Goal: Communication & Community: Answer question/provide support

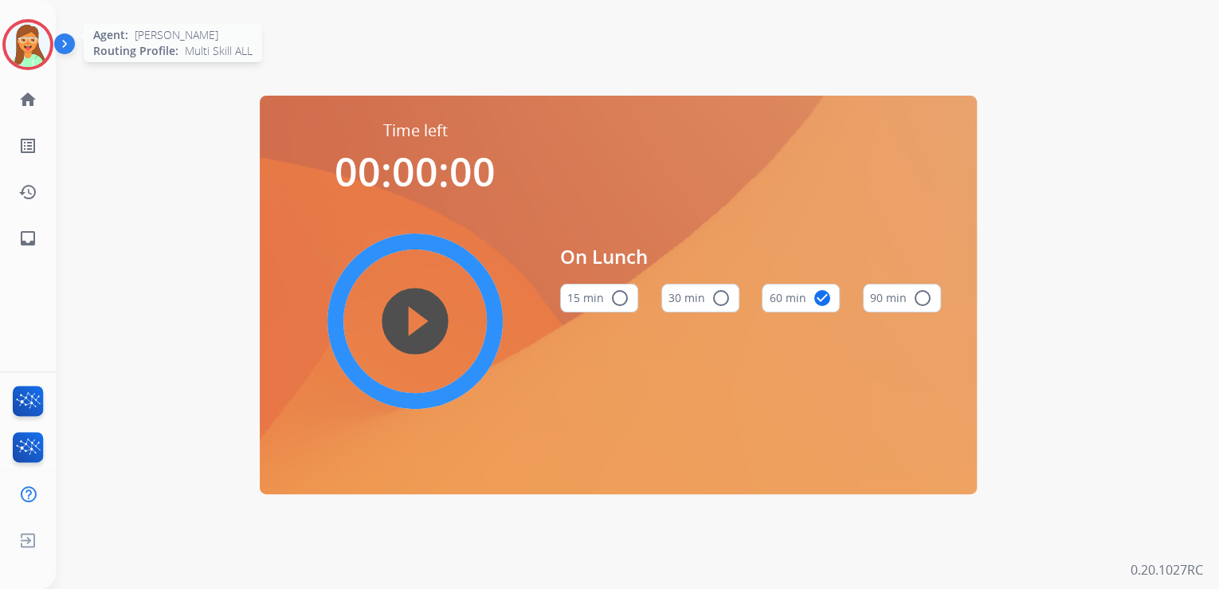
click at [32, 41] on img at bounding box center [28, 44] width 45 height 45
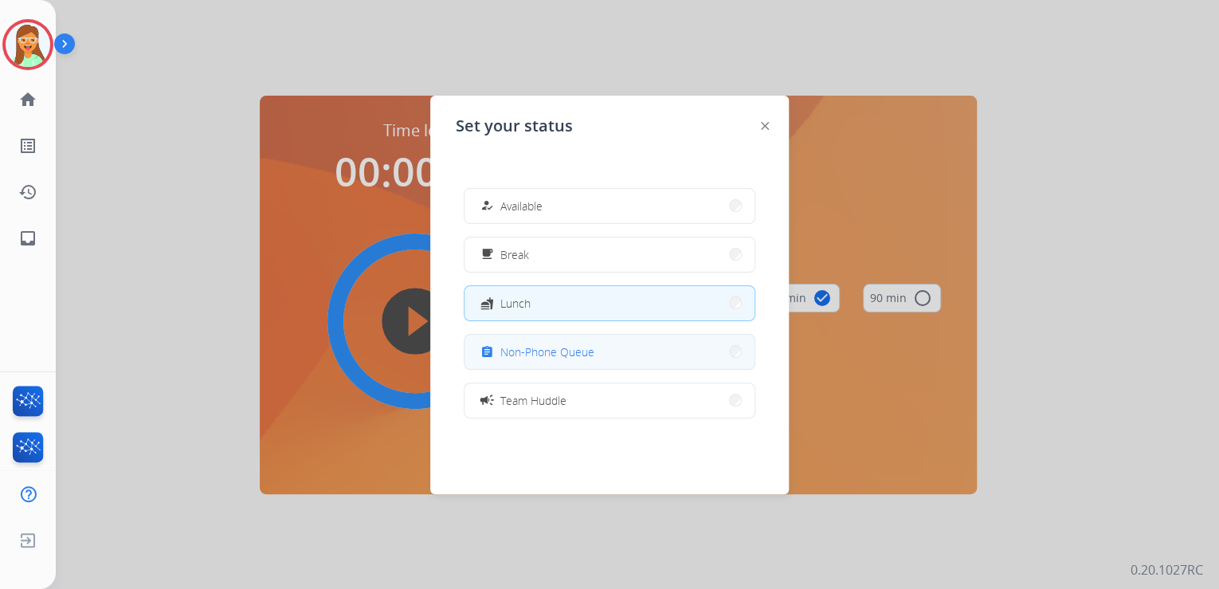
click at [554, 341] on button "assignment Non-Phone Queue" at bounding box center [609, 352] width 290 height 34
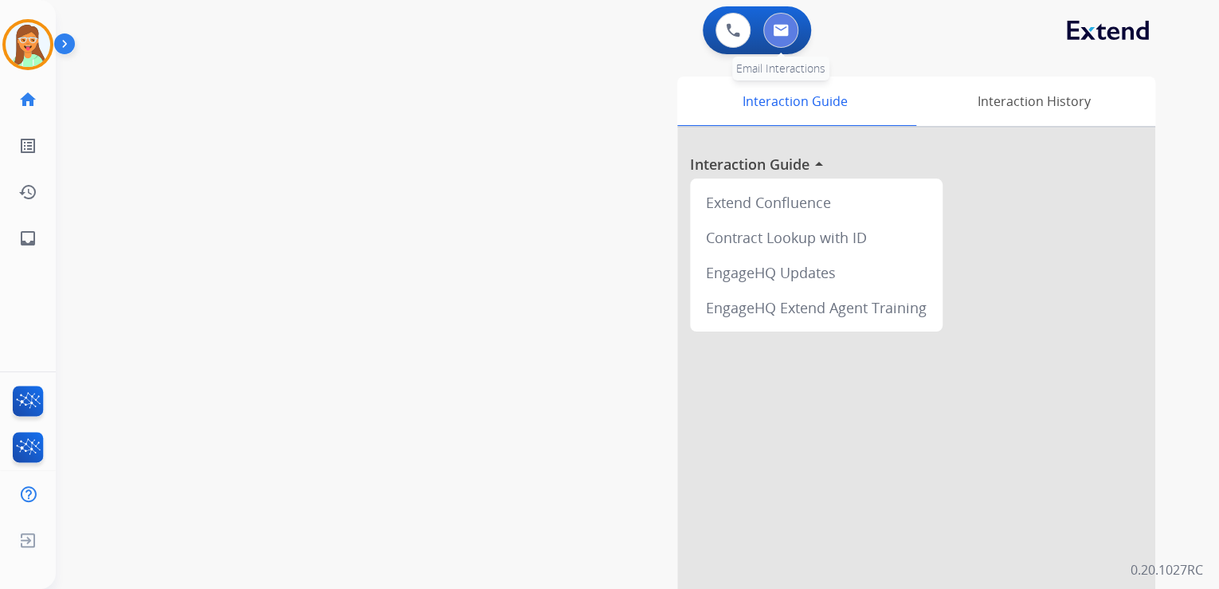
click at [792, 28] on button at bounding box center [780, 30] width 35 height 35
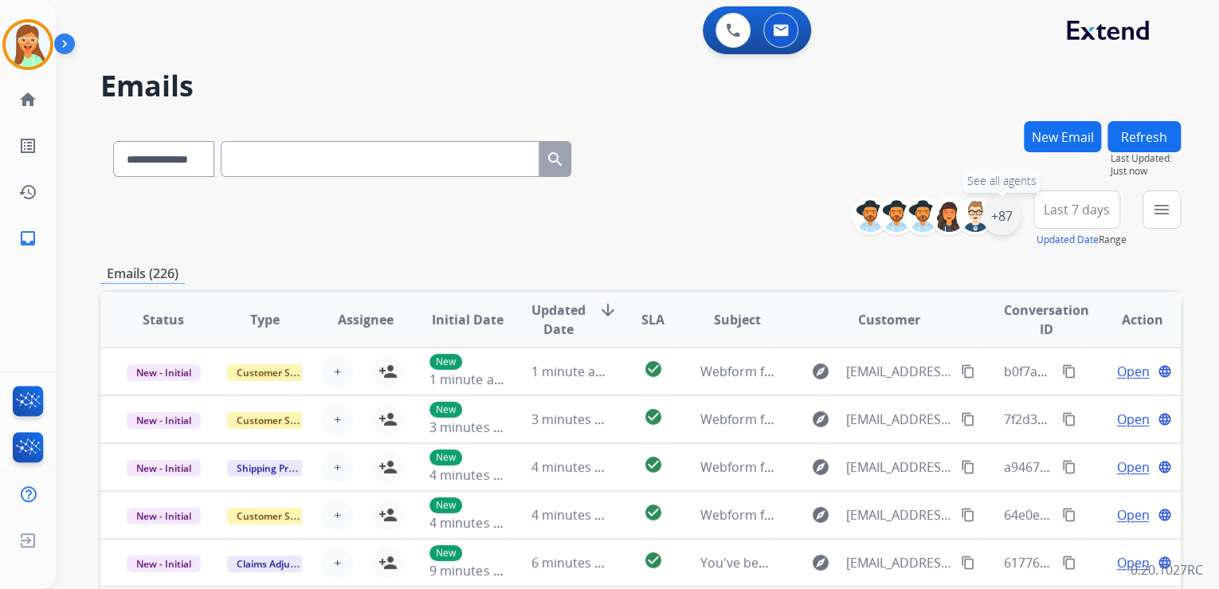
click at [1010, 212] on div "+87" at bounding box center [1001, 216] width 38 height 38
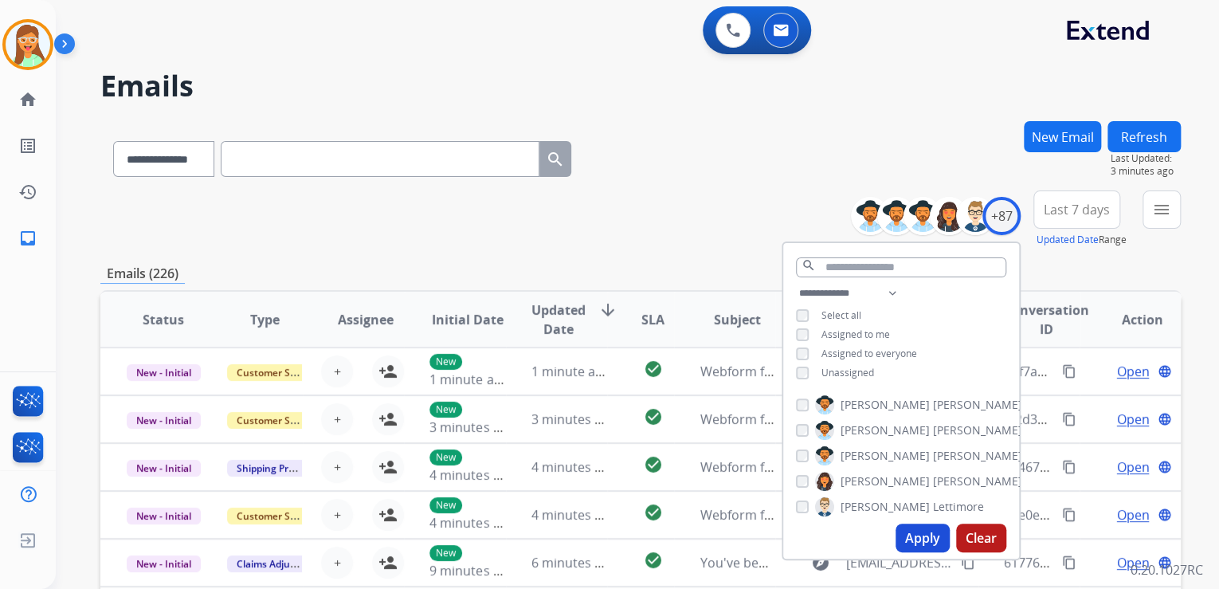
click at [918, 538] on button "Apply" at bounding box center [922, 537] width 54 height 29
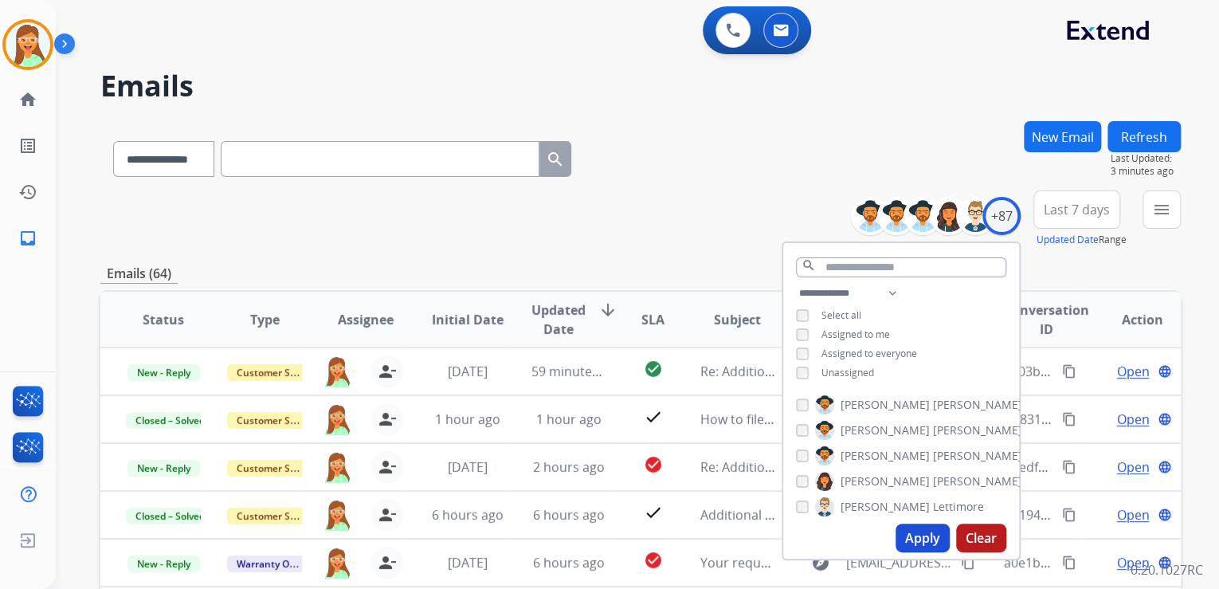
click at [714, 201] on div "**********" at bounding box center [640, 218] width 1080 height 57
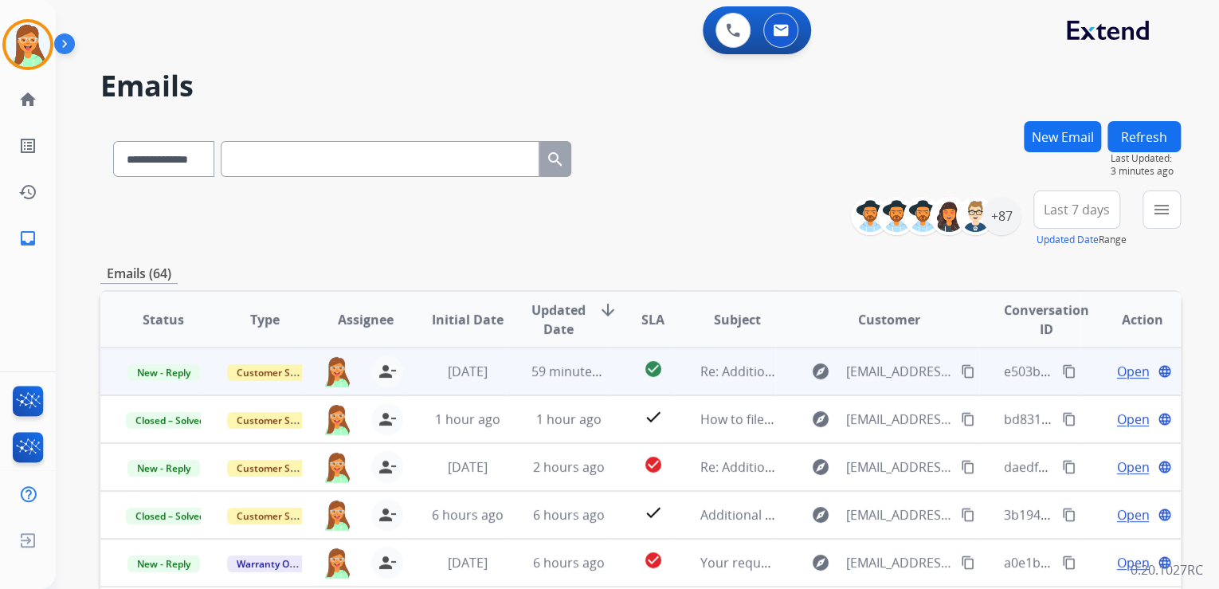
click at [961, 370] on mat-icon "content_copy" at bounding box center [968, 371] width 14 height 14
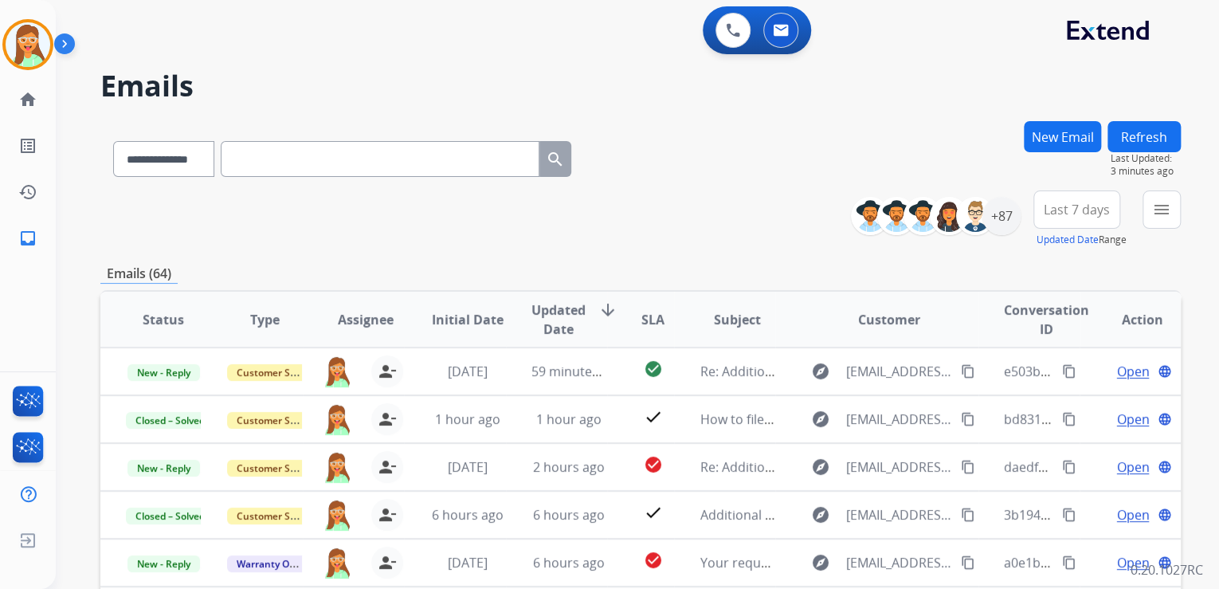
click at [723, 168] on div "**********" at bounding box center [640, 155] width 1080 height 69
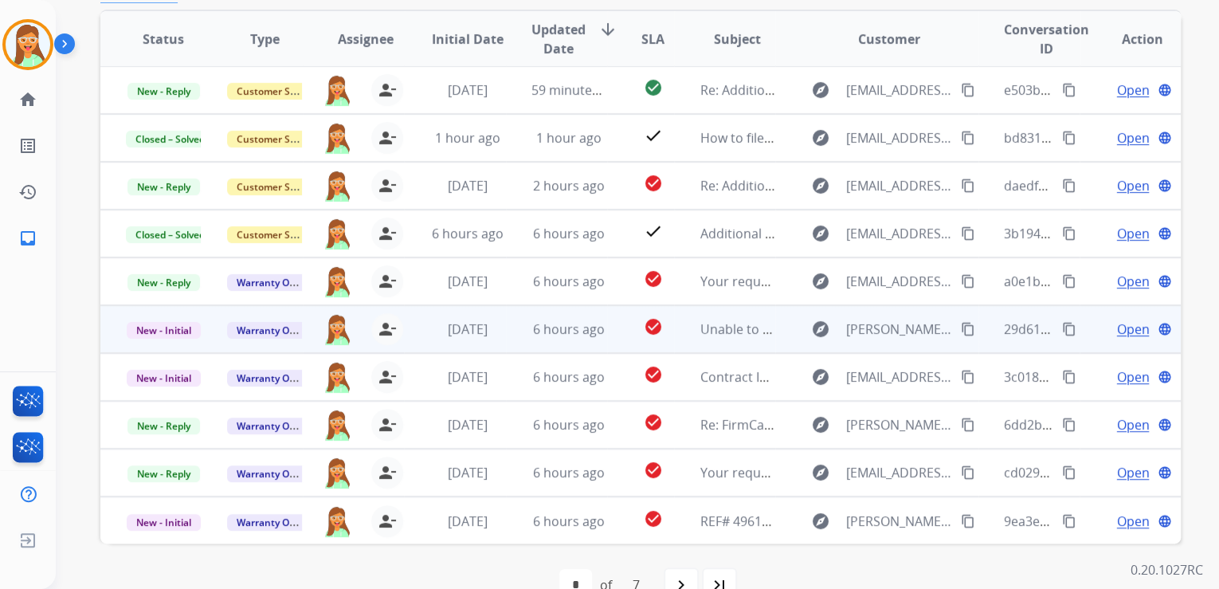
scroll to position [317, 0]
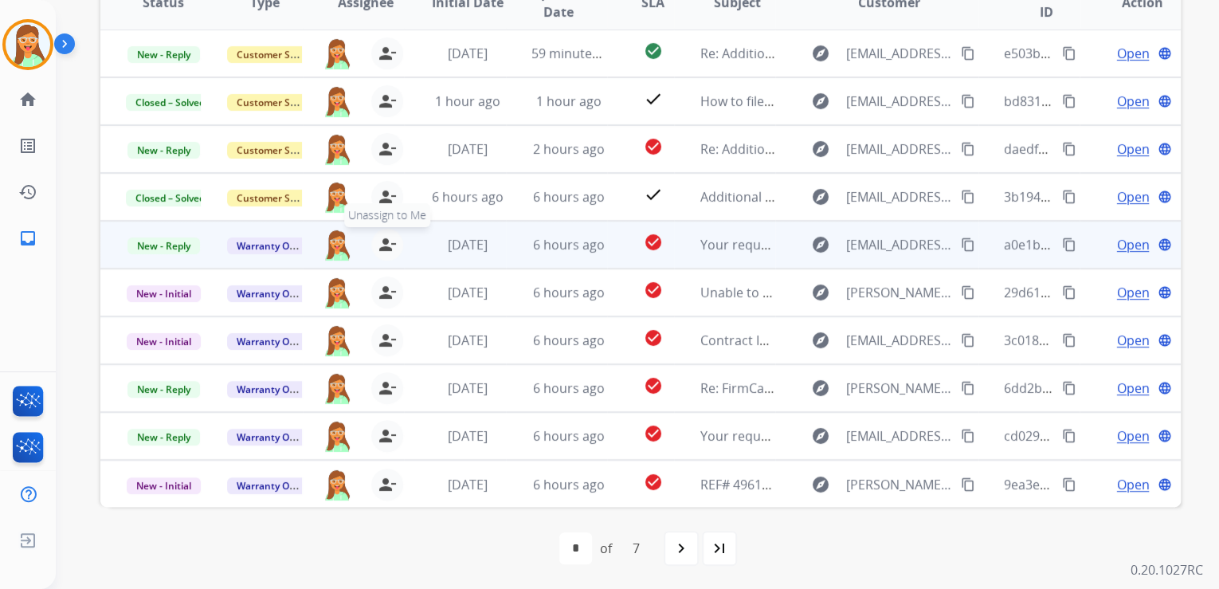
click at [380, 245] on mat-icon "person_remove" at bounding box center [387, 244] width 19 height 19
click at [380, 245] on mat-icon "person_add" at bounding box center [387, 244] width 19 height 19
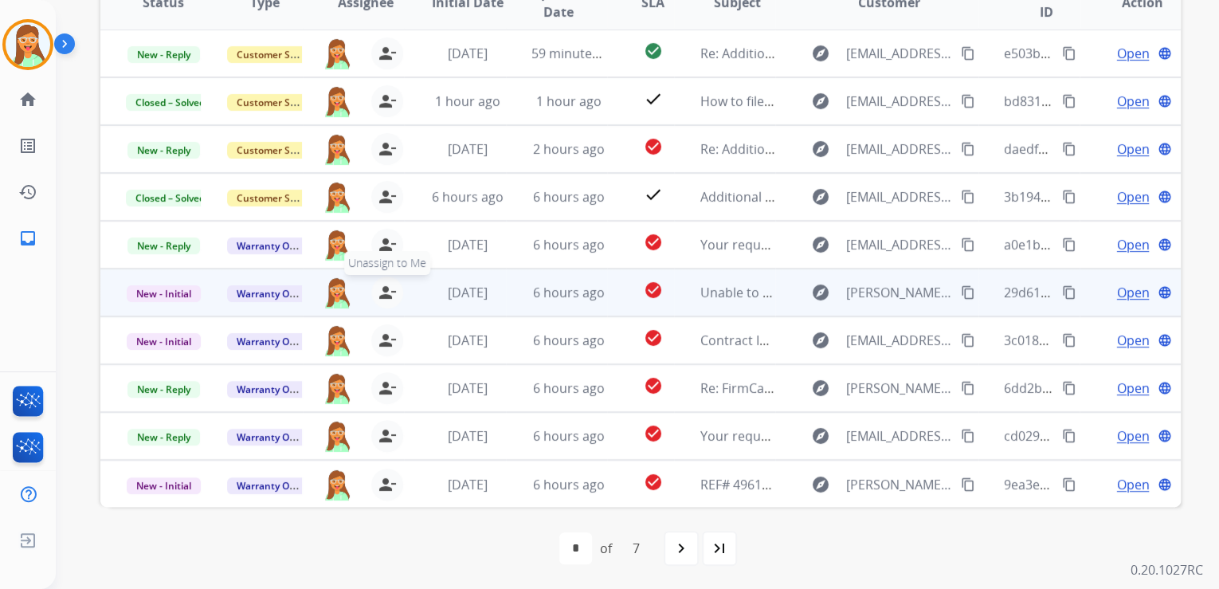
click at [380, 288] on mat-icon "person_remove" at bounding box center [387, 292] width 19 height 19
click at [380, 288] on mat-icon "person_add" at bounding box center [387, 292] width 19 height 19
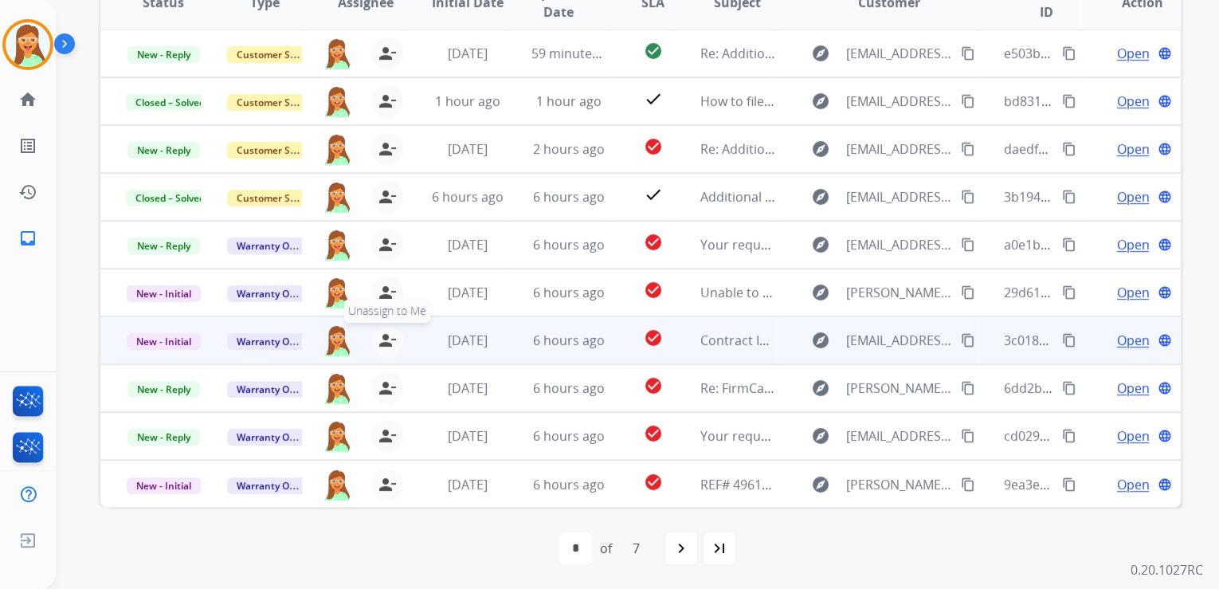
click at [383, 335] on mat-icon "person_remove" at bounding box center [387, 340] width 19 height 19
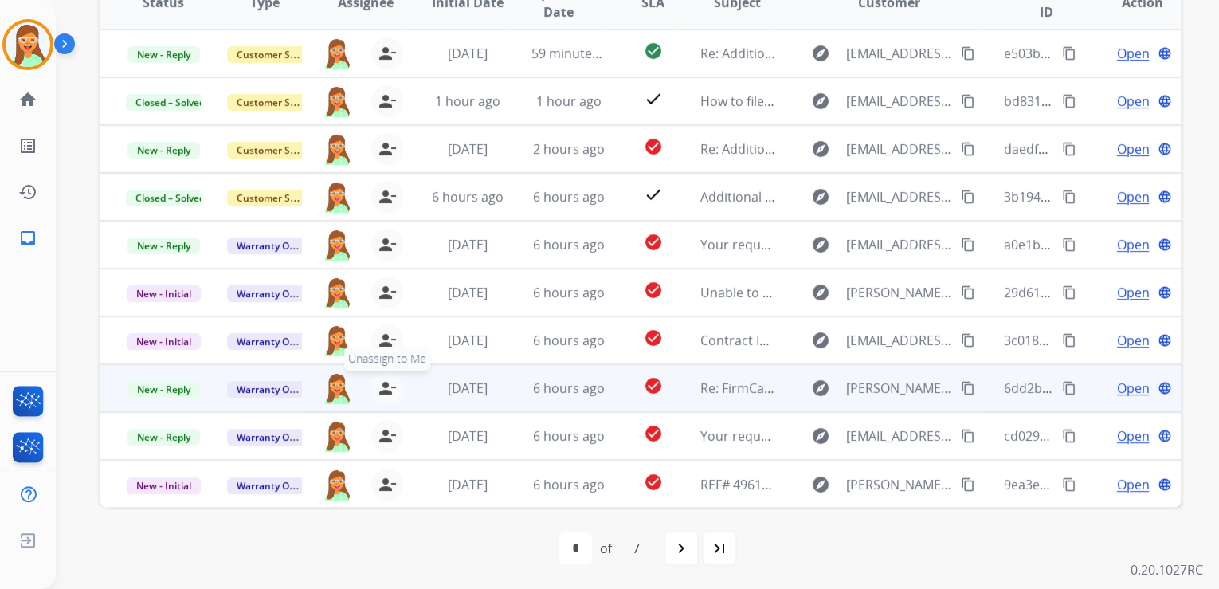
click at [386, 387] on mat-icon "person_remove" at bounding box center [387, 387] width 19 height 19
click at [386, 387] on mat-icon "person_add" at bounding box center [387, 387] width 19 height 19
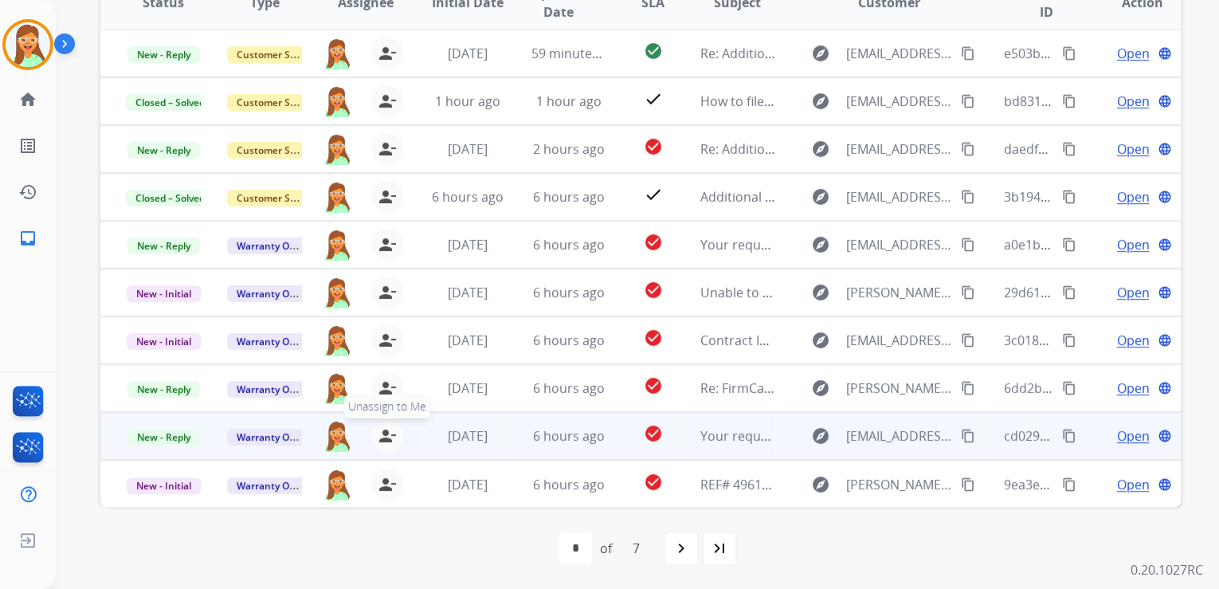
click at [385, 426] on mat-icon "person_remove" at bounding box center [387, 435] width 19 height 19
click at [385, 426] on mat-icon "person_add" at bounding box center [387, 435] width 19 height 19
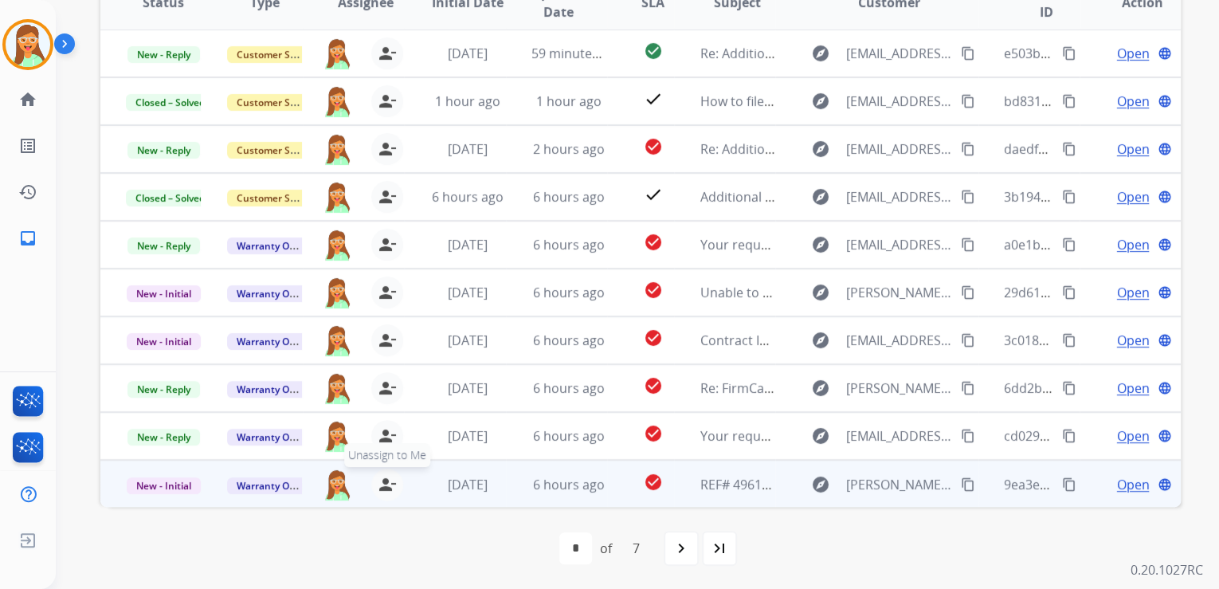
click at [382, 486] on mat-icon "person_remove" at bounding box center [387, 484] width 19 height 19
click at [382, 484] on mat-icon "person_add" at bounding box center [387, 484] width 19 height 19
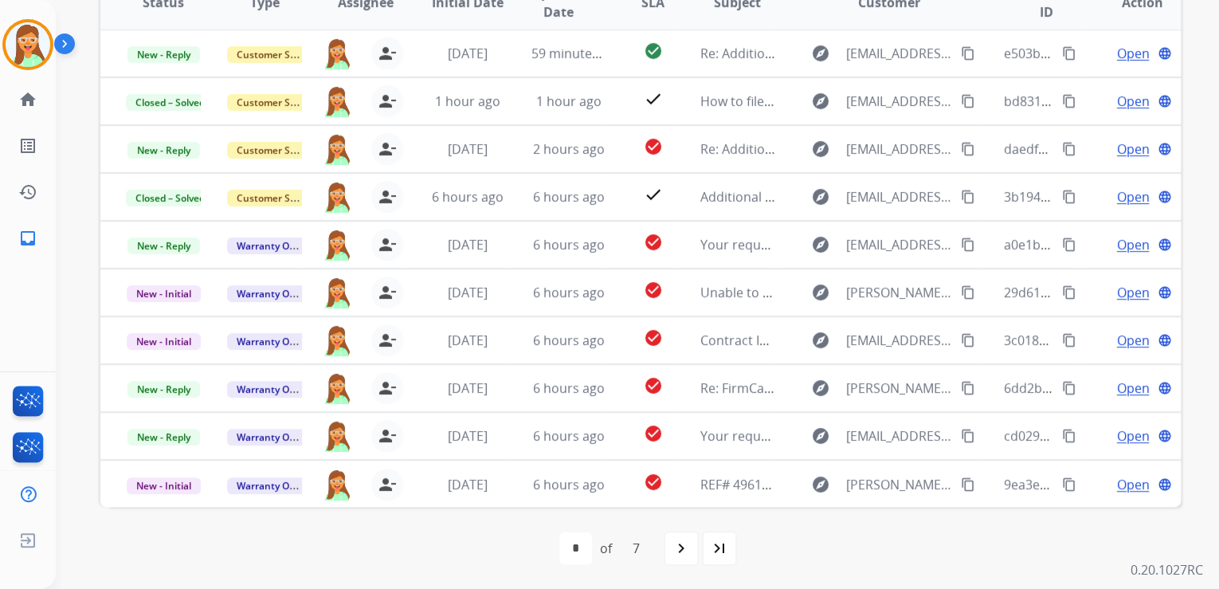
click at [685, 547] on mat-icon "navigate_next" at bounding box center [681, 547] width 19 height 19
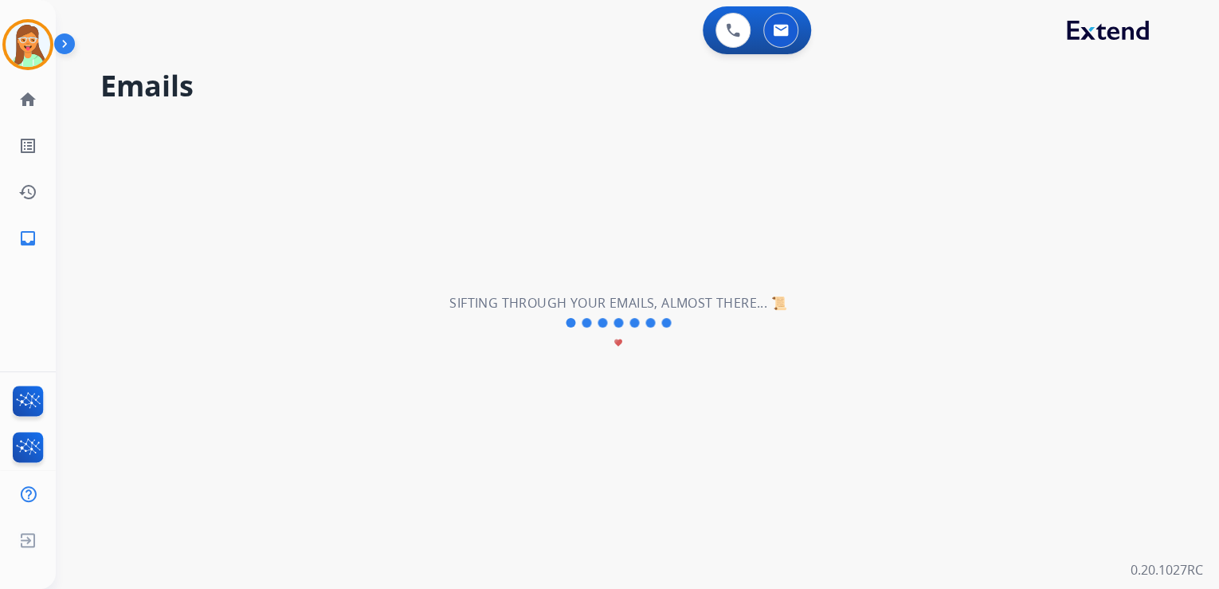
scroll to position [0, 0]
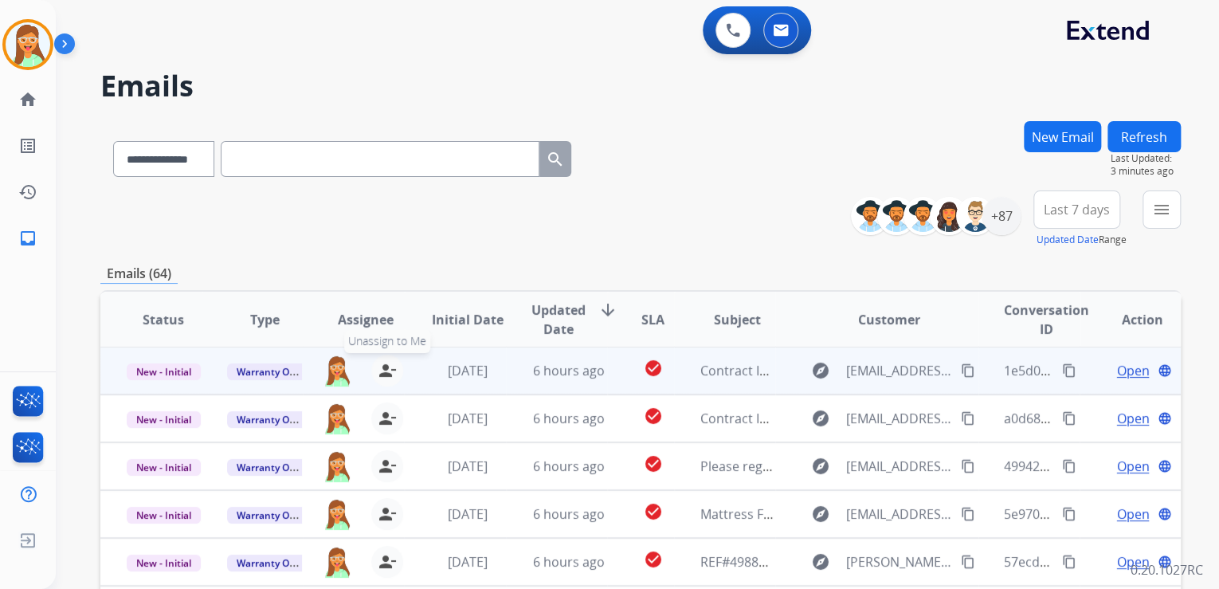
click at [382, 365] on mat-icon "person_remove" at bounding box center [387, 370] width 19 height 19
click at [382, 365] on mat-icon "person_add" at bounding box center [387, 370] width 19 height 19
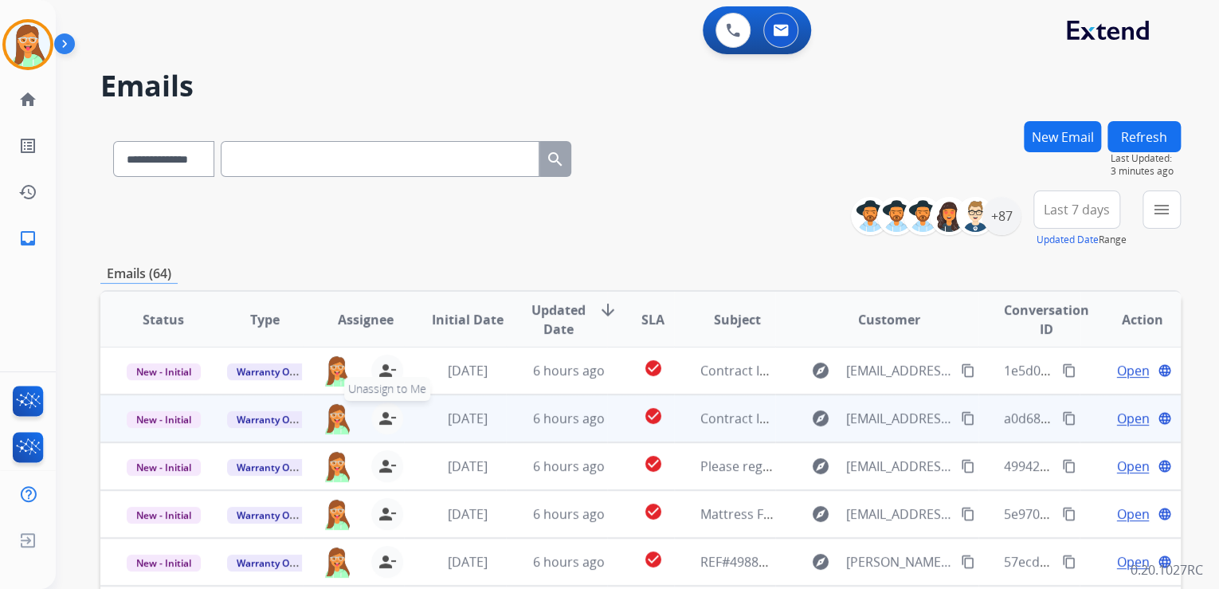
click at [388, 423] on mat-icon "person_remove" at bounding box center [387, 418] width 19 height 19
click at [388, 423] on mat-icon "person_add" at bounding box center [387, 418] width 19 height 19
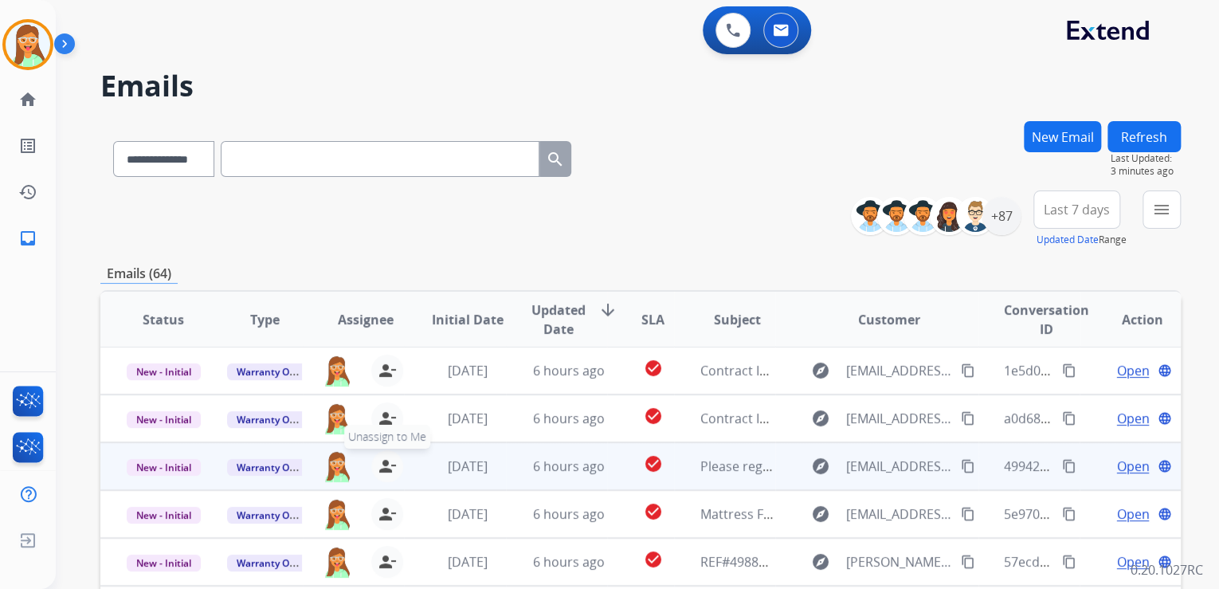
click at [378, 471] on mat-icon "person_remove" at bounding box center [387, 465] width 19 height 19
click at [378, 471] on mat-icon "person_add" at bounding box center [387, 465] width 19 height 19
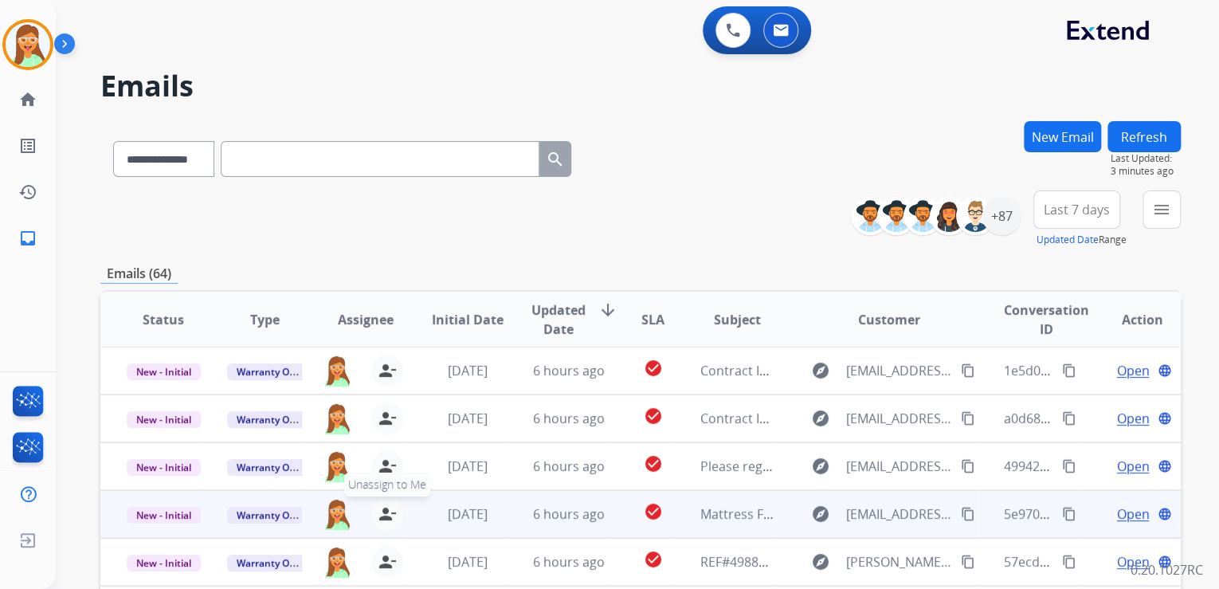
click at [389, 519] on mat-icon "person_remove" at bounding box center [387, 513] width 19 height 19
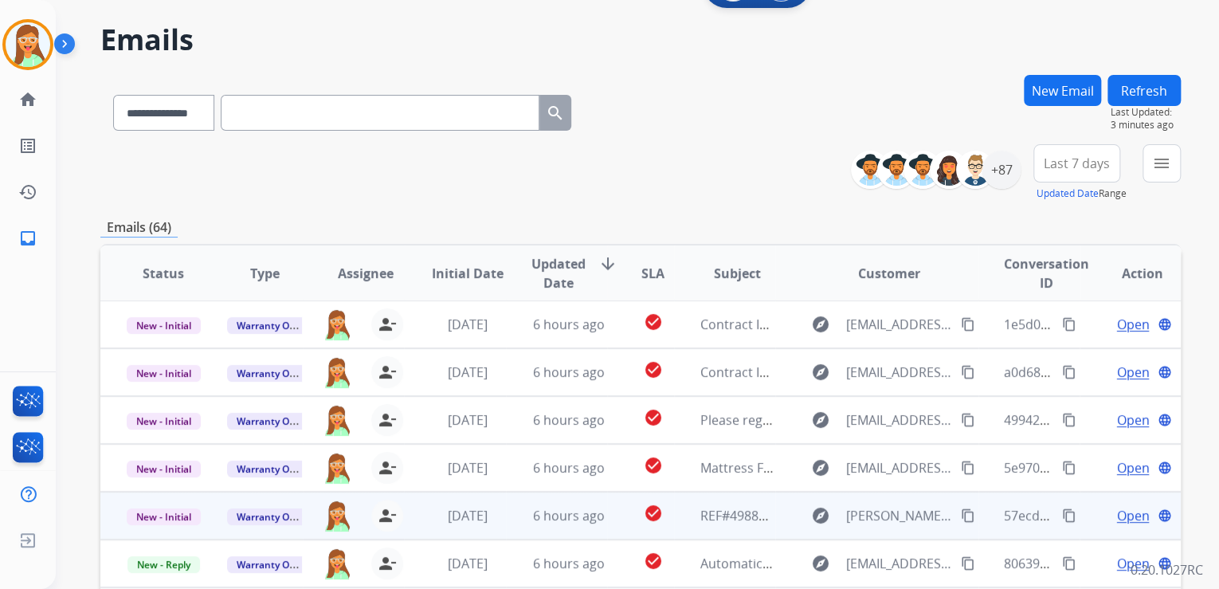
scroll to position [127, 0]
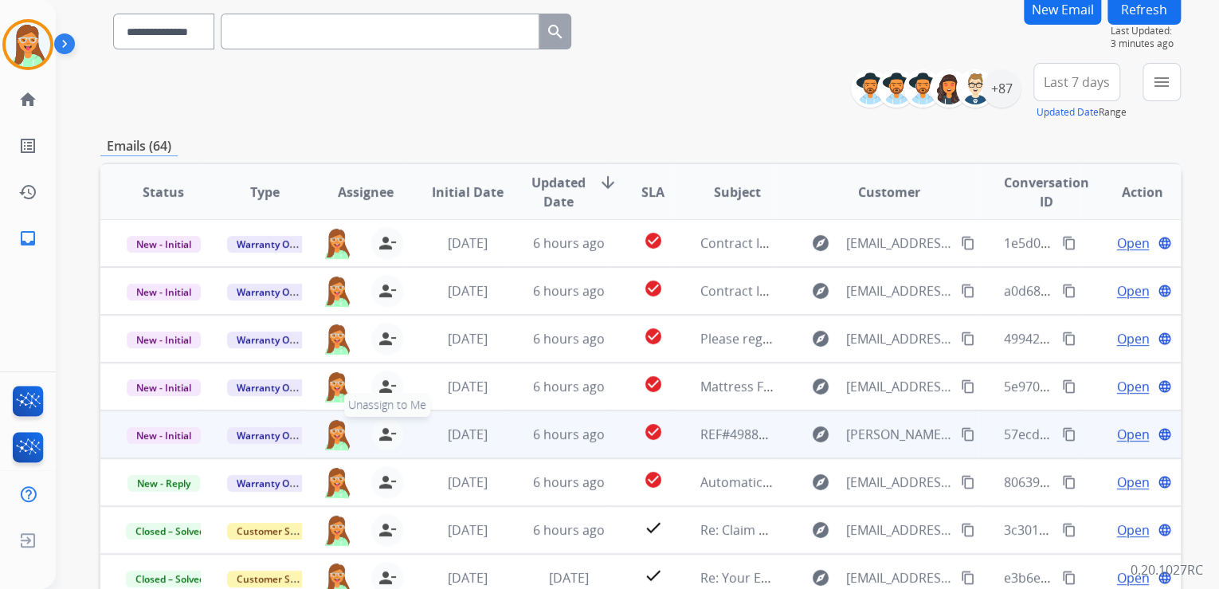
click at [383, 430] on mat-icon "person_remove" at bounding box center [387, 434] width 19 height 19
click at [383, 430] on mat-icon "person_add" at bounding box center [387, 434] width 19 height 19
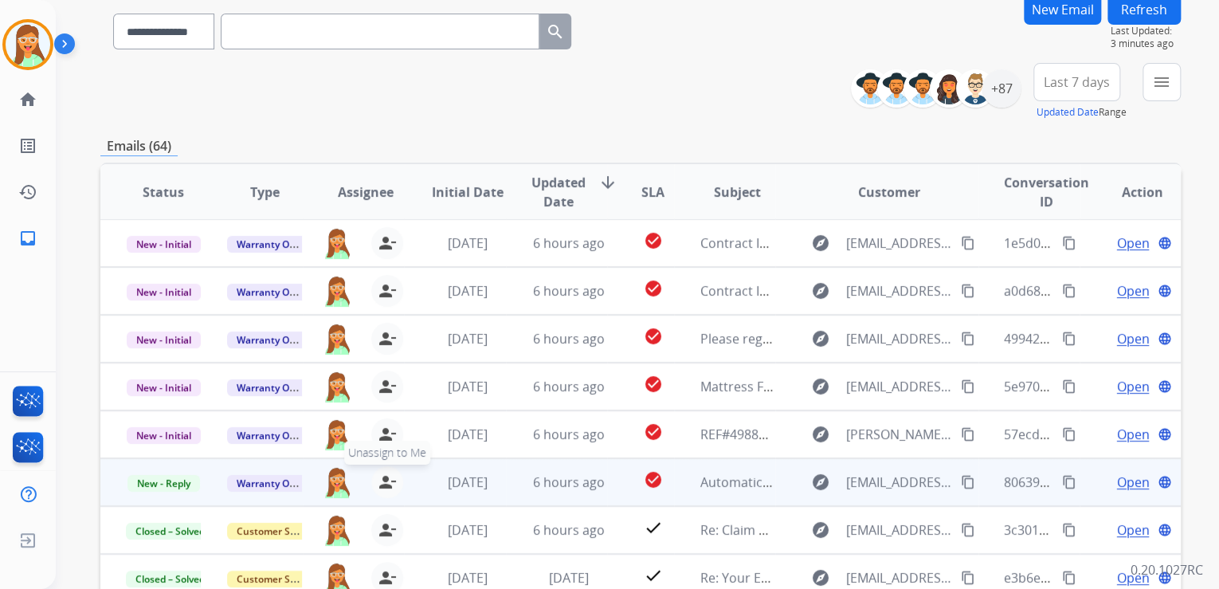
click at [379, 472] on mat-icon "person_remove" at bounding box center [387, 481] width 19 height 19
click at [379, 472] on mat-icon "person_add" at bounding box center [387, 481] width 19 height 19
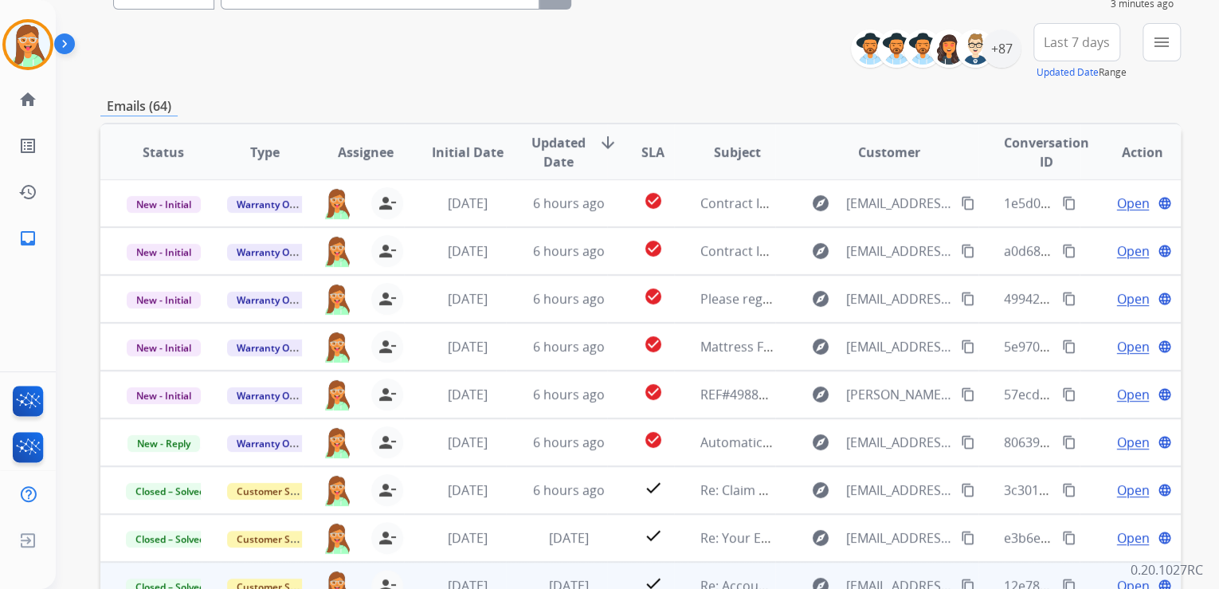
scroll to position [317, 0]
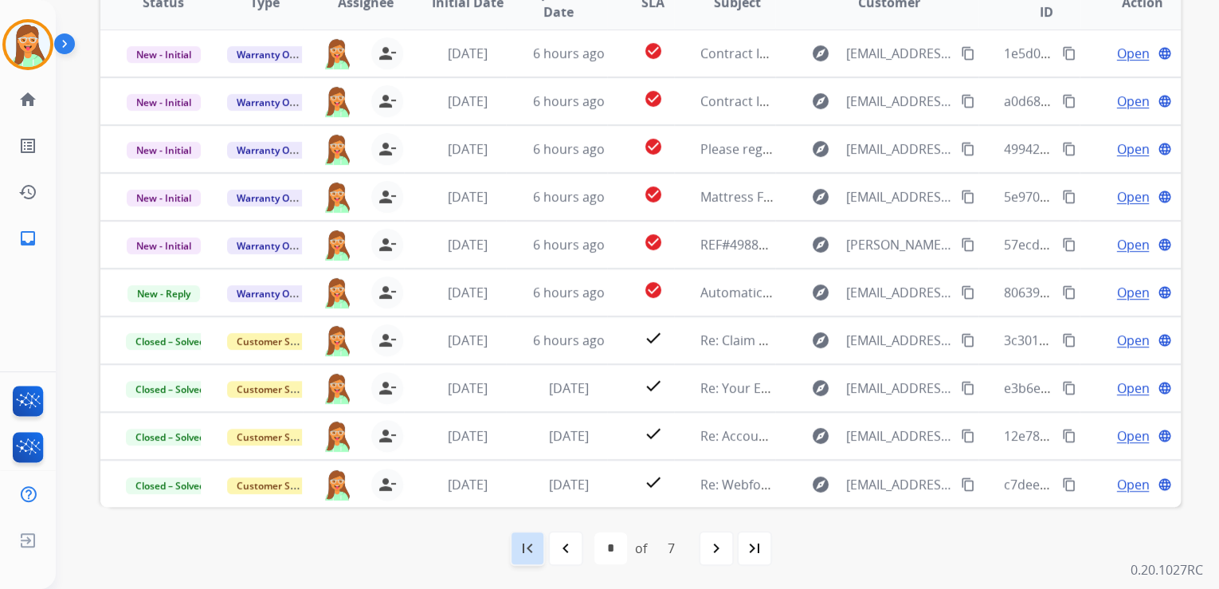
click at [520, 545] on mat-icon "first_page" at bounding box center [527, 547] width 19 height 19
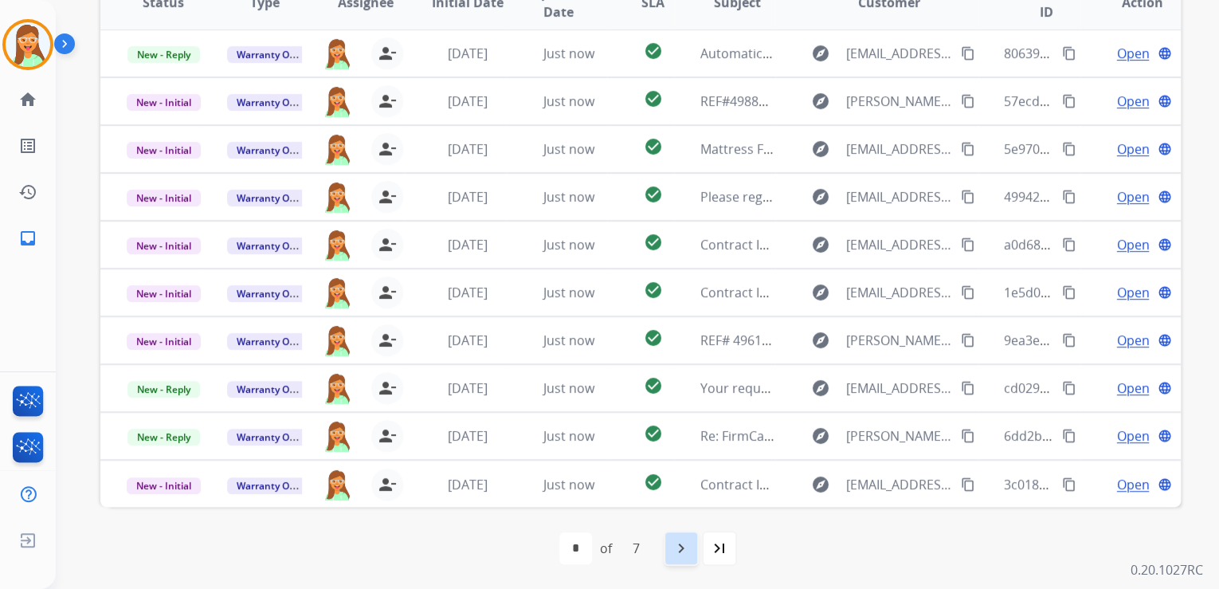
click at [685, 543] on mat-icon "navigate_next" at bounding box center [681, 547] width 19 height 19
select select "*"
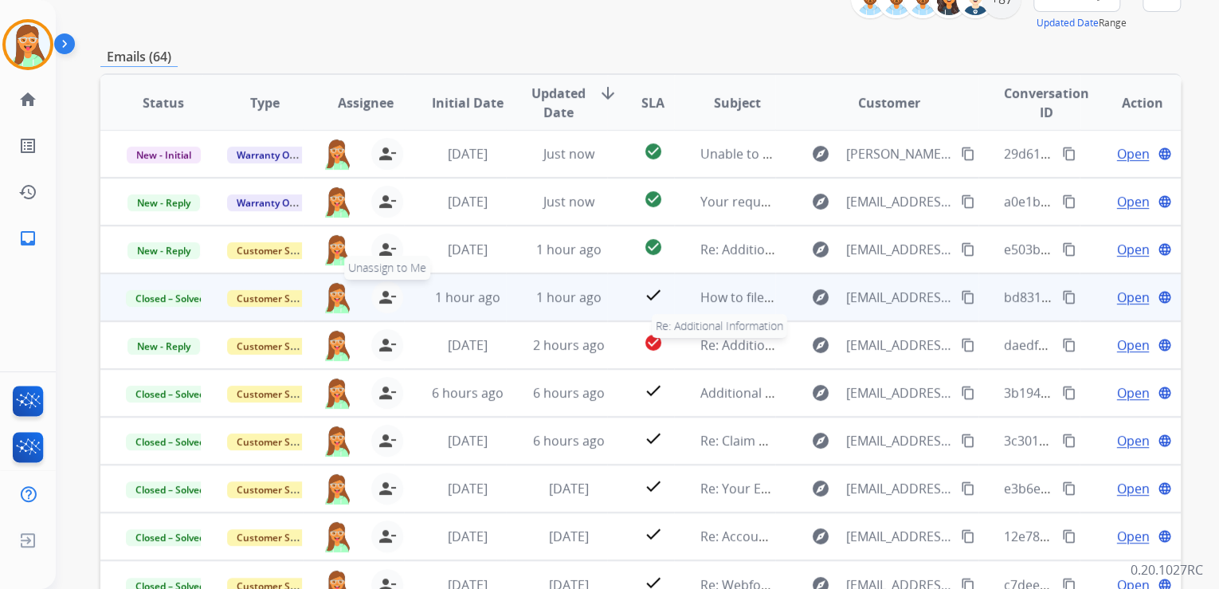
scroll to position [255, 0]
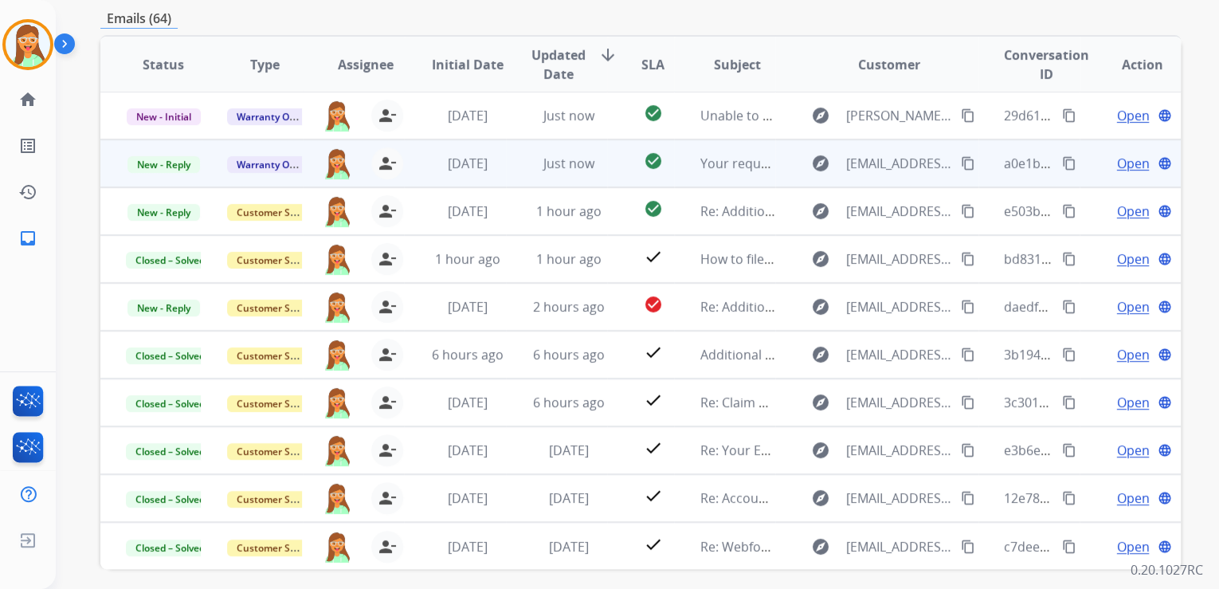
click at [1120, 160] on span "Open" at bounding box center [1132, 163] width 33 height 19
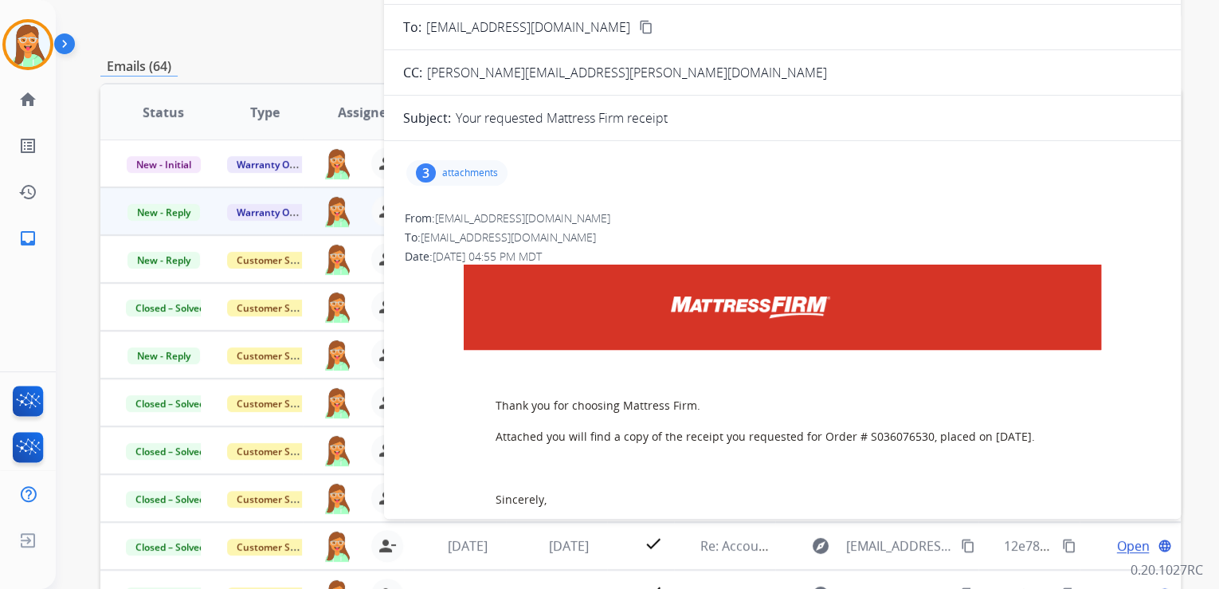
scroll to position [127, 0]
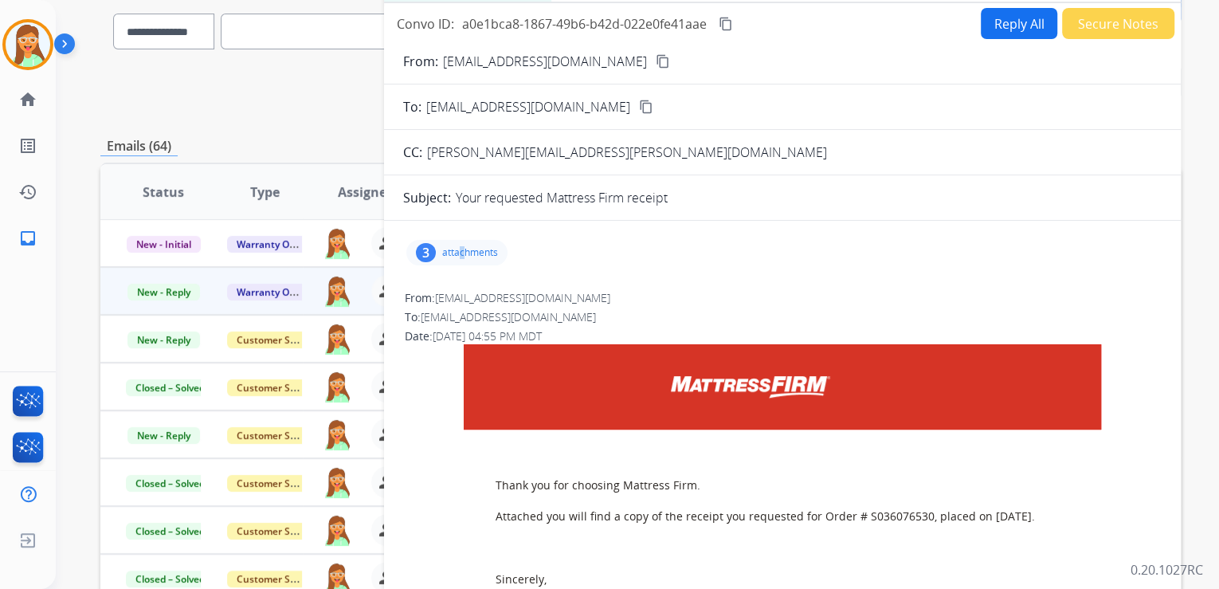
click at [461, 246] on p "attachments" at bounding box center [470, 252] width 56 height 13
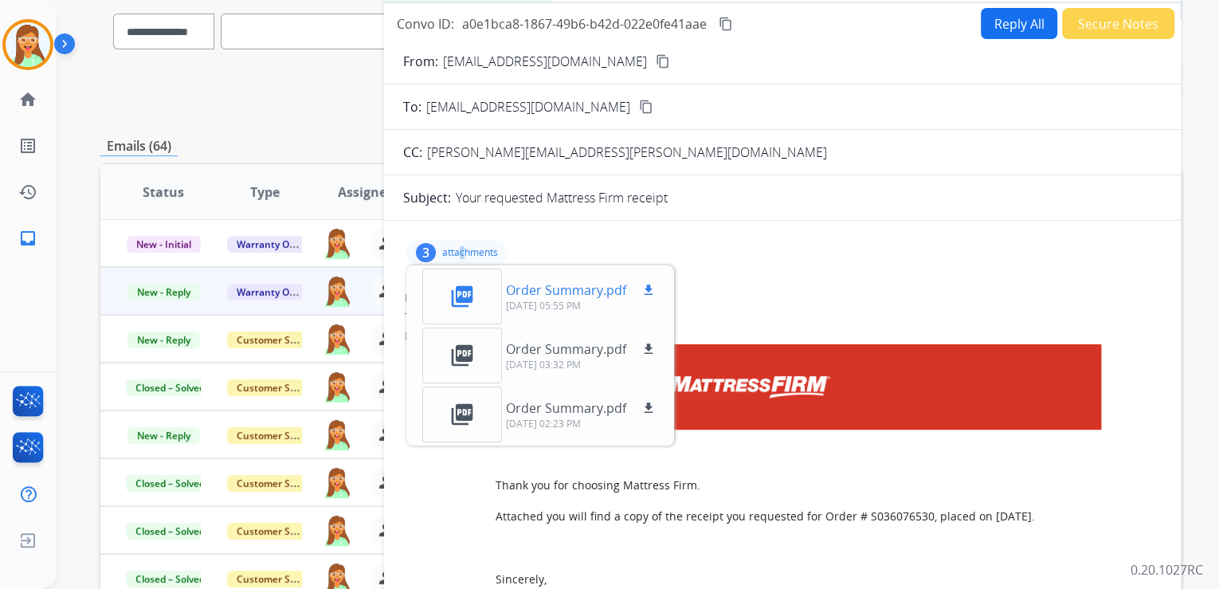
click at [644, 296] on mat-icon "download" at bounding box center [648, 290] width 14 height 14
click at [469, 246] on p "attachments" at bounding box center [470, 252] width 56 height 13
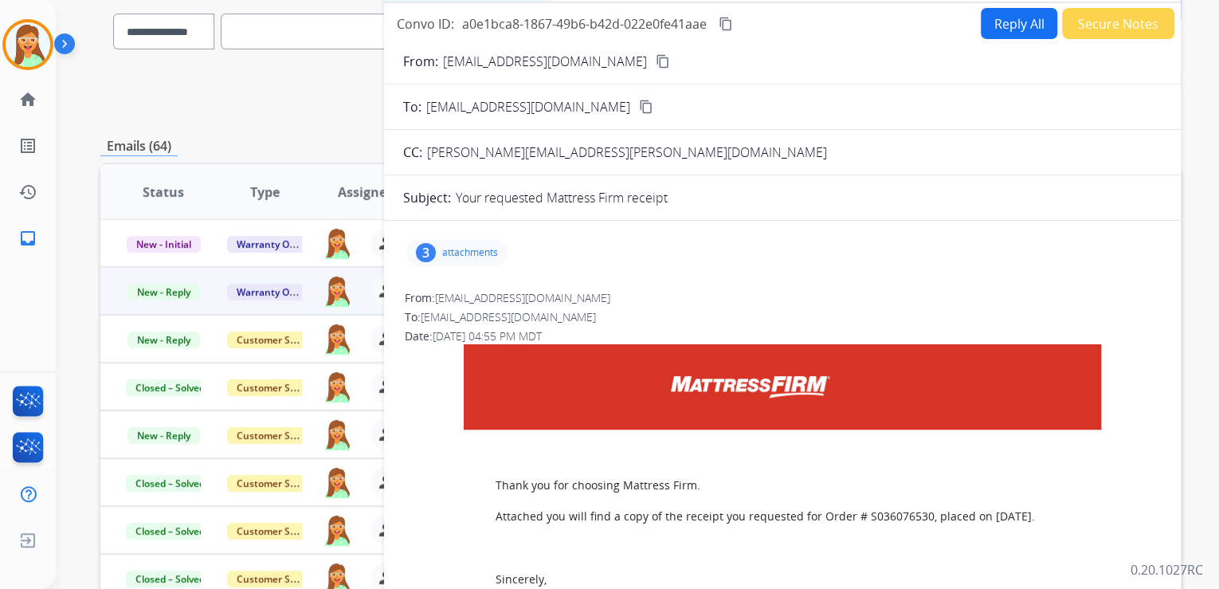
click at [981, 20] on button "Reply All" at bounding box center [1019, 23] width 76 height 31
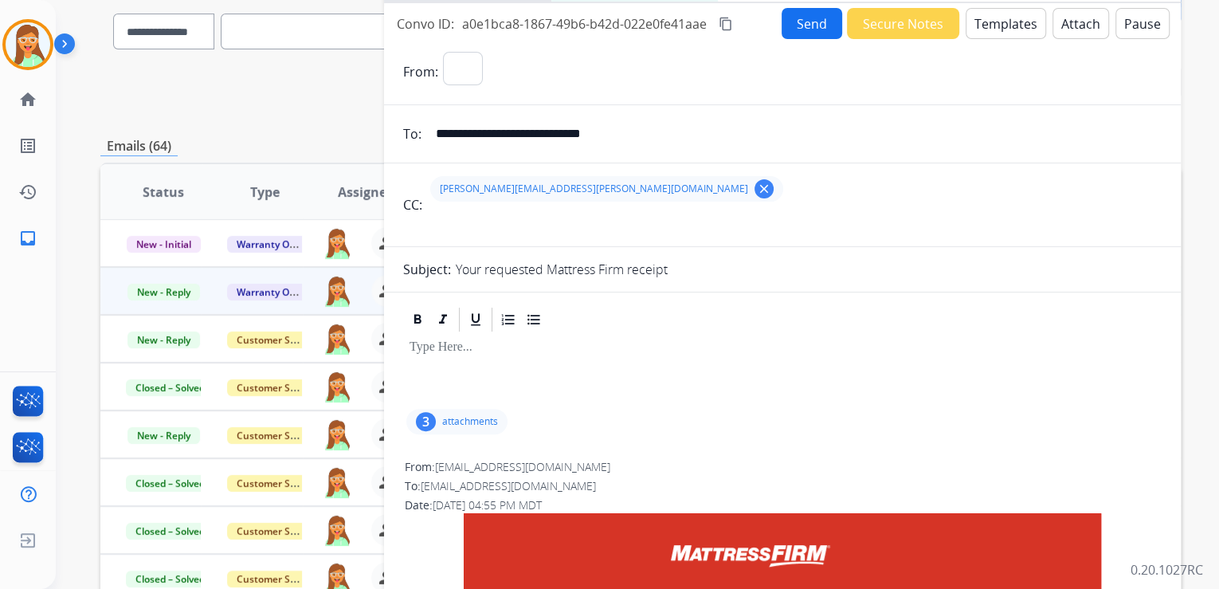
select select "**********"
click at [1018, 14] on button "Templates" at bounding box center [1005, 23] width 80 height 31
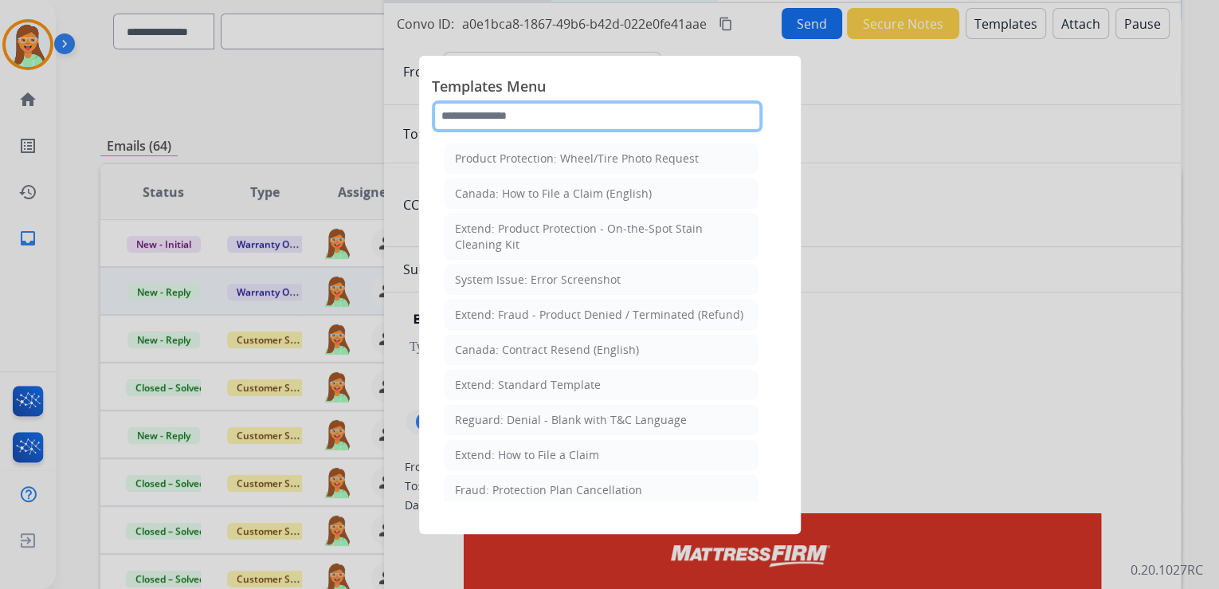
click at [538, 108] on input "text" at bounding box center [597, 116] width 331 height 32
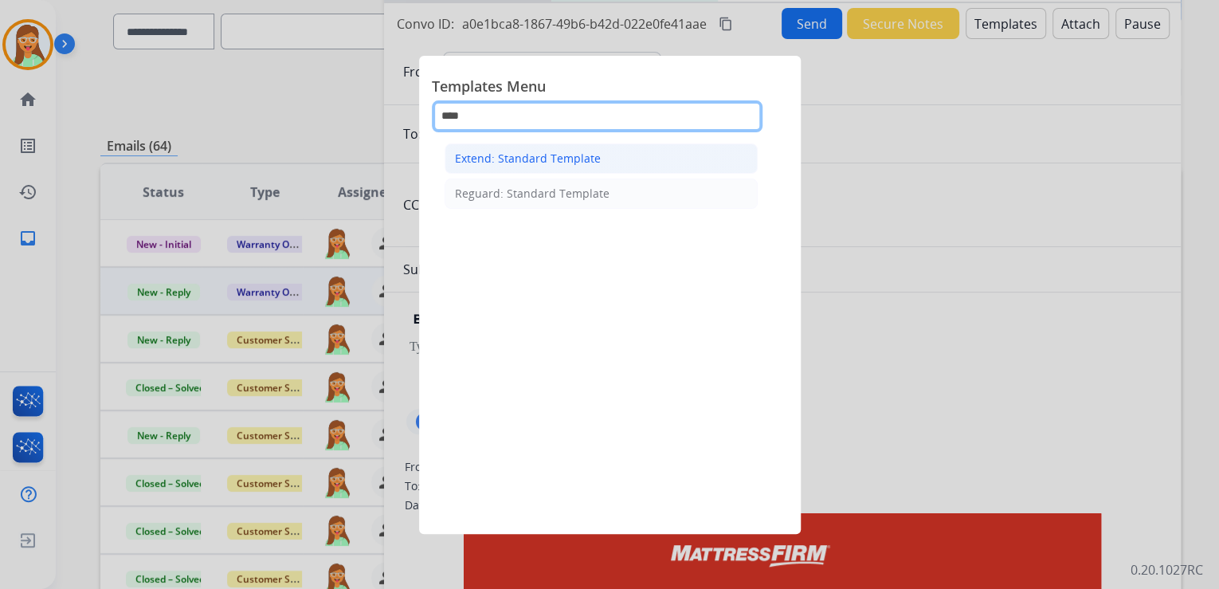
type input "****"
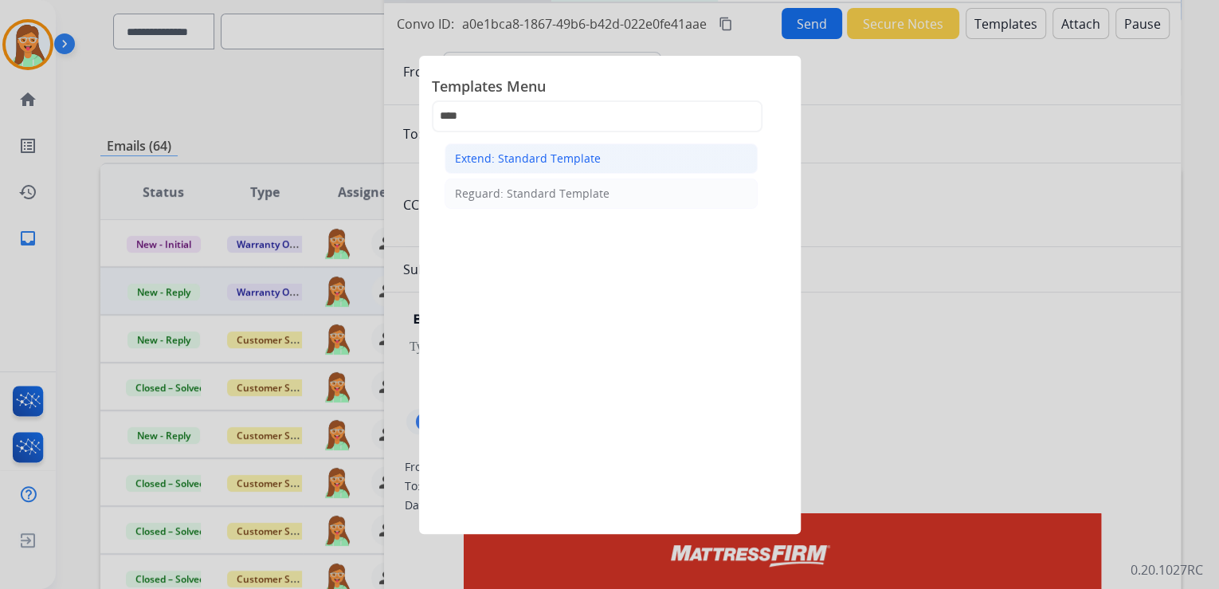
click at [583, 163] on div "Extend: Standard Template" at bounding box center [528, 159] width 146 height 16
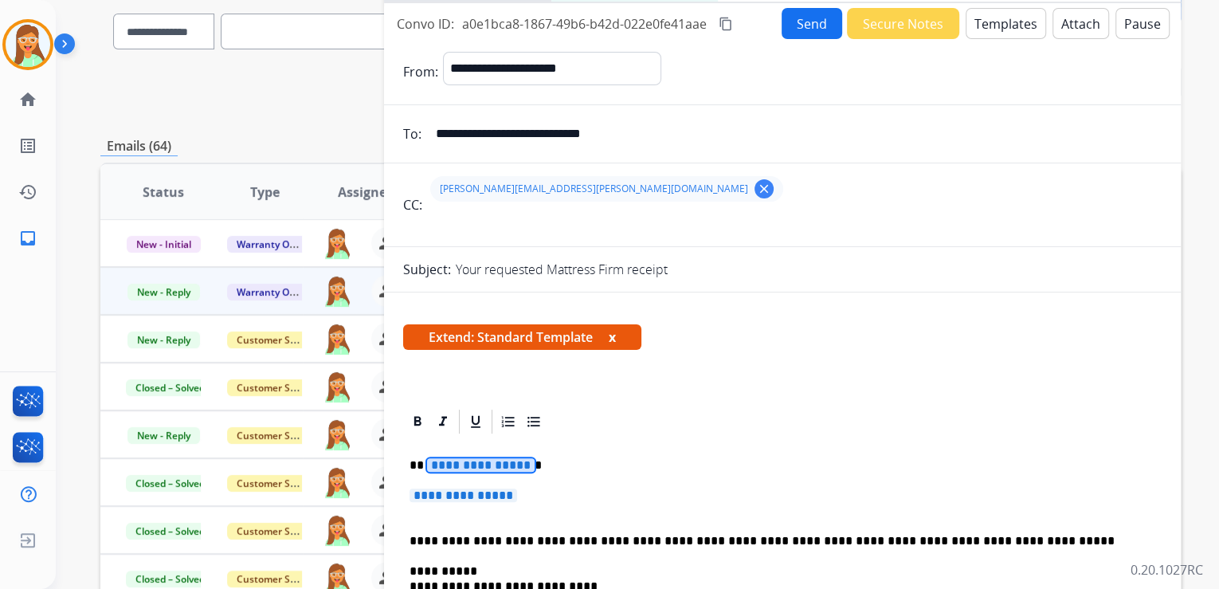
click at [441, 459] on span "**********" at bounding box center [481, 465] width 108 height 14
click at [505, 500] on span "**********" at bounding box center [463, 495] width 108 height 14
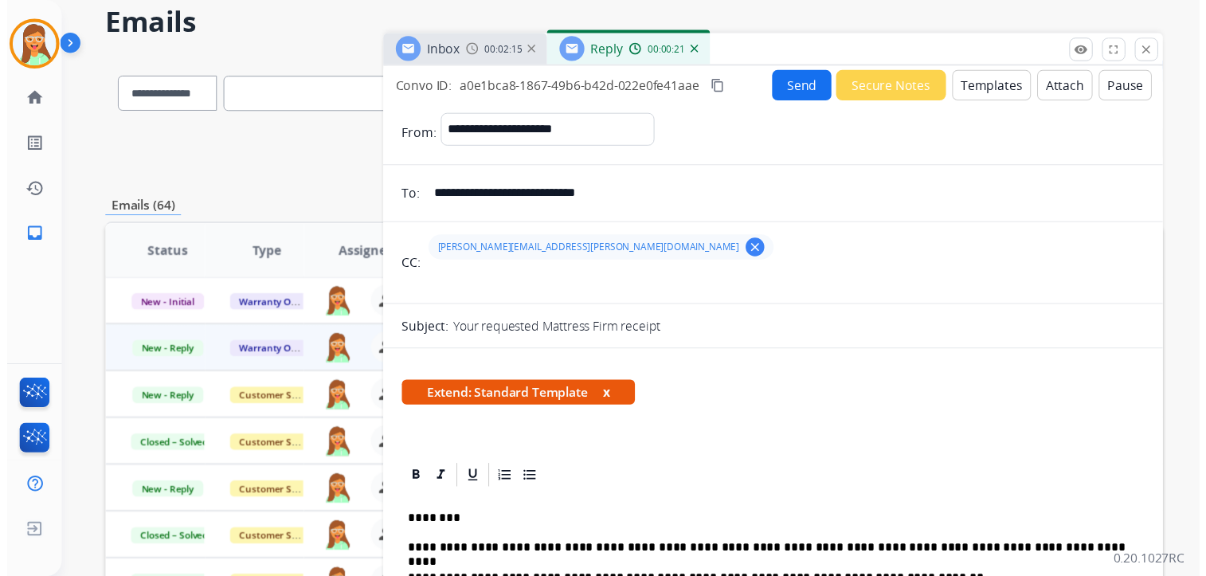
scroll to position [0, 0]
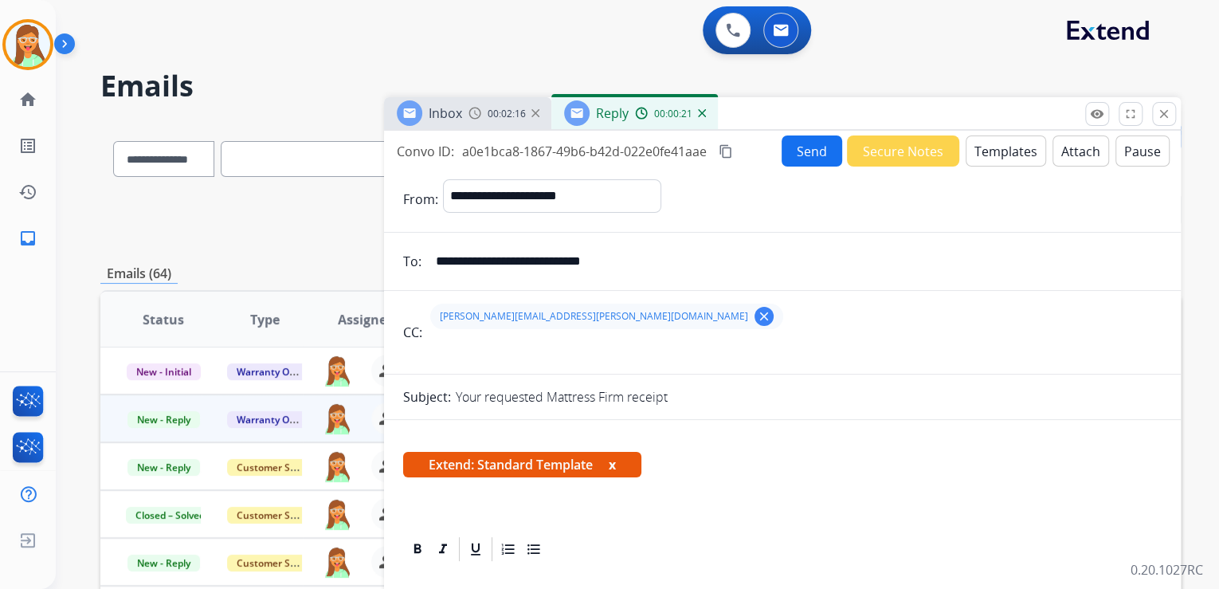
click at [797, 142] on button "Send" at bounding box center [811, 150] width 61 height 31
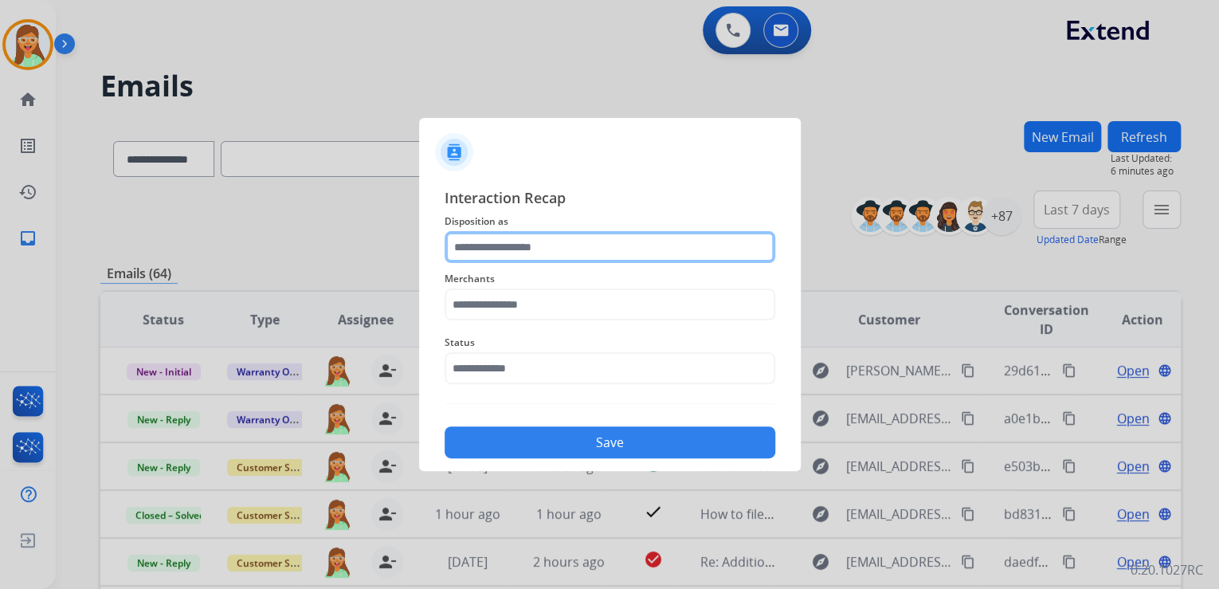
click at [561, 249] on input "text" at bounding box center [609, 247] width 331 height 32
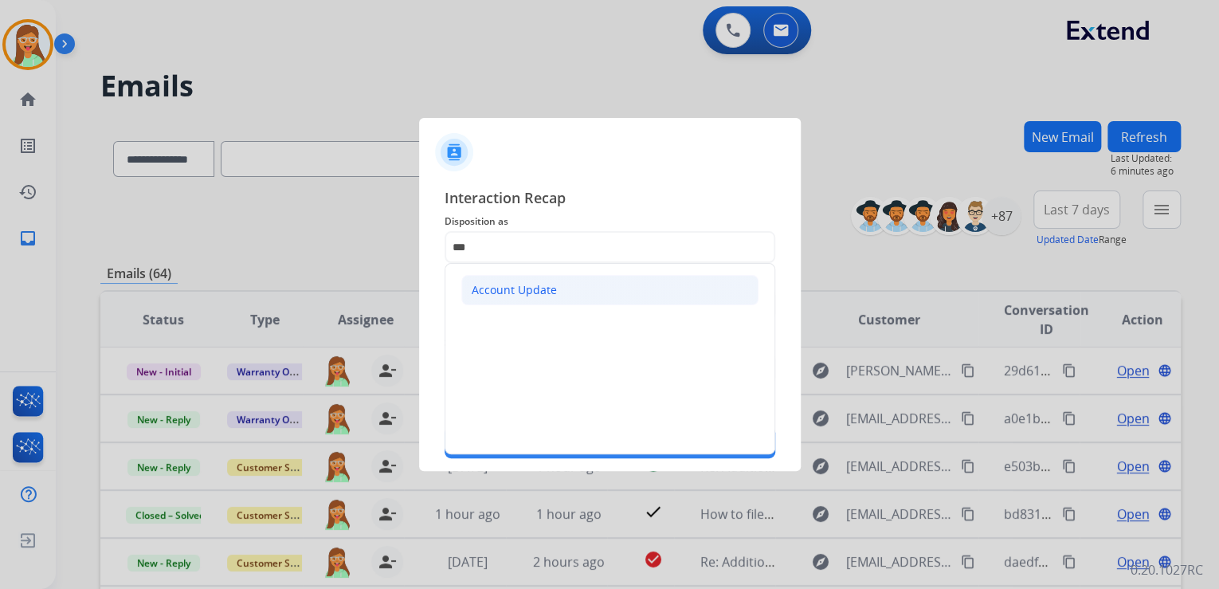
click at [613, 280] on li "Account Update" at bounding box center [609, 290] width 297 height 30
type input "**********"
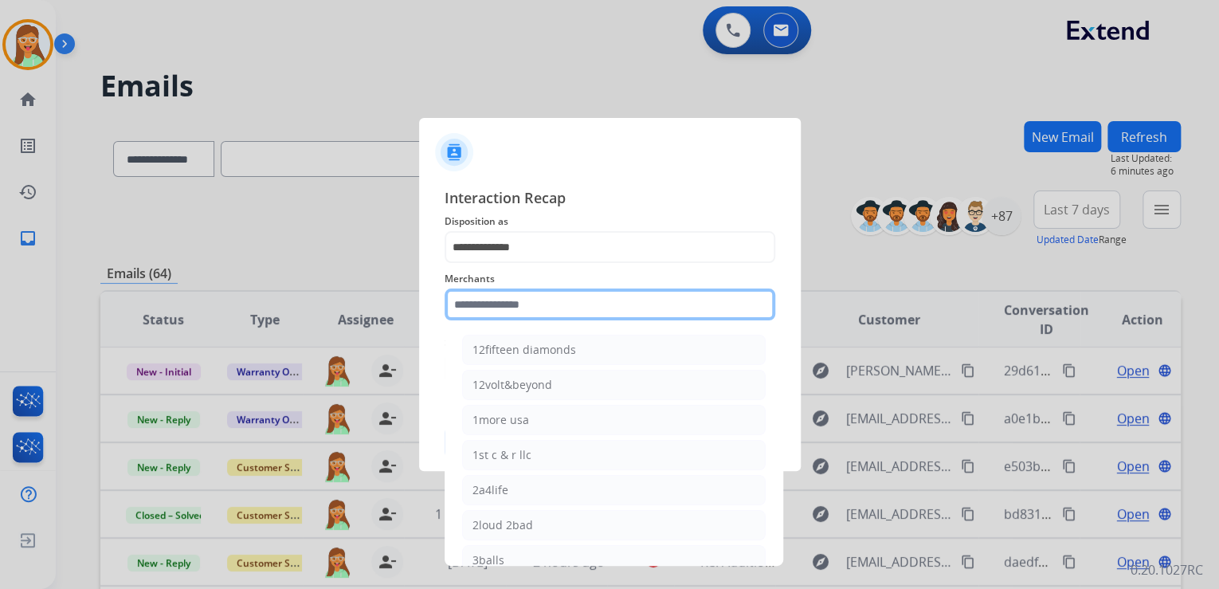
click at [593, 302] on input "text" at bounding box center [609, 304] width 331 height 32
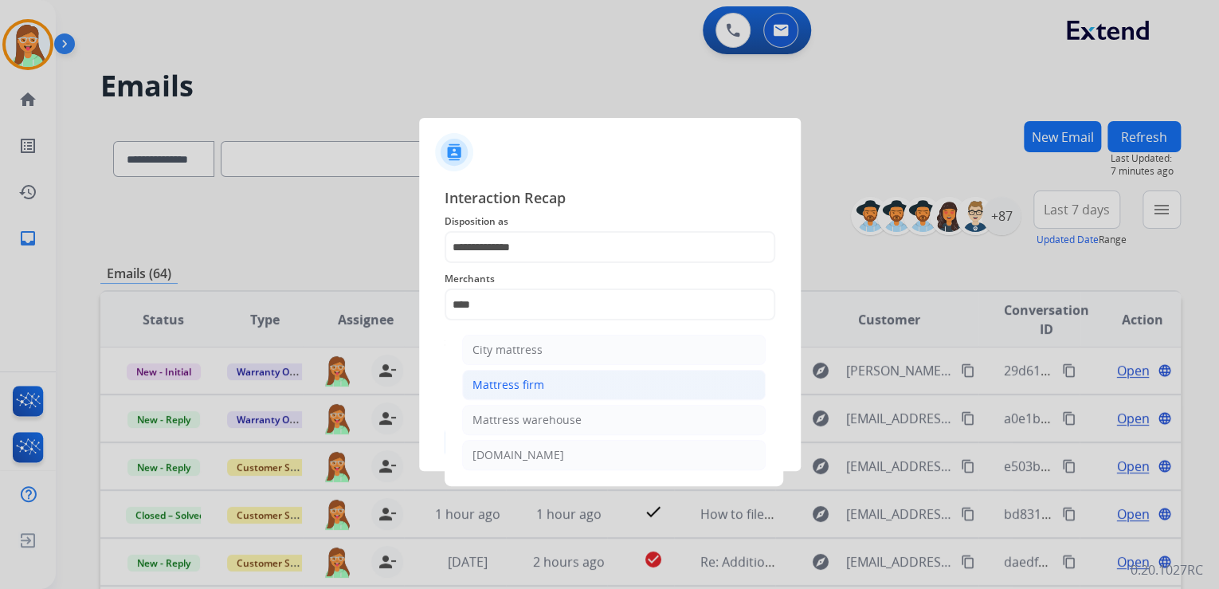
click at [620, 384] on li "Mattress firm" at bounding box center [613, 385] width 303 height 30
type input "**********"
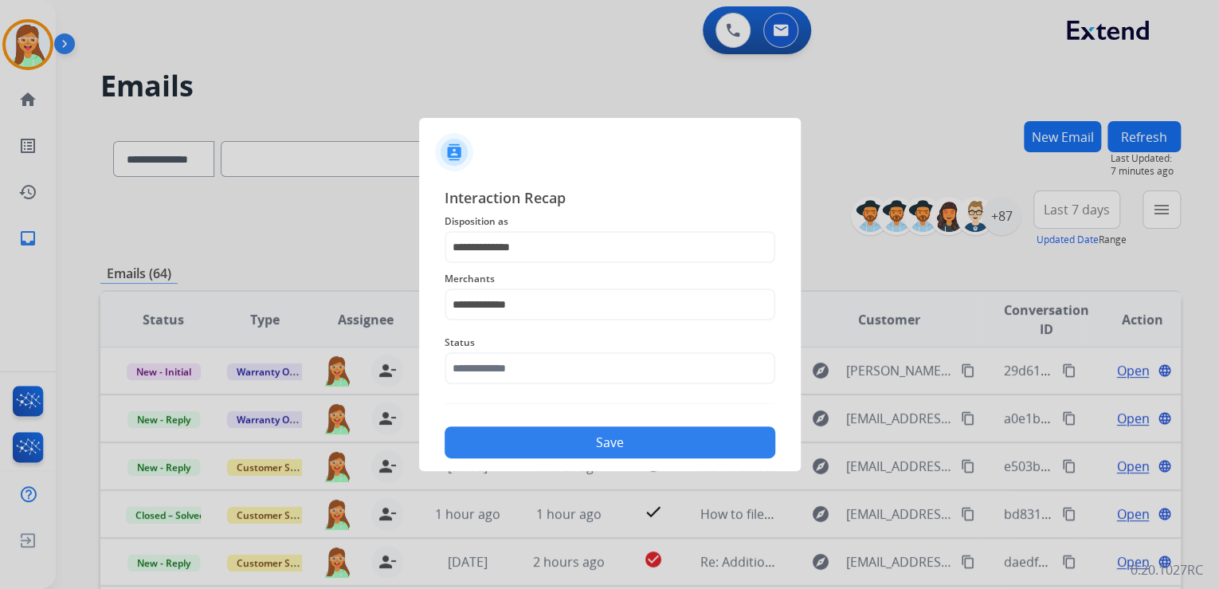
click at [561, 336] on span "Status" at bounding box center [609, 342] width 331 height 19
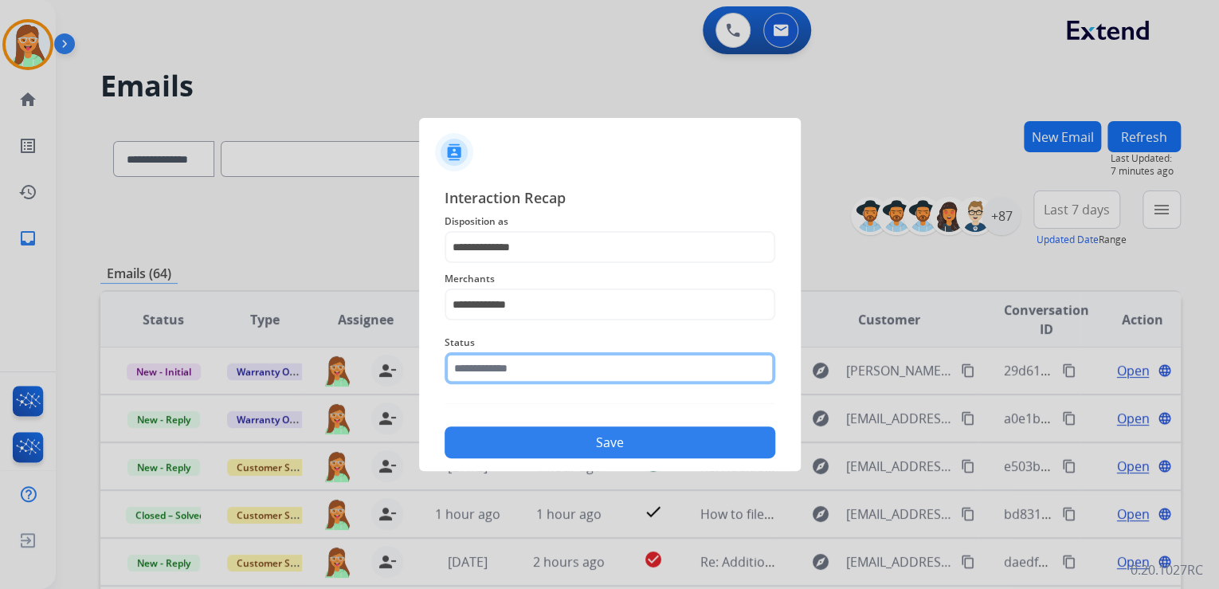
click at [560, 361] on input "text" at bounding box center [609, 368] width 331 height 32
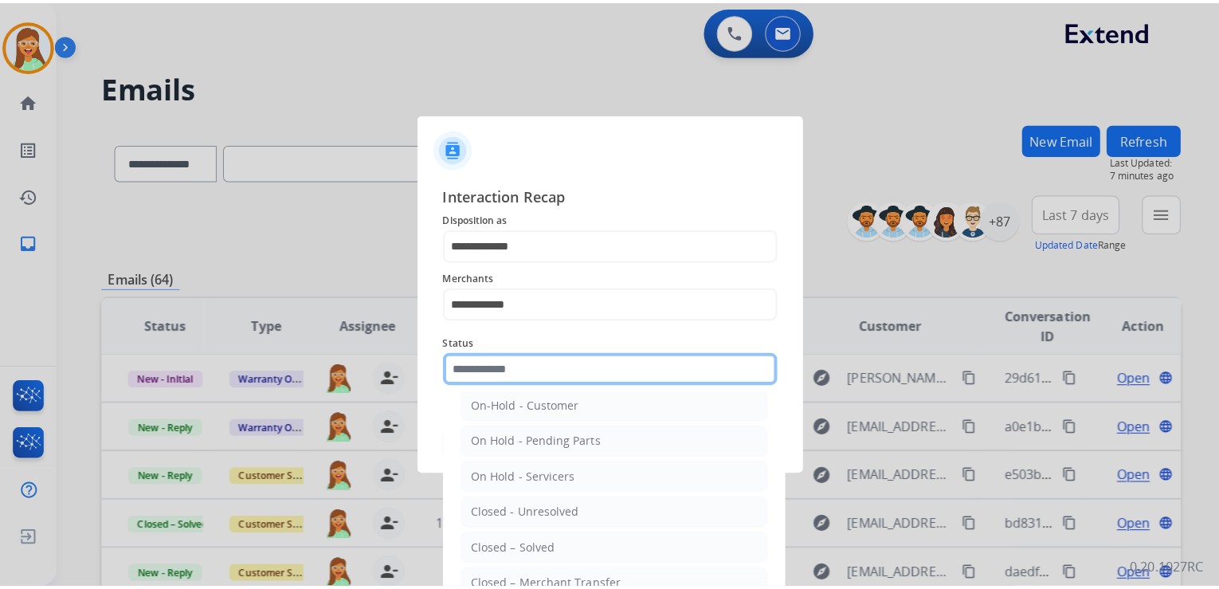
scroll to position [92, 0]
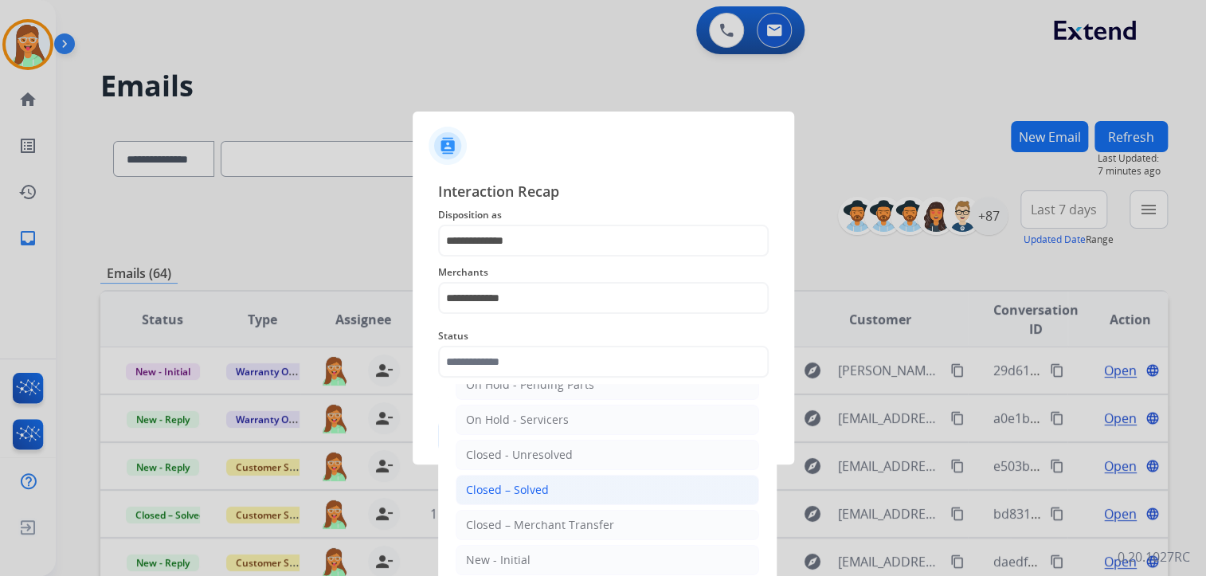
click at [558, 497] on li "Closed – Solved" at bounding box center [607, 490] width 303 height 30
type input "**********"
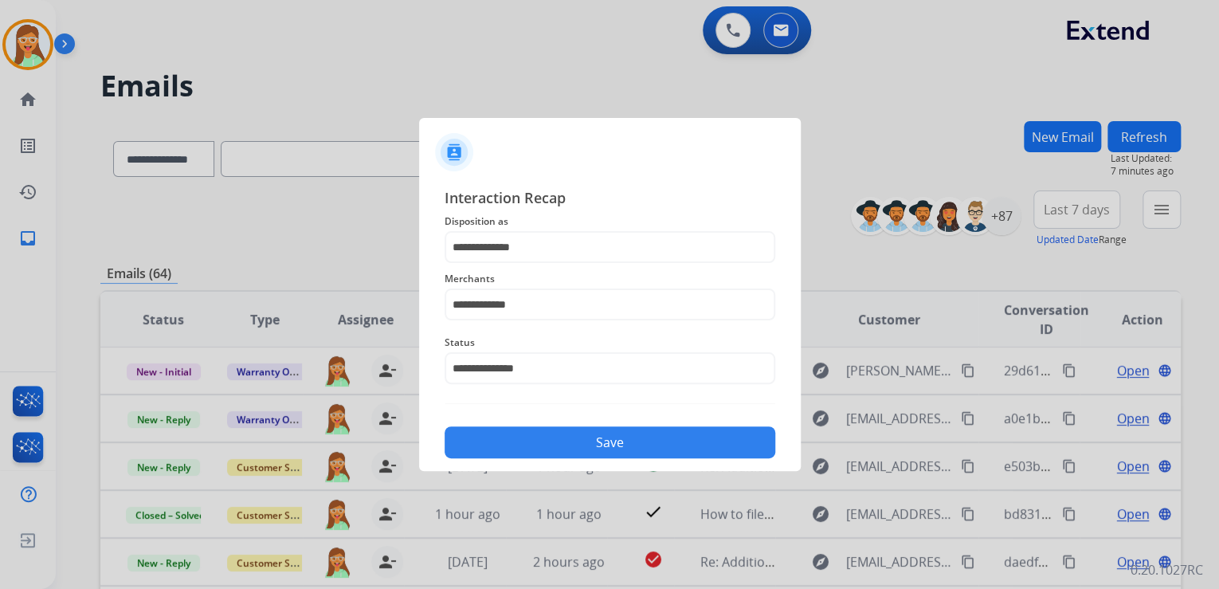
click at [583, 431] on button "Save" at bounding box center [609, 442] width 331 height 32
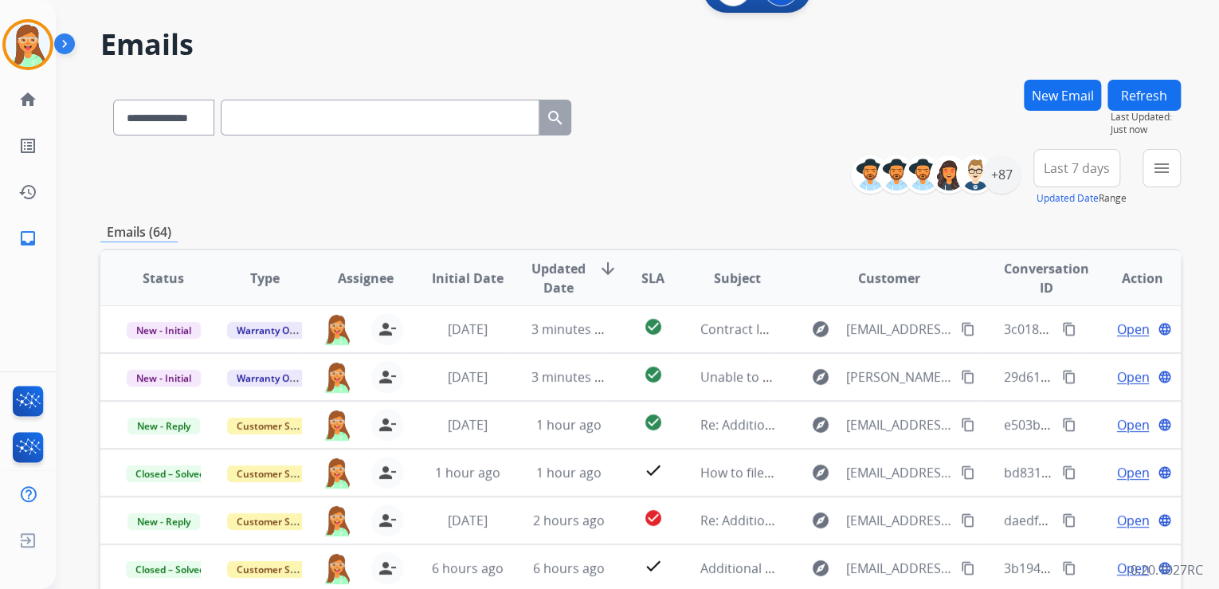
scroll to position [127, 0]
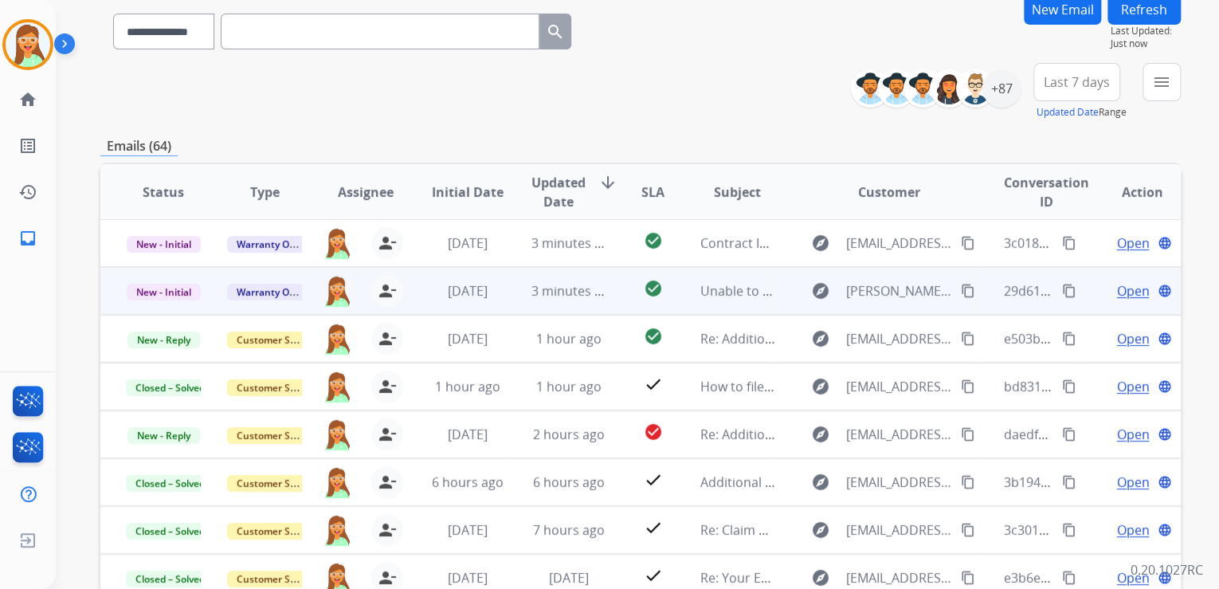
click at [1116, 282] on span "Open" at bounding box center [1132, 290] width 33 height 19
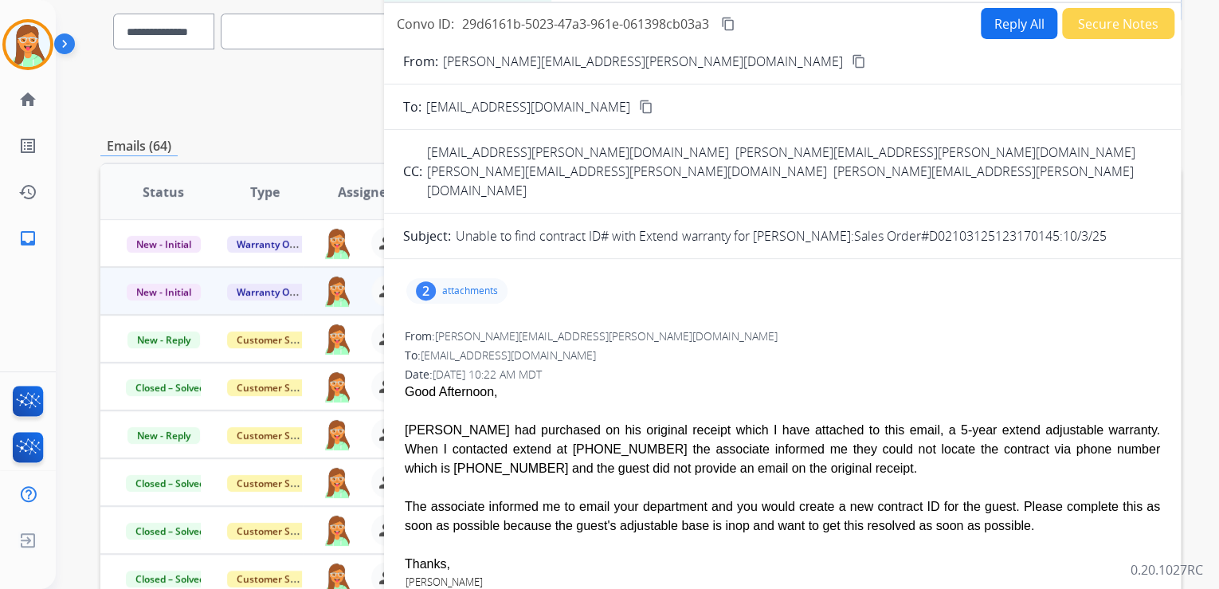
click at [442, 284] on p "attachments" at bounding box center [470, 290] width 56 height 13
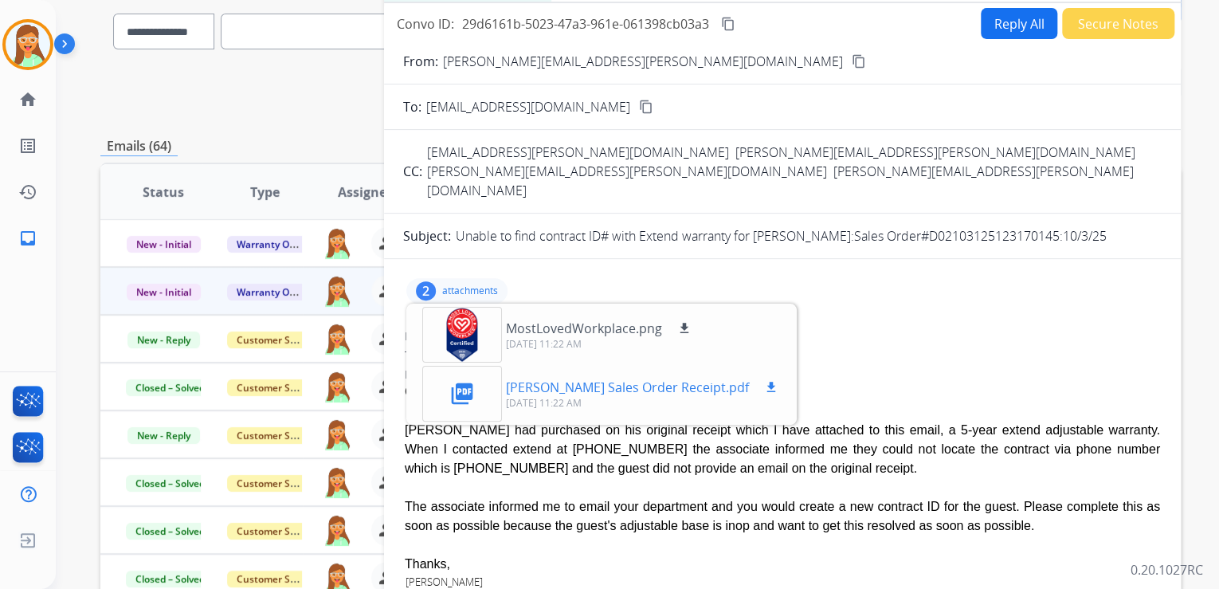
click at [764, 380] on mat-icon "download" at bounding box center [771, 387] width 14 height 14
click at [442, 284] on p "attachments" at bounding box center [470, 290] width 56 height 13
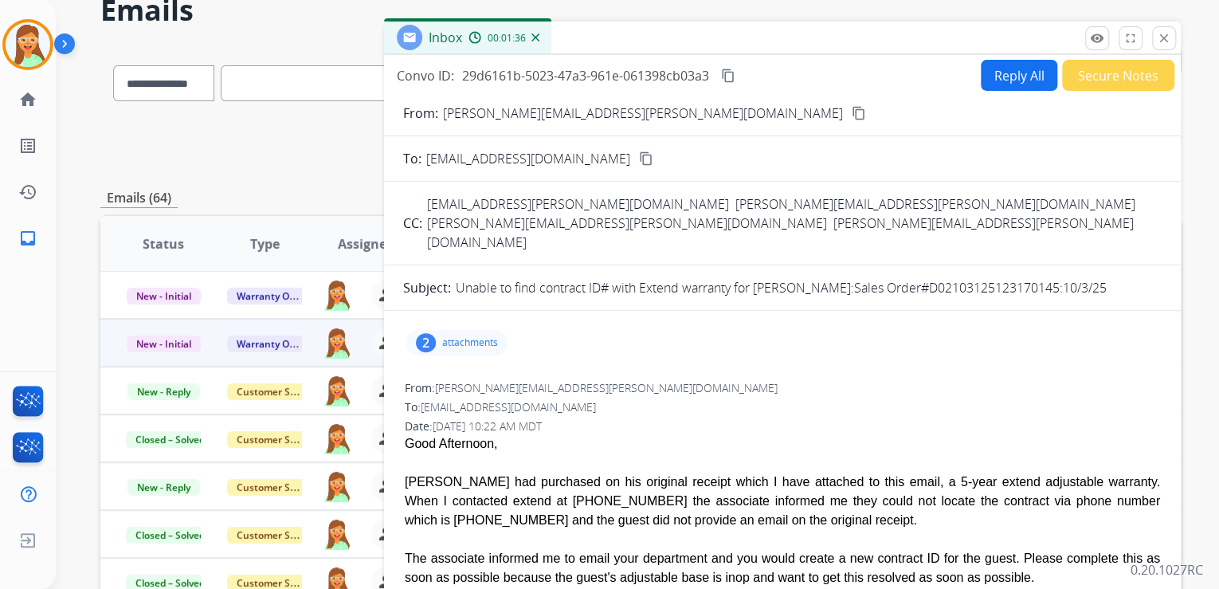
scroll to position [64, 0]
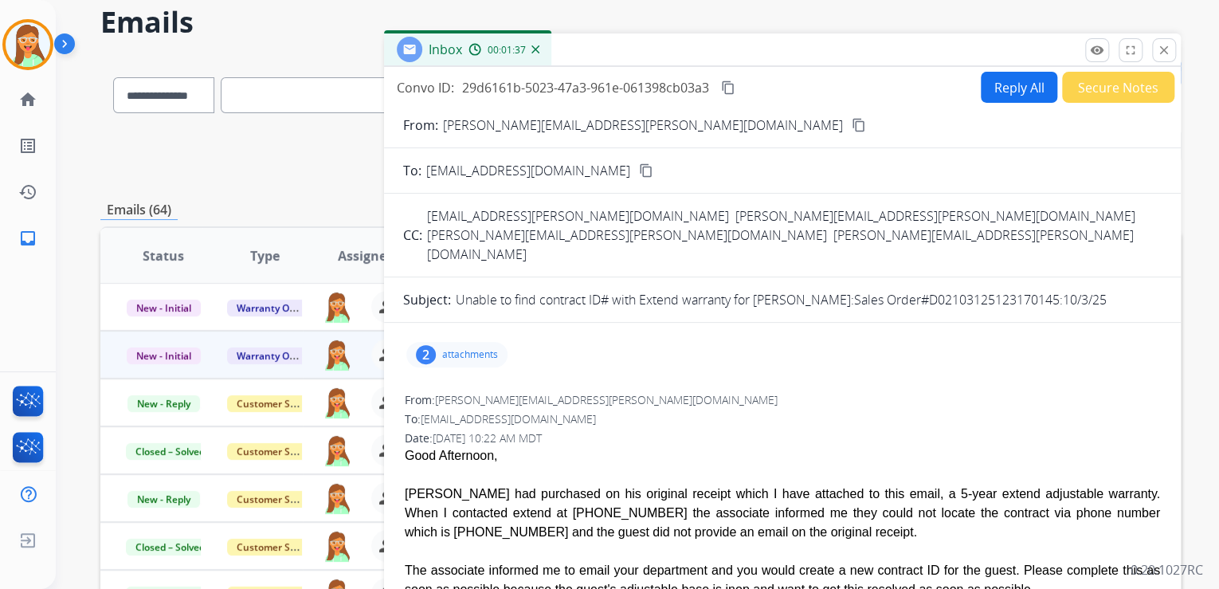
click at [1028, 85] on button "Reply All" at bounding box center [1019, 87] width 76 height 31
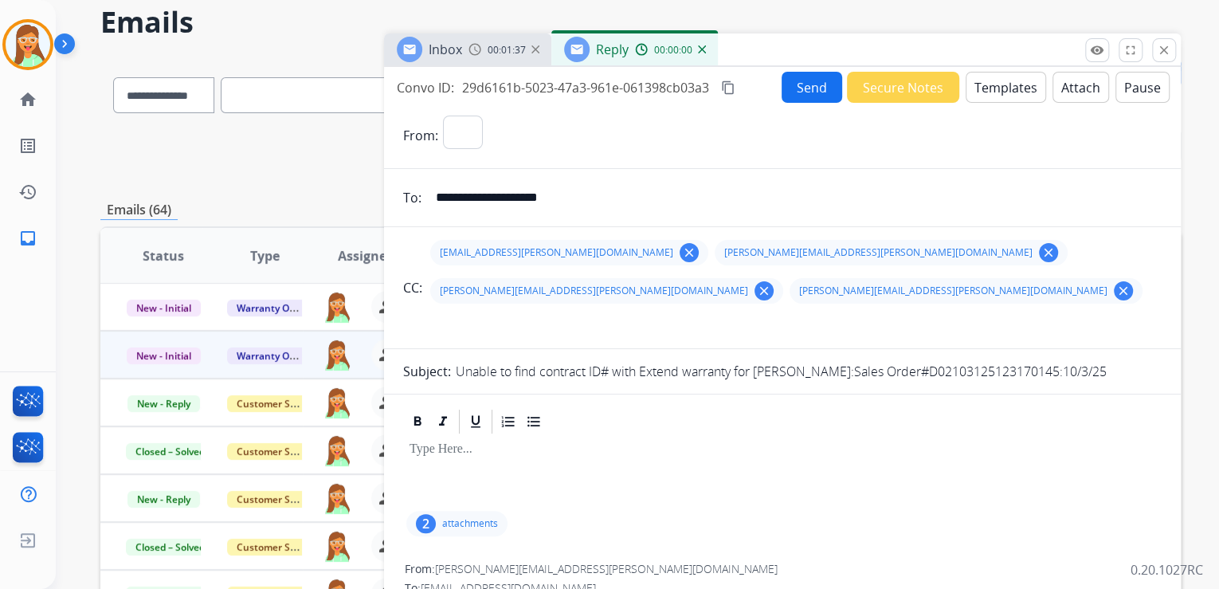
click at [1010, 89] on button "Templates" at bounding box center [1005, 87] width 80 height 31
select select "**********"
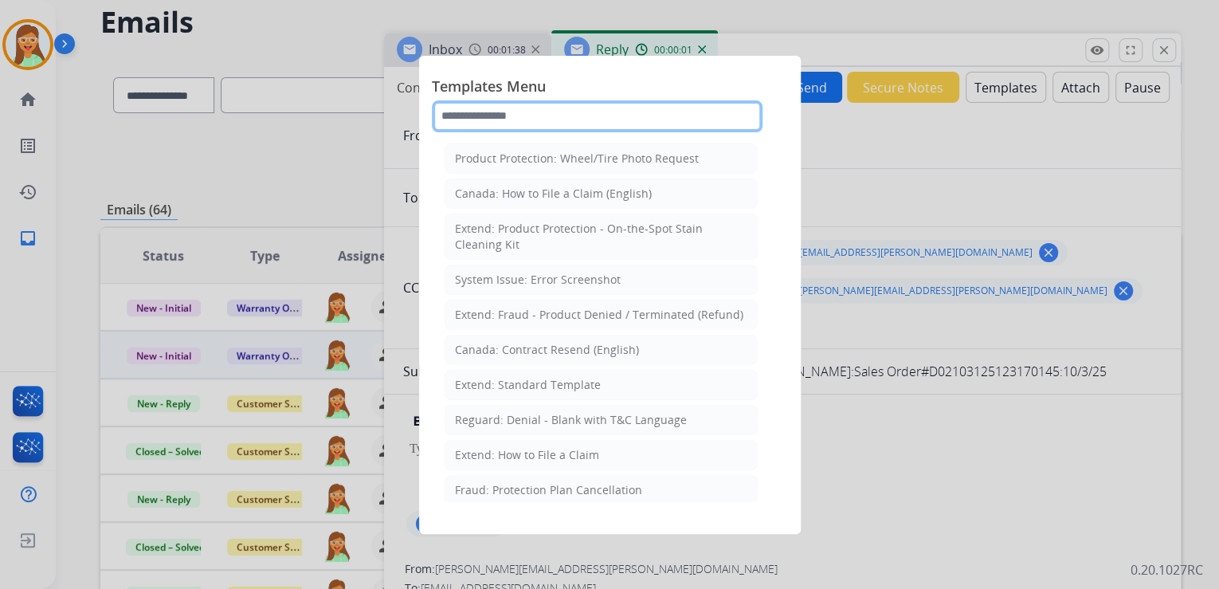
click at [578, 119] on input "text" at bounding box center [597, 116] width 331 height 32
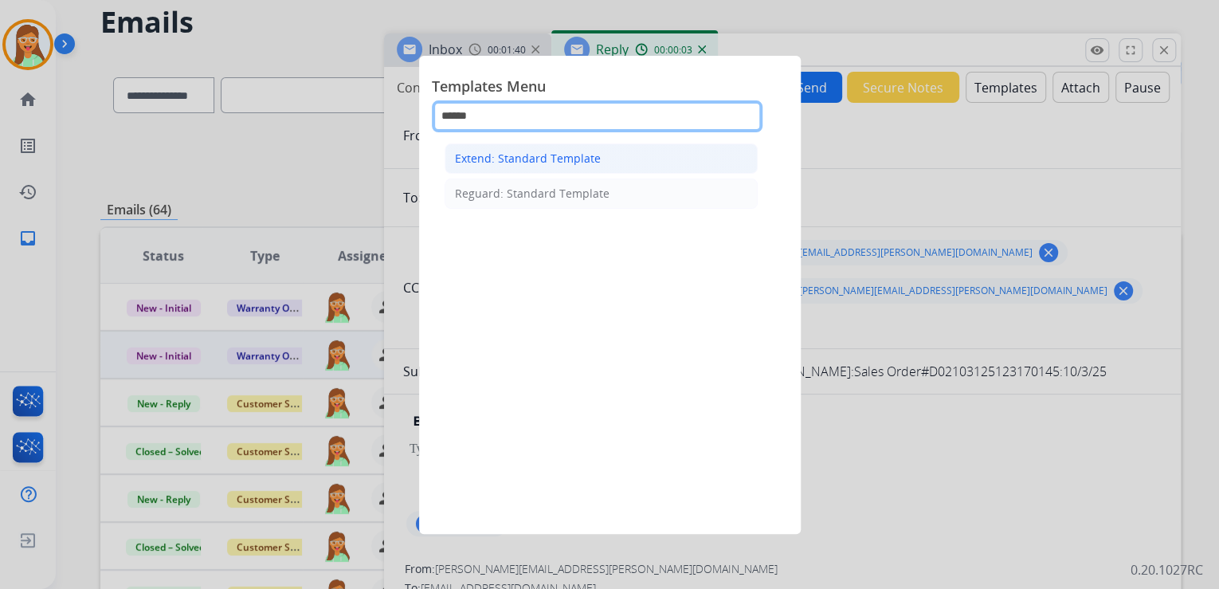
type input "******"
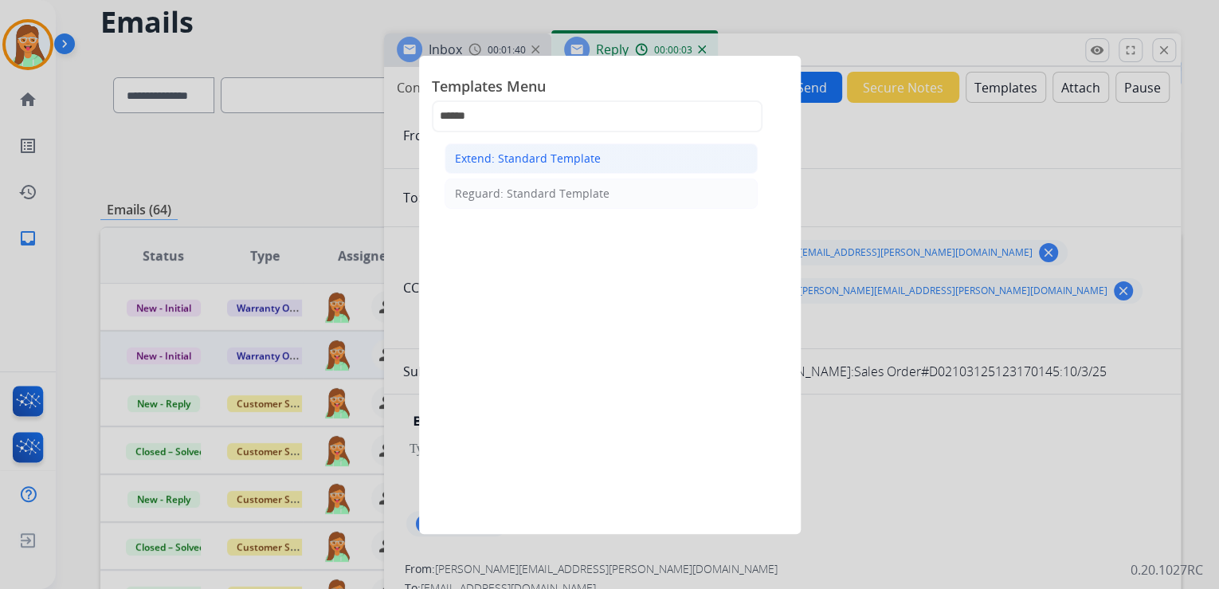
click at [684, 161] on li "Extend: Standard Template" at bounding box center [600, 158] width 313 height 30
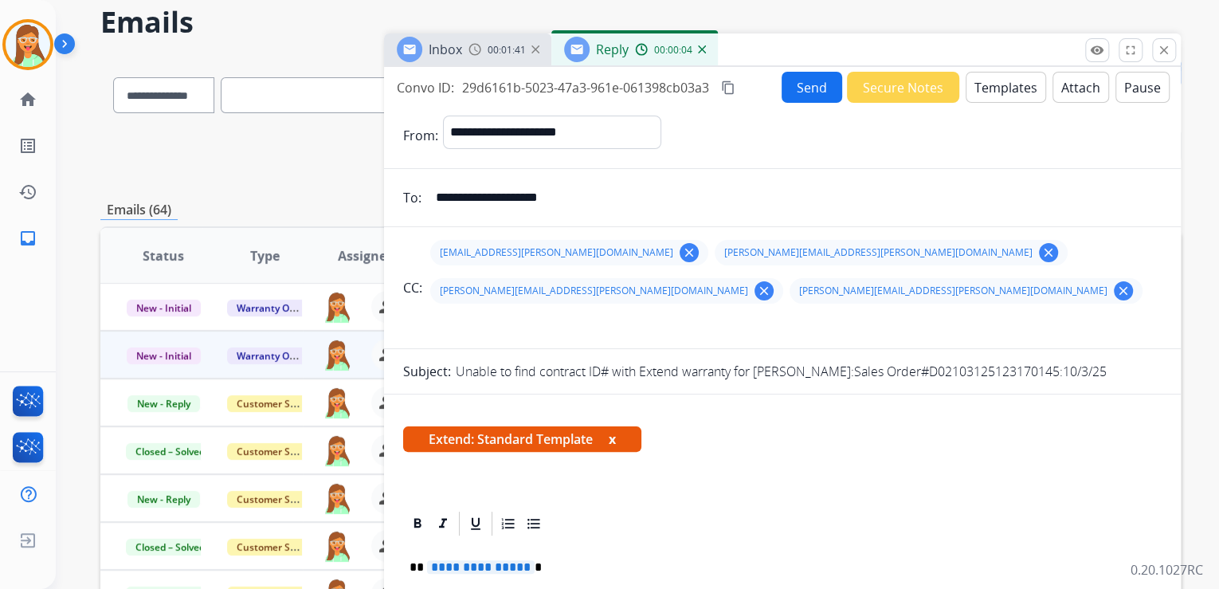
scroll to position [255, 0]
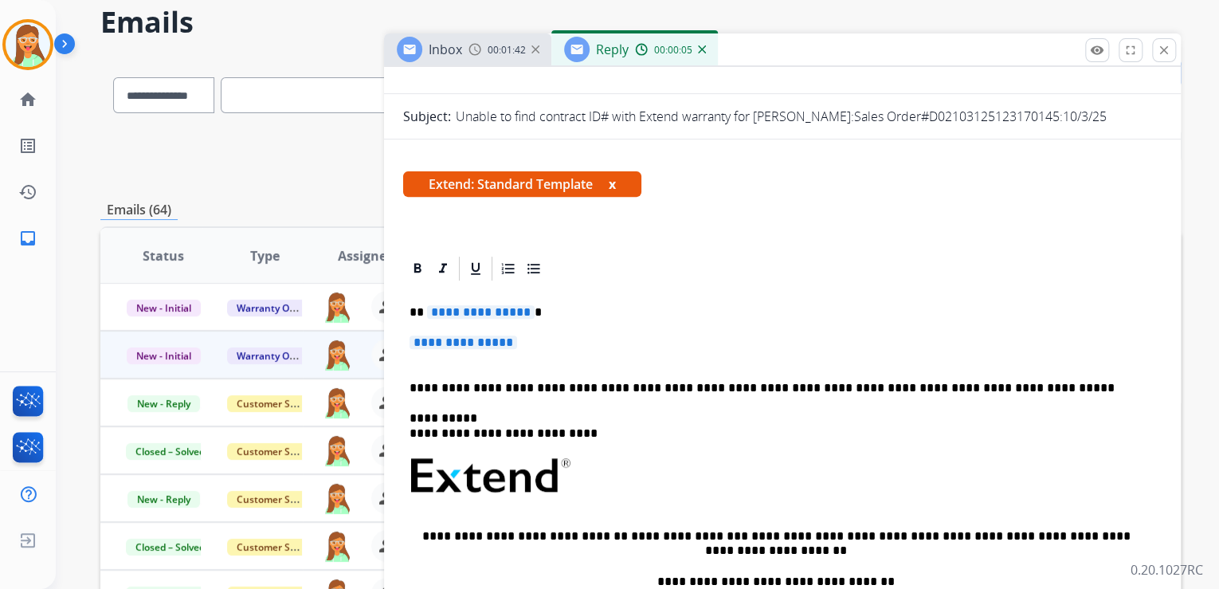
click at [493, 305] on span "**********" at bounding box center [481, 312] width 108 height 14
click at [460, 335] on span "**********" at bounding box center [463, 342] width 108 height 14
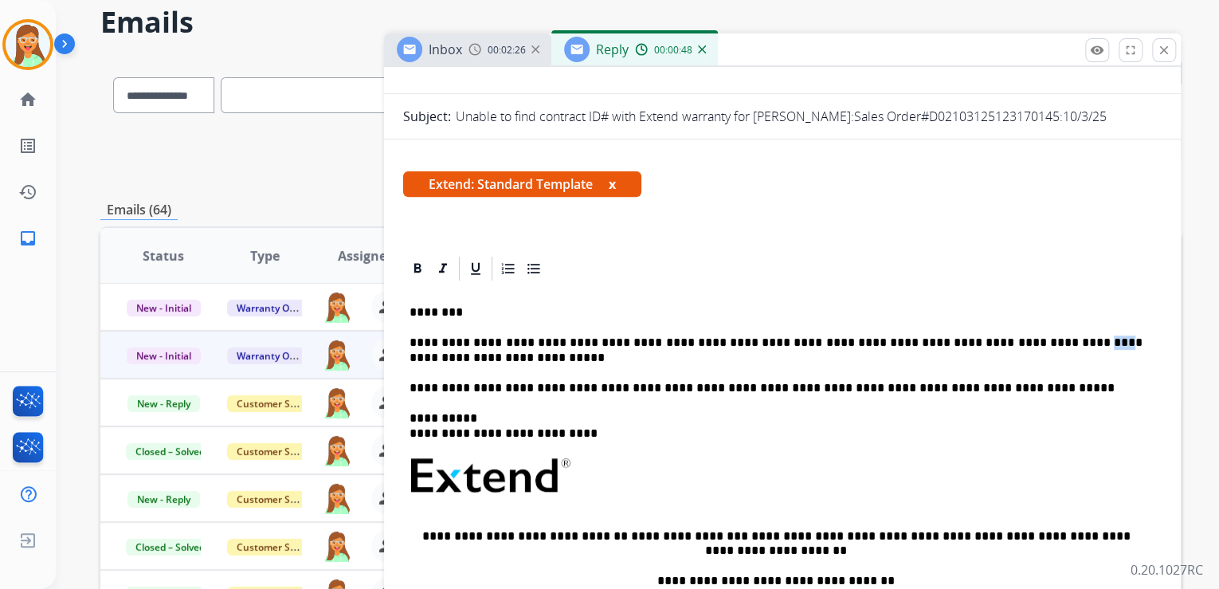
drag, startPoint x: 1015, startPoint y: 306, endPoint x: 998, endPoint y: 303, distance: 17.0
click at [998, 335] on p "**********" at bounding box center [775, 349] width 733 height 29
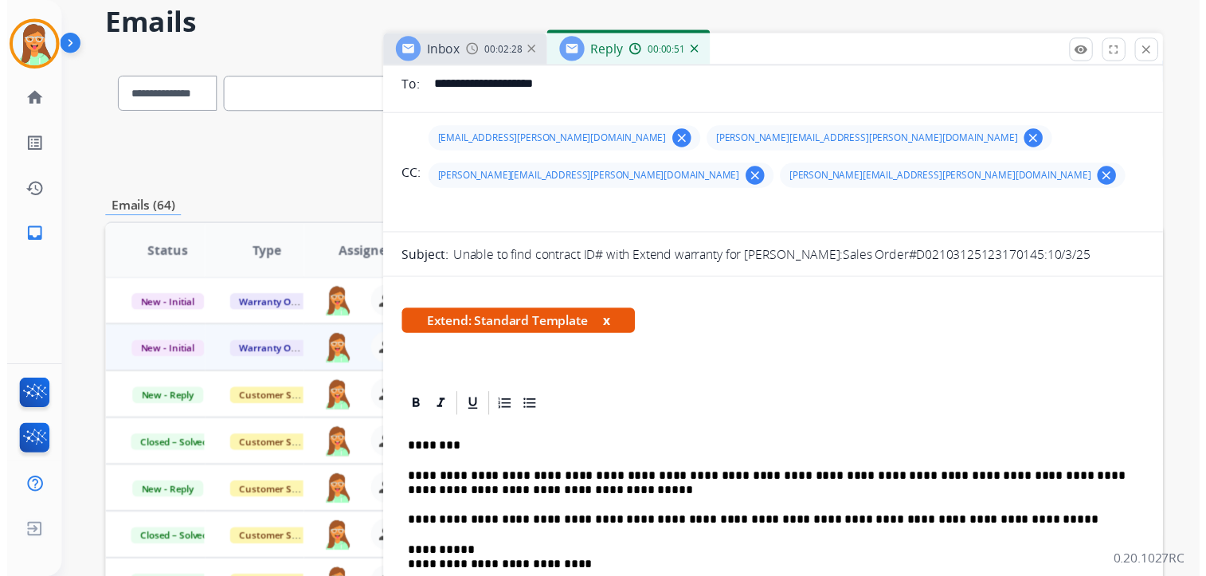
scroll to position [0, 0]
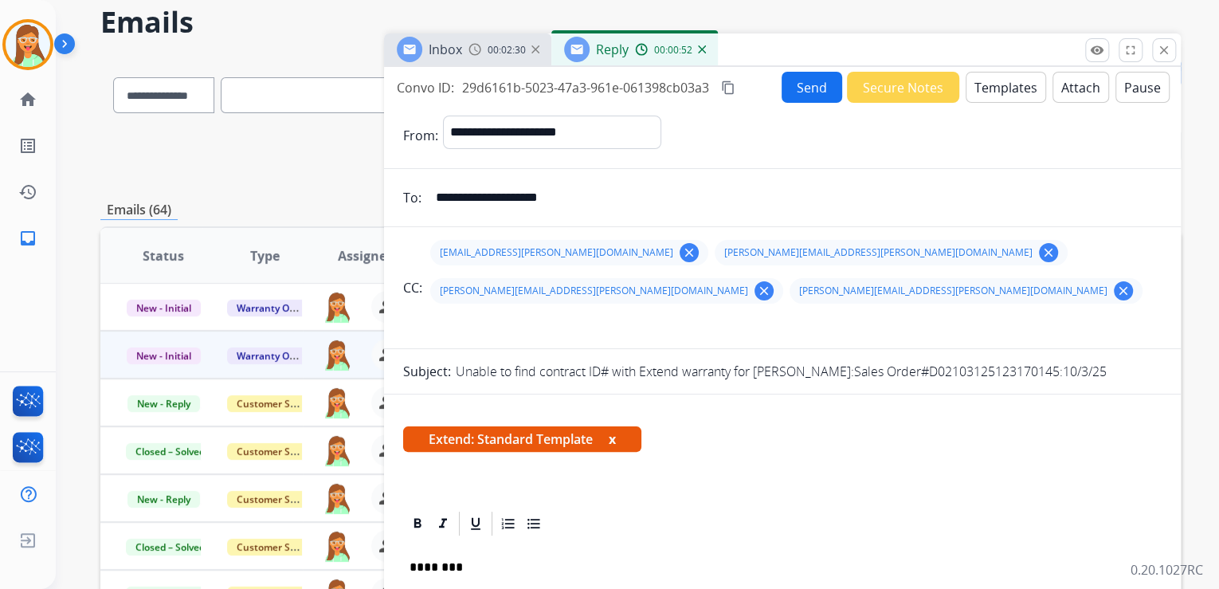
click at [1071, 79] on button "Attach" at bounding box center [1080, 87] width 57 height 31
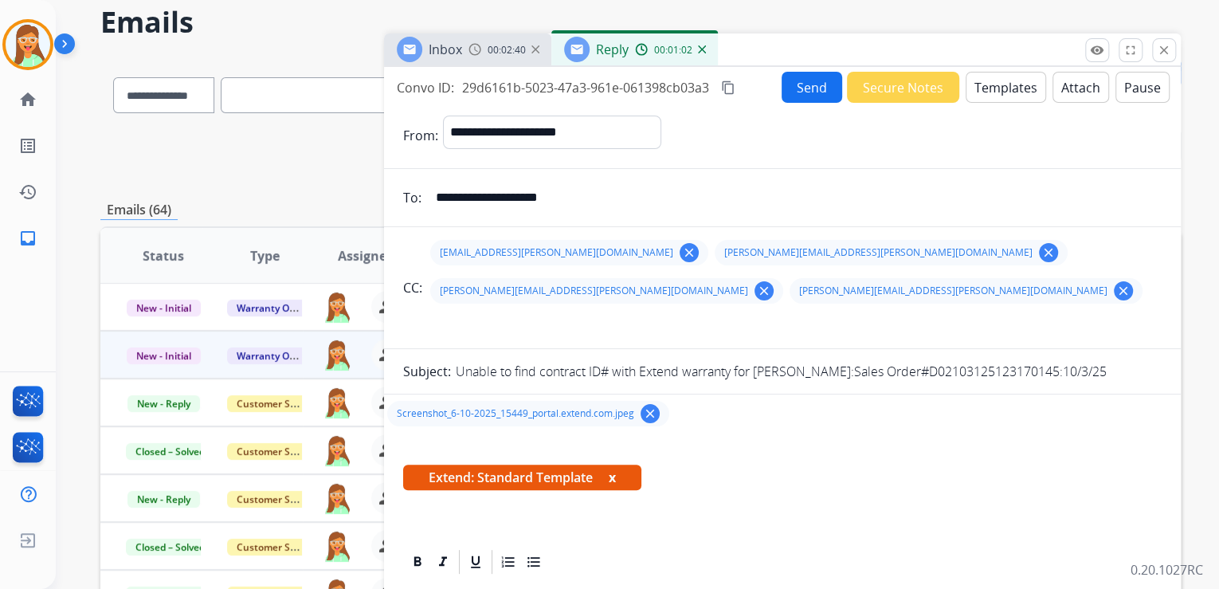
click at [813, 87] on button "Send" at bounding box center [811, 87] width 61 height 31
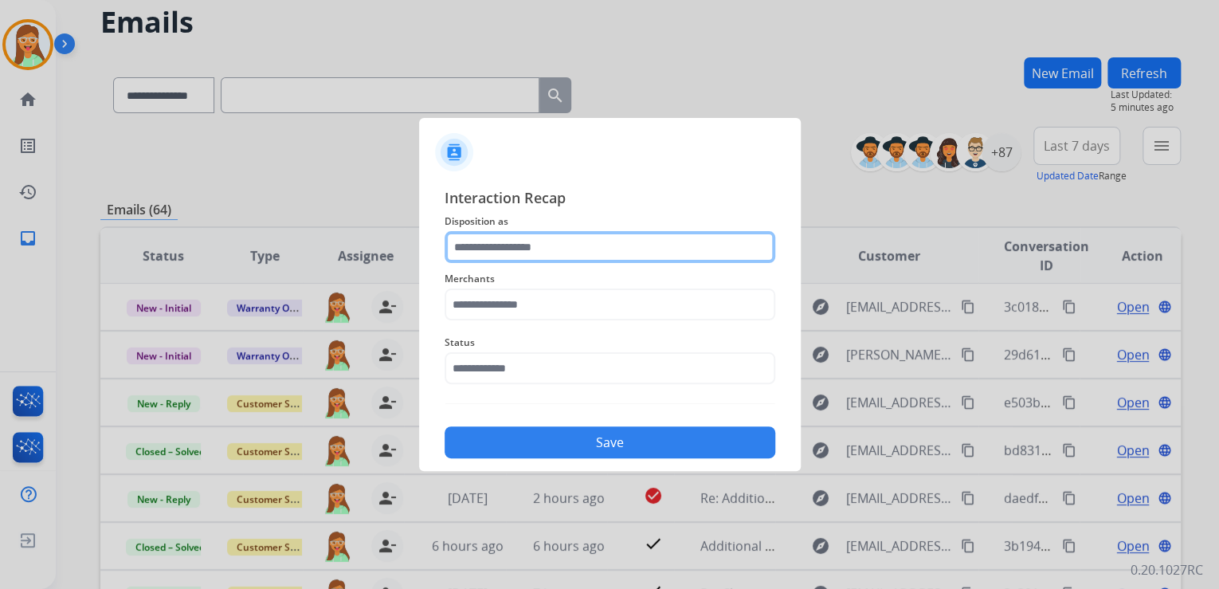
click at [592, 241] on input "text" at bounding box center [609, 247] width 331 height 32
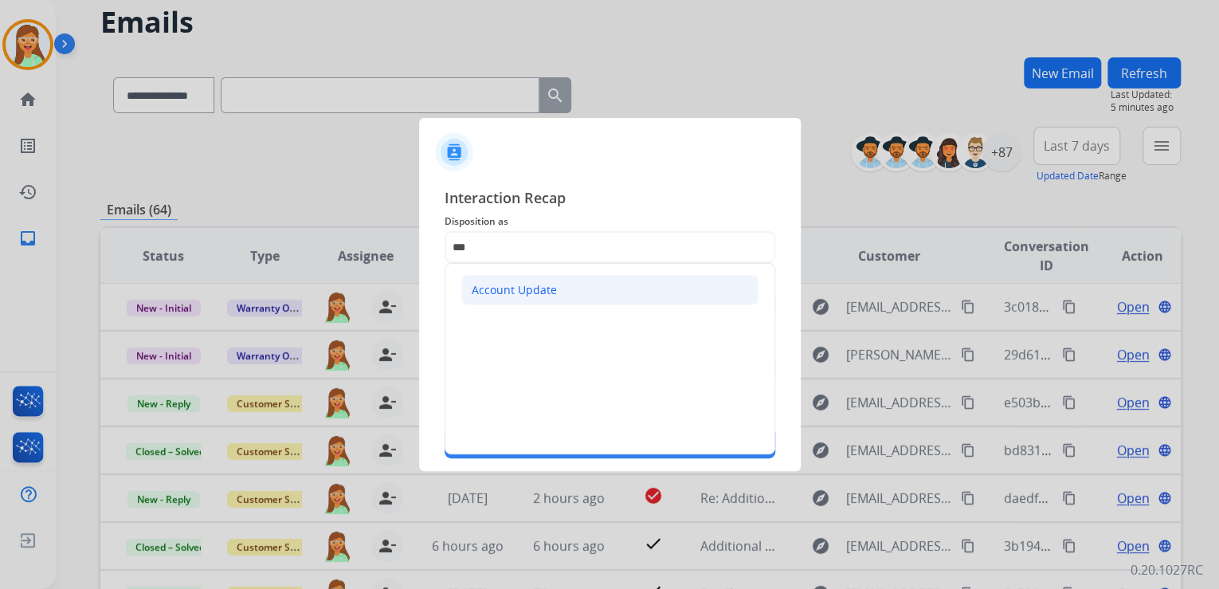
click at [588, 287] on li "Account Update" at bounding box center [609, 290] width 297 height 30
type input "**********"
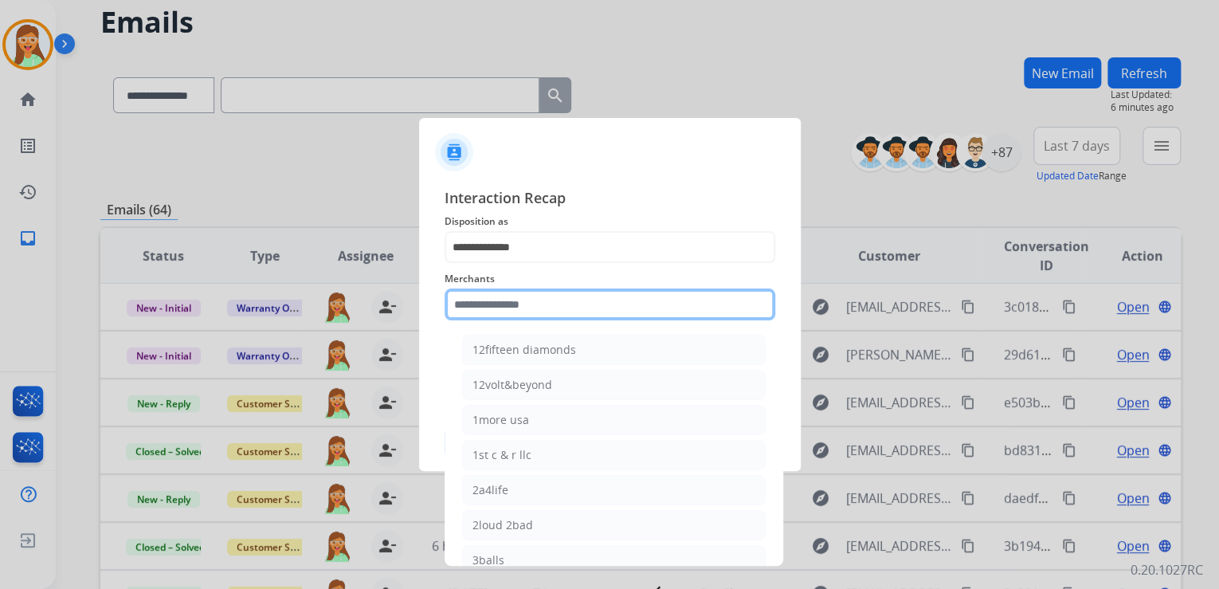
click at [542, 293] on input "text" at bounding box center [609, 304] width 331 height 32
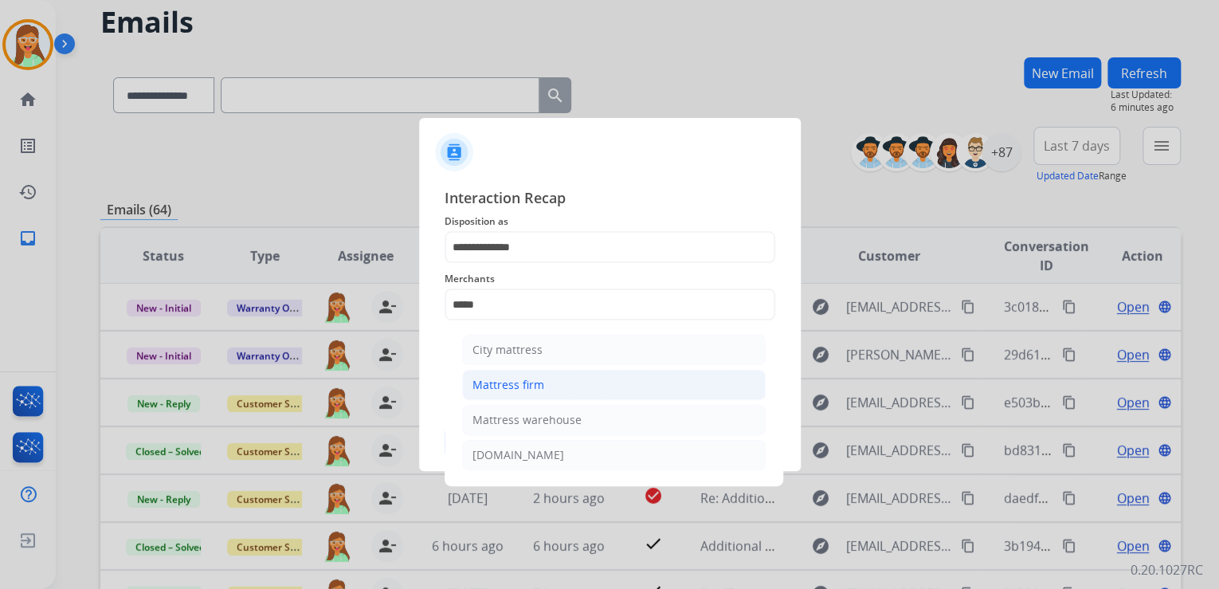
click at [603, 397] on li "Mattress firm" at bounding box center [613, 385] width 303 height 30
type input "**********"
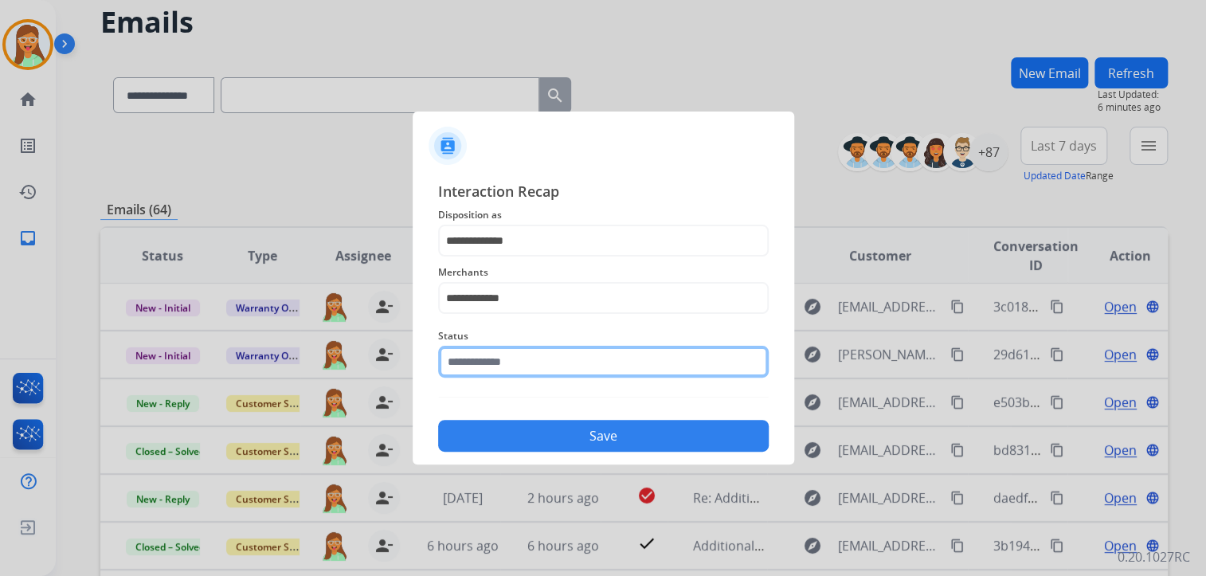
click at [588, 366] on input "text" at bounding box center [603, 362] width 331 height 32
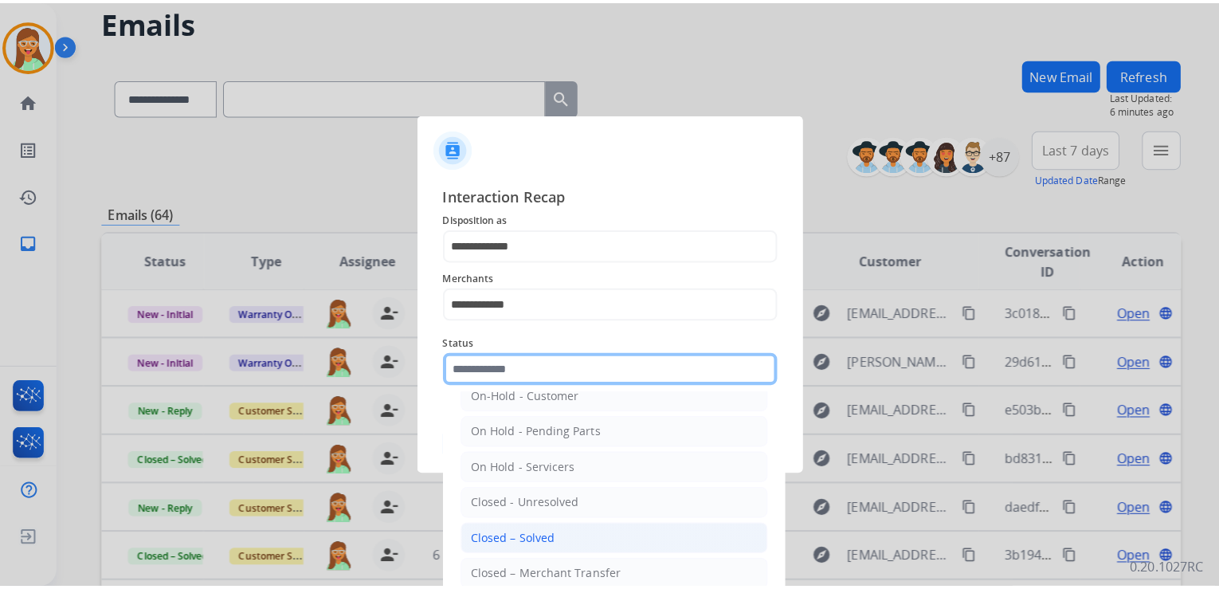
scroll to position [92, 0]
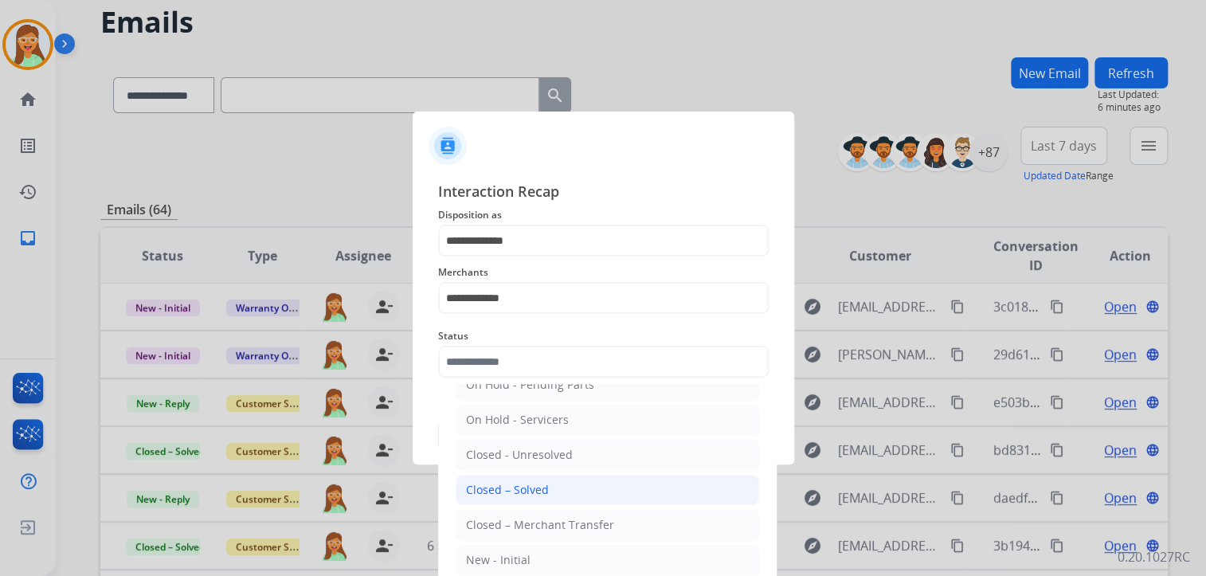
click at [543, 492] on div "Closed – Solved" at bounding box center [507, 490] width 83 height 16
type input "**********"
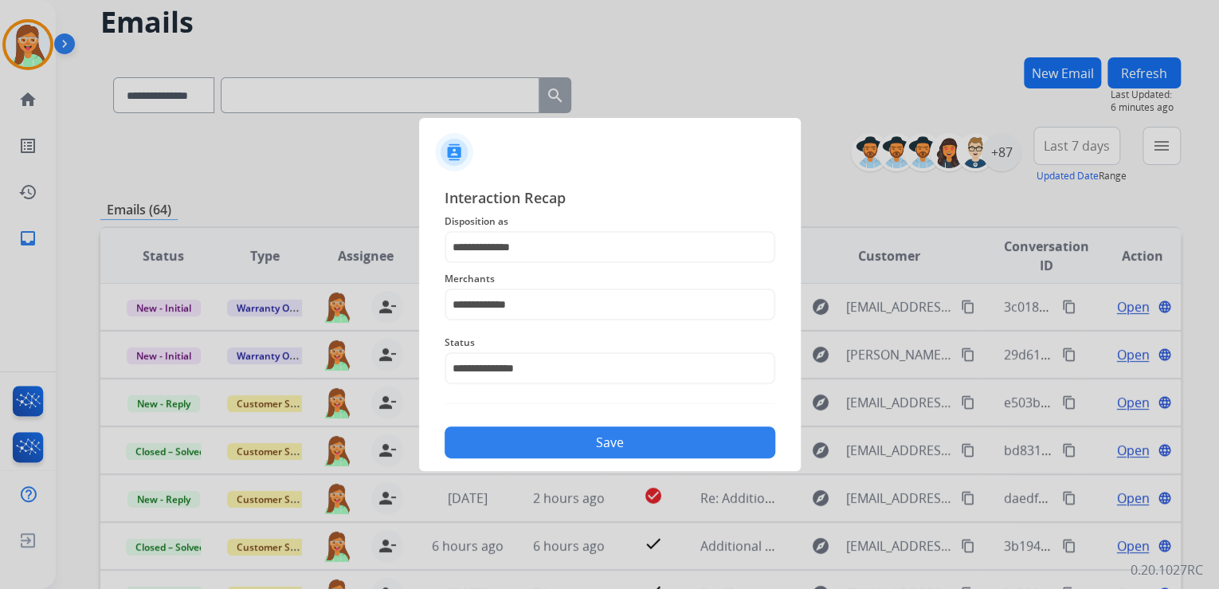
click at [609, 427] on button "Save" at bounding box center [609, 442] width 331 height 32
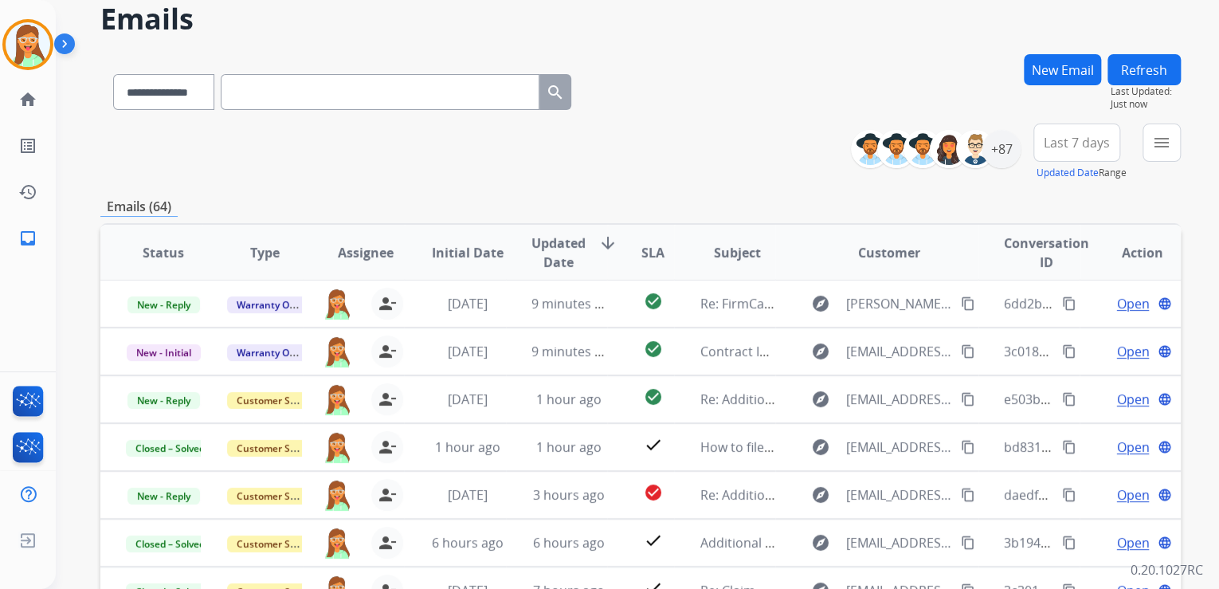
scroll to position [191, 0]
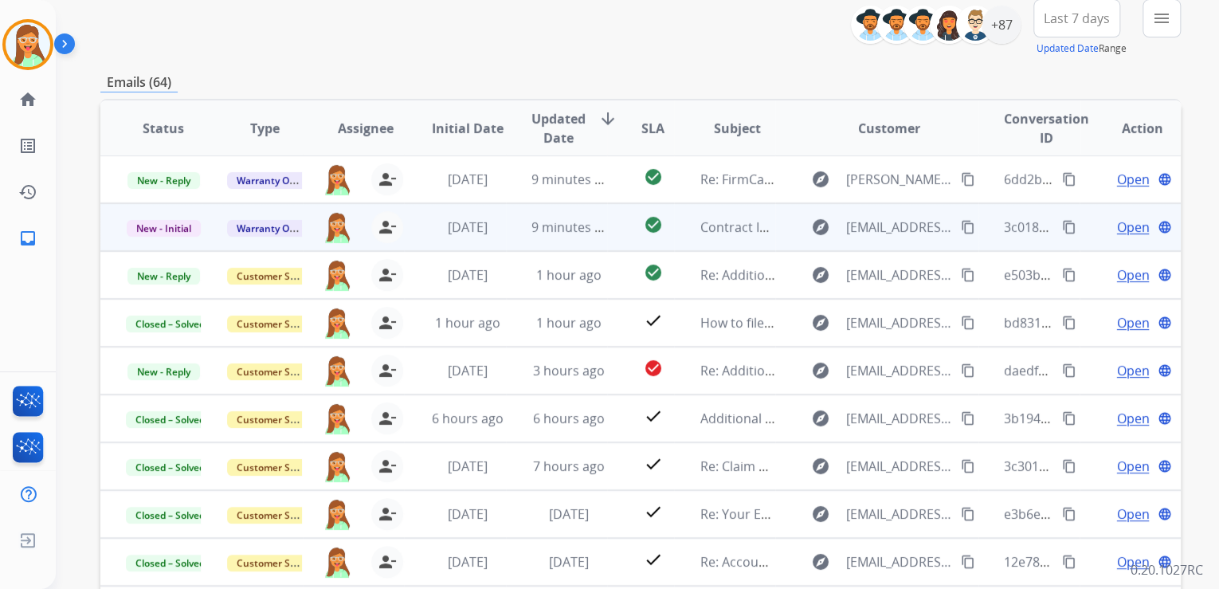
click at [1118, 226] on span "Open" at bounding box center [1132, 226] width 33 height 19
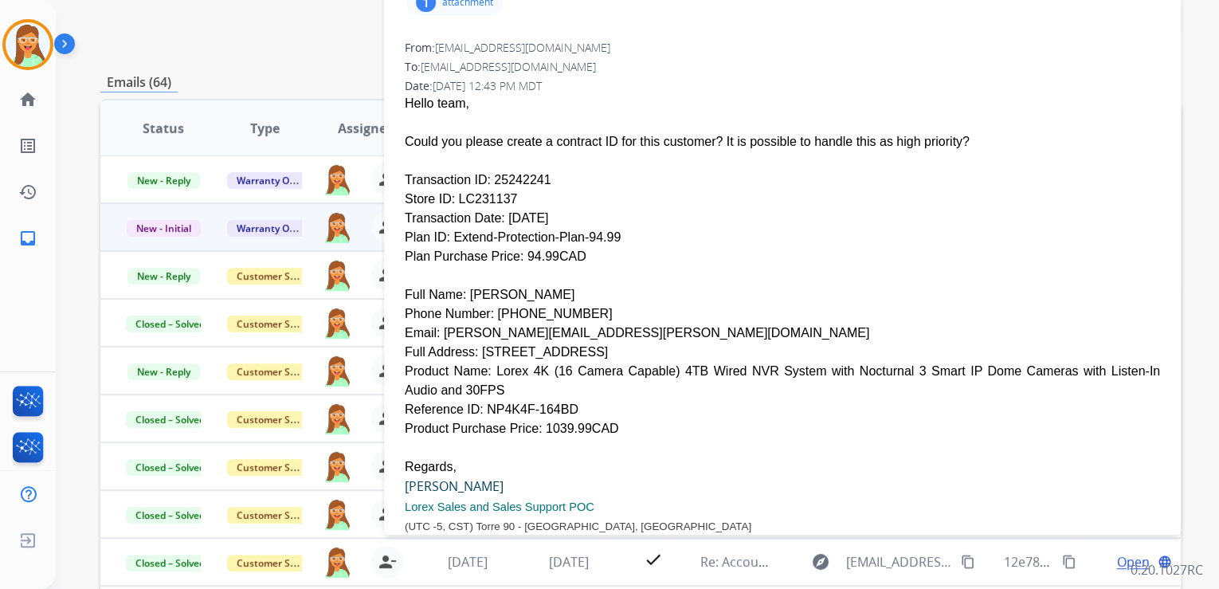
scroll to position [255, 0]
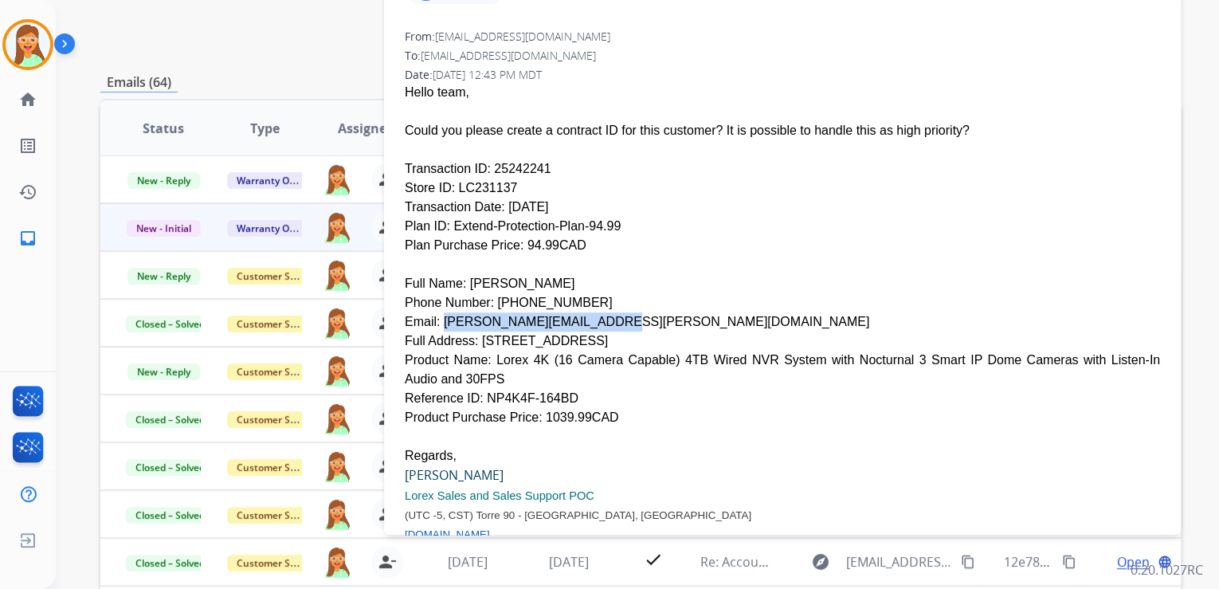
drag, startPoint x: 437, startPoint y: 284, endPoint x: 593, endPoint y: 282, distance: 156.1
click at [593, 312] on div "Email: [PERSON_NAME][EMAIL_ADDRESS][PERSON_NAME][DOMAIN_NAME]" at bounding box center [782, 321] width 755 height 19
copy div "[PERSON_NAME][EMAIL_ADDRESS][PERSON_NAME][DOMAIN_NAME]"
drag, startPoint x: 489, startPoint y: 267, endPoint x: 578, endPoint y: 263, distance: 89.3
click at [578, 293] on div "Phone Number: [PHONE_NUMBER]" at bounding box center [782, 302] width 755 height 19
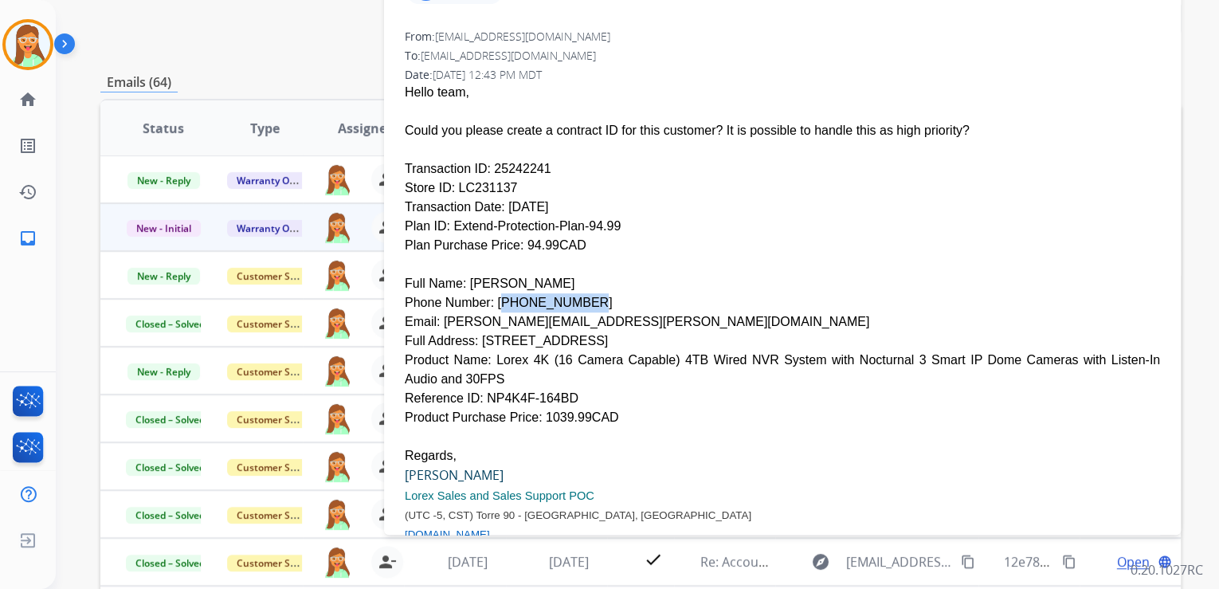
copy div "[PHONE_NUMBER]"
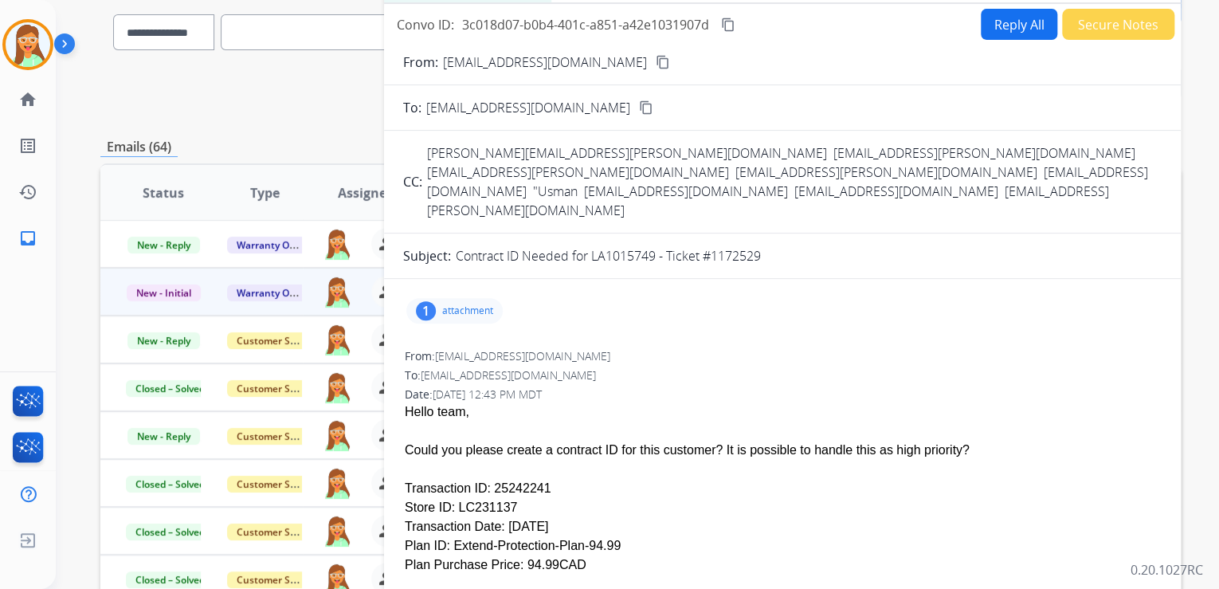
scroll to position [0, 0]
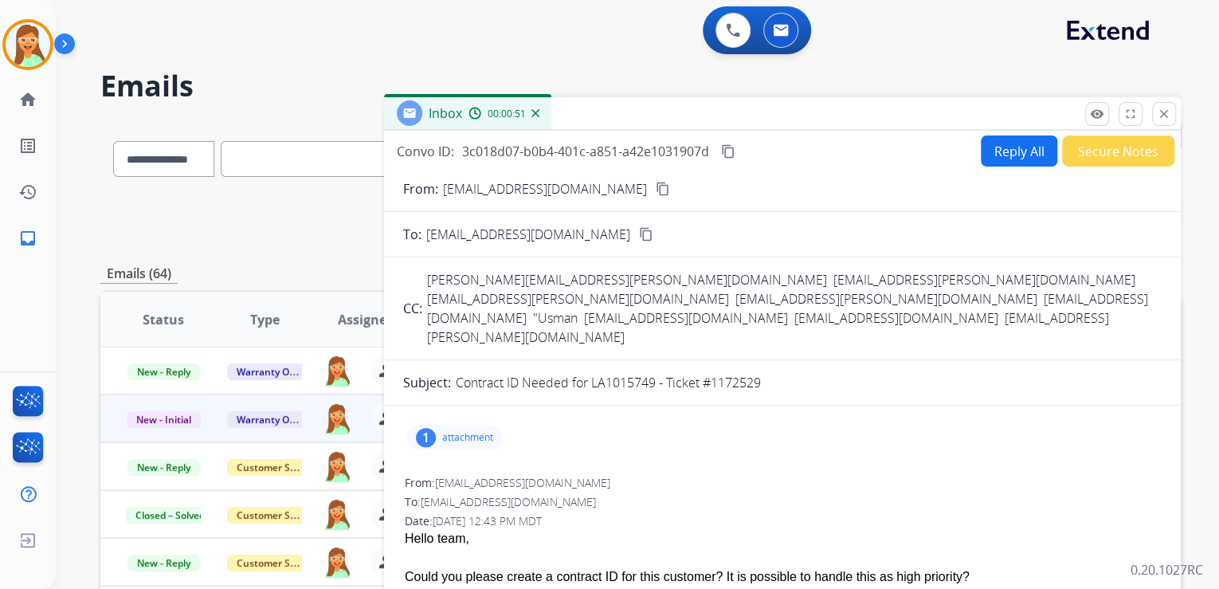
click at [997, 154] on button "Reply All" at bounding box center [1019, 150] width 76 height 31
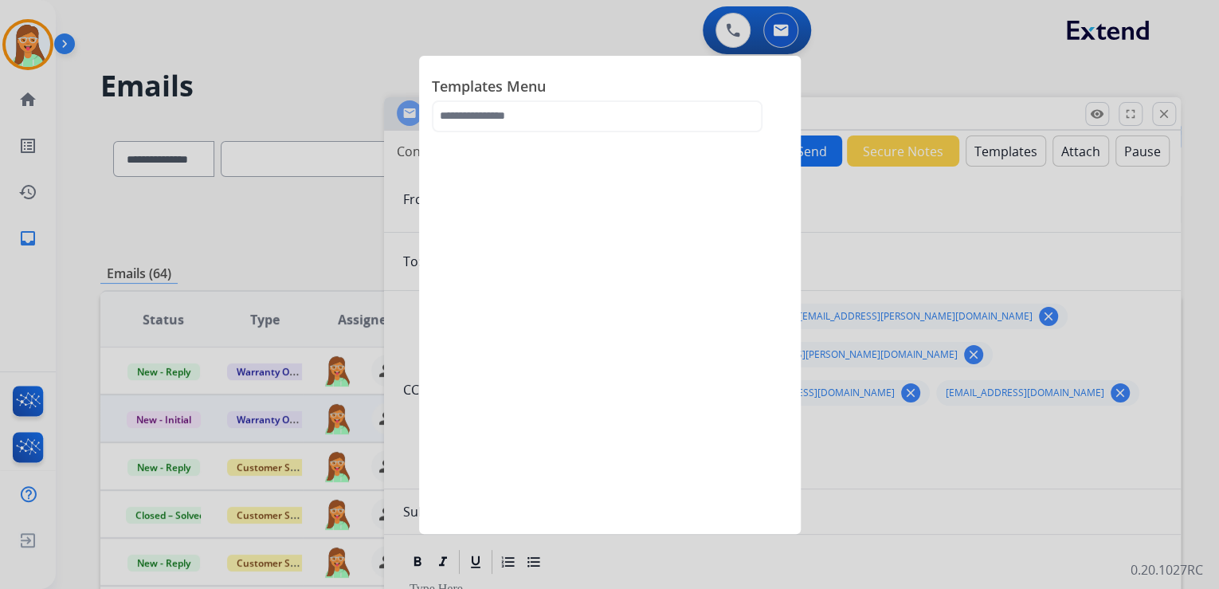
select select "**********"
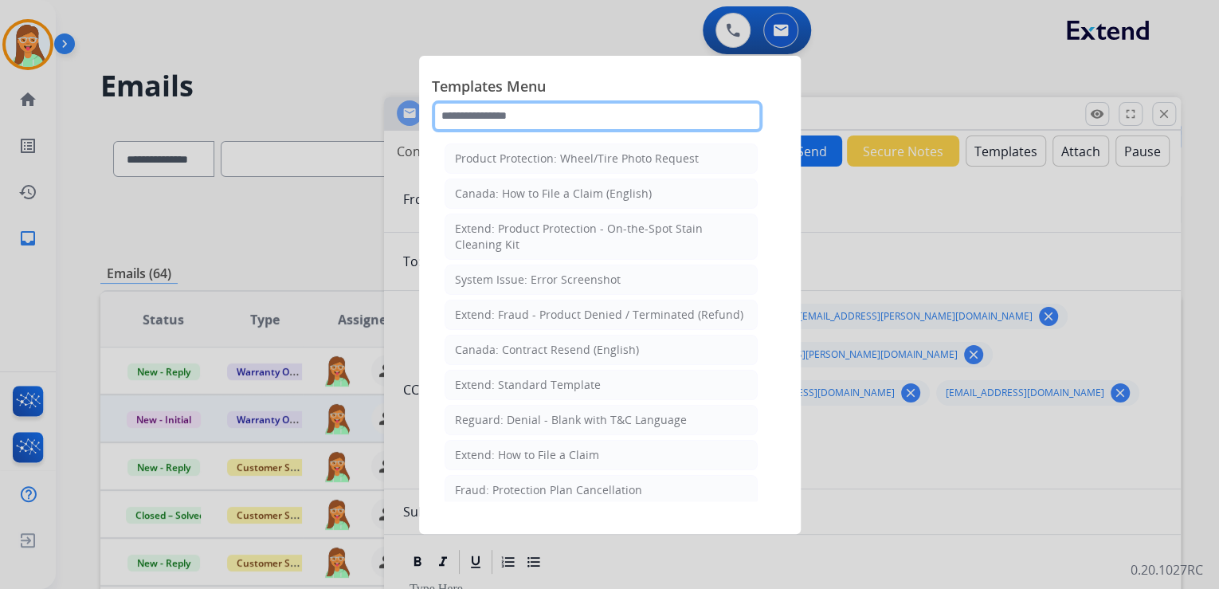
drag, startPoint x: 589, startPoint y: 121, endPoint x: 577, endPoint y: 137, distance: 19.9
click at [587, 133] on div "Templates Menu Product Protection: Wheel/Tire Photo Request [GEOGRAPHIC_DATA]: …" at bounding box center [610, 104] width 356 height 70
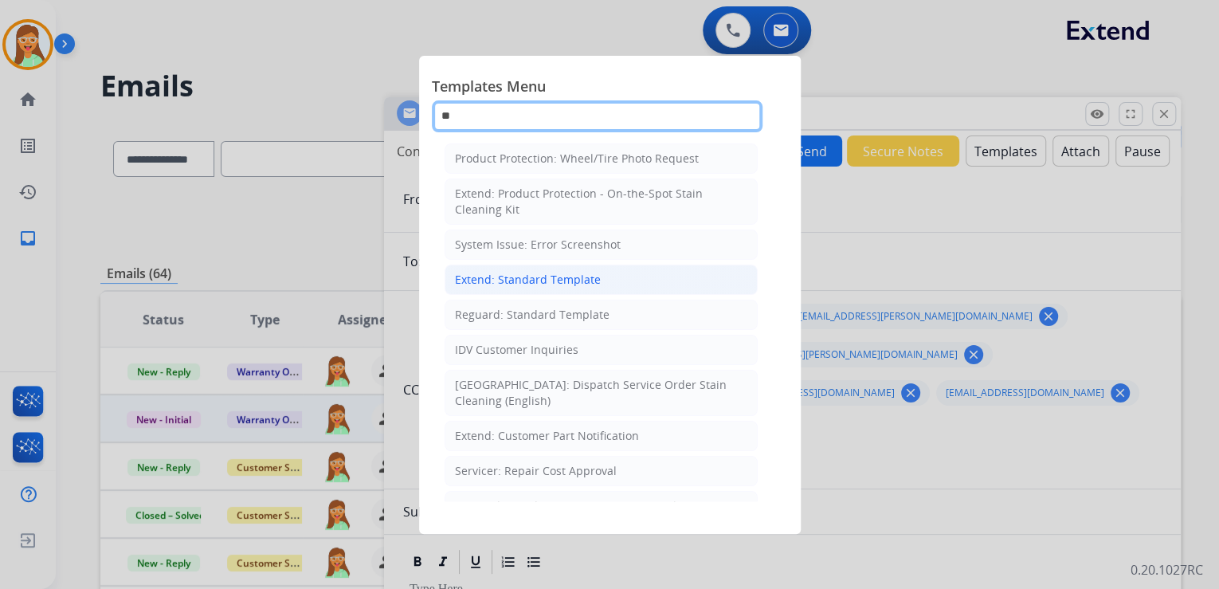
type input "**"
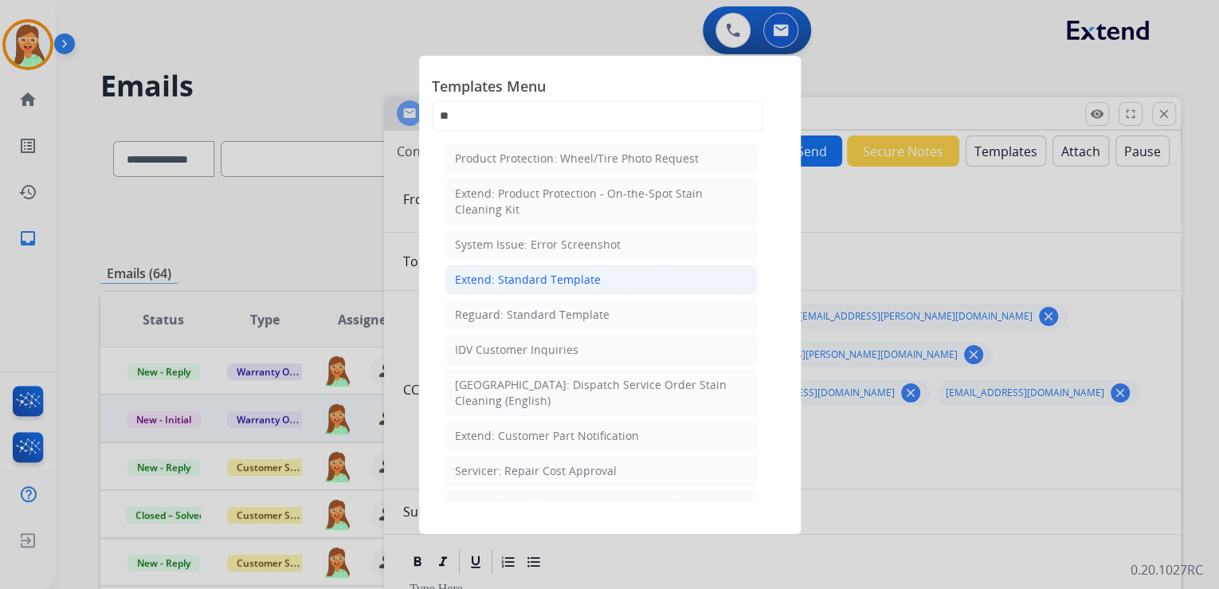
click at [592, 280] on div "Extend: Standard Template" at bounding box center [528, 280] width 146 height 16
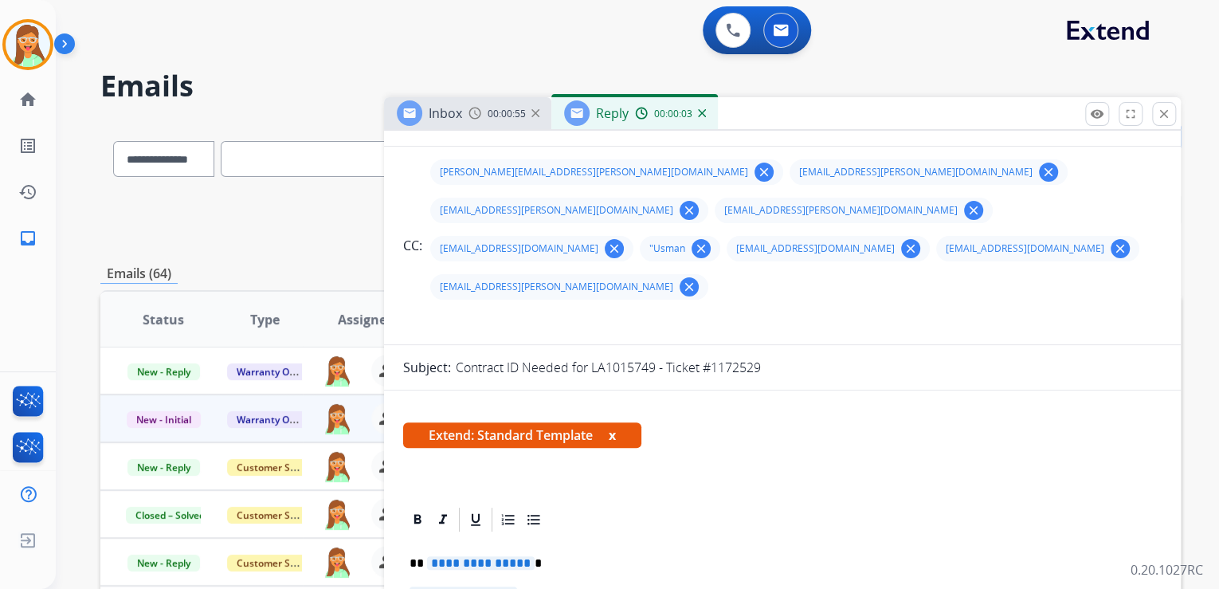
scroll to position [255, 0]
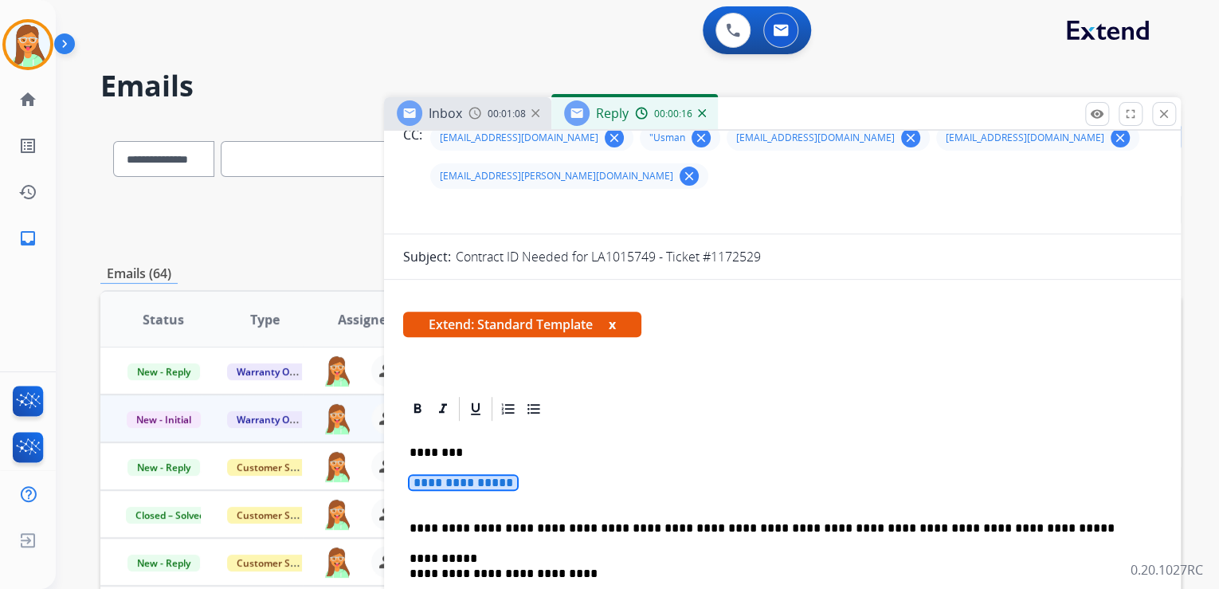
click at [475, 476] on span "**********" at bounding box center [463, 483] width 108 height 14
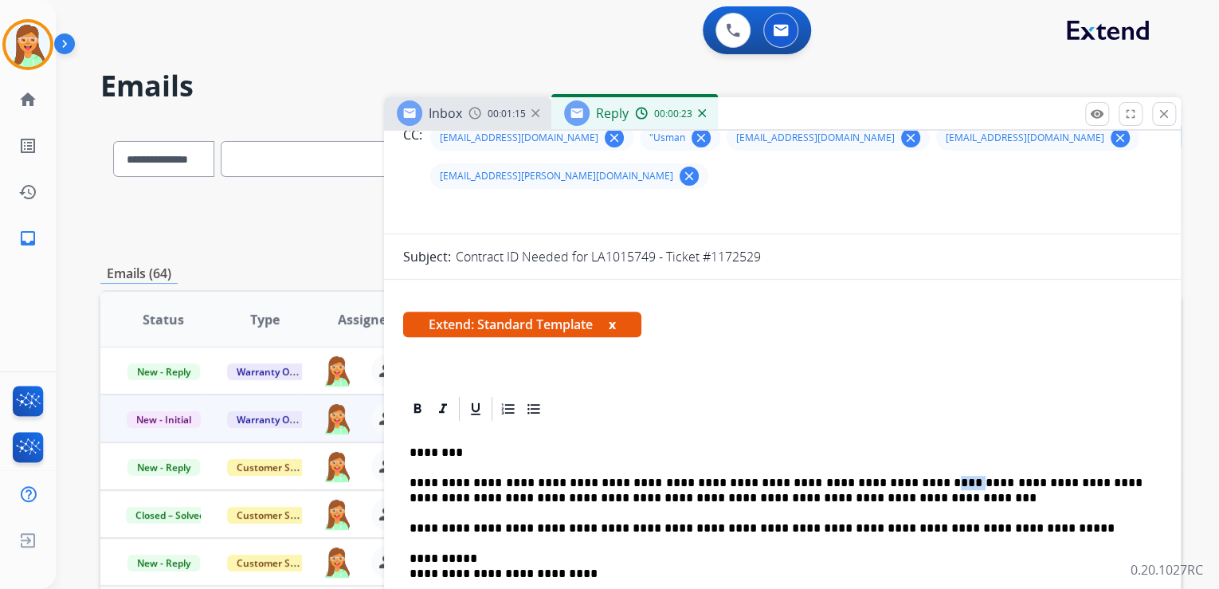
drag, startPoint x: 905, startPoint y: 444, endPoint x: 883, endPoint y: 446, distance: 21.6
click at [883, 476] on p "**********" at bounding box center [775, 490] width 733 height 29
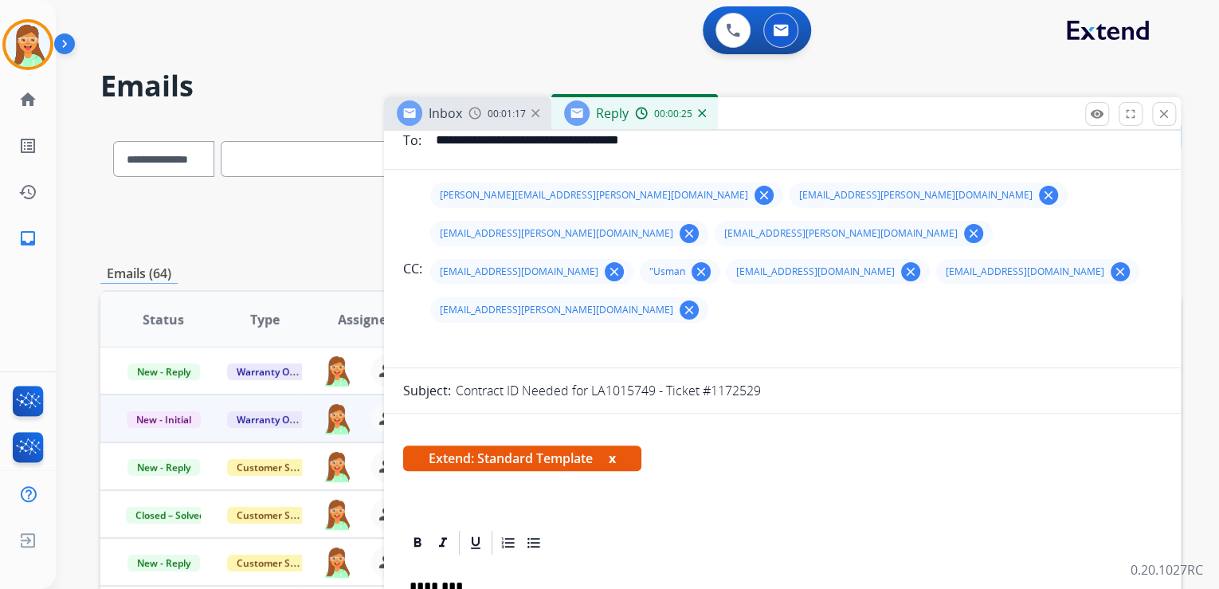
scroll to position [0, 0]
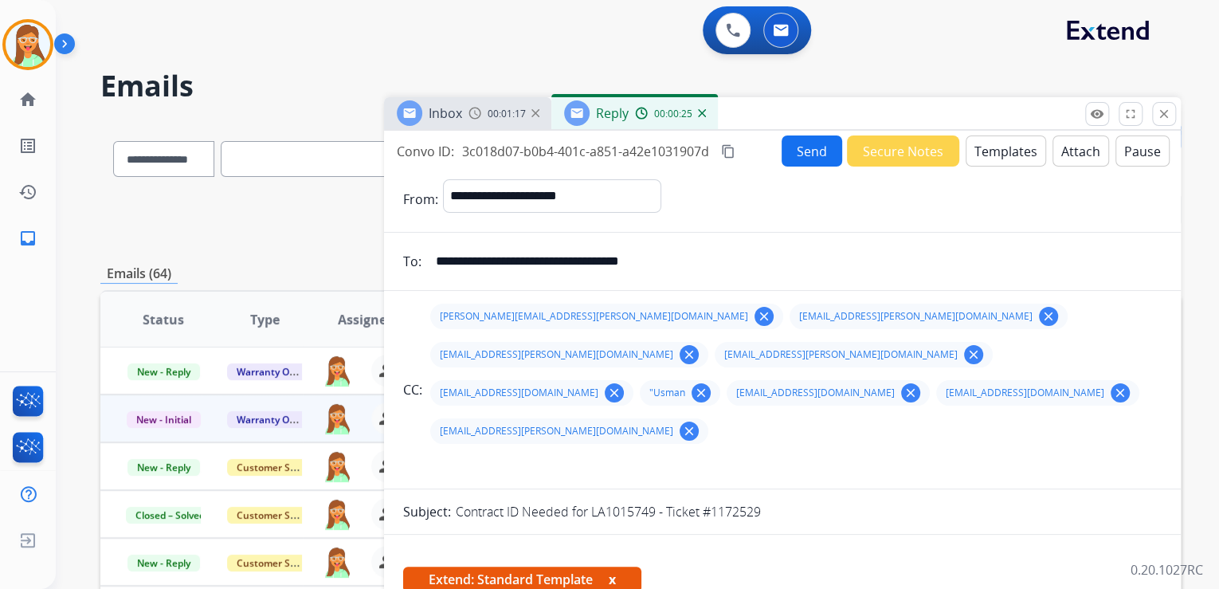
click at [1065, 138] on button "Attach" at bounding box center [1080, 150] width 57 height 31
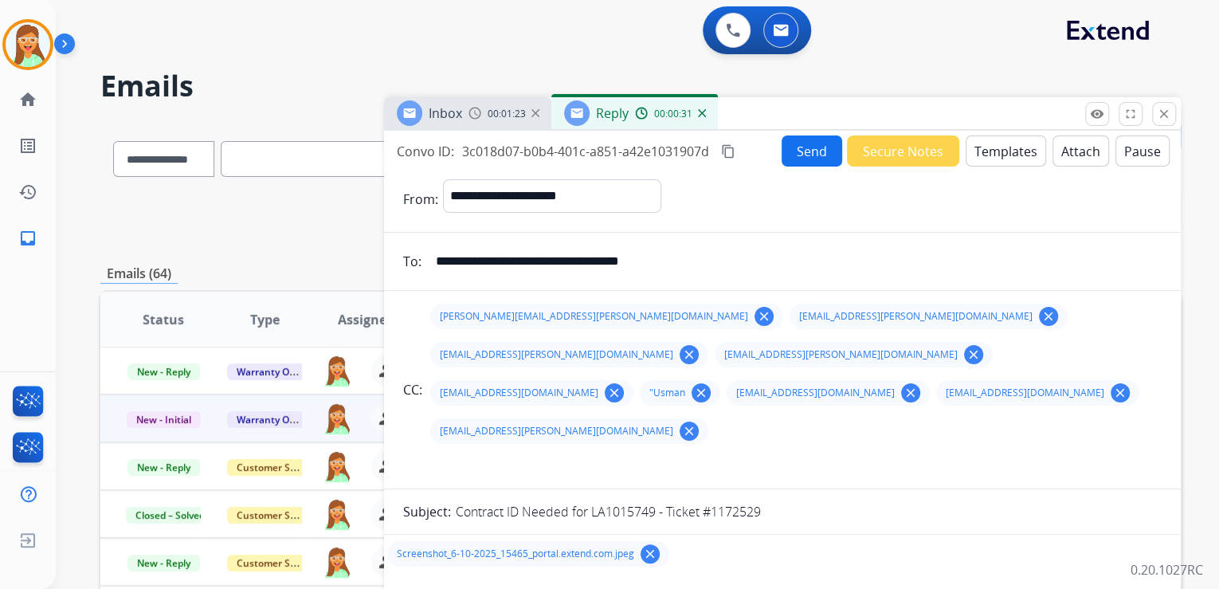
click at [820, 159] on button "Send" at bounding box center [811, 150] width 61 height 31
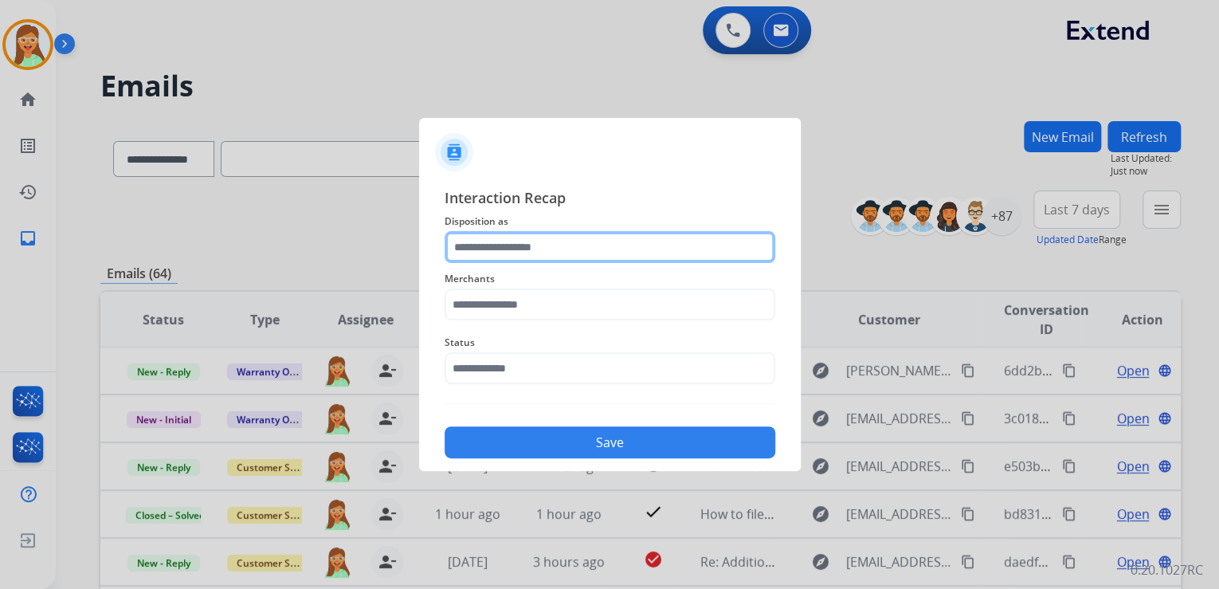
click at [497, 247] on input "text" at bounding box center [609, 247] width 331 height 32
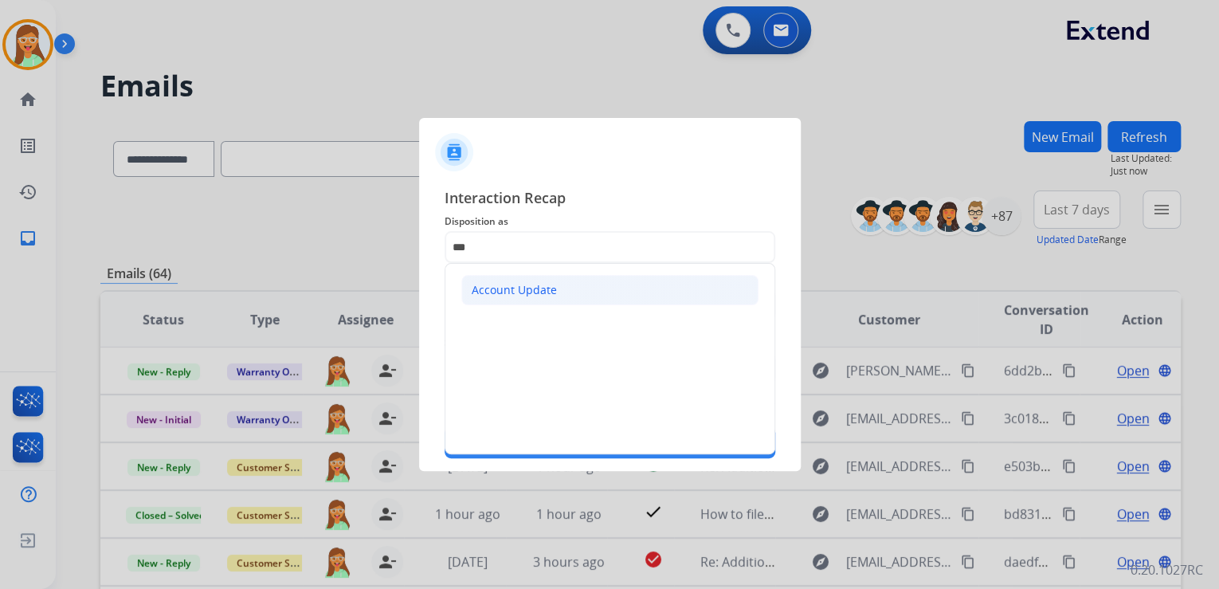
click at [529, 293] on div "Account Update" at bounding box center [514, 290] width 85 height 16
type input "**********"
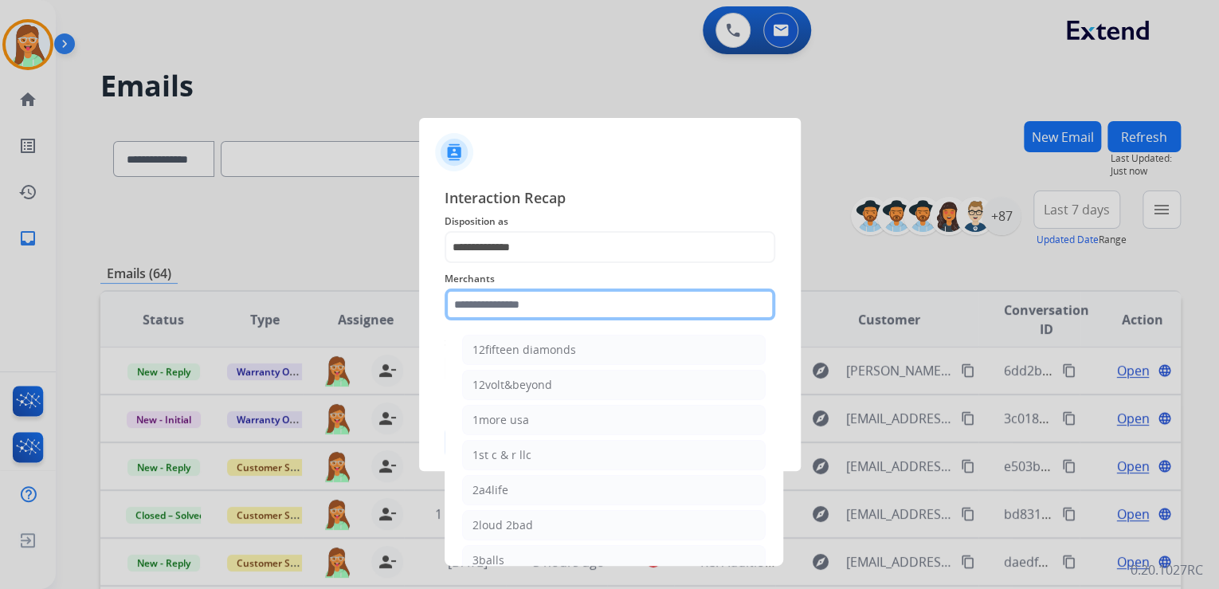
click at [534, 303] on input "text" at bounding box center [609, 304] width 331 height 32
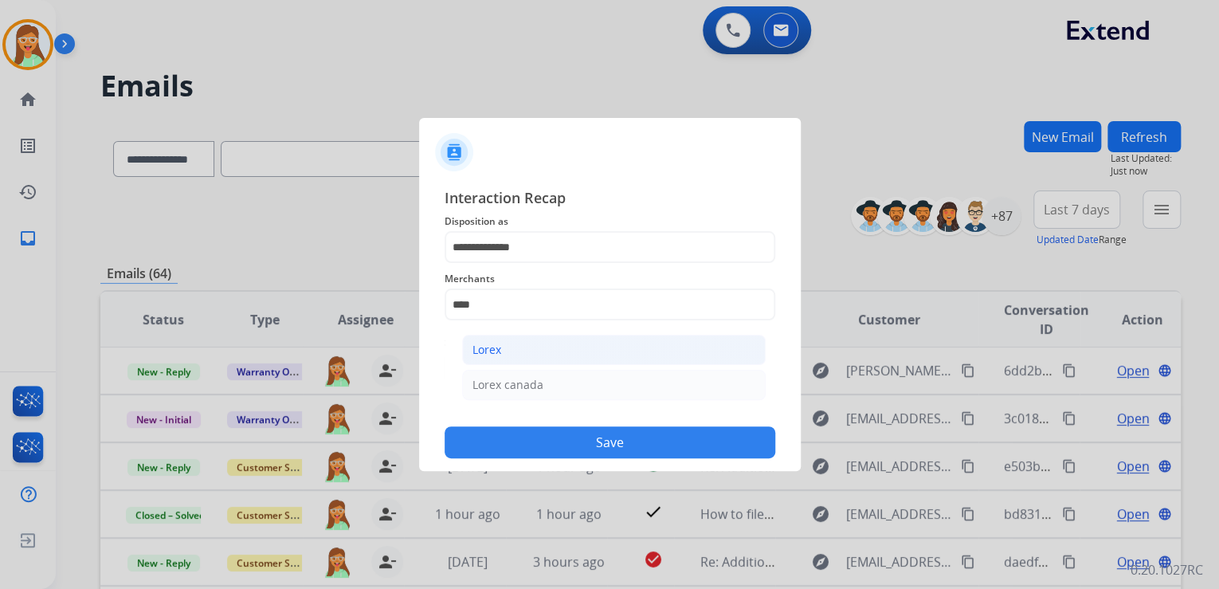
click at [503, 344] on li "Lorex" at bounding box center [613, 350] width 303 height 30
type input "*****"
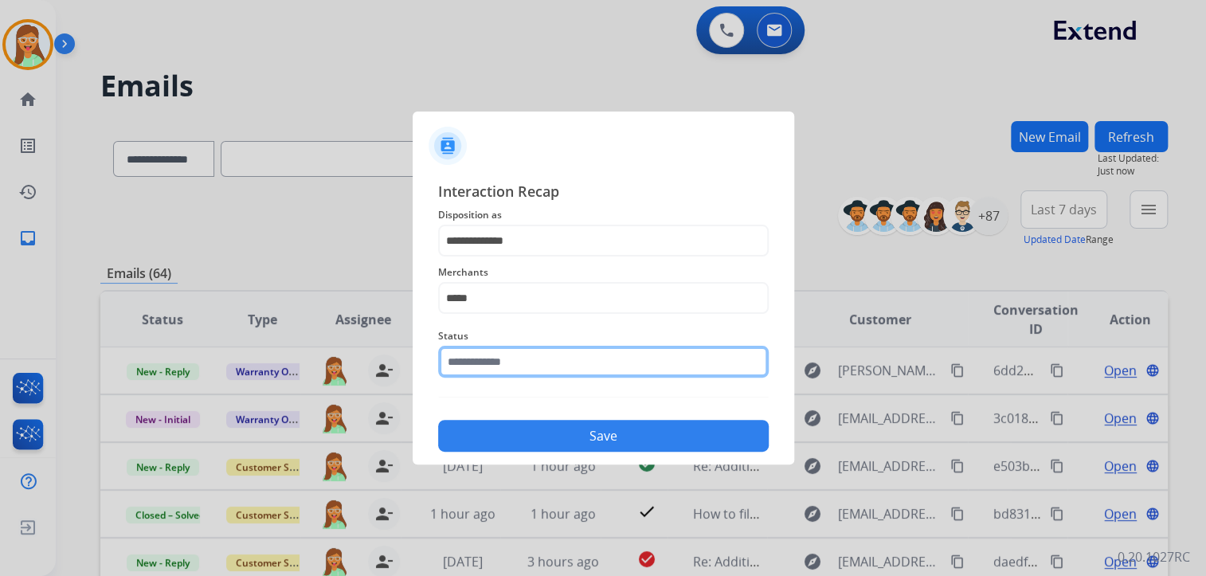
click at [494, 371] on input "text" at bounding box center [603, 362] width 331 height 32
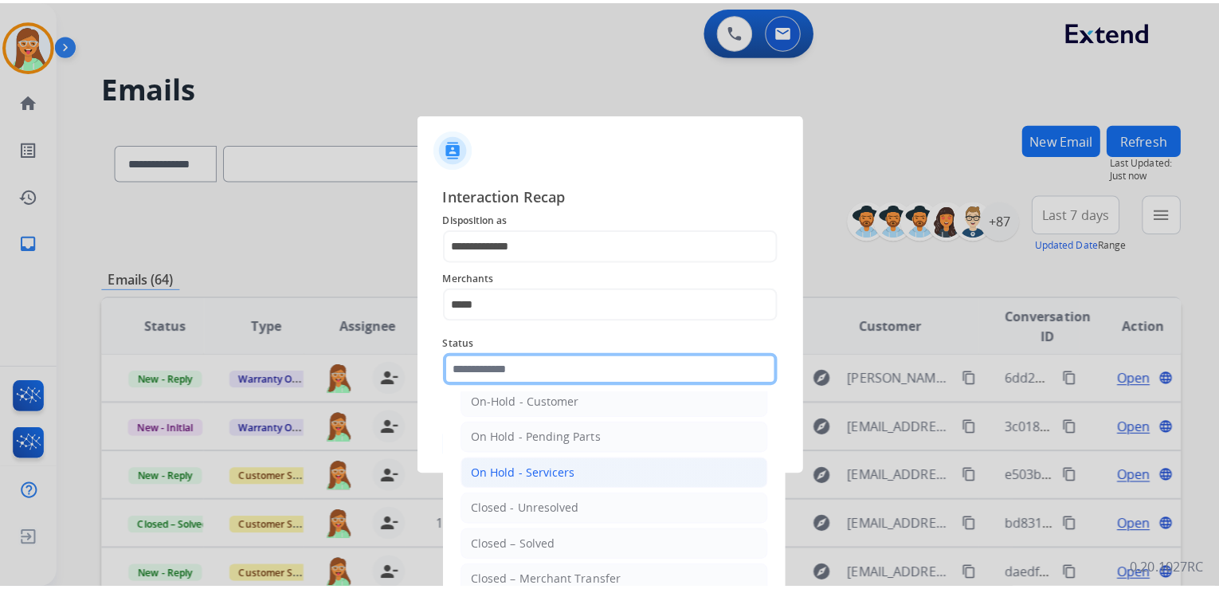
scroll to position [92, 0]
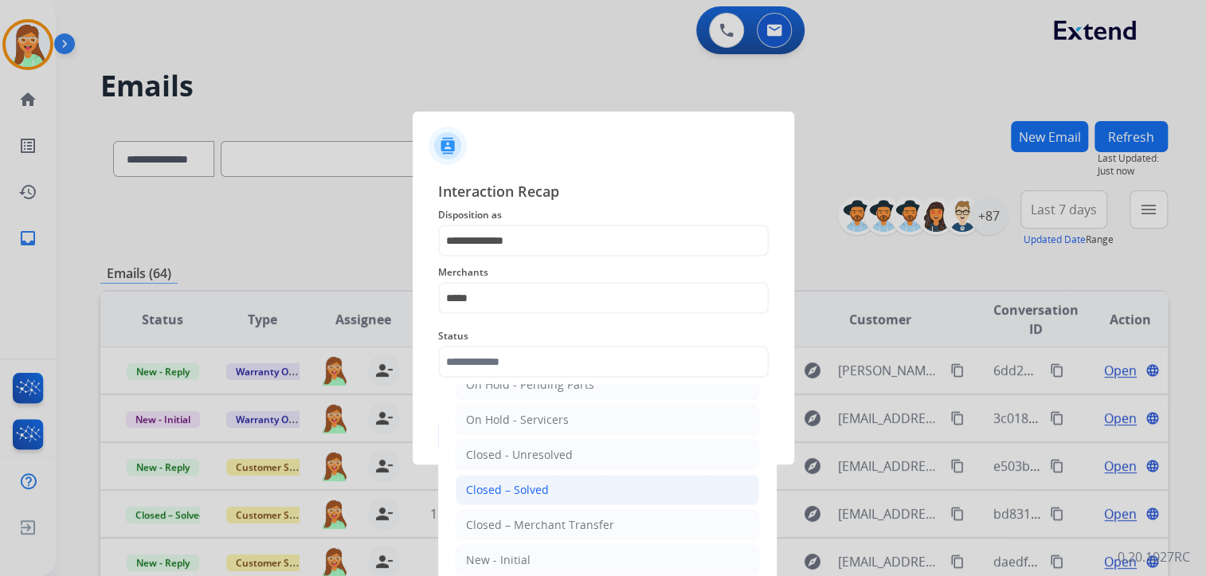
click at [553, 485] on li "Closed – Solved" at bounding box center [607, 490] width 303 height 30
type input "**********"
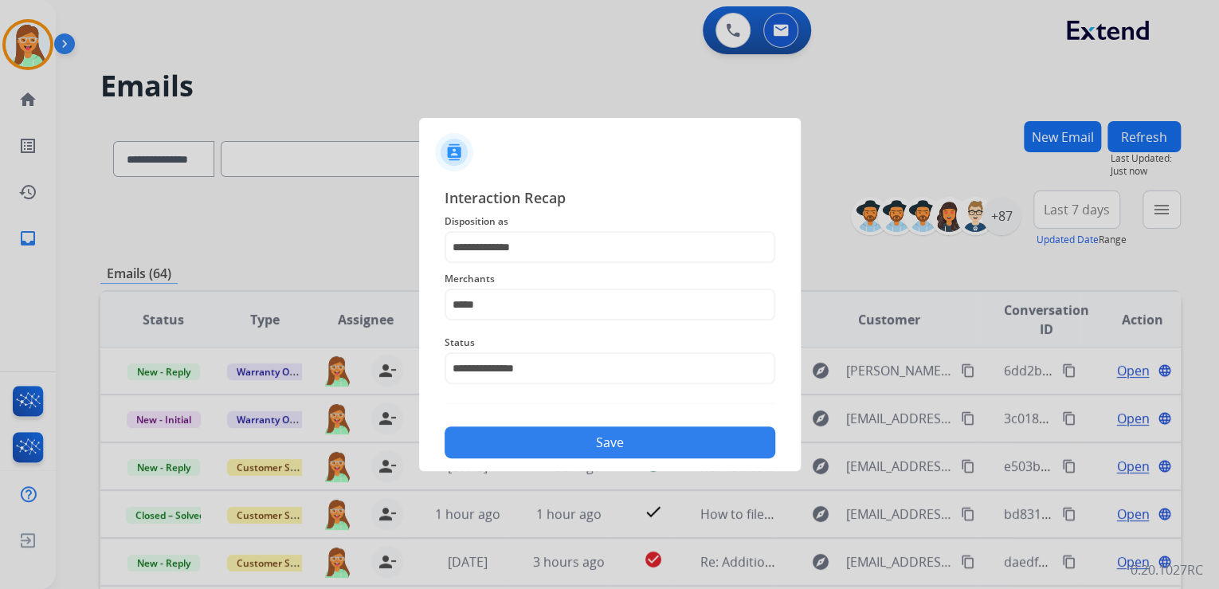
click at [601, 433] on button "Save" at bounding box center [609, 442] width 331 height 32
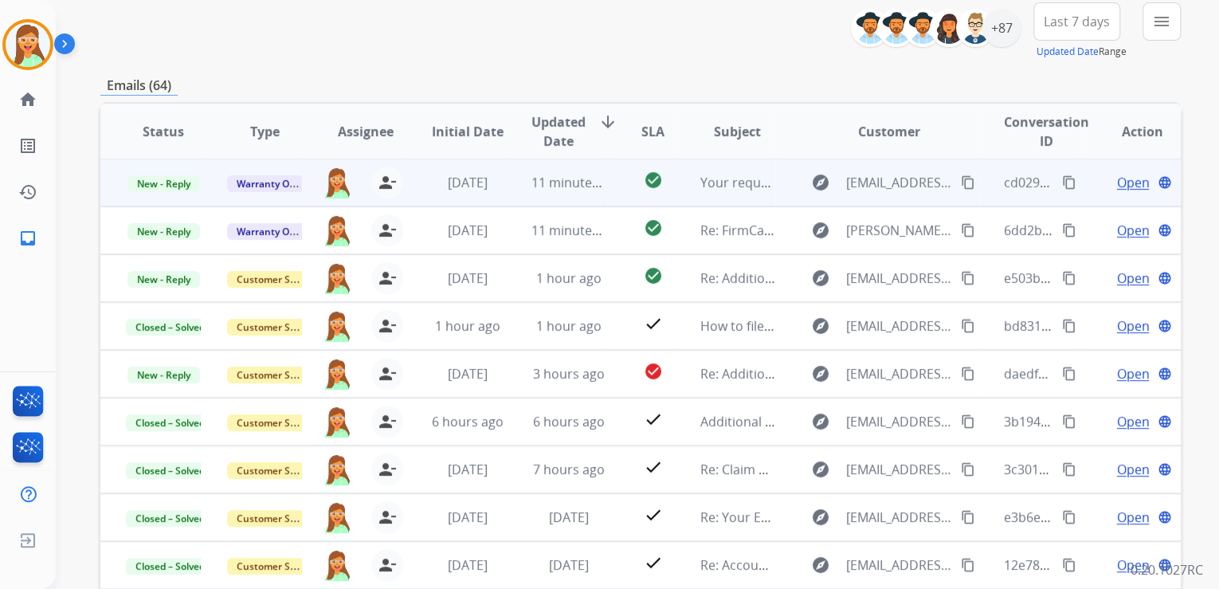
scroll to position [191, 0]
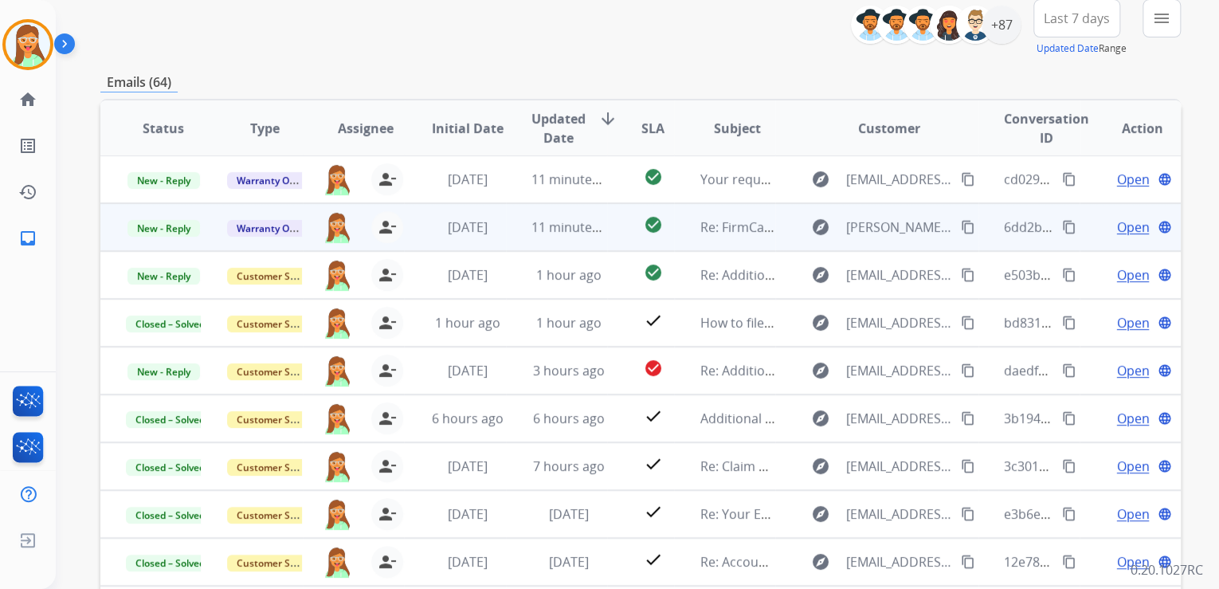
click at [1118, 224] on span "Open" at bounding box center [1132, 226] width 33 height 19
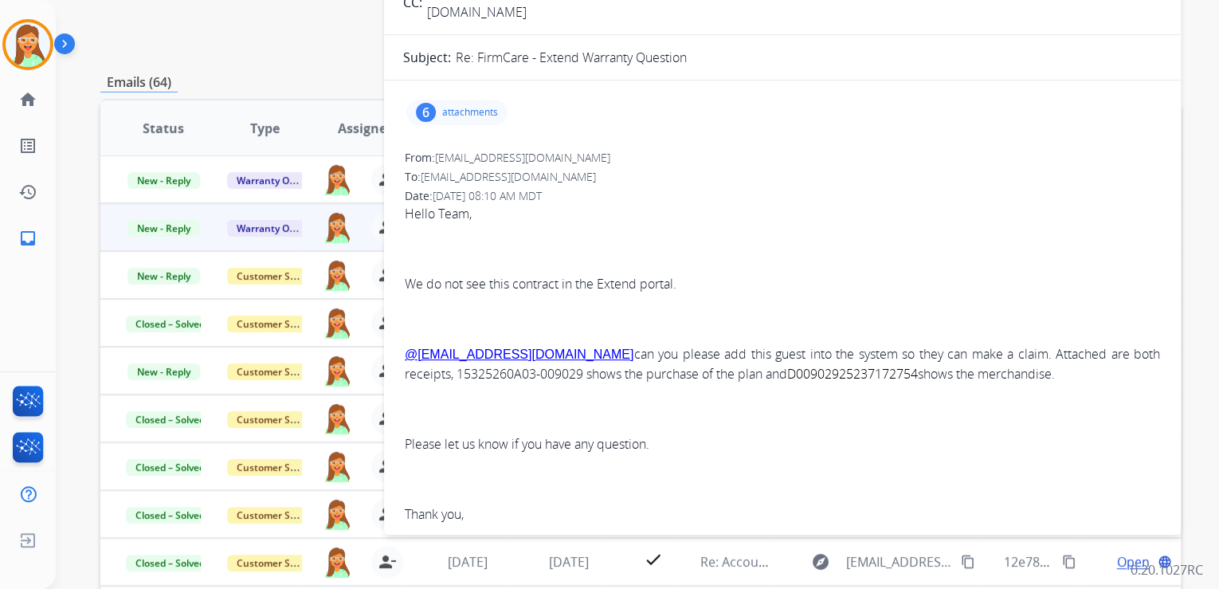
scroll to position [127, 0]
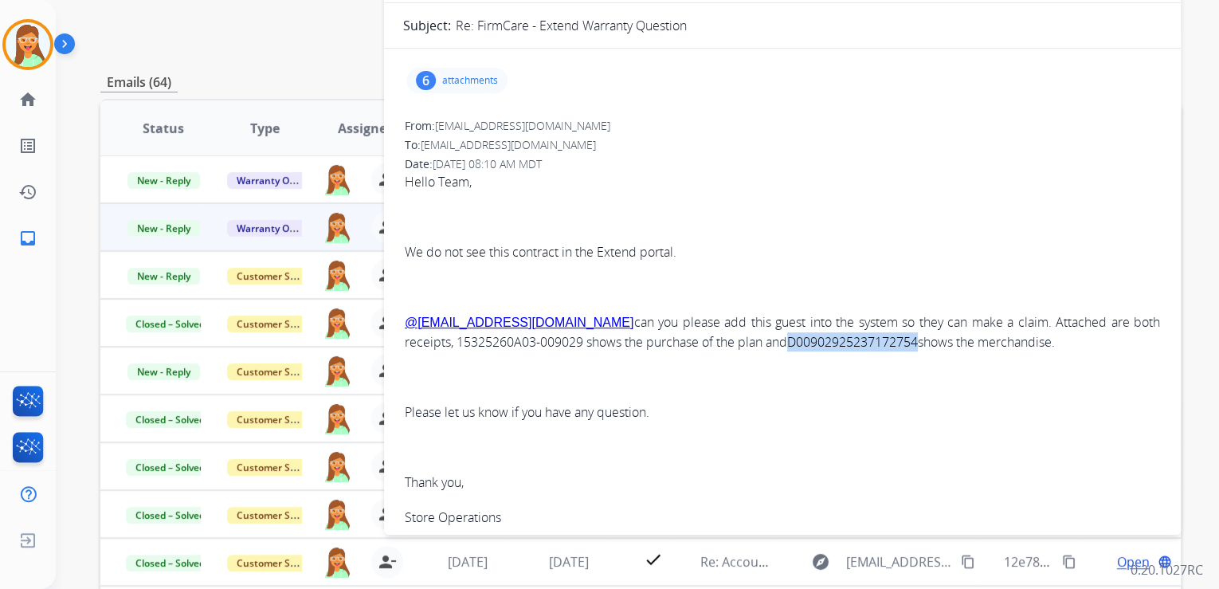
drag, startPoint x: 746, startPoint y: 323, endPoint x: 876, endPoint y: 324, distance: 130.6
click at [876, 324] on p "@[EMAIL_ADDRESS][DOMAIN_NAME] can you please add this guest into the system so …" at bounding box center [782, 331] width 755 height 39
copy span "D00902925237172754"
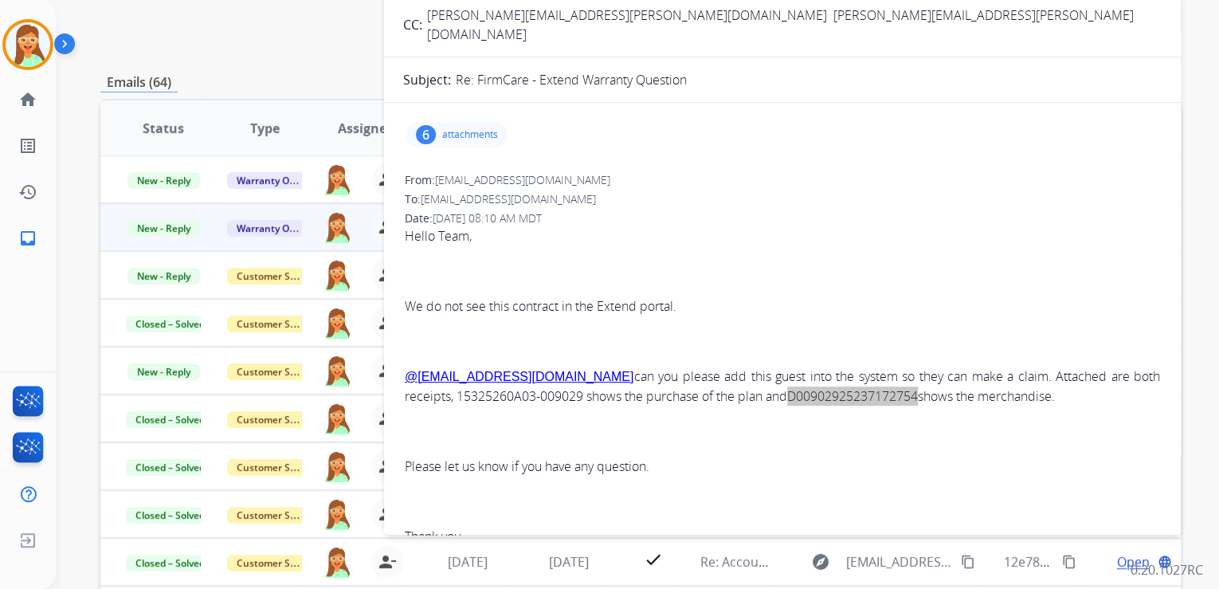
scroll to position [0, 0]
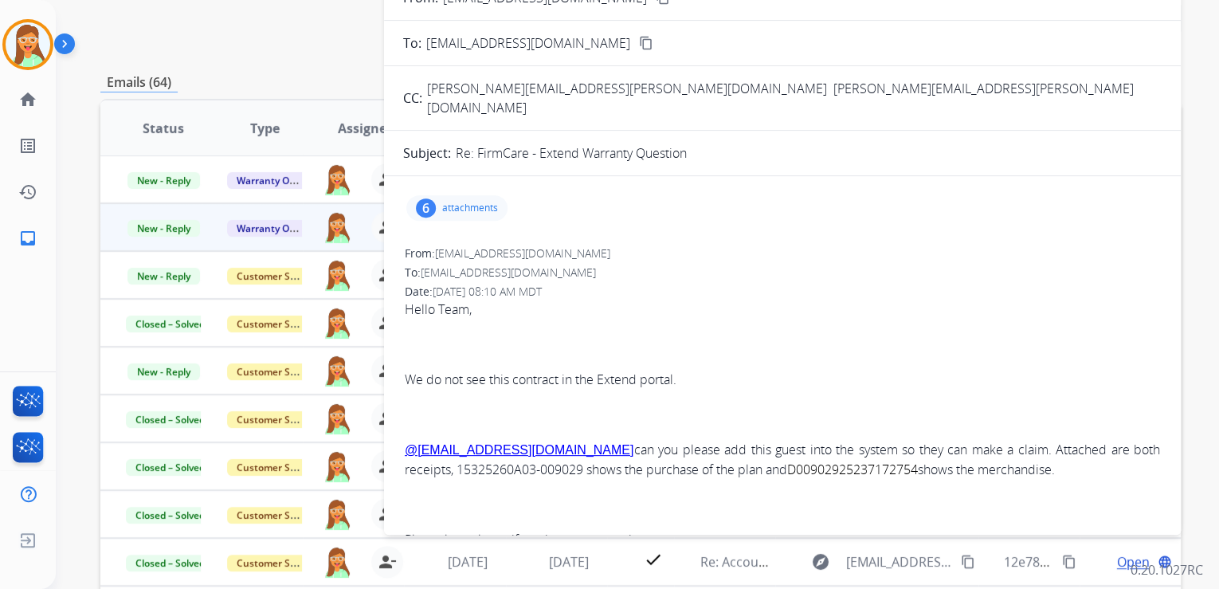
drag, startPoint x: 488, startPoint y: 194, endPoint x: 509, endPoint y: 196, distance: 21.6
click at [488, 195] on div "6 attachments" at bounding box center [456, 207] width 101 height 25
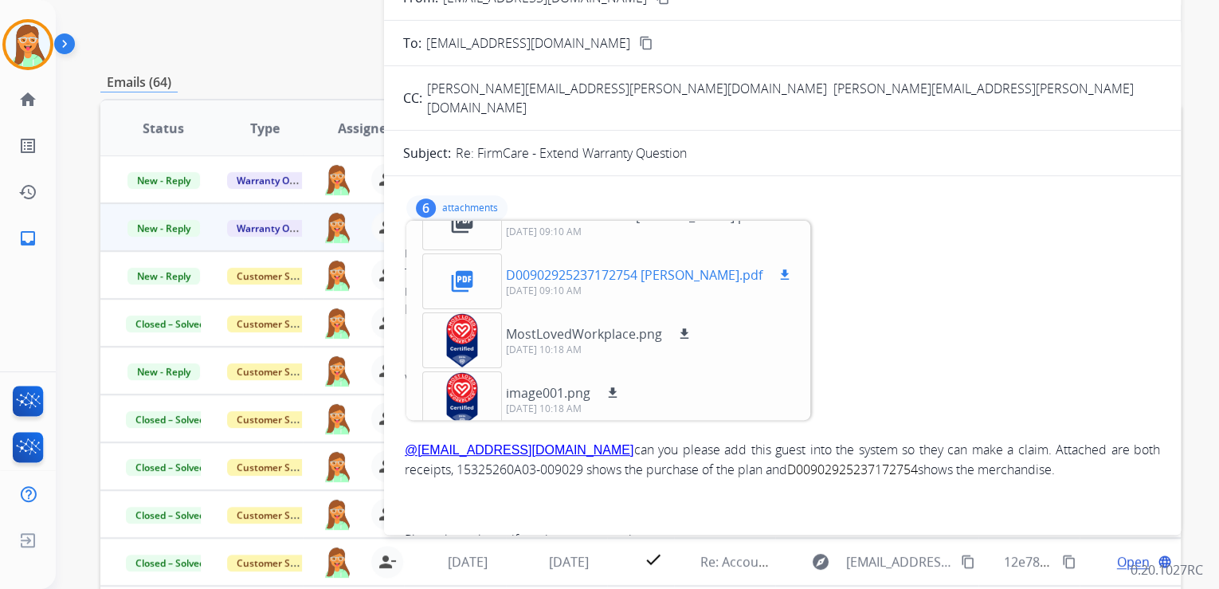
scroll to position [157, 0]
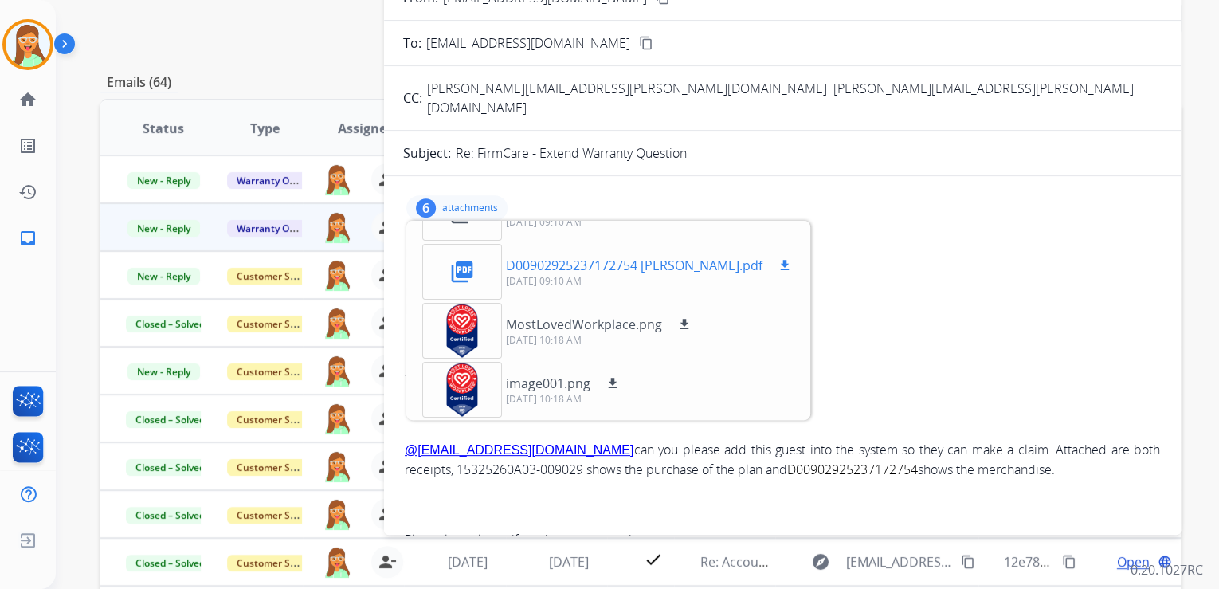
click at [749, 256] on div "D00902925237172754 [PERSON_NAME].pdf download" at bounding box center [650, 265] width 288 height 19
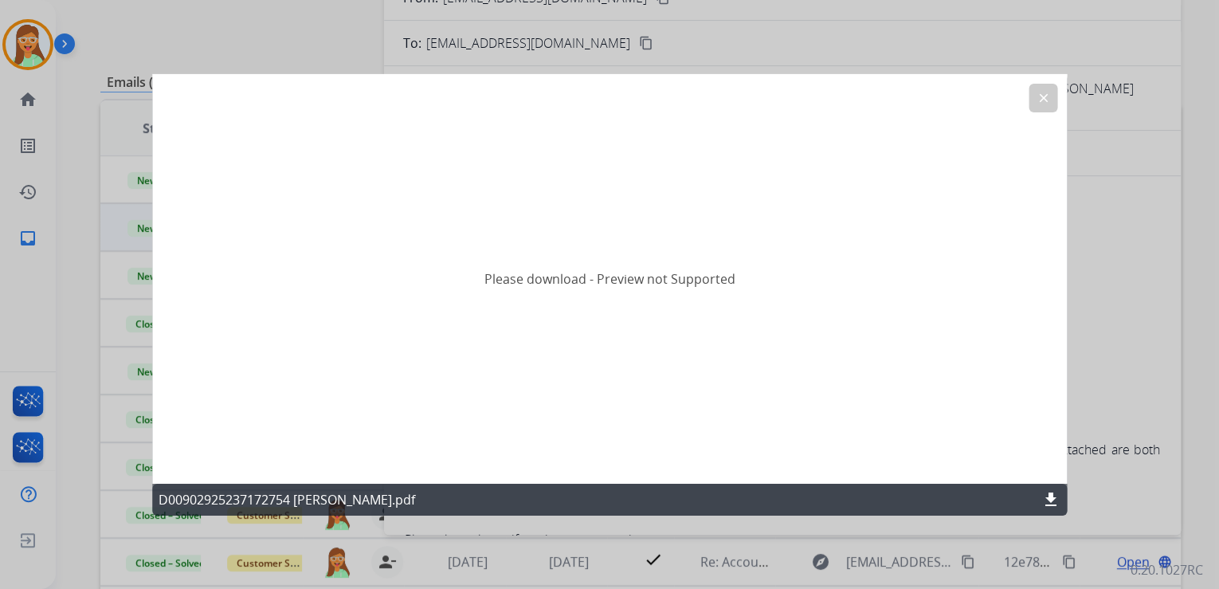
click at [1054, 491] on mat-icon "download" at bounding box center [1050, 499] width 19 height 19
click at [1040, 92] on mat-icon "clear" at bounding box center [1043, 97] width 14 height 14
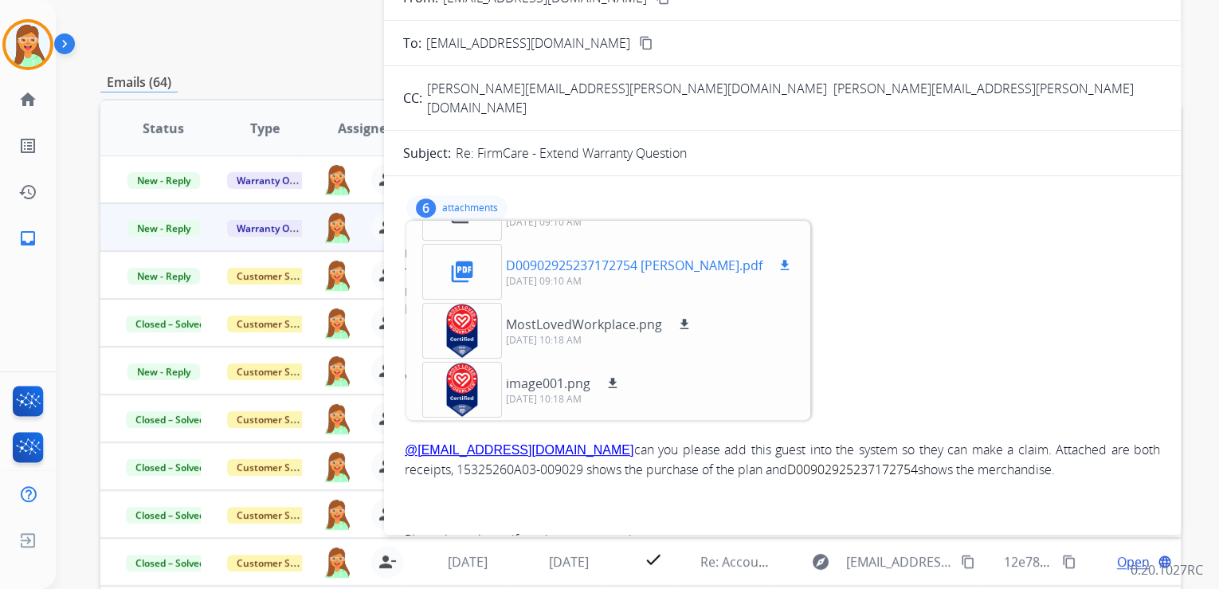
scroll to position [93, 0]
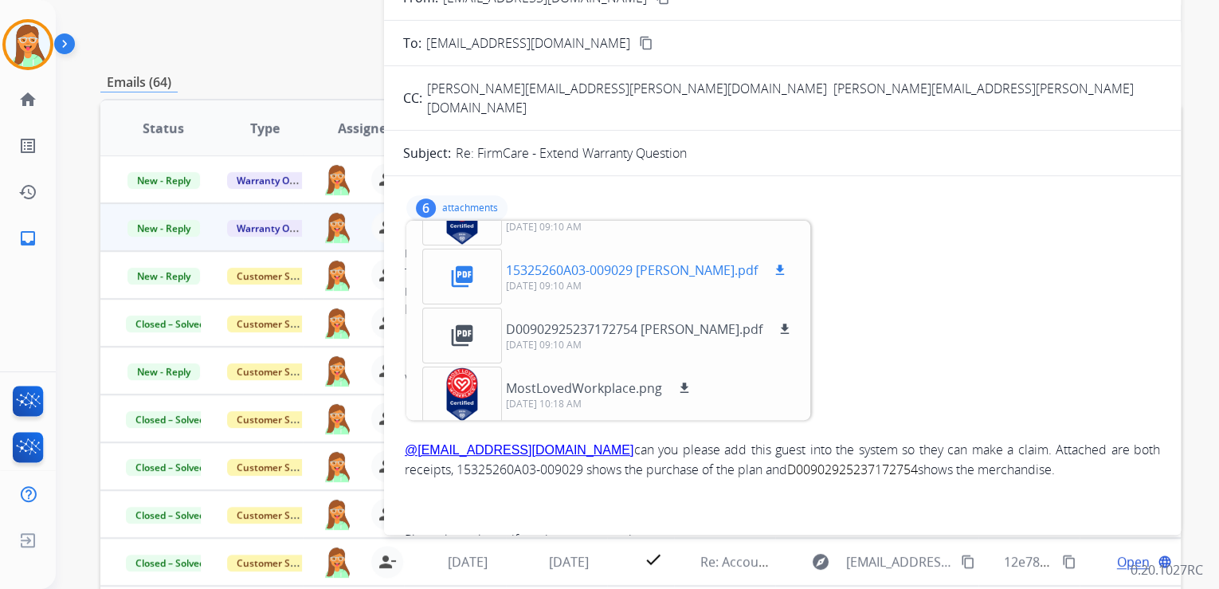
click at [773, 263] on mat-icon "download" at bounding box center [780, 270] width 14 height 14
click at [488, 202] on p "attachments" at bounding box center [470, 208] width 56 height 13
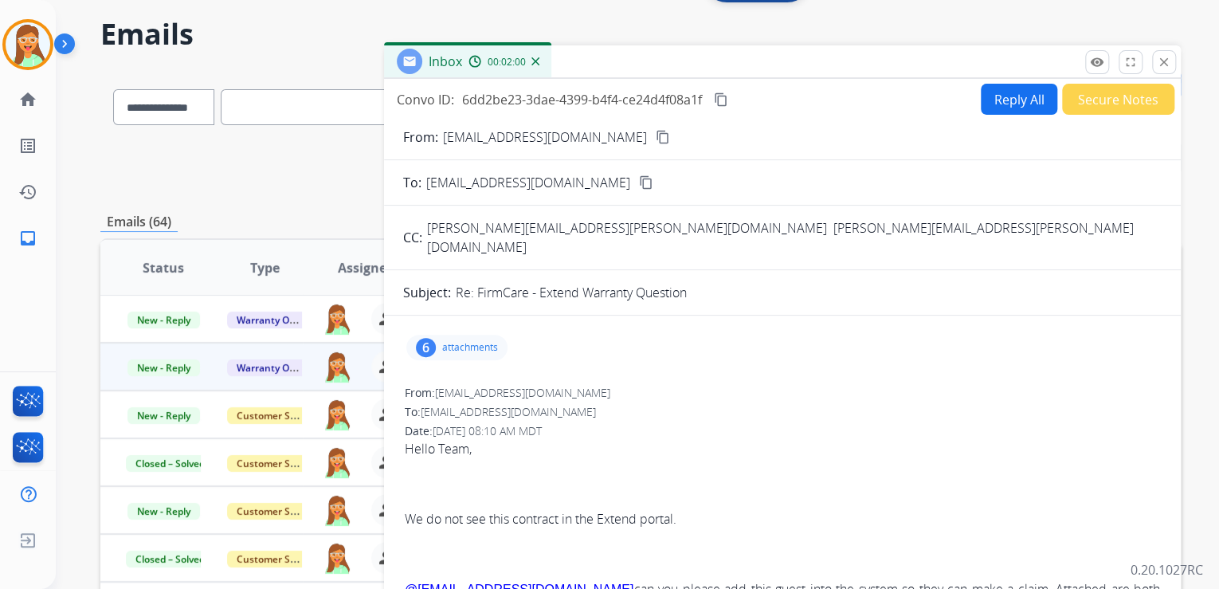
scroll to position [0, 0]
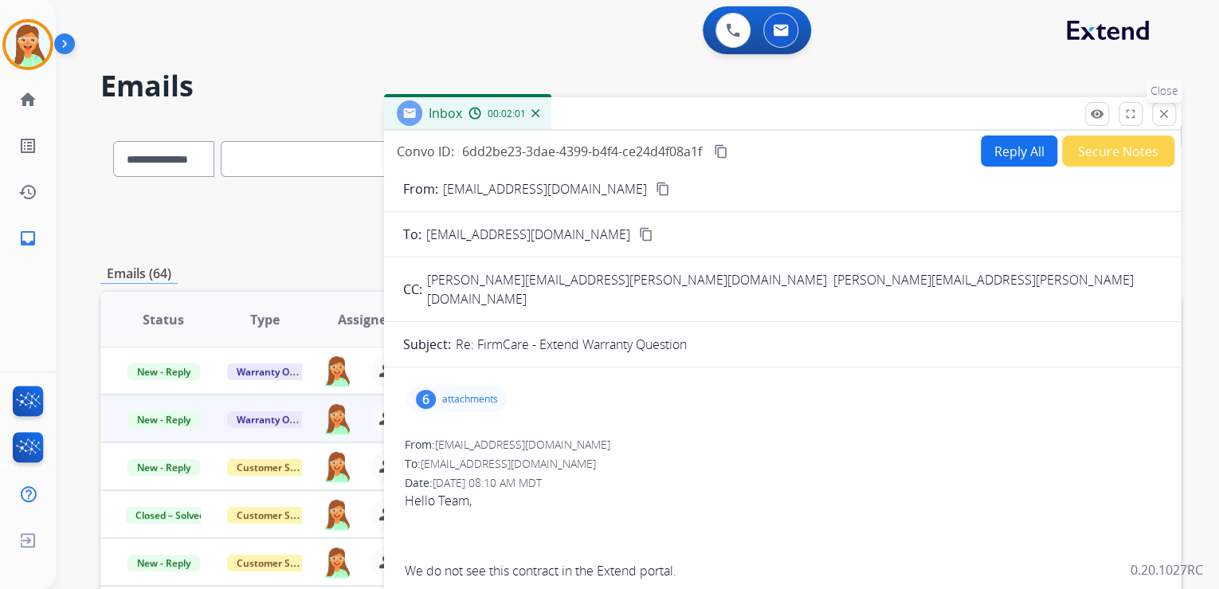
click at [1165, 108] on mat-icon "close" at bounding box center [1164, 114] width 14 height 14
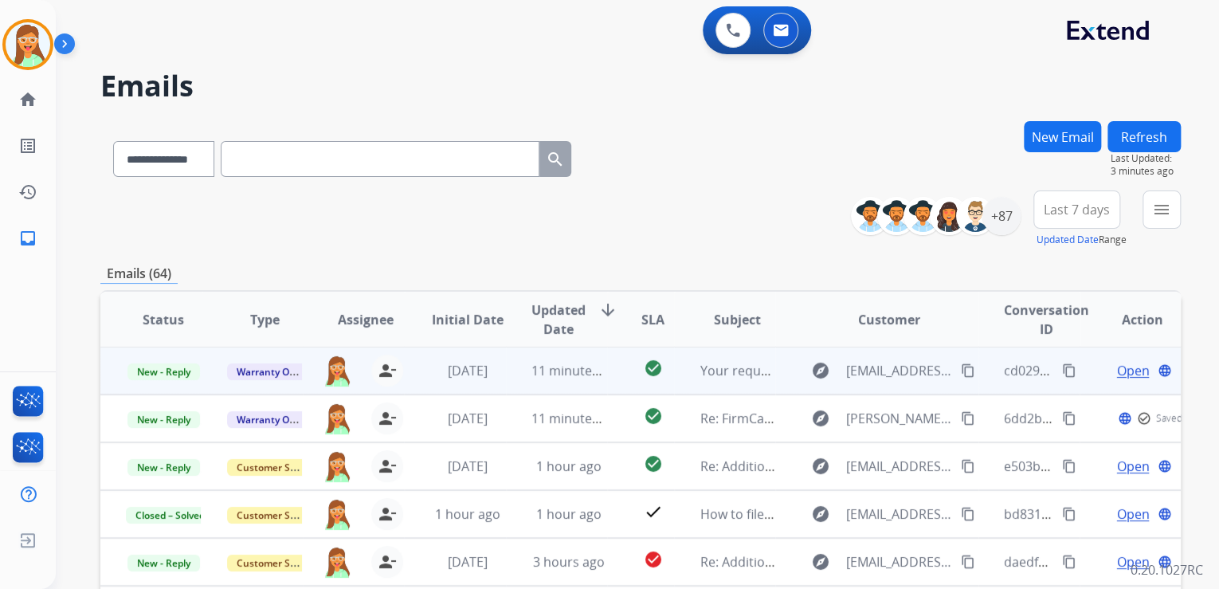
click at [1116, 368] on span "Open" at bounding box center [1132, 370] width 33 height 19
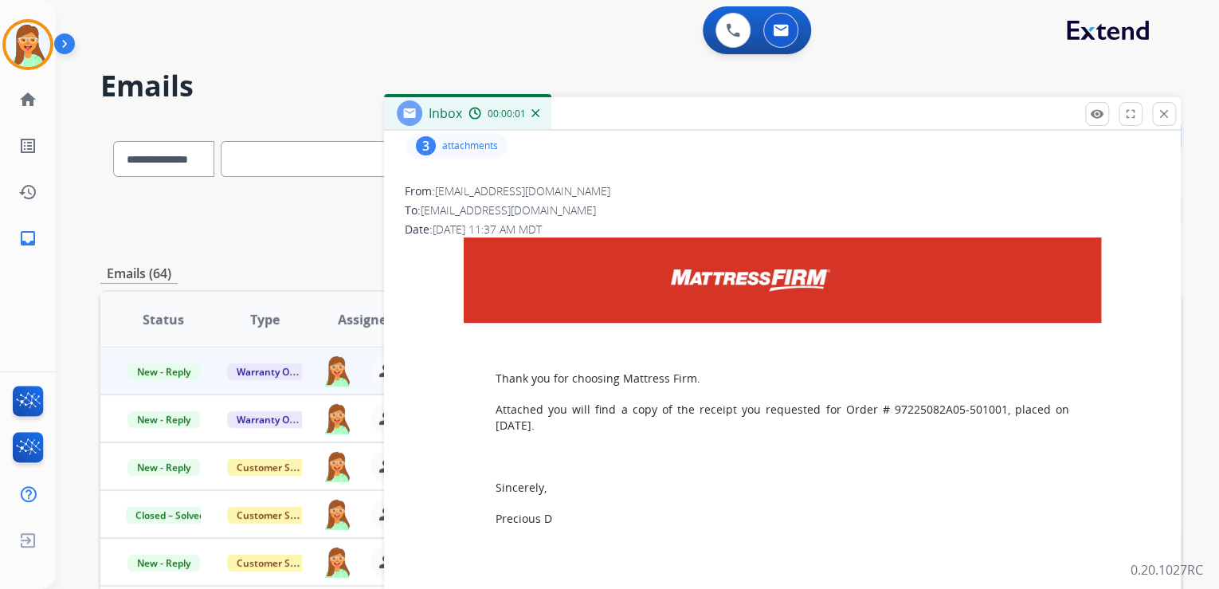
scroll to position [255, 0]
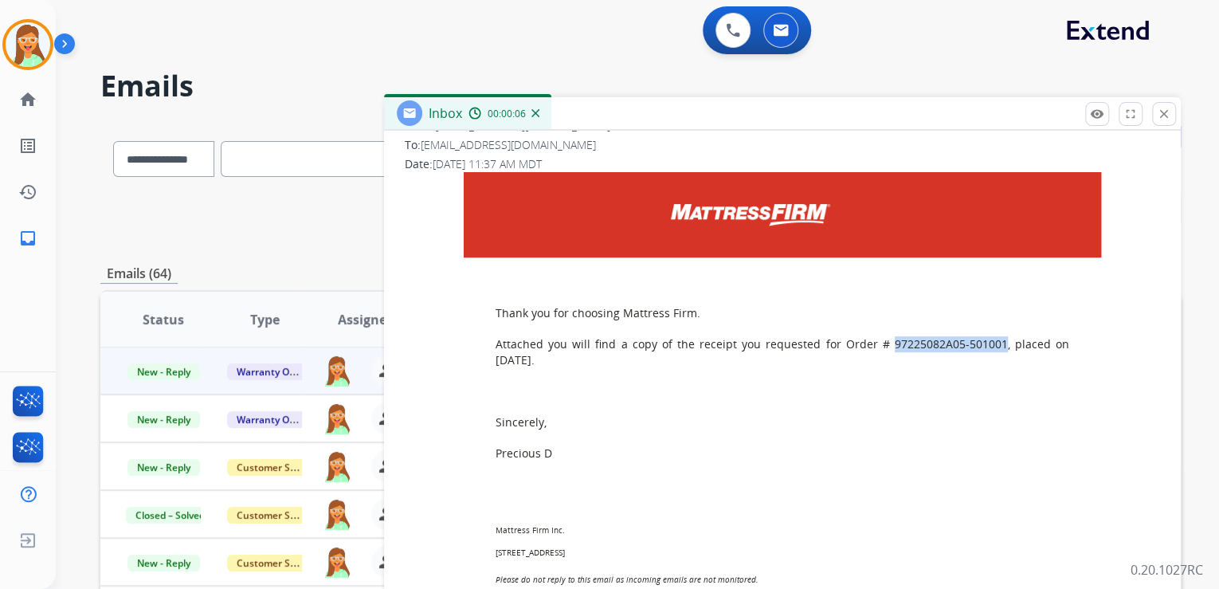
drag, startPoint x: 889, startPoint y: 348, endPoint x: 997, endPoint y: 344, distance: 108.4
click at [997, 344] on p "Thank you for choosing Mattress Firm. Attached you will find a copy of the rece…" at bounding box center [782, 406] width 574 height 203
copy p "97225082A05-501001"
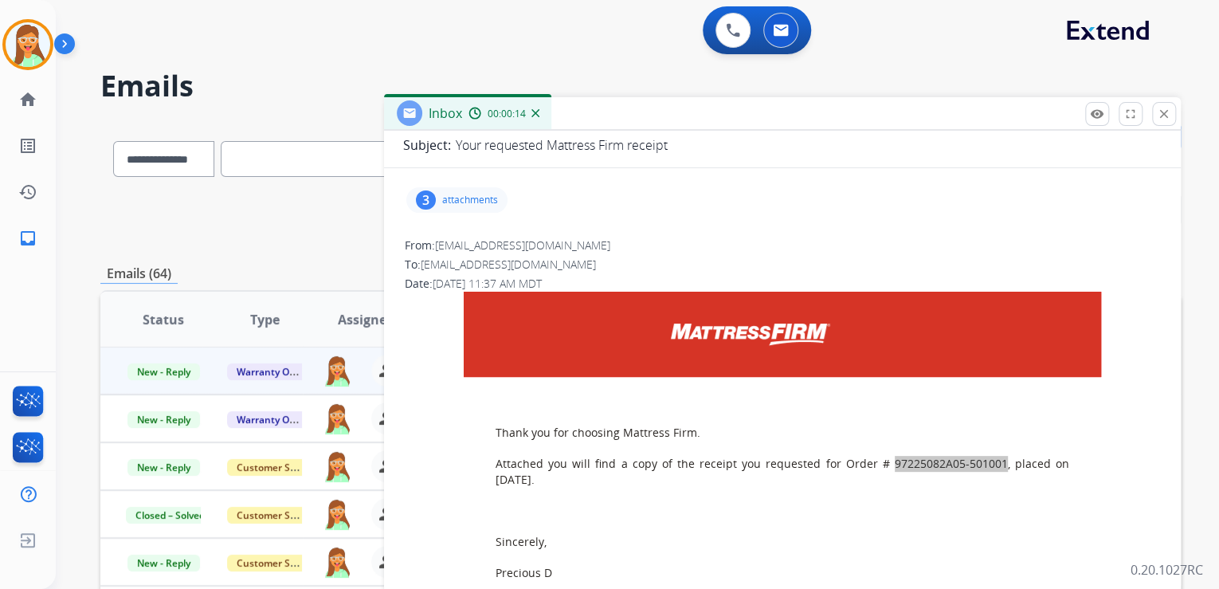
scroll to position [0, 0]
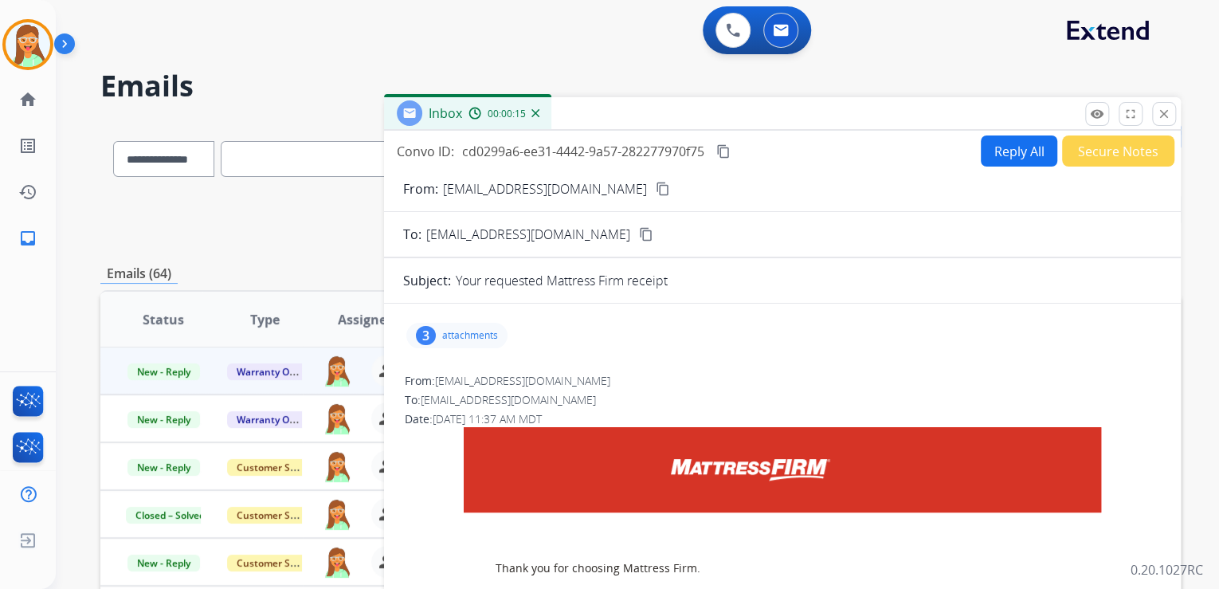
click at [465, 330] on p "attachments" at bounding box center [470, 335] width 56 height 13
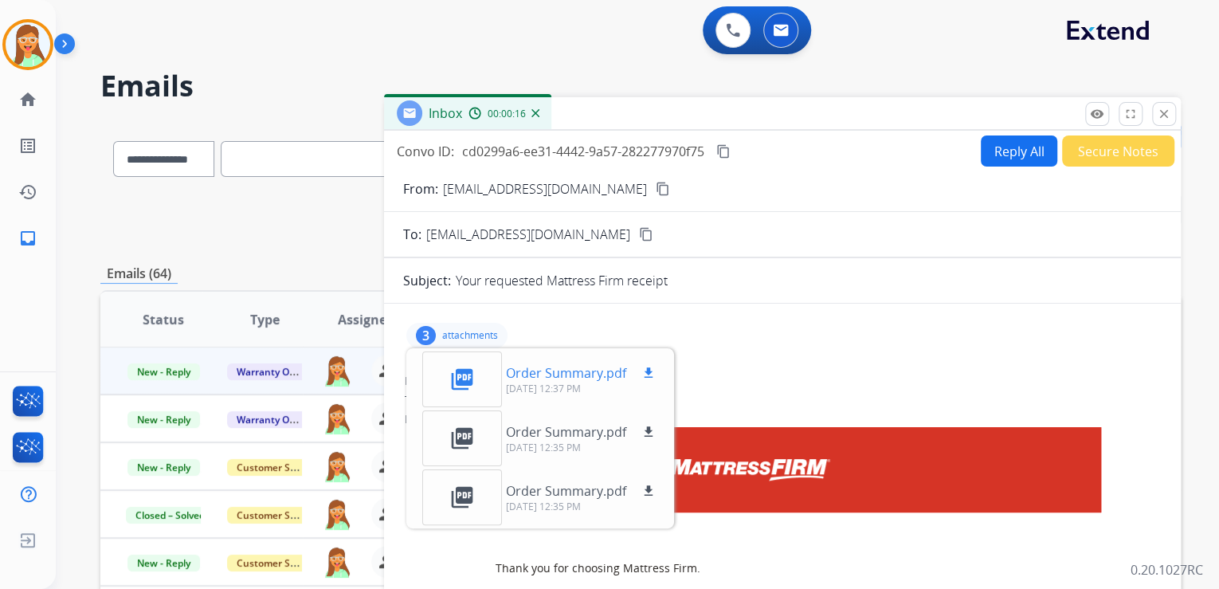
click at [643, 366] on mat-icon "download" at bounding box center [648, 373] width 14 height 14
click at [445, 329] on p "attachments" at bounding box center [470, 335] width 56 height 13
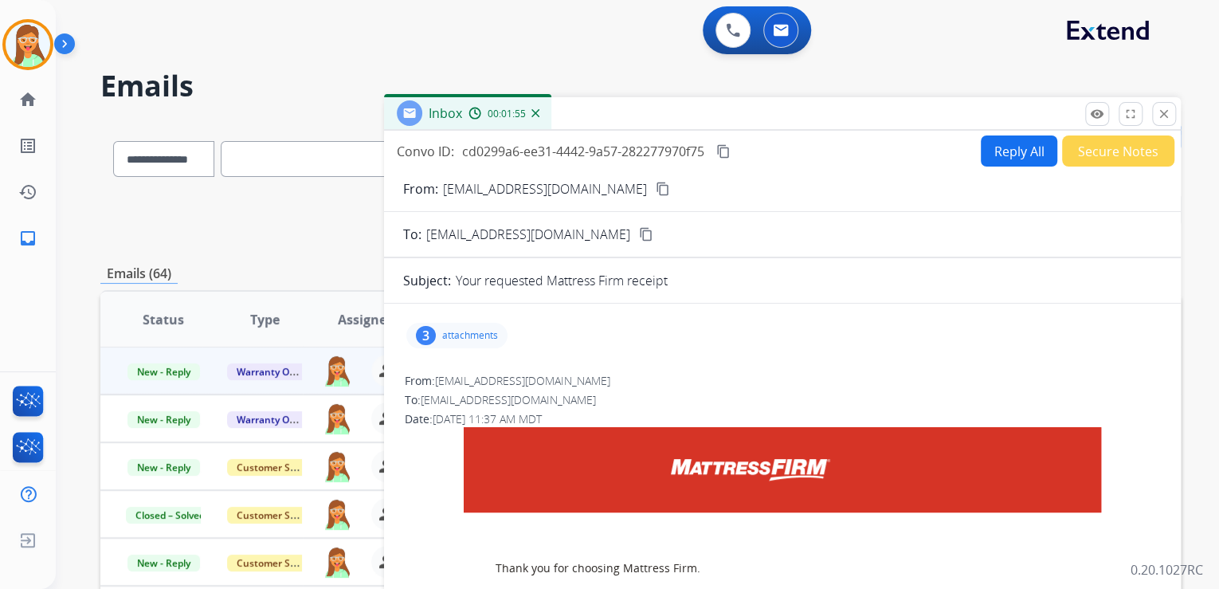
click at [1016, 159] on button "Reply All" at bounding box center [1019, 150] width 76 height 31
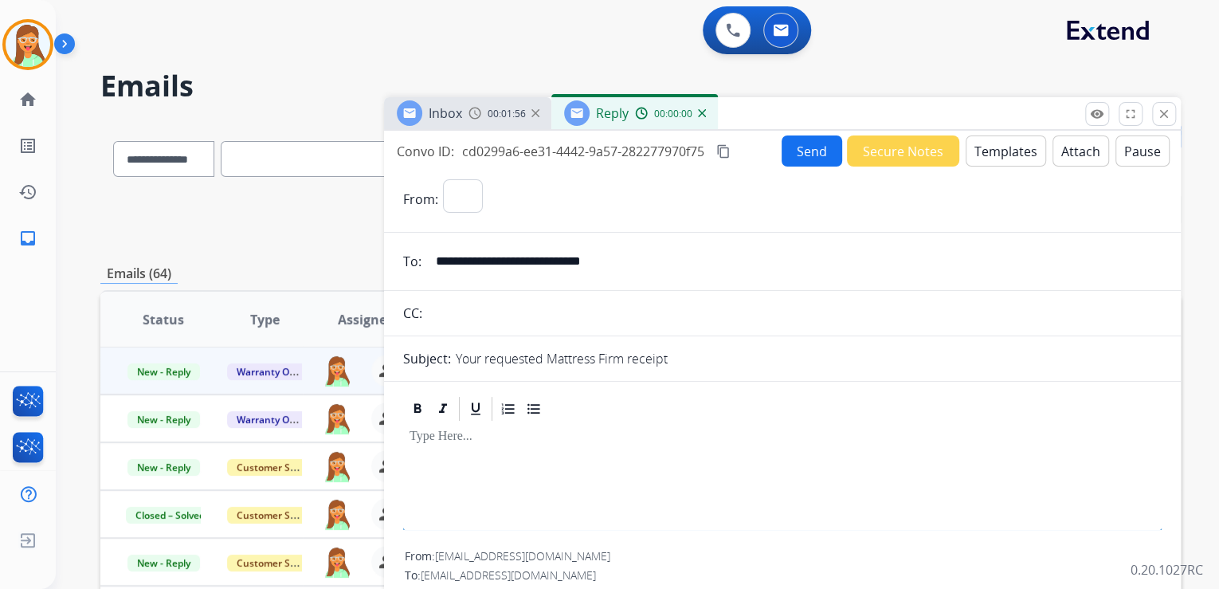
select select "**********"
click at [1019, 149] on button "Templates" at bounding box center [1005, 150] width 80 height 31
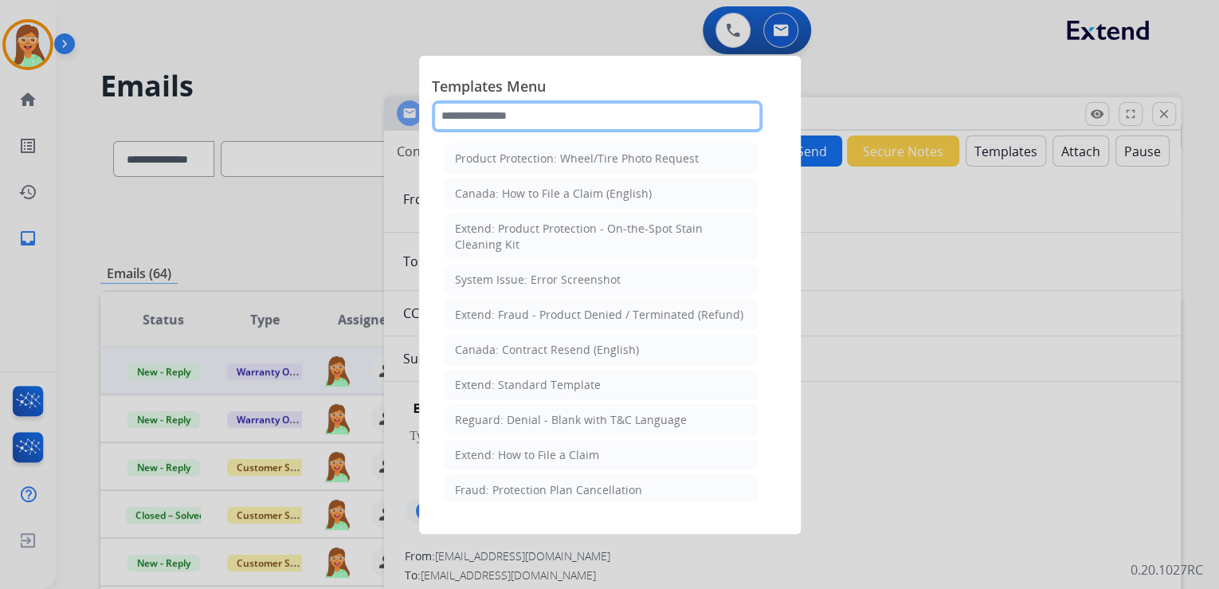
click at [562, 121] on input "text" at bounding box center [597, 116] width 331 height 32
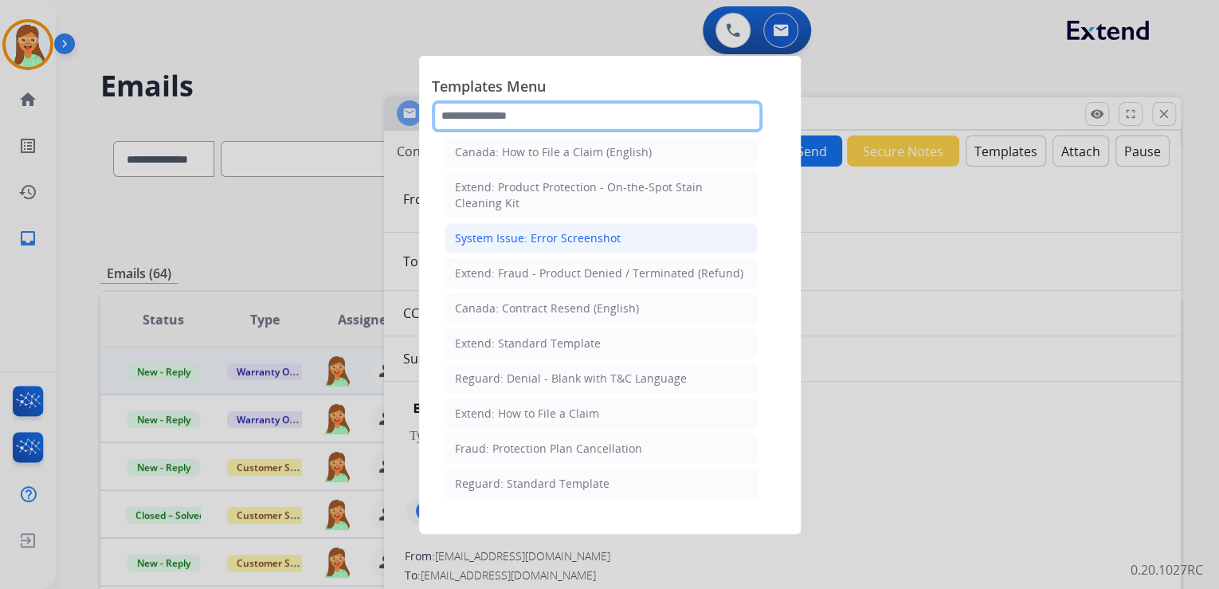
scroll to position [64, 0]
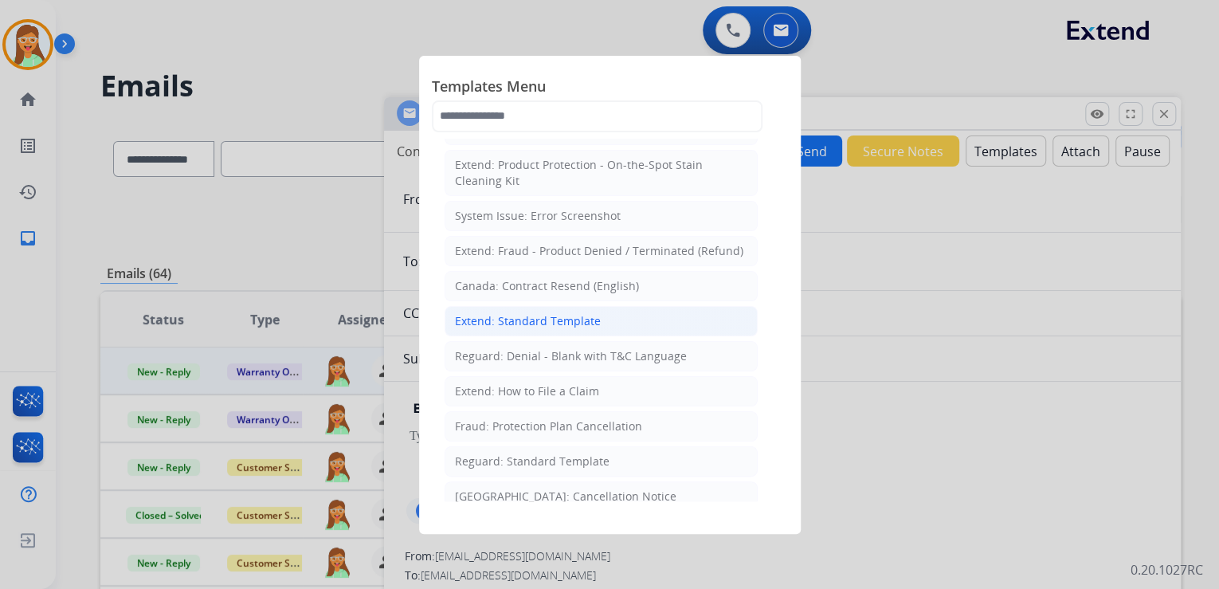
click at [535, 320] on div "Extend: Standard Template" at bounding box center [528, 321] width 146 height 16
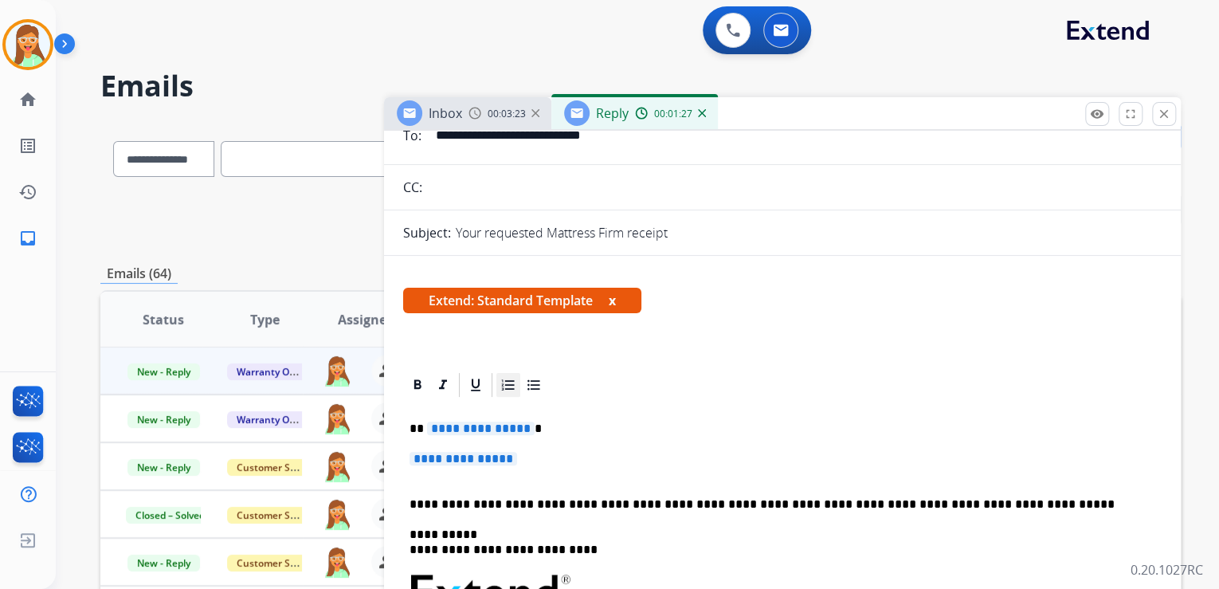
scroll to position [127, 0]
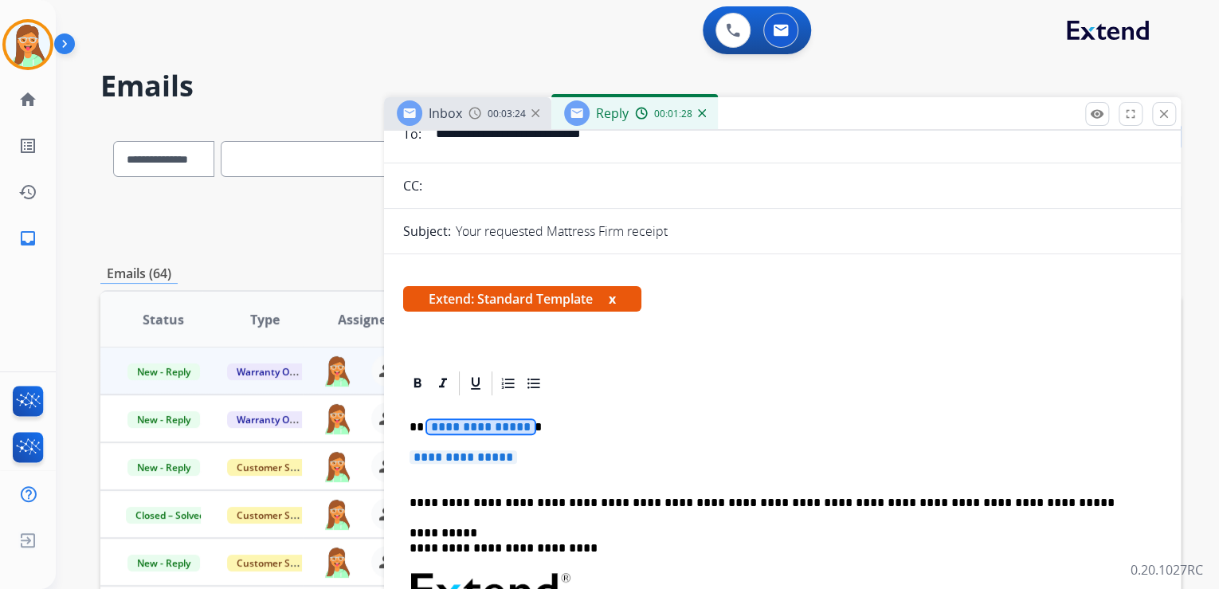
click at [500, 428] on span "**********" at bounding box center [481, 427] width 108 height 14
click at [488, 452] on span "**********" at bounding box center [463, 457] width 108 height 14
click at [459, 460] on span "**********" at bounding box center [463, 457] width 108 height 14
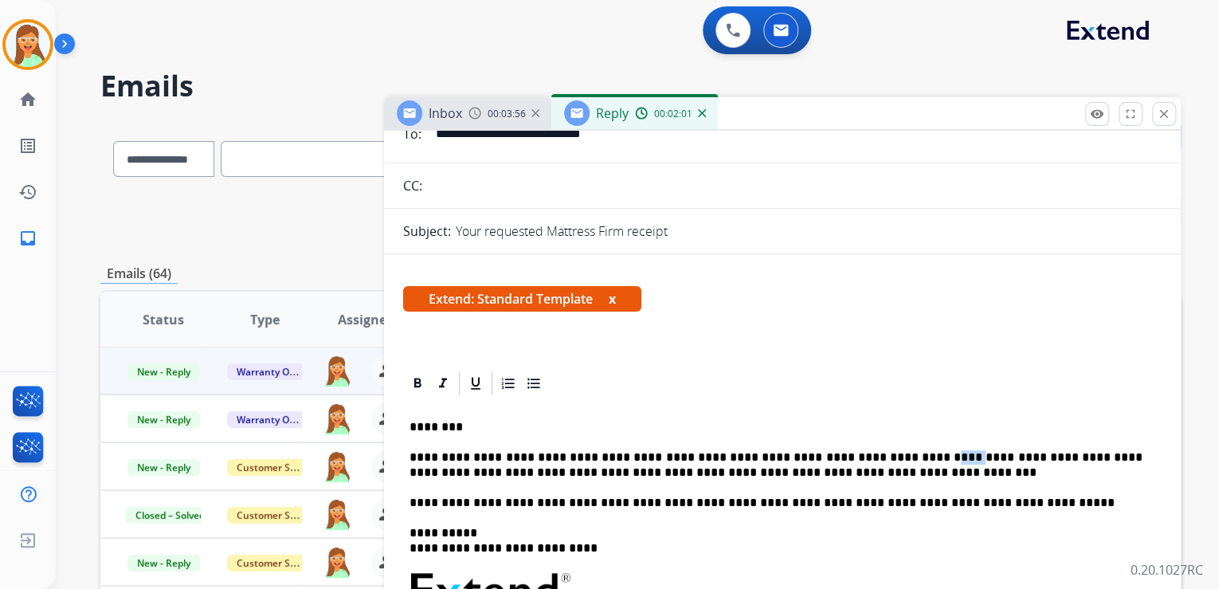
drag, startPoint x: 906, startPoint y: 456, endPoint x: 884, endPoint y: 457, distance: 21.5
click at [884, 457] on p "**********" at bounding box center [775, 464] width 733 height 29
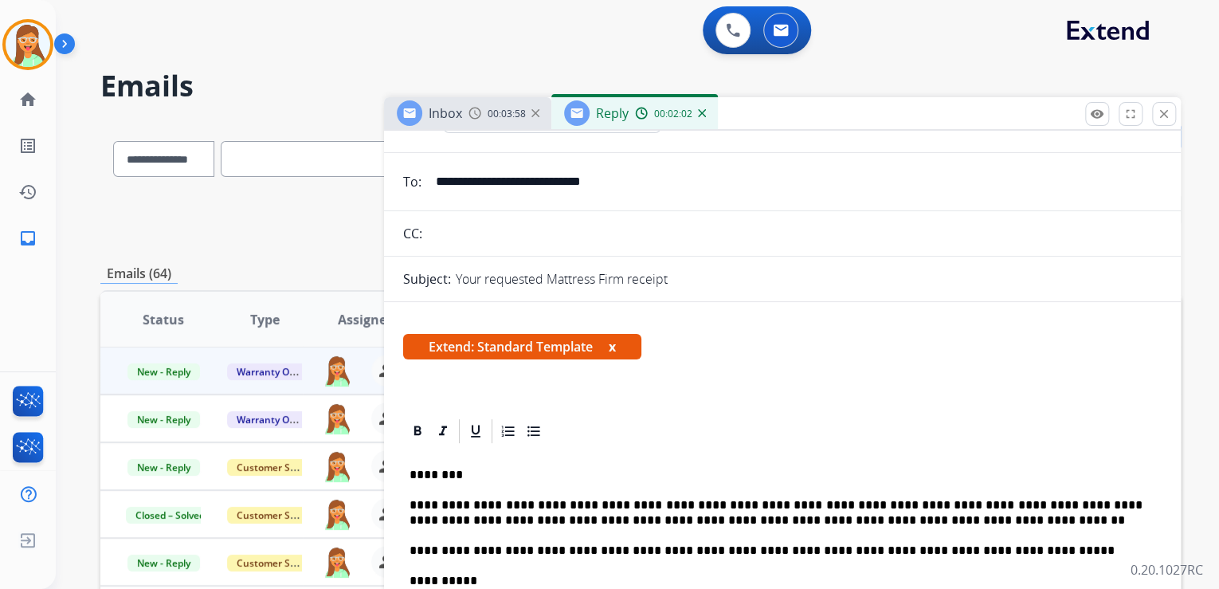
scroll to position [0, 0]
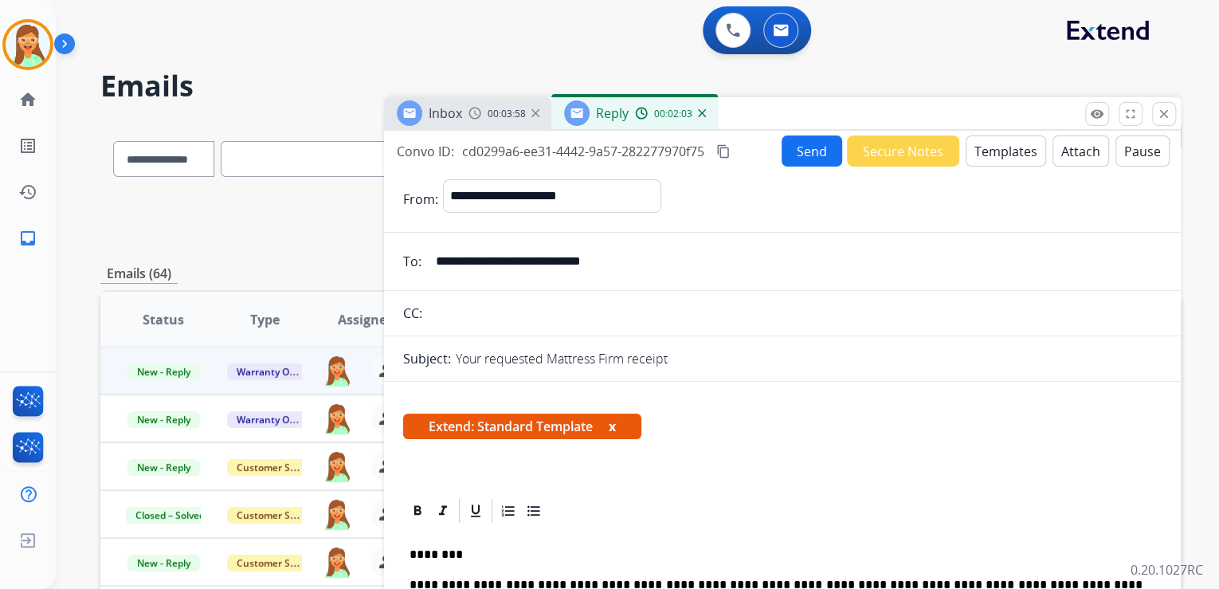
click at [1054, 139] on button "Attach" at bounding box center [1080, 150] width 57 height 31
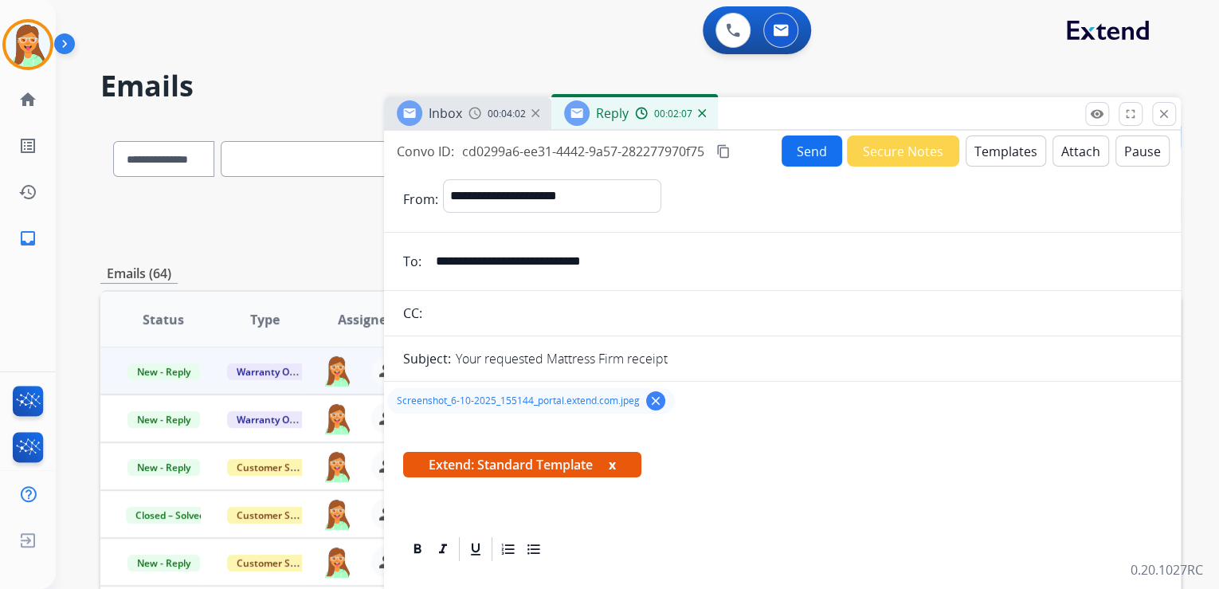
click at [800, 162] on button "Send" at bounding box center [811, 150] width 61 height 31
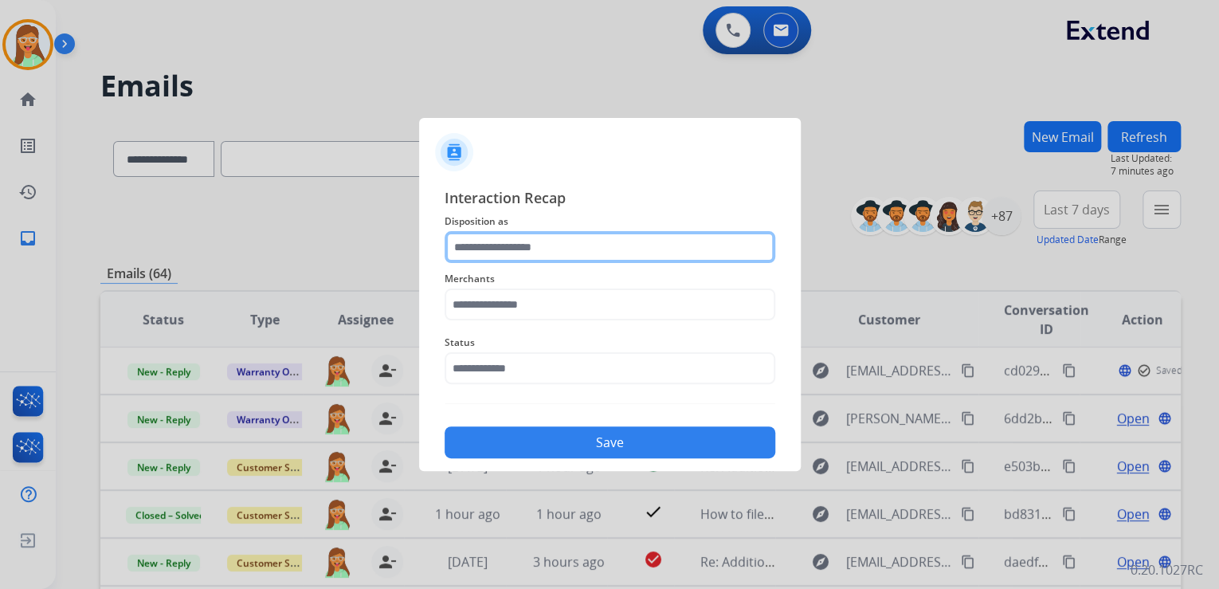
click at [681, 236] on input "text" at bounding box center [609, 247] width 331 height 32
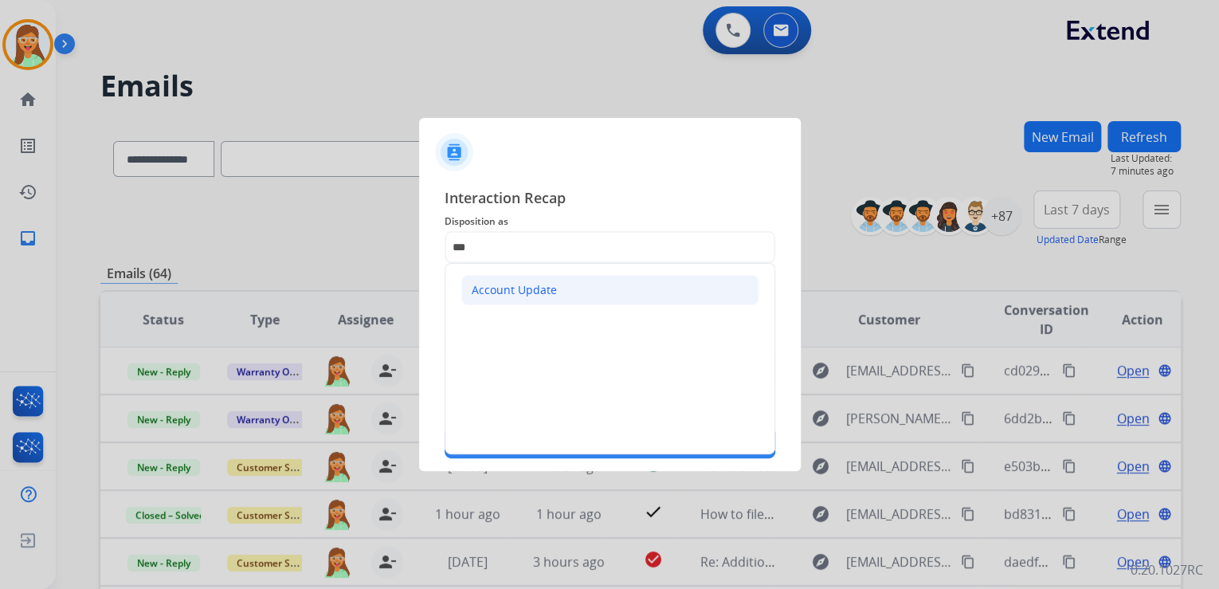
click at [570, 296] on li "Account Update" at bounding box center [609, 290] width 297 height 30
type input "**********"
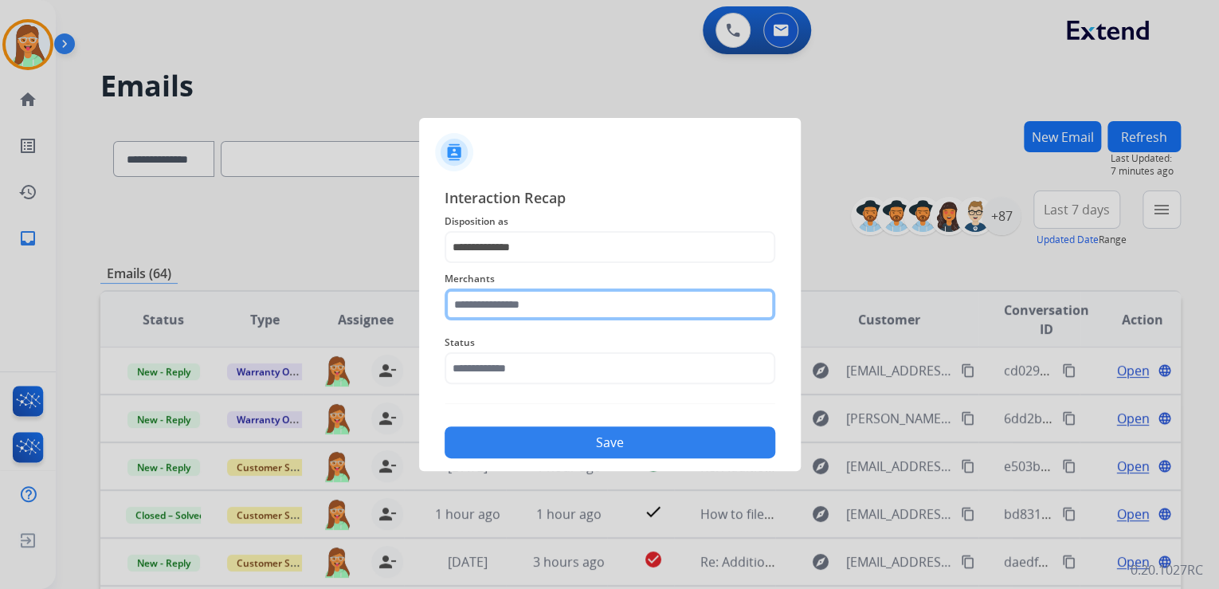
click at [580, 312] on input "text" at bounding box center [609, 304] width 331 height 32
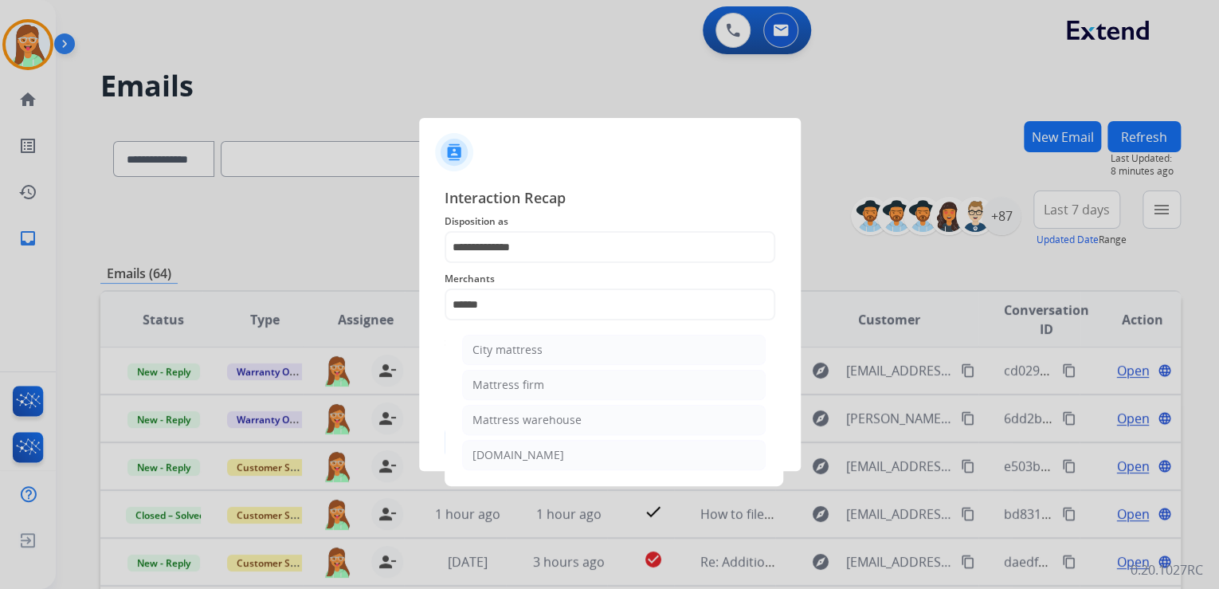
click at [567, 391] on li "Mattress firm" at bounding box center [613, 385] width 303 height 30
type input "**********"
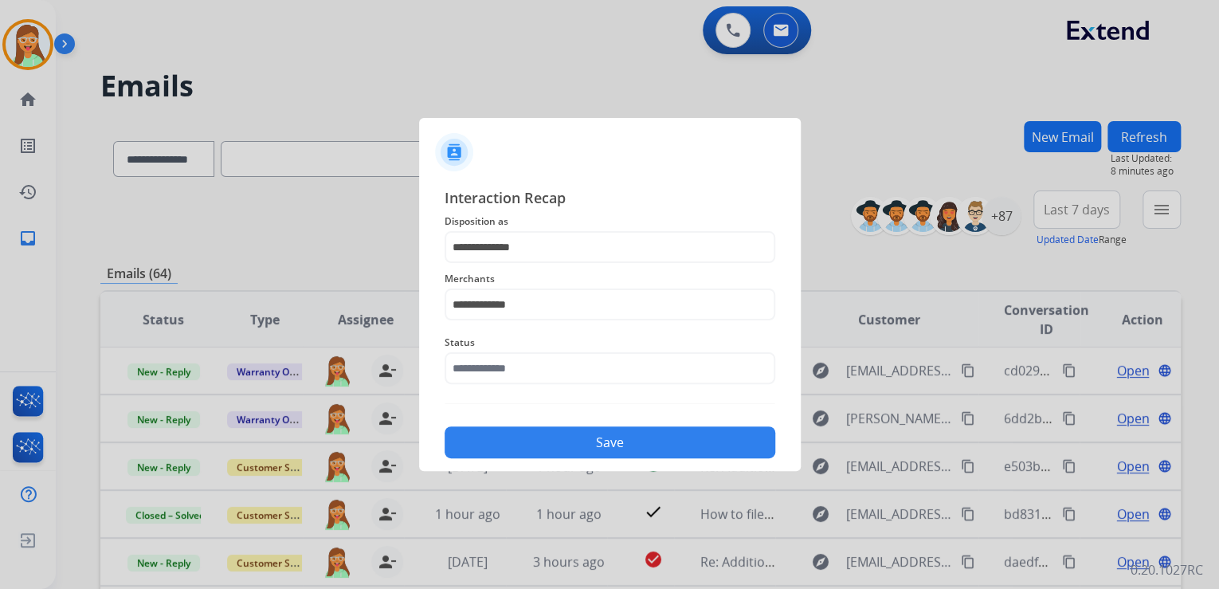
drag, startPoint x: 561, startPoint y: 387, endPoint x: 554, endPoint y: 378, distance: 10.8
click at [559, 387] on div "Status" at bounding box center [609, 359] width 331 height 64
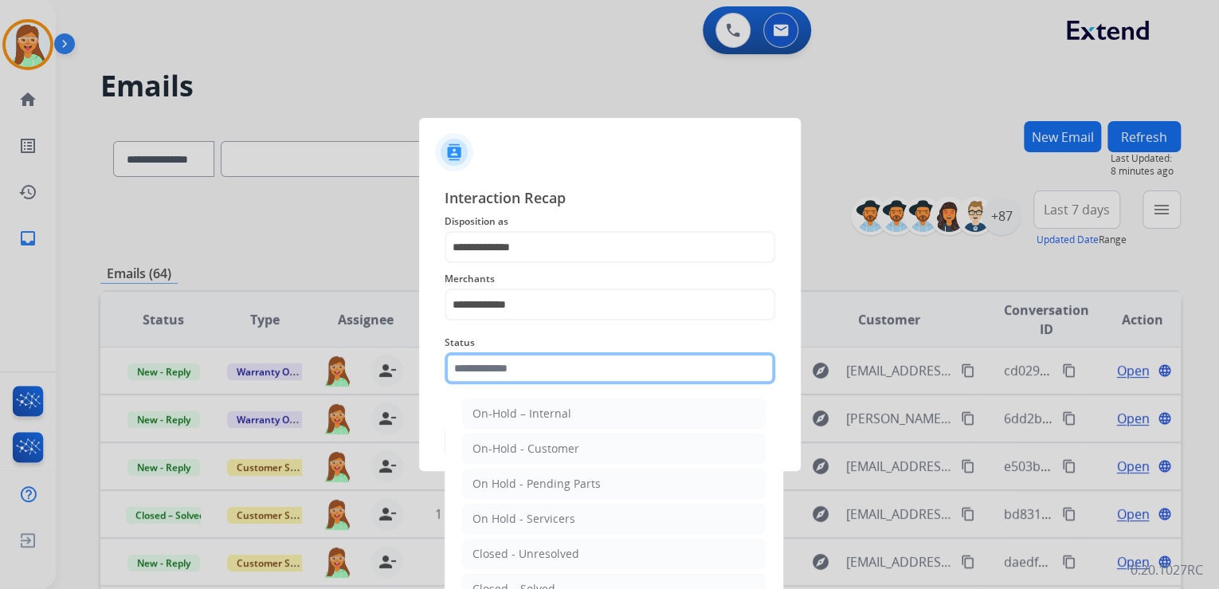
drag, startPoint x: 554, startPoint y: 379, endPoint x: 542, endPoint y: 382, distance: 13.0
click at [549, 390] on div "Status On-Hold – Internal On-Hold - Customer On Hold - Pending Parts On Hold - …" at bounding box center [609, 359] width 331 height 64
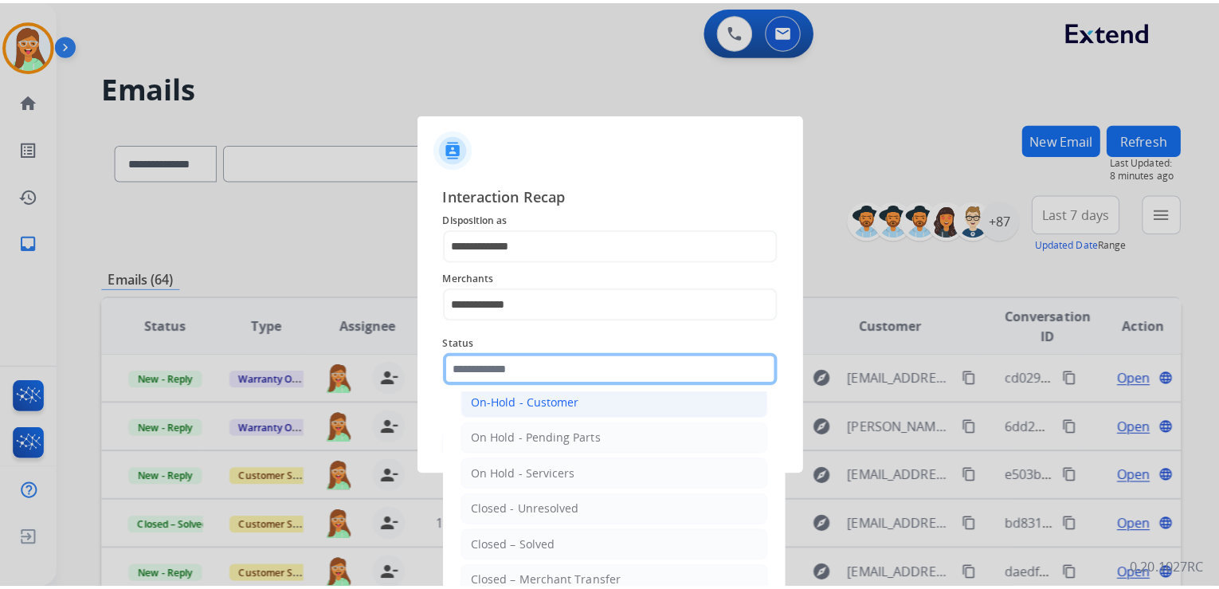
scroll to position [92, 0]
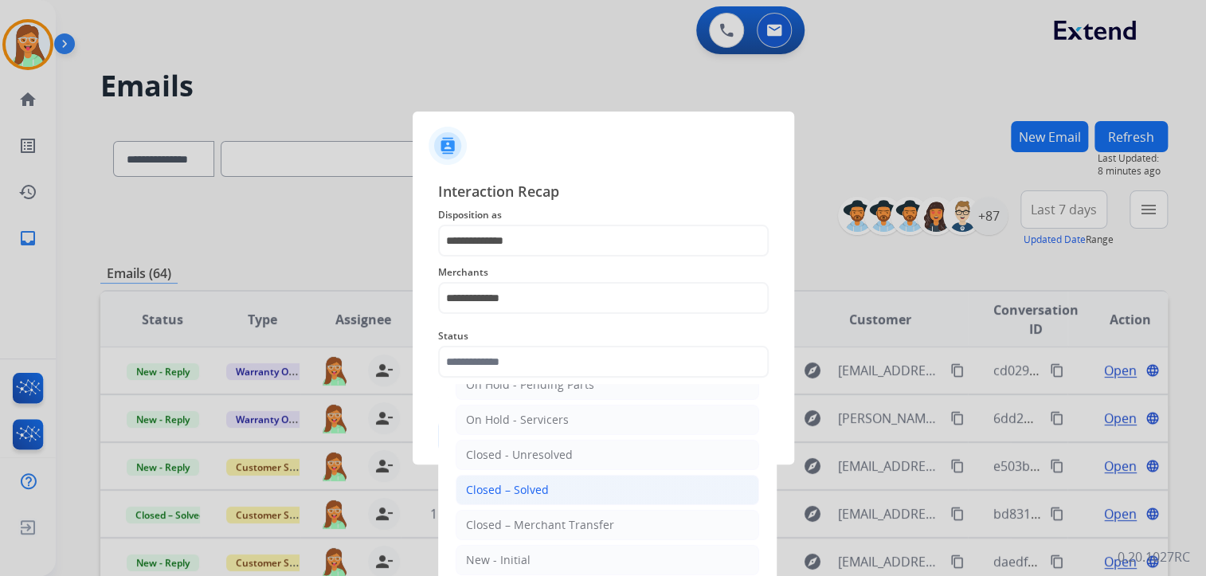
click at [639, 494] on li "Closed – Solved" at bounding box center [607, 490] width 303 height 30
type input "**********"
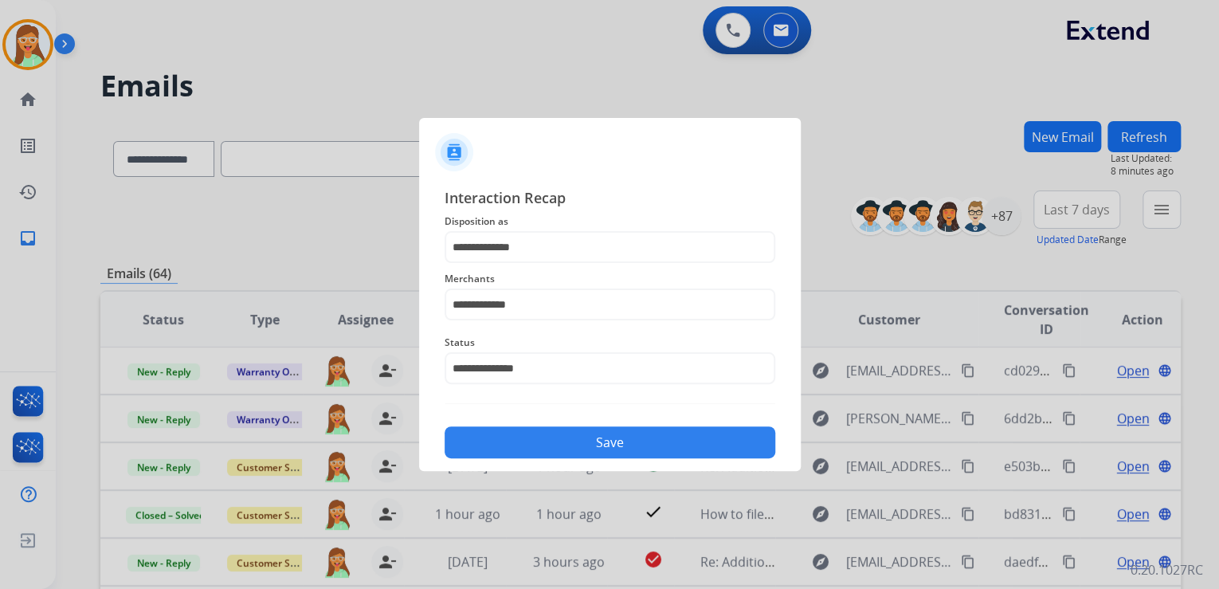
click at [620, 441] on button "Save" at bounding box center [609, 442] width 331 height 32
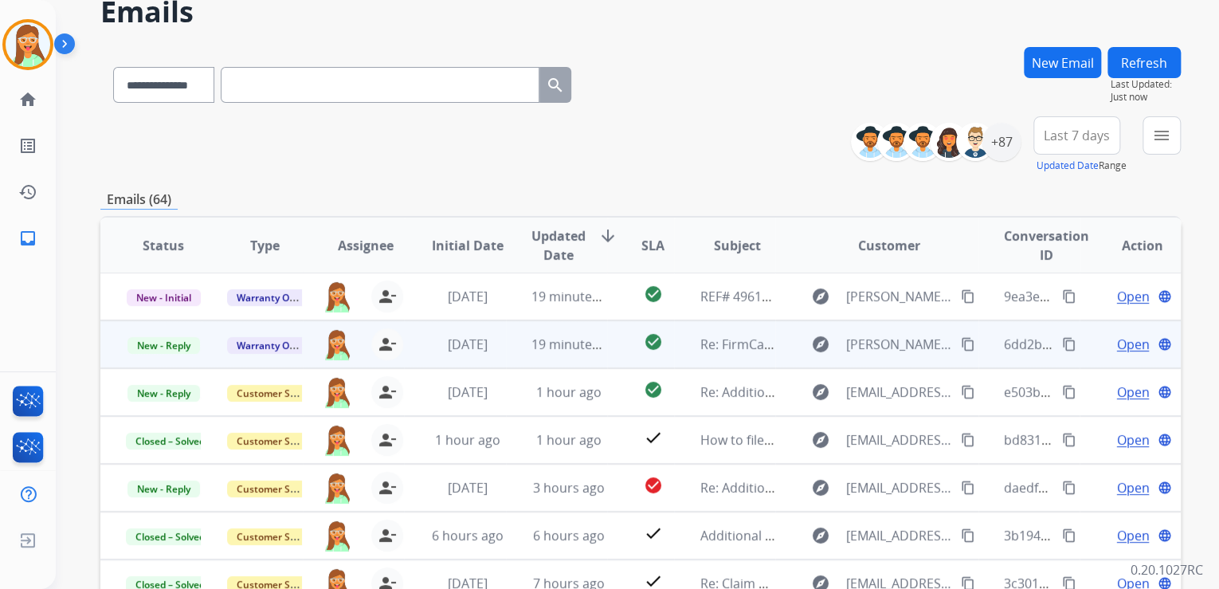
scroll to position [127, 0]
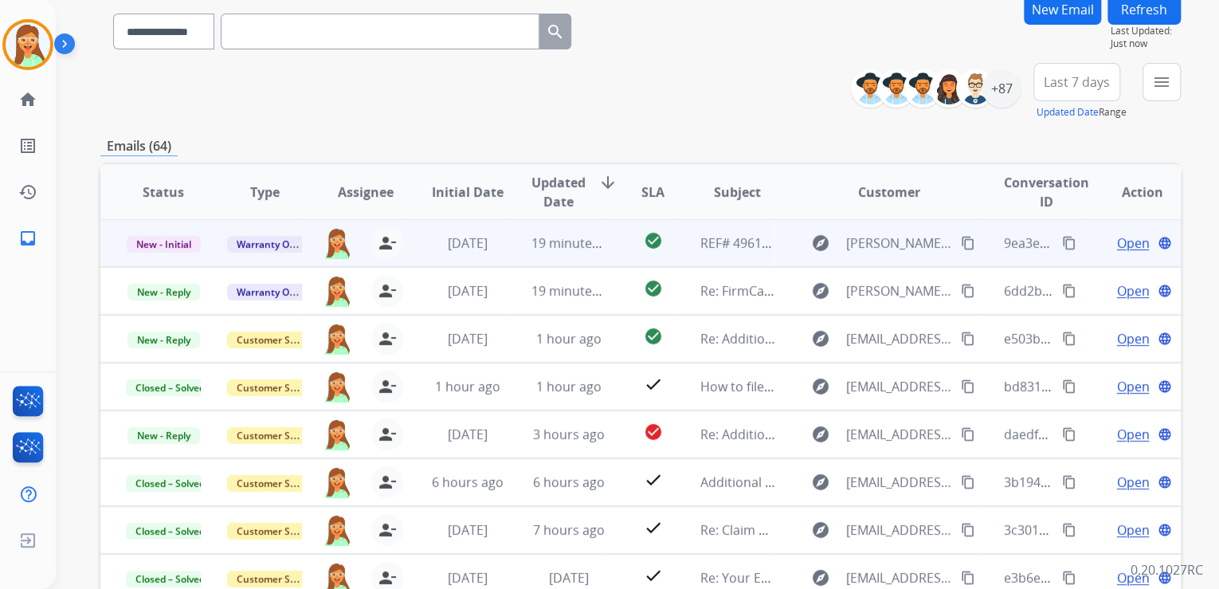
click at [1116, 244] on span "Open" at bounding box center [1132, 242] width 33 height 19
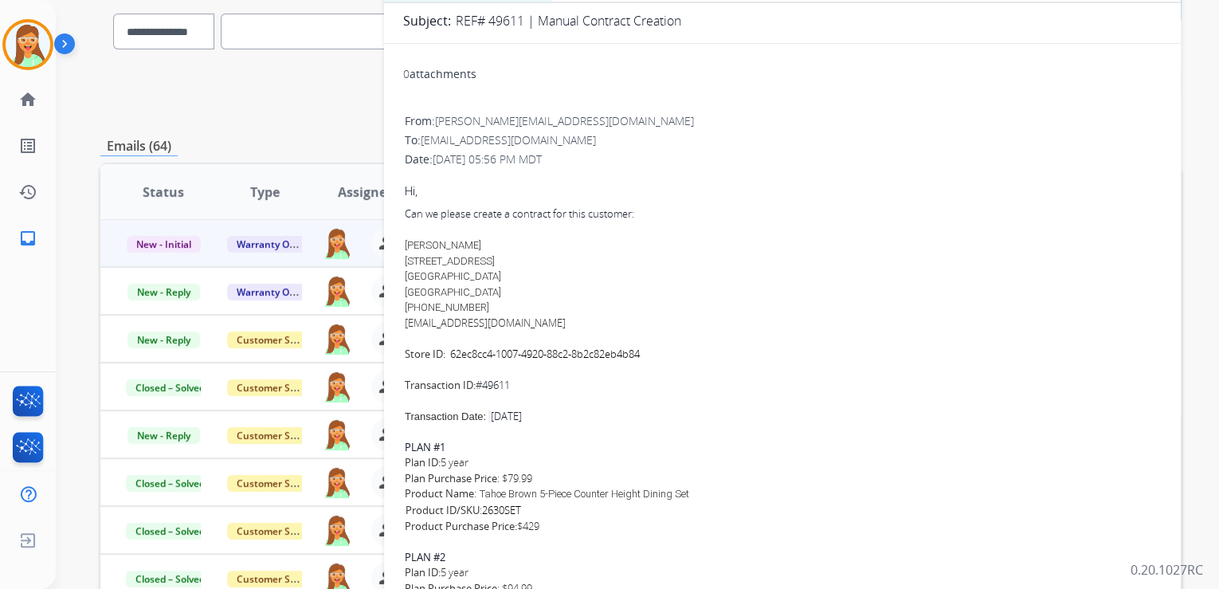
scroll to position [191, 0]
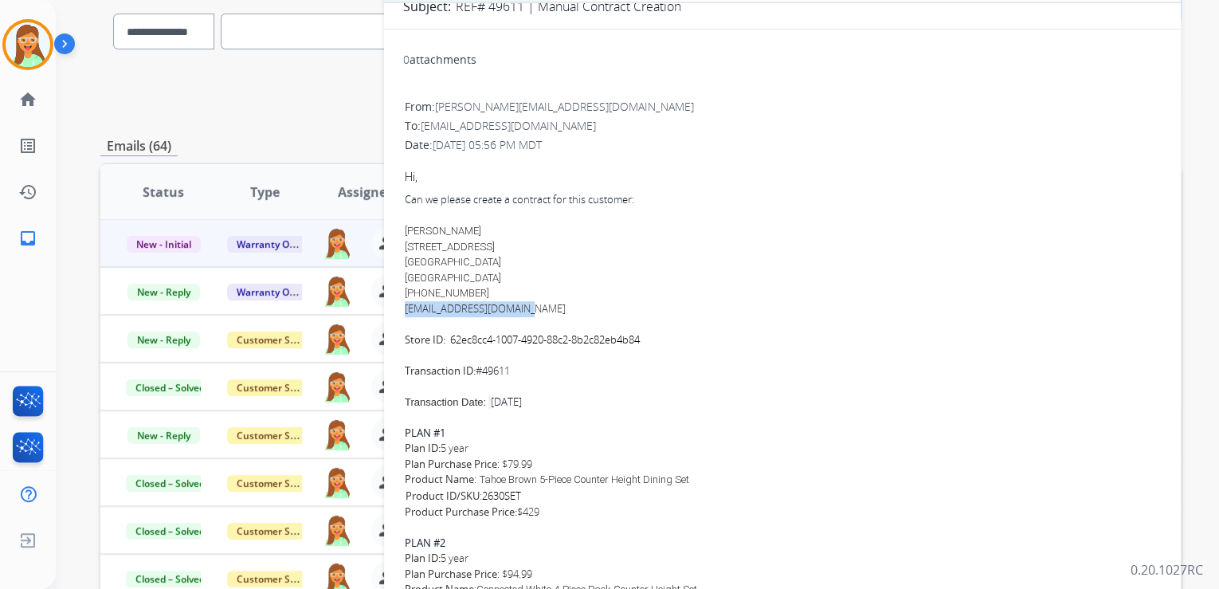
drag, startPoint x: 538, startPoint y: 306, endPoint x: 398, endPoint y: 306, distance: 140.2
copy link "[EMAIL_ADDRESS][DOMAIN_NAME]"
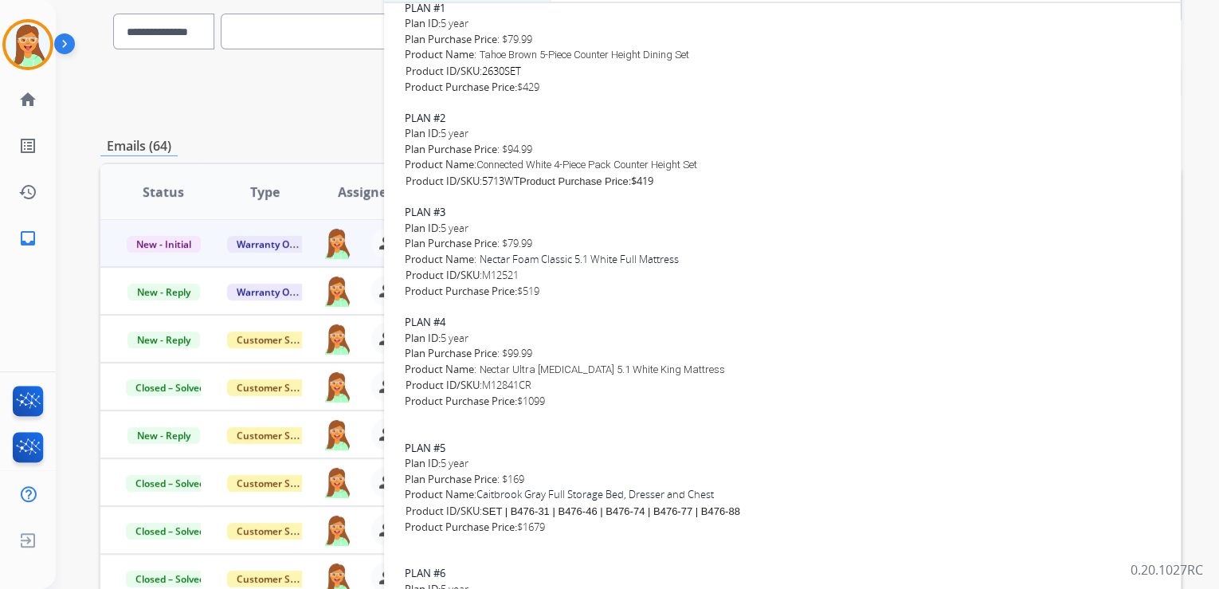
scroll to position [637, 0]
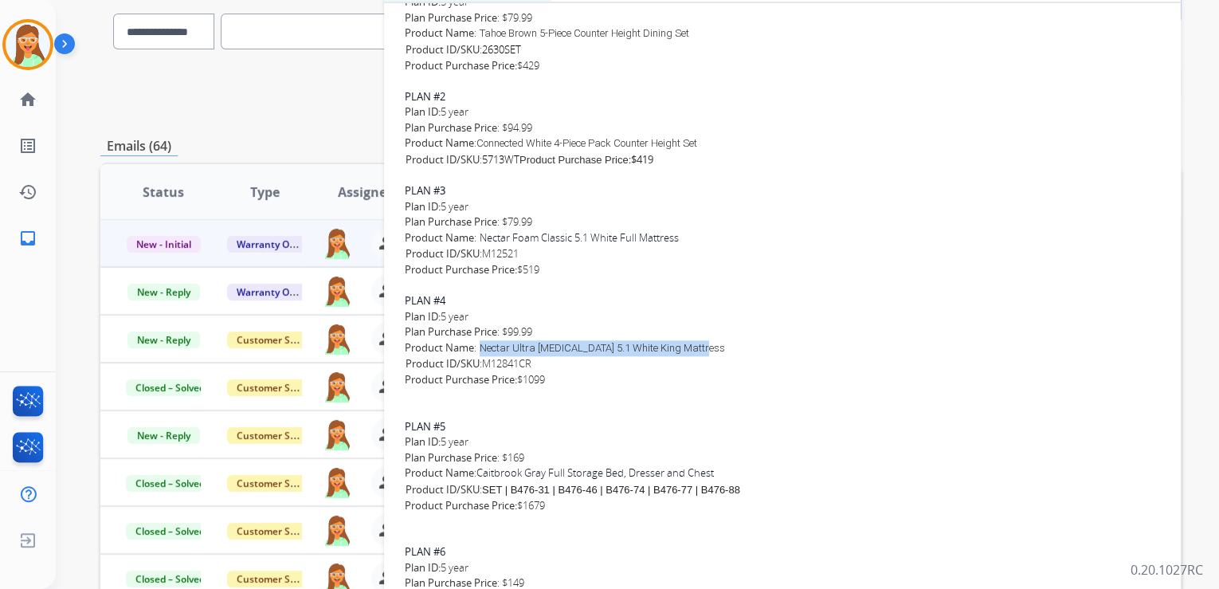
drag, startPoint x: 481, startPoint y: 348, endPoint x: 726, endPoint y: 350, distance: 245.4
click at [725, 350] on span "Nectar Ultra [MEDICAL_DATA] 5.1 White King Mattress" at bounding box center [602, 348] width 245 height 12
copy span "Nectar Ultra [MEDICAL_DATA] 5.1 White King Mattress"
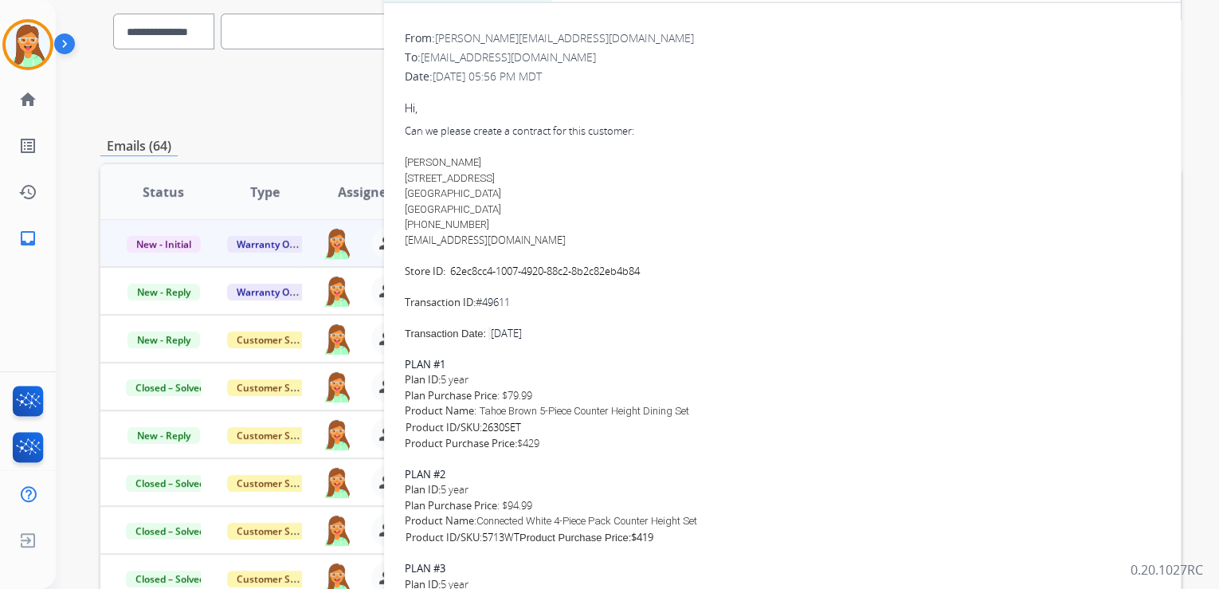
scroll to position [191, 0]
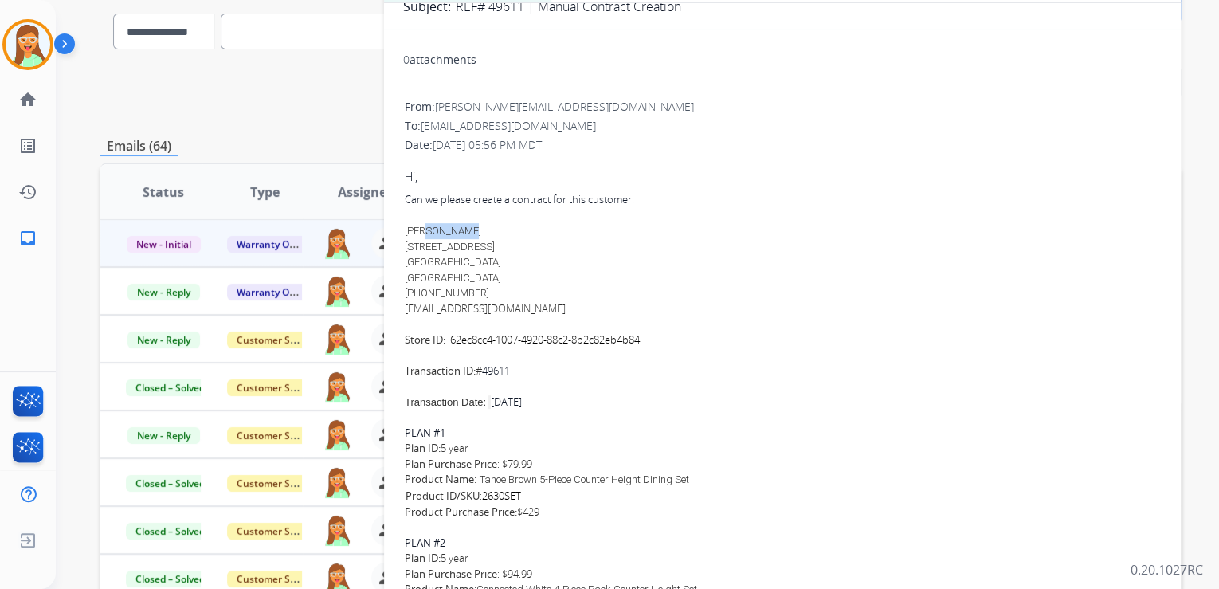
drag, startPoint x: 465, startPoint y: 227, endPoint x: 426, endPoint y: 223, distance: 39.2
click at [426, 225] on span "[PERSON_NAME]" at bounding box center [443, 231] width 76 height 12
drag, startPoint x: 426, startPoint y: 223, endPoint x: 471, endPoint y: 228, distance: 44.9
click at [478, 226] on div "[PERSON_NAME] [STREET_ADDRESS] [PHONE_NUMBER]" at bounding box center [782, 262] width 755 height 78
drag, startPoint x: 468, startPoint y: 229, endPoint x: 403, endPoint y: 234, distance: 65.5
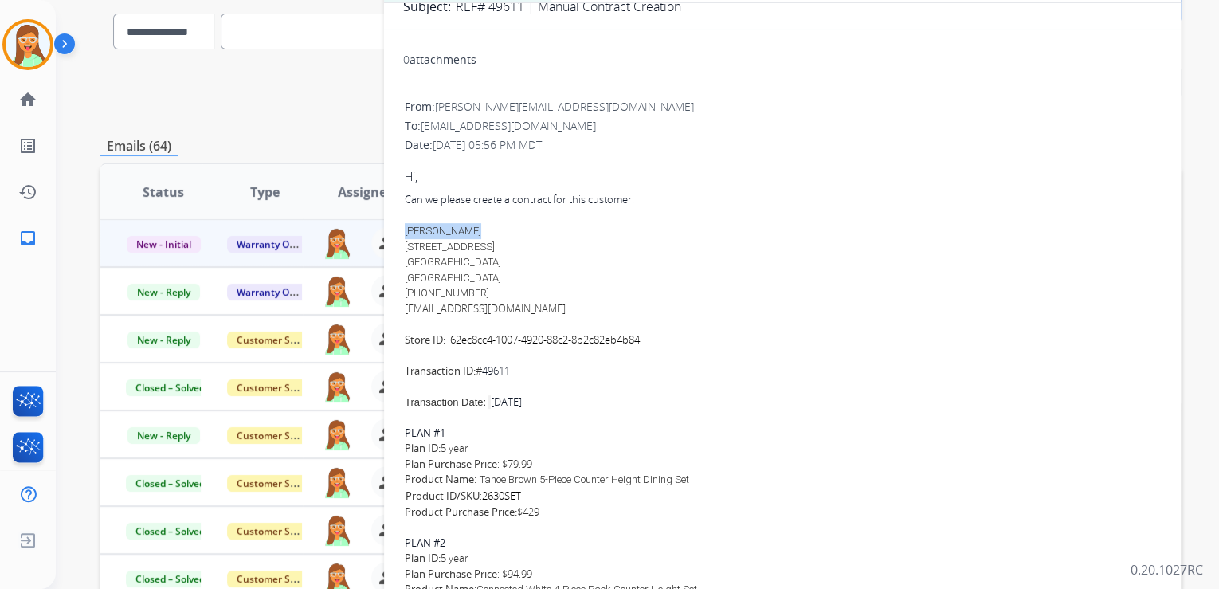
copy span "[PERSON_NAME]"
drag, startPoint x: 426, startPoint y: 243, endPoint x: 402, endPoint y: 243, distance: 23.9
copy span "[STREET_ADDRESS]"
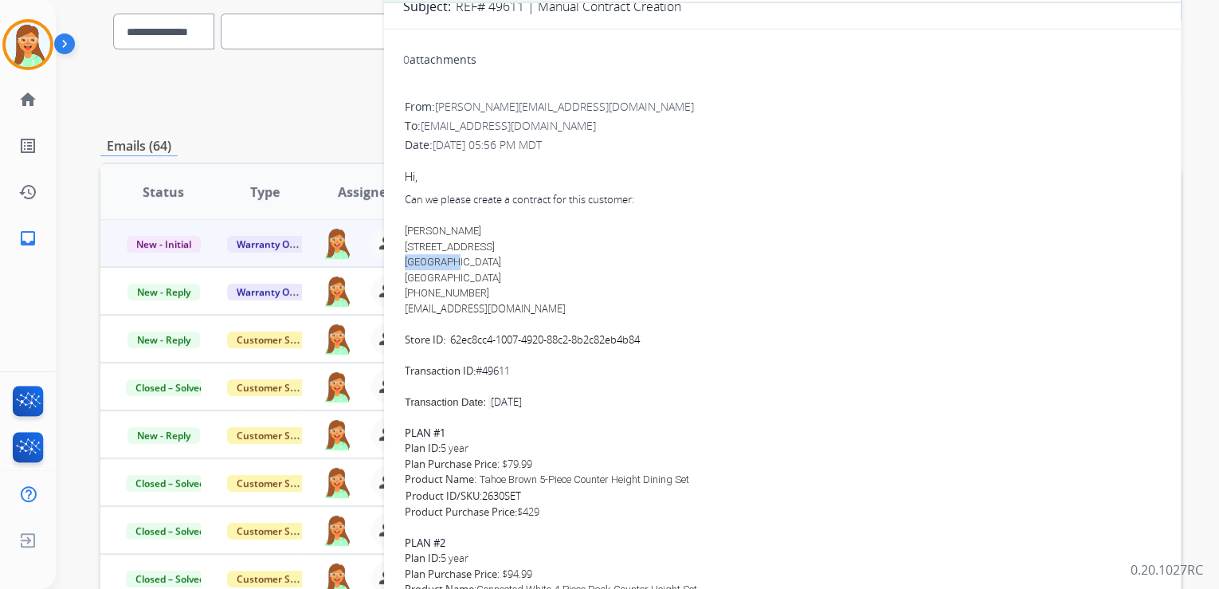
drag, startPoint x: 450, startPoint y: 261, endPoint x: 405, endPoint y: 264, distance: 45.5
click at [405, 264] on span "[GEOGRAPHIC_DATA]" at bounding box center [453, 262] width 96 height 12
copy span "Royal Oak"
click at [459, 264] on span "[GEOGRAPHIC_DATA]" at bounding box center [453, 262] width 96 height 12
copy span "MI"
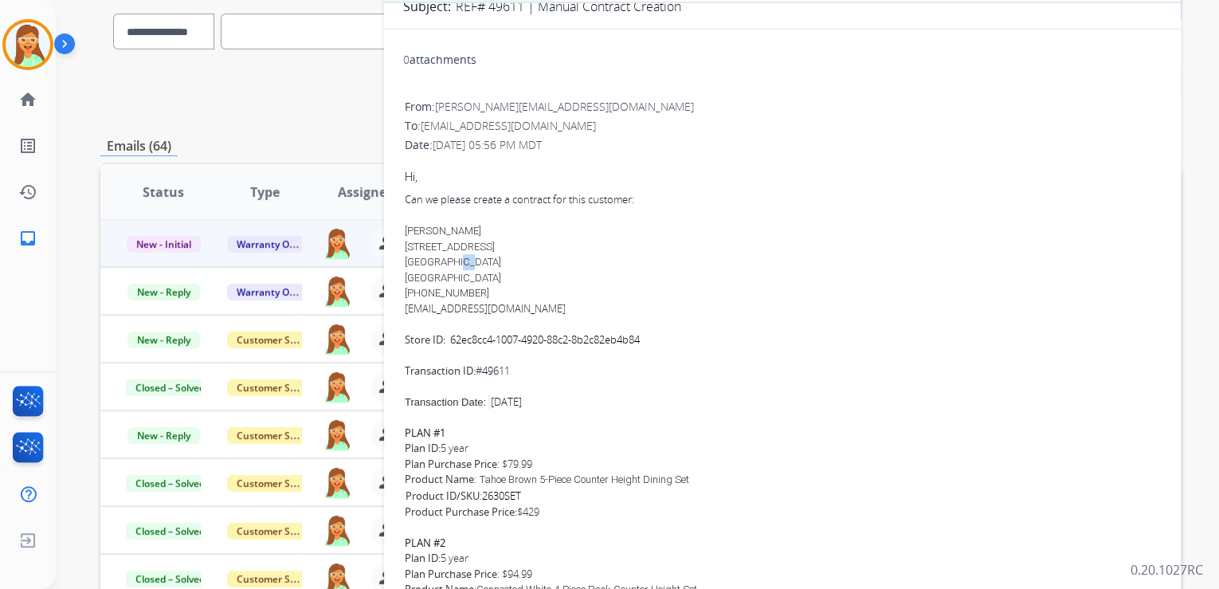
click at [551, 247] on div "[PERSON_NAME] [STREET_ADDRESS] [PHONE_NUMBER]" at bounding box center [782, 262] width 755 height 78
drag, startPoint x: 495, startPoint y: 265, endPoint x: 472, endPoint y: 266, distance: 23.9
click at [472, 266] on div "[PERSON_NAME] [STREET_ADDRESS] [PHONE_NUMBER]" at bounding box center [782, 262] width 755 height 78
click at [516, 310] on link "[EMAIL_ADDRESS][DOMAIN_NAME]" at bounding box center [485, 308] width 161 height 14
drag, startPoint x: 538, startPoint y: 309, endPoint x: 403, endPoint y: 309, distance: 135.4
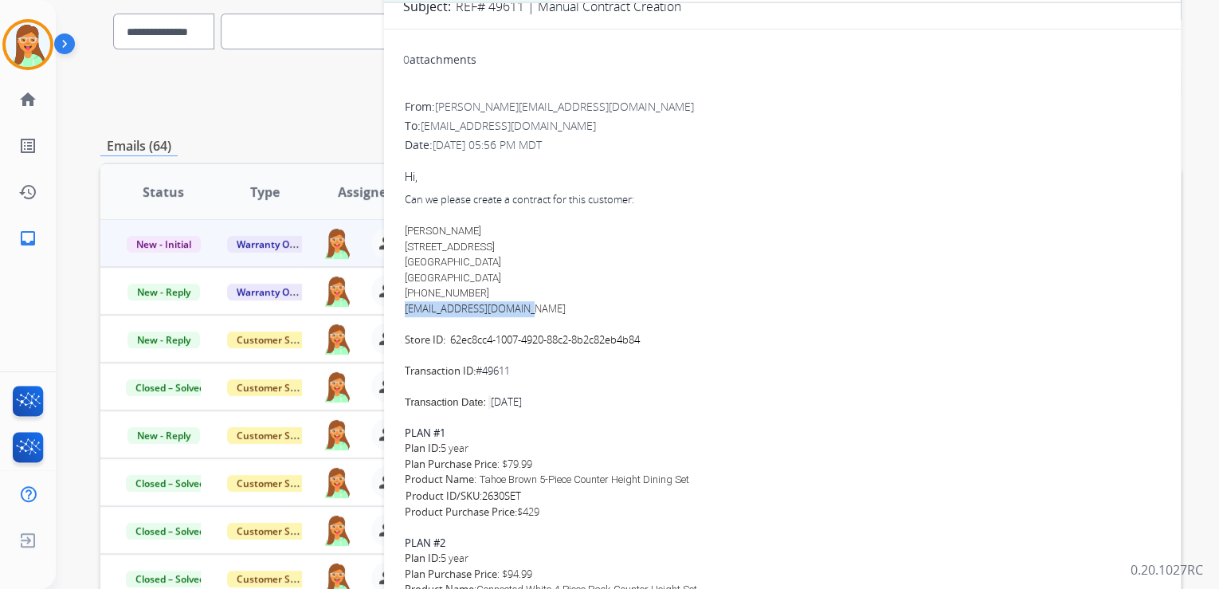
drag, startPoint x: 494, startPoint y: 292, endPoint x: 419, endPoint y: 296, distance: 74.9
click at [419, 296] on div "[PERSON_NAME] [STREET_ADDRESS] [PHONE_NUMBER]" at bounding box center [782, 262] width 755 height 78
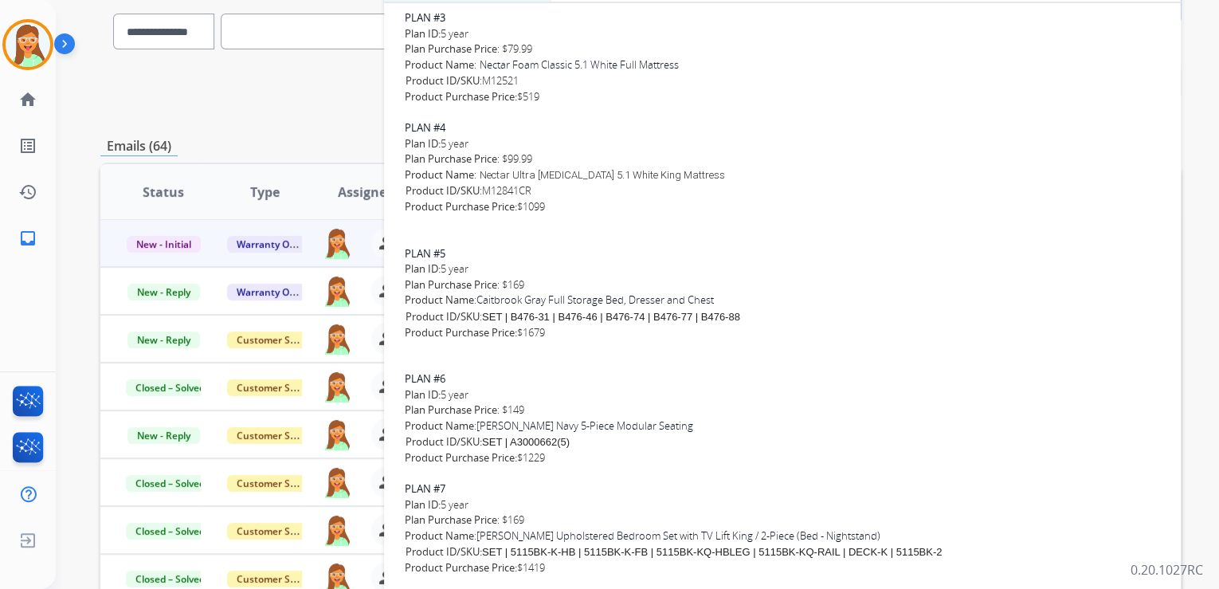
scroll to position [828, 0]
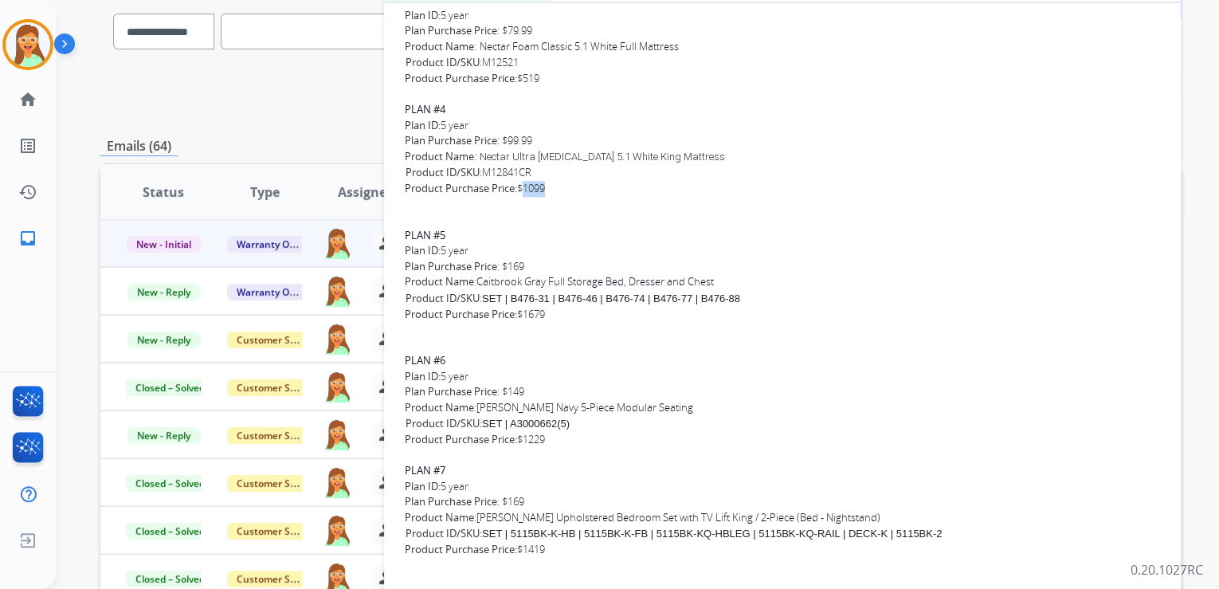
drag, startPoint x: 526, startPoint y: 192, endPoint x: 550, endPoint y: 189, distance: 24.1
click at [545, 189] on span "Product Purchase Price: $1099" at bounding box center [475, 188] width 140 height 14
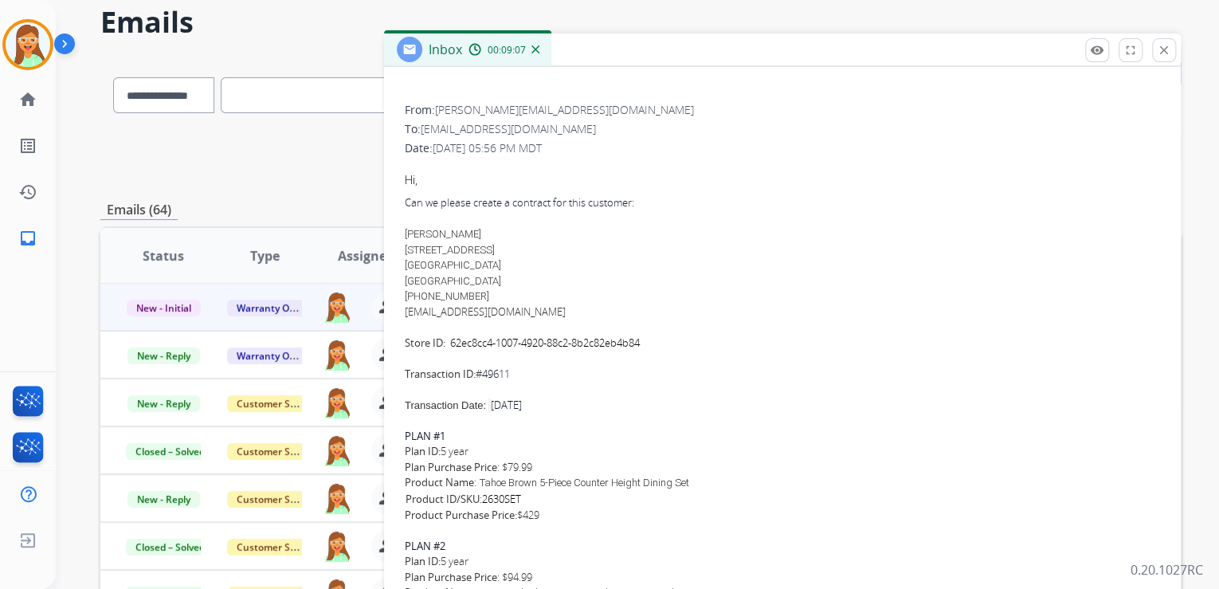
scroll to position [255, 0]
drag, startPoint x: 523, startPoint y: 371, endPoint x: 488, endPoint y: 372, distance: 35.1
click at [488, 372] on div "Can we please create a contract for this customer: [PERSON_NAME] [STREET_ADDRES…" at bounding box center [782, 285] width 755 height 186
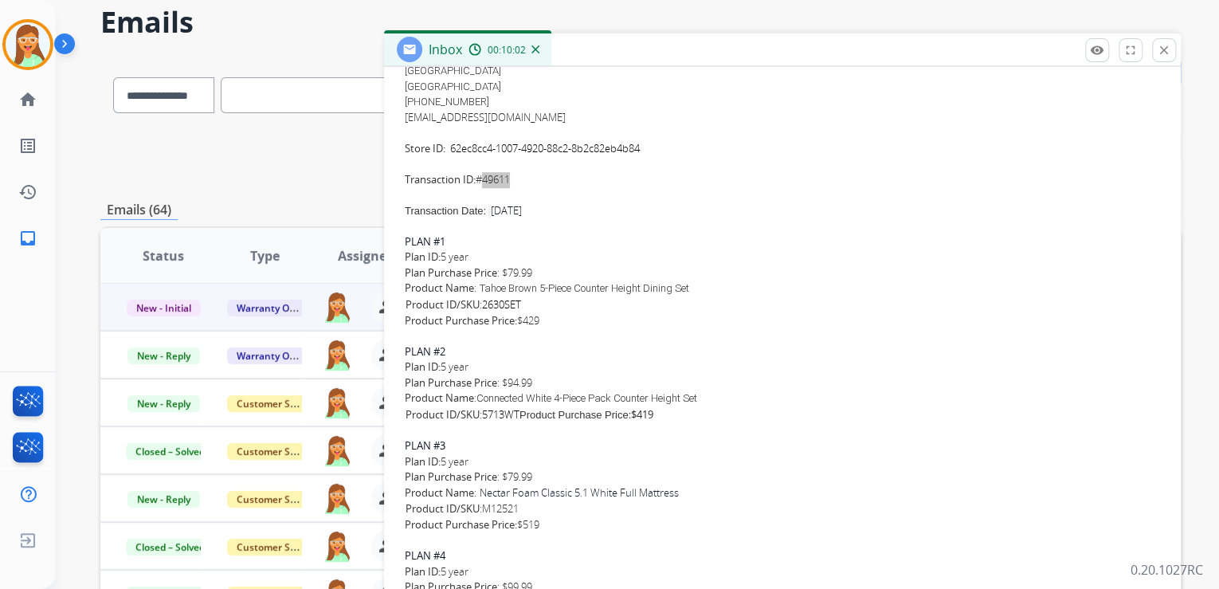
scroll to position [382, 0]
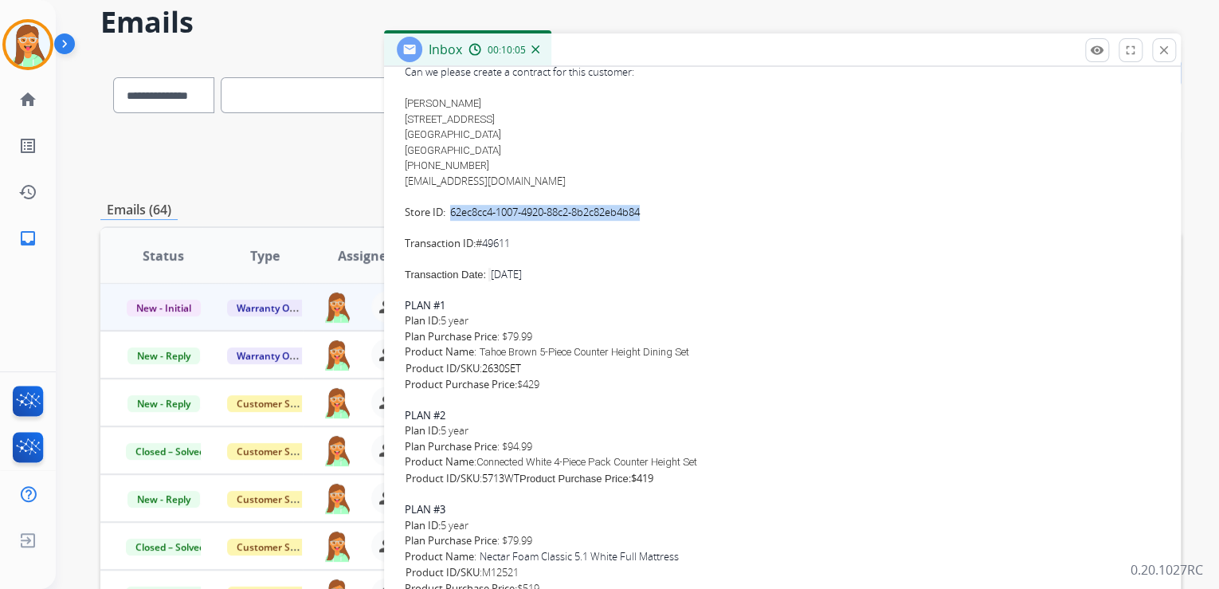
drag, startPoint x: 647, startPoint y: 217, endPoint x: 449, endPoint y: 210, distance: 197.7
click at [449, 210] on font "Store ID: 62ec8cc4-1007-4920-88c2- 8b2c82eb4b84 Transaction ID: #" at bounding box center [522, 227] width 235 height 45
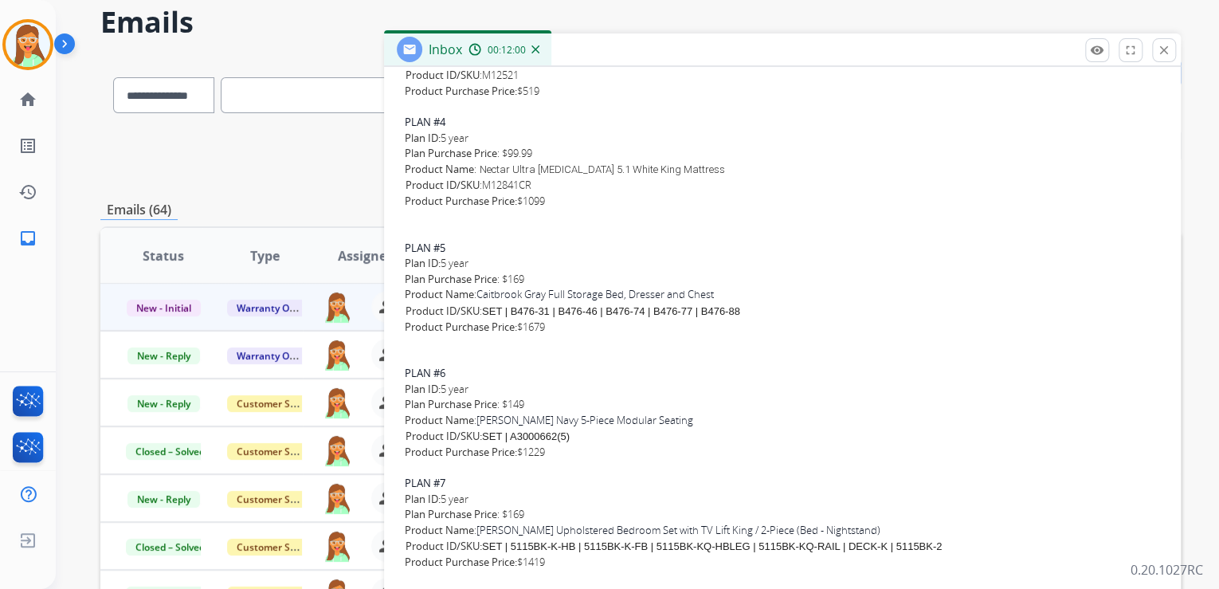
scroll to position [892, 0]
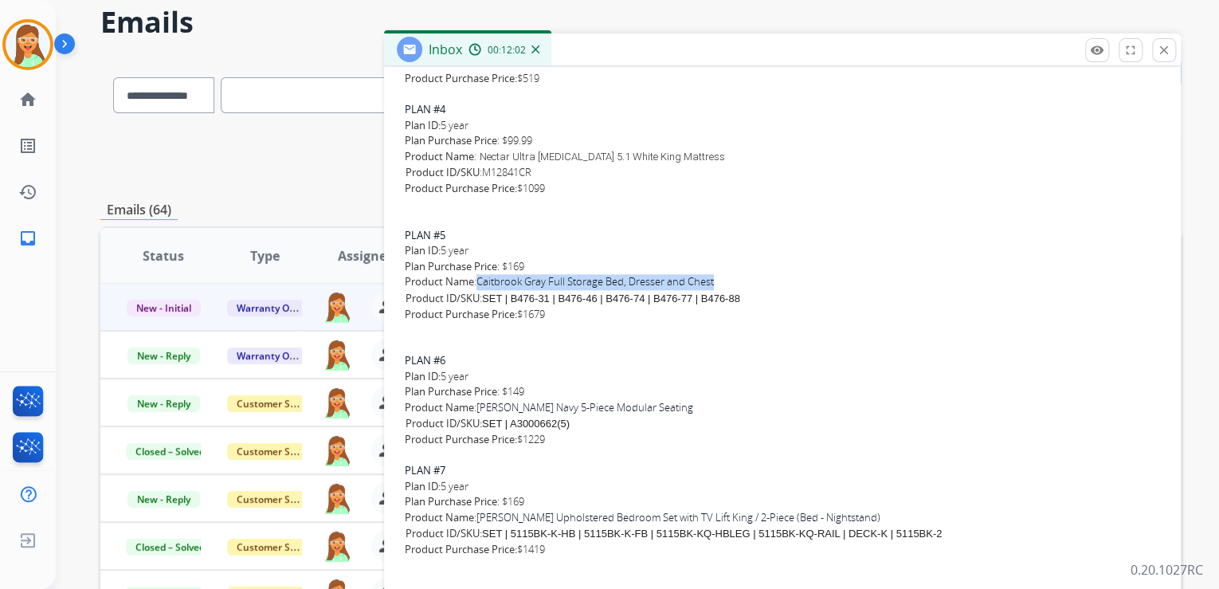
drag, startPoint x: 480, startPoint y: 282, endPoint x: 717, endPoint y: 278, distance: 237.4
click at [717, 278] on div "Product Name : Caitbrook Gray Full Storage Bed, Dresser and Chest SKU Product I…" at bounding box center [782, 290] width 755 height 33
click at [905, 294] on div "SKU Product ID/SKU : SET | B476-31 | B476-46 | B476-74 | B476-77 | B476-88" at bounding box center [782, 299] width 755 height 16
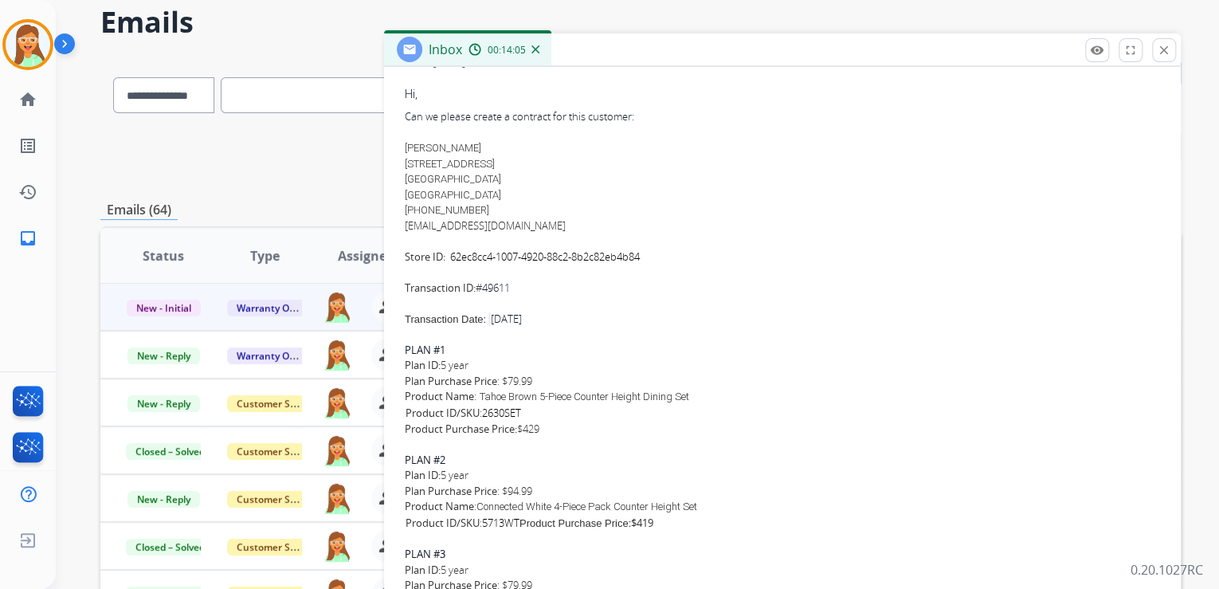
scroll to position [319, 0]
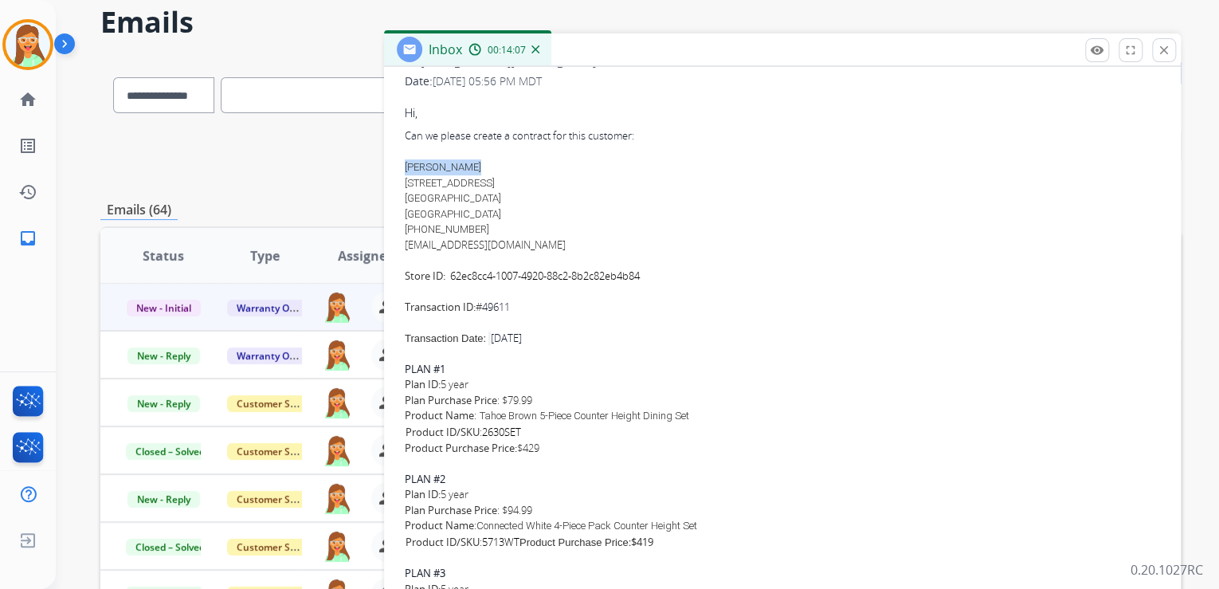
drag, startPoint x: 429, startPoint y: 169, endPoint x: 392, endPoint y: 166, distance: 36.7
drag, startPoint x: 485, startPoint y: 228, endPoint x: 420, endPoint y: 233, distance: 65.5
click at [420, 233] on span "[PHONE_NUMBER]" at bounding box center [447, 229] width 84 height 12
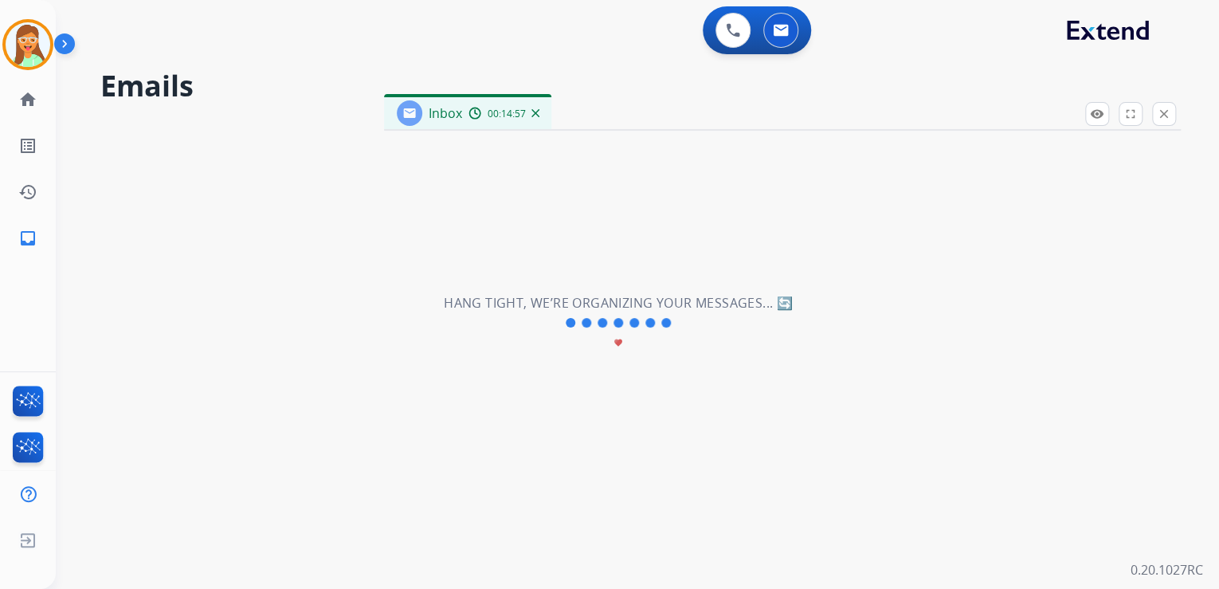
scroll to position [0, 0]
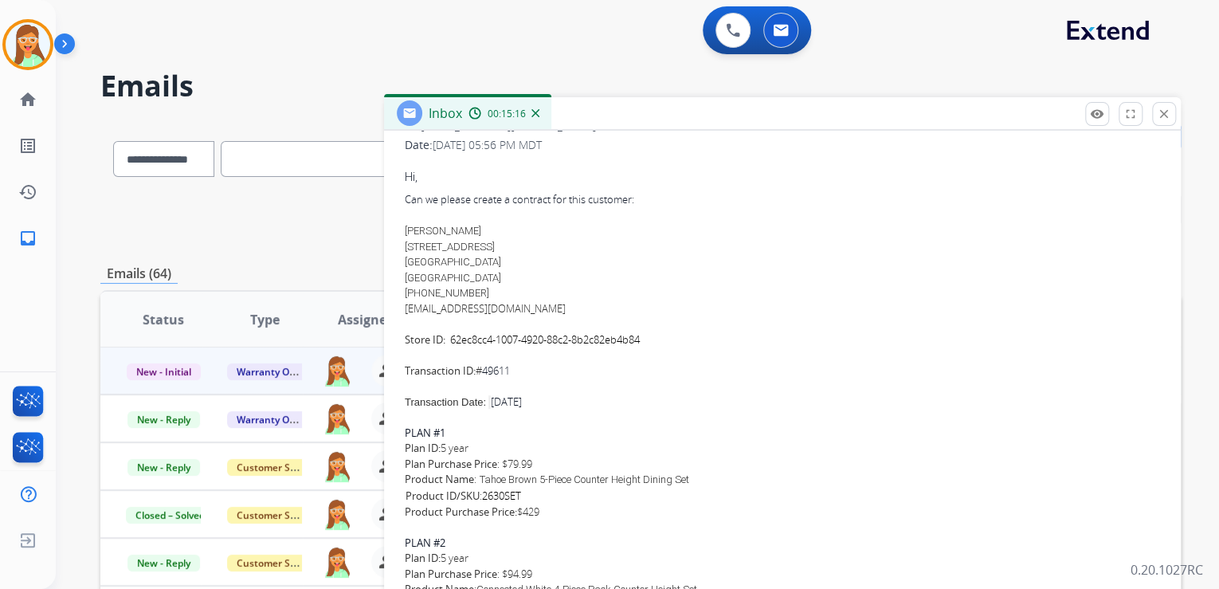
drag, startPoint x: 589, startPoint y: 217, endPoint x: 574, endPoint y: 284, distance: 69.2
click at [589, 217] on div "Message body" at bounding box center [782, 216] width 755 height 16
drag, startPoint x: 532, startPoint y: 307, endPoint x: 388, endPoint y: 307, distance: 144.2
drag, startPoint x: 406, startPoint y: 245, endPoint x: 508, endPoint y: 245, distance: 102.0
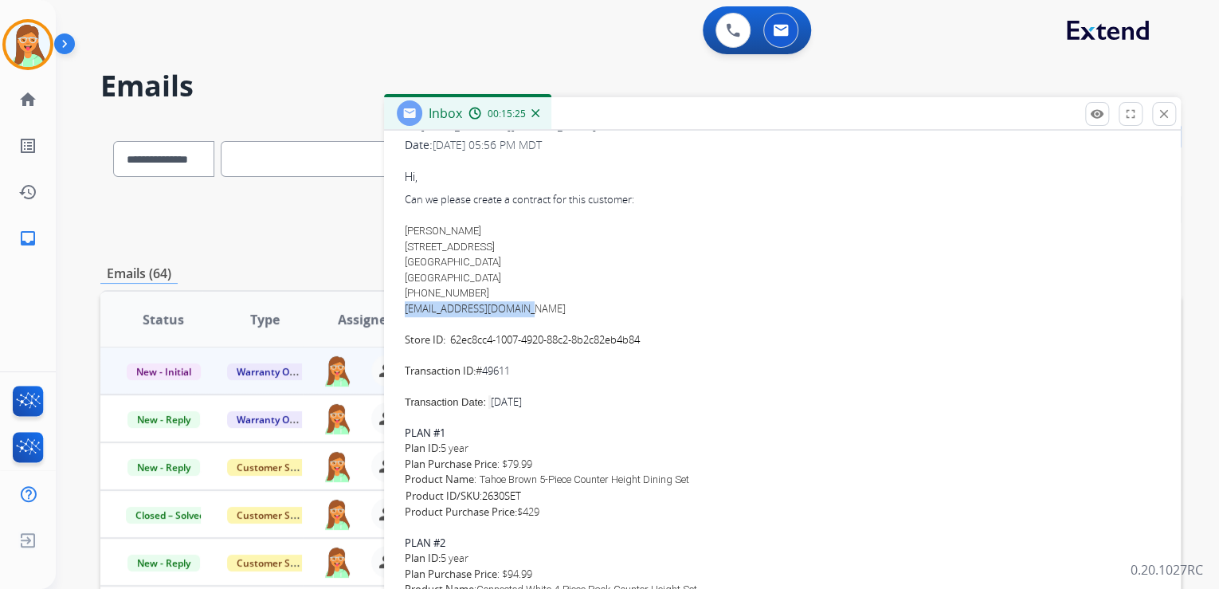
click at [508, 245] on div "[PERSON_NAME] [STREET_ADDRESS] [PHONE_NUMBER]" at bounding box center [782, 262] width 755 height 78
drag, startPoint x: 508, startPoint y: 245, endPoint x: 583, endPoint y: 245, distance: 74.9
click at [583, 245] on div "[PERSON_NAME] [STREET_ADDRESS] [PHONE_NUMBER]" at bounding box center [782, 262] width 755 height 78
drag, startPoint x: 402, startPoint y: 245, endPoint x: 508, endPoint y: 247, distance: 106.0
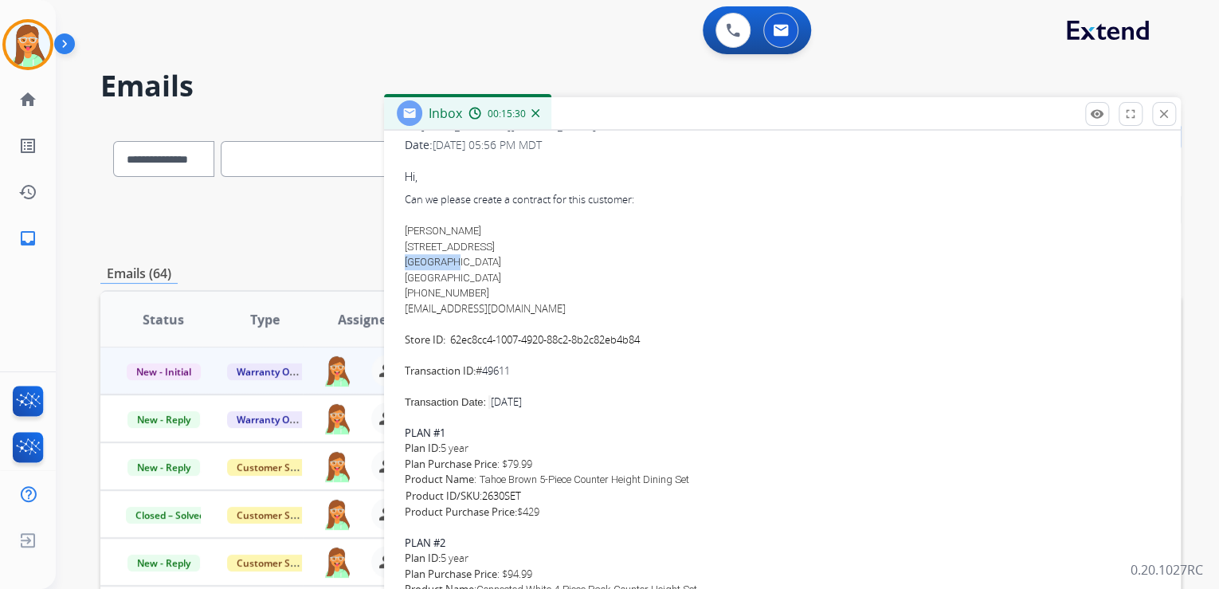
drag, startPoint x: 402, startPoint y: 258, endPoint x: 452, endPoint y: 266, distance: 50.0
drag, startPoint x: 591, startPoint y: 261, endPoint x: 494, endPoint y: 259, distance: 97.2
click at [591, 261] on div "[PERSON_NAME] [STREET_ADDRESS] [PHONE_NUMBER]" at bounding box center [782, 262] width 755 height 78
drag, startPoint x: 456, startPoint y: 264, endPoint x: 468, endPoint y: 264, distance: 12.0
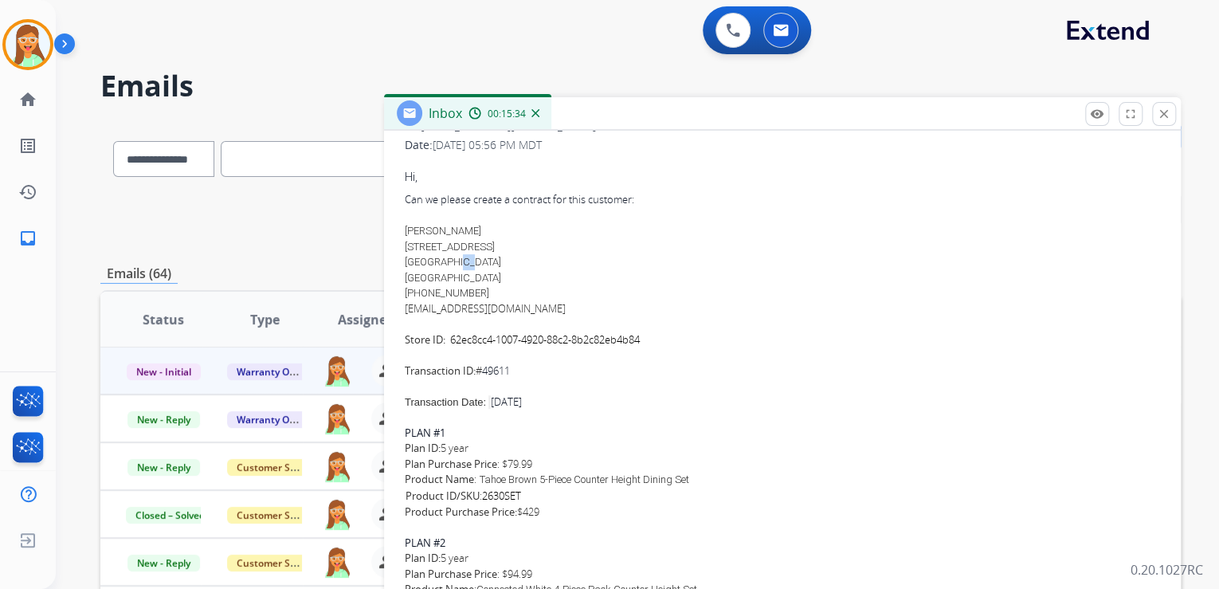
click at [468, 264] on span "[GEOGRAPHIC_DATA]" at bounding box center [453, 262] width 96 height 12
click at [633, 245] on div "[PERSON_NAME] [STREET_ADDRESS] [PHONE_NUMBER]" at bounding box center [782, 262] width 755 height 78
drag, startPoint x: 472, startPoint y: 262, endPoint x: 536, endPoint y: 265, distance: 64.6
click at [536, 265] on div "[PERSON_NAME] [STREET_ADDRESS] [PHONE_NUMBER]" at bounding box center [782, 262] width 755 height 78
drag, startPoint x: 450, startPoint y: 338, endPoint x: 653, endPoint y: 341, distance: 203.2
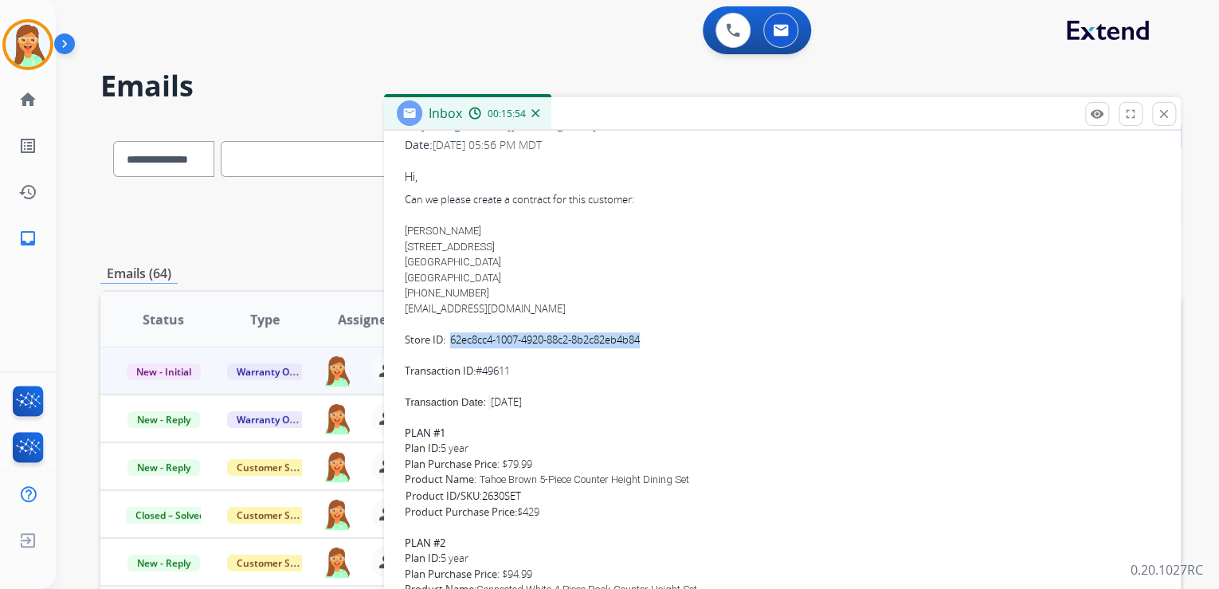
click at [653, 341] on div "Can we please create a contract for this customer: [PERSON_NAME] [STREET_ADDRES…" at bounding box center [782, 285] width 755 height 186
drag, startPoint x: 516, startPoint y: 373, endPoint x: 484, endPoint y: 374, distance: 32.7
click at [484, 374] on div "Can we please create a contract for this customer: [PERSON_NAME] [STREET_ADDRES…" at bounding box center [782, 285] width 755 height 186
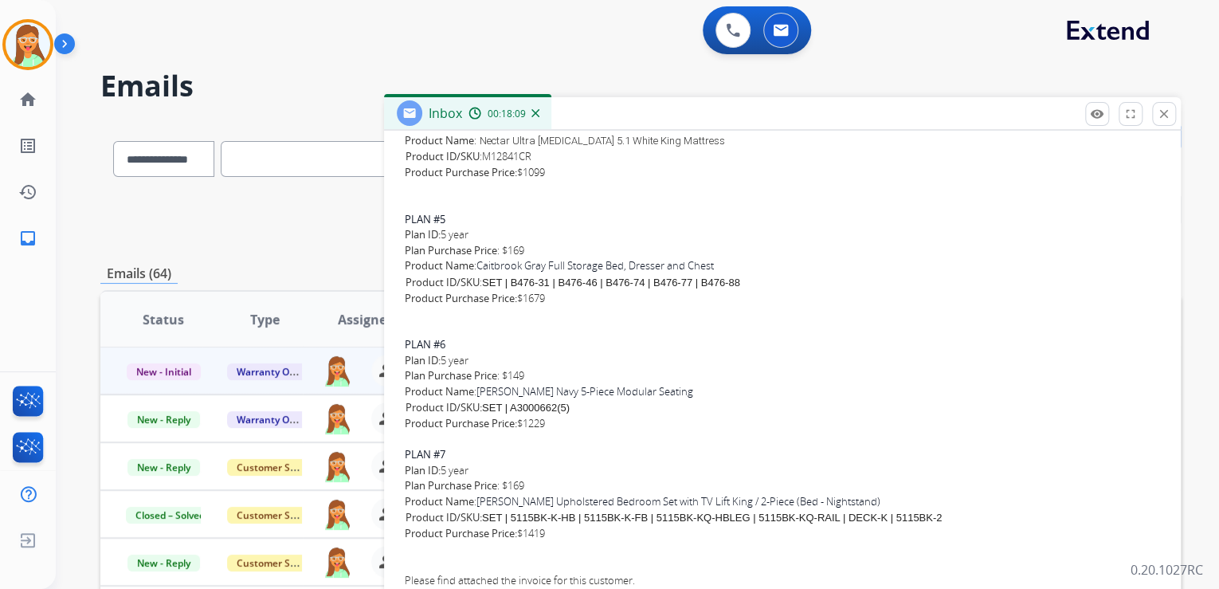
scroll to position [994, 0]
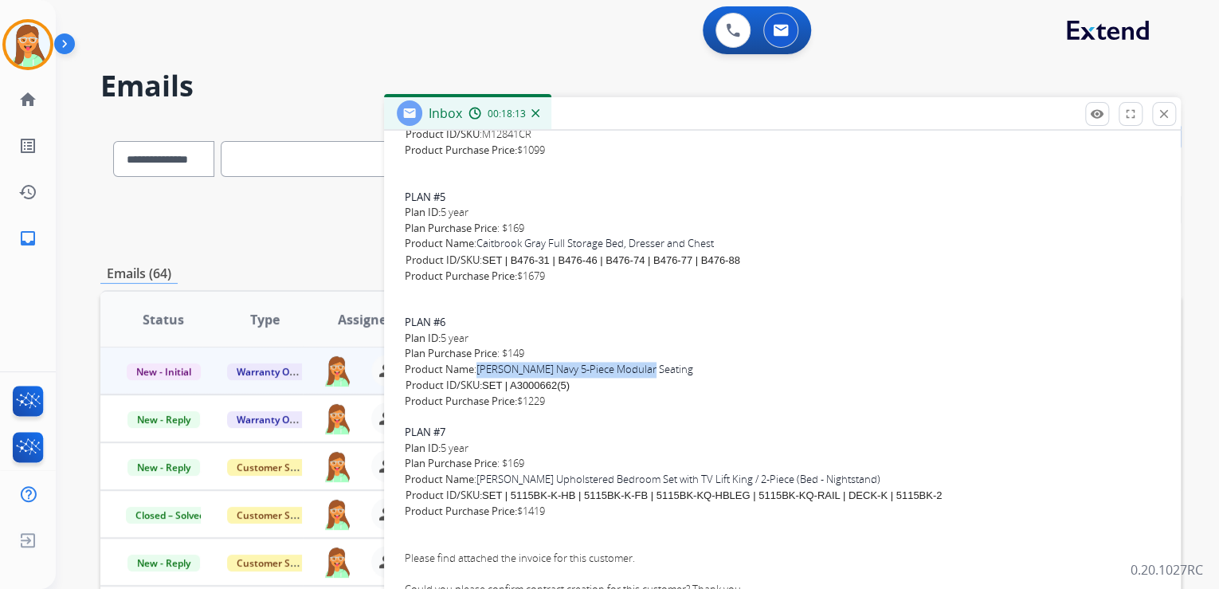
drag, startPoint x: 479, startPoint y: 369, endPoint x: 644, endPoint y: 373, distance: 165.7
click at [644, 373] on div "Product Name : [PERSON_NAME] Navy 5-Piece Modular Seating SKU Product ID/SKU: S…" at bounding box center [782, 378] width 755 height 33
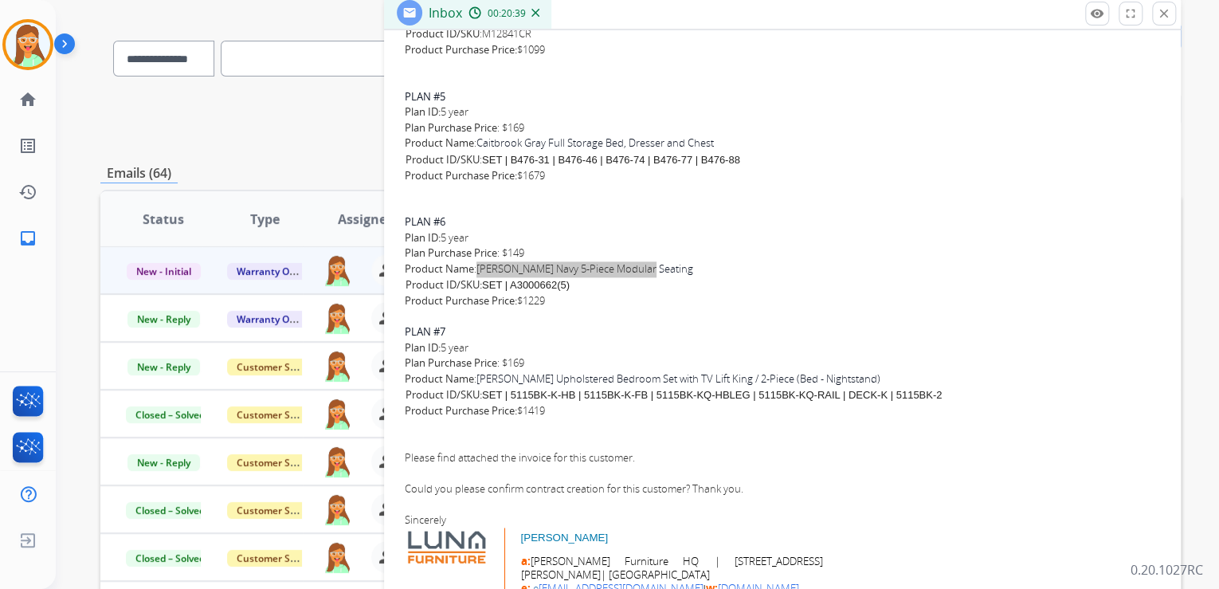
scroll to position [127, 0]
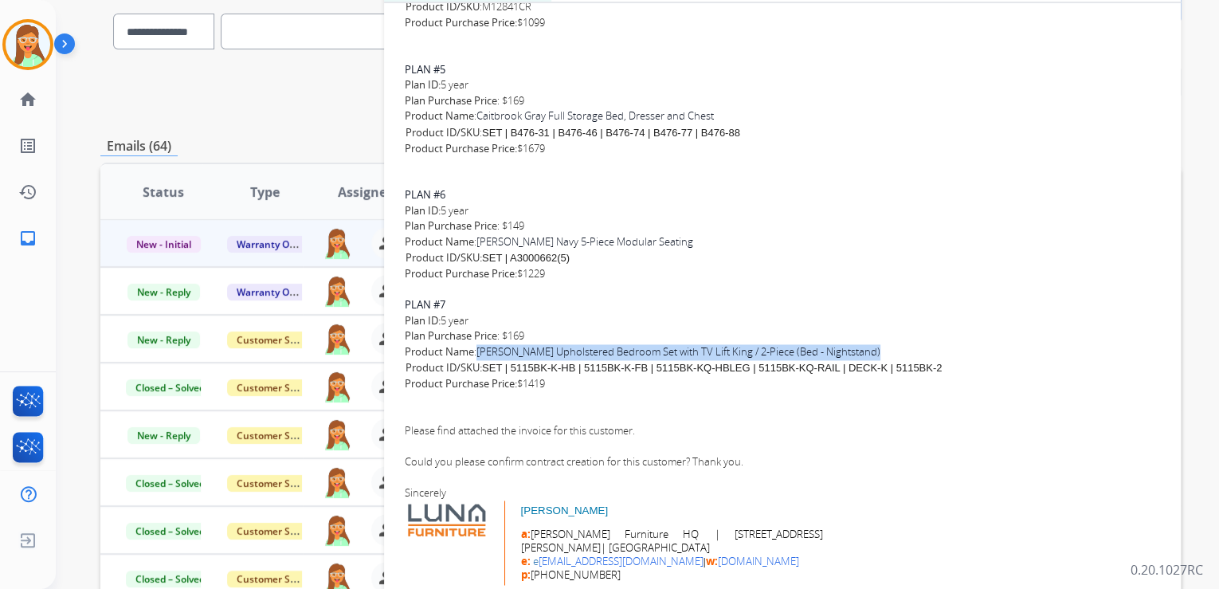
drag, startPoint x: 480, startPoint y: 354, endPoint x: 867, endPoint y: 350, distance: 388.0
click at [867, 350] on div "Product Name : [PERSON_NAME] Upholstered Bedroom Set with TV Lift King / 2-Piec…" at bounding box center [782, 360] width 755 height 33
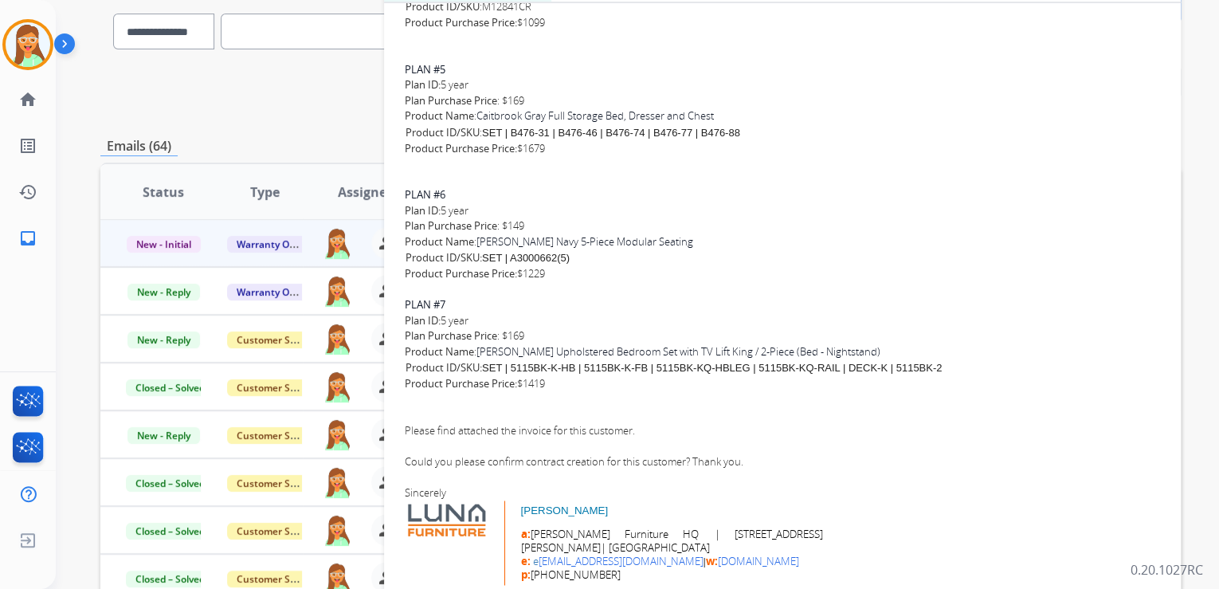
click at [597, 340] on div "PLAN #7 Plan ID: 5 year Plan Purchase Price : $169" at bounding box center [782, 320] width 755 height 47
drag, startPoint x: 479, startPoint y: 350, endPoint x: 715, endPoint y: 354, distance: 235.8
click at [715, 354] on div "Product Name : [PERSON_NAME] Upholstered Bedroom Set with TV Lift King / 2-Piec…" at bounding box center [782, 360] width 755 height 33
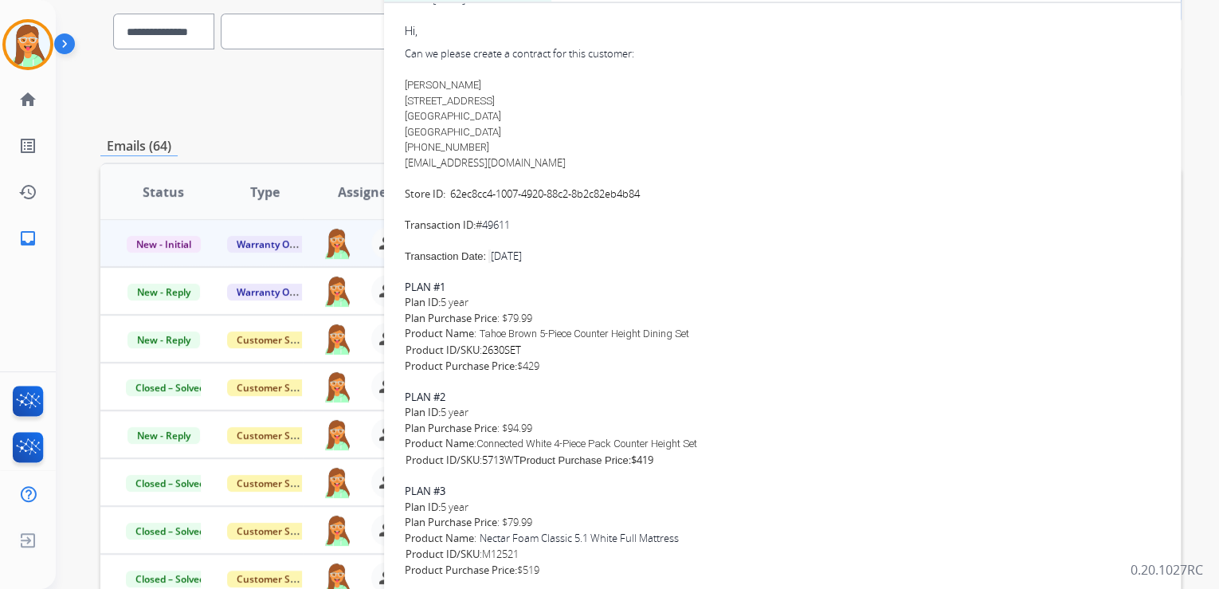
scroll to position [229, 0]
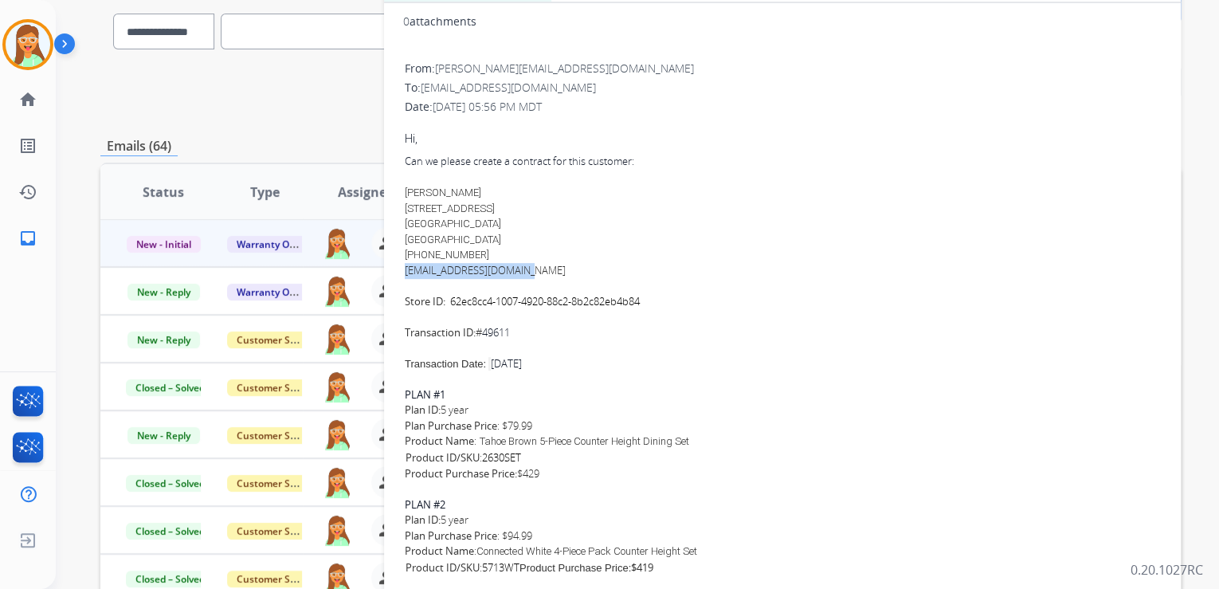
drag, startPoint x: 527, startPoint y: 269, endPoint x: 401, endPoint y: 268, distance: 125.1
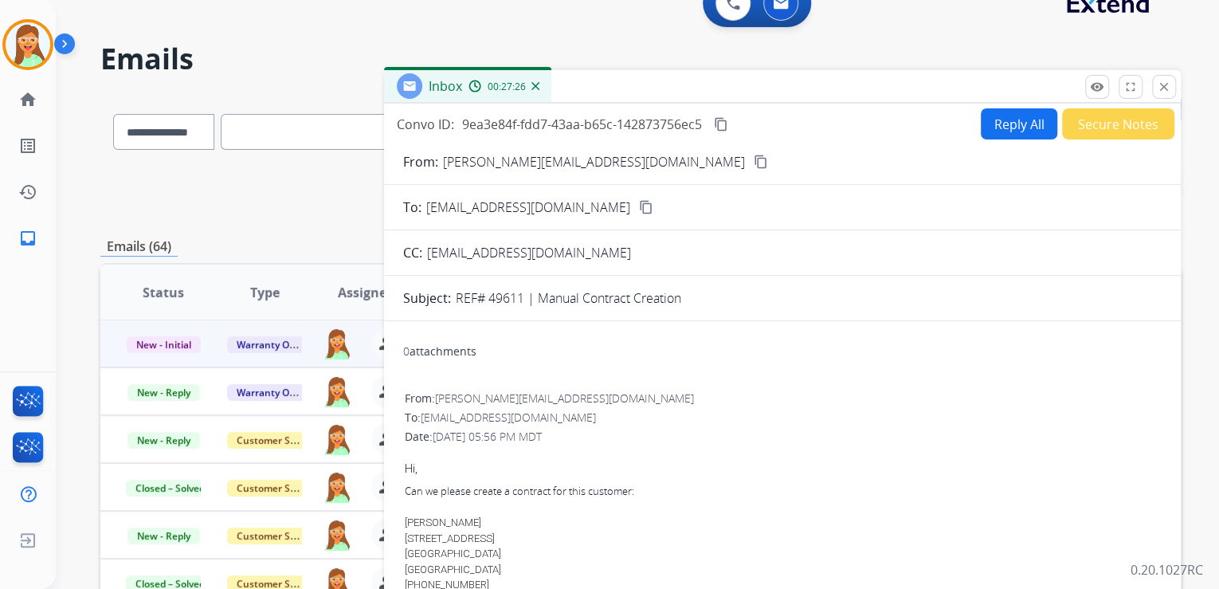
scroll to position [0, 0]
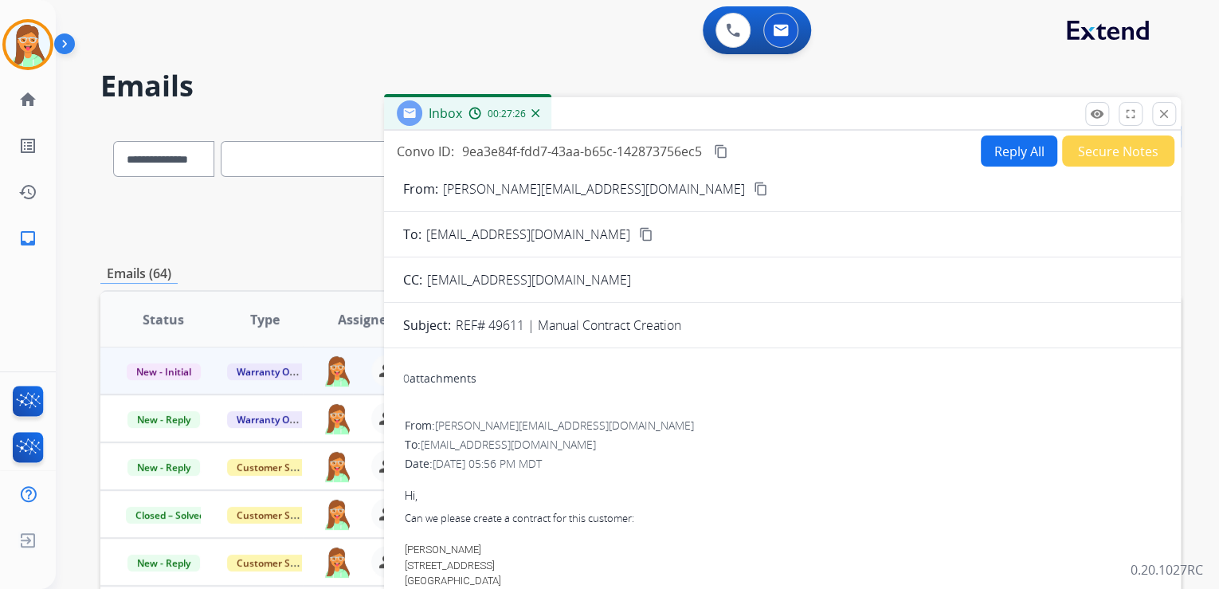
click at [999, 150] on button "Reply All" at bounding box center [1019, 150] width 76 height 31
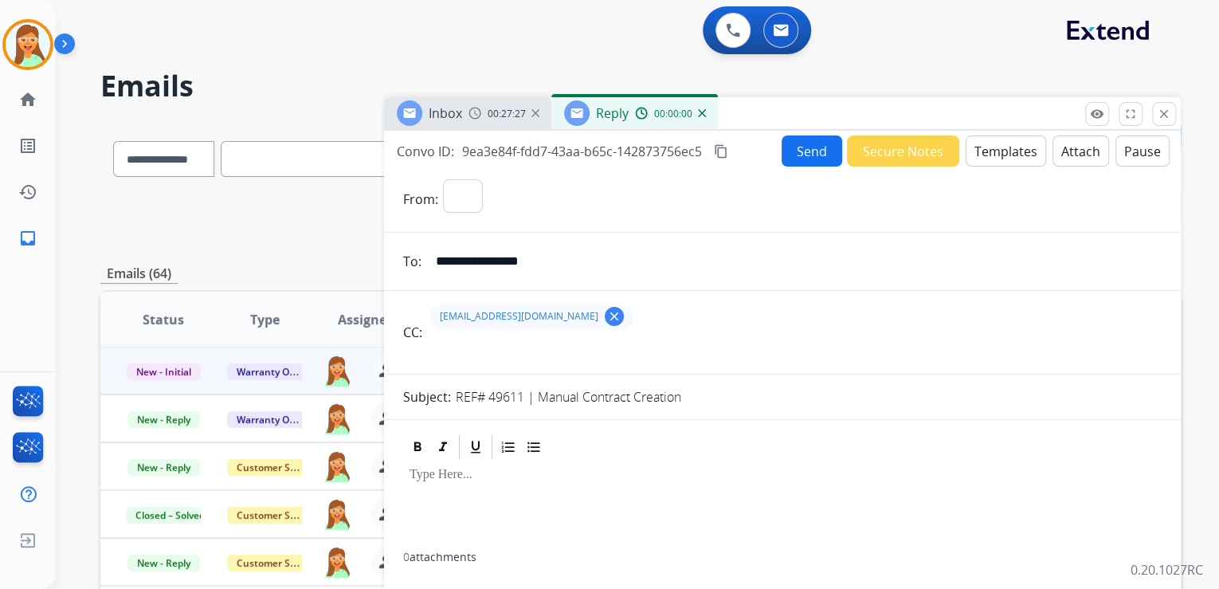
click at [997, 150] on button "Templates" at bounding box center [1005, 150] width 80 height 31
select select "**********"
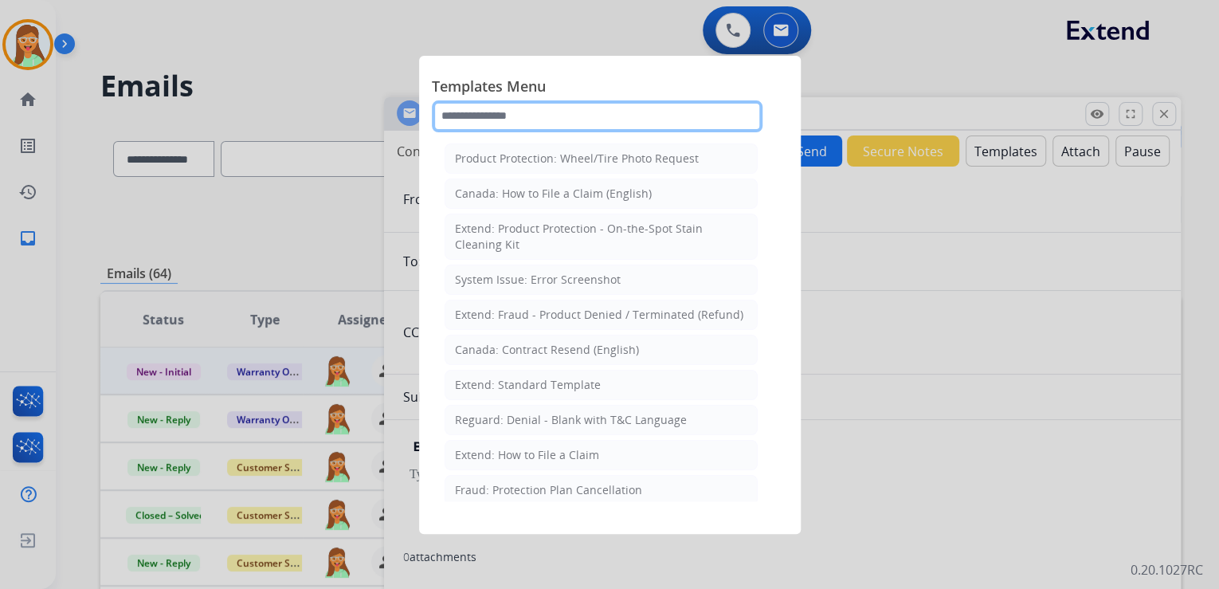
click at [527, 121] on input "text" at bounding box center [597, 116] width 331 height 32
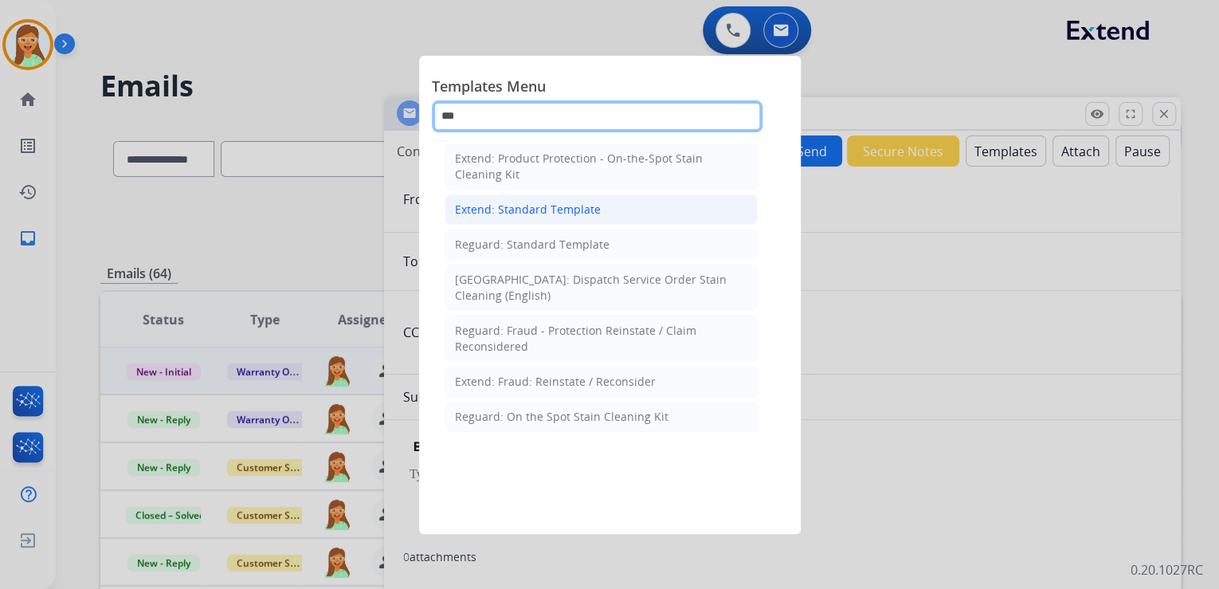
type input "***"
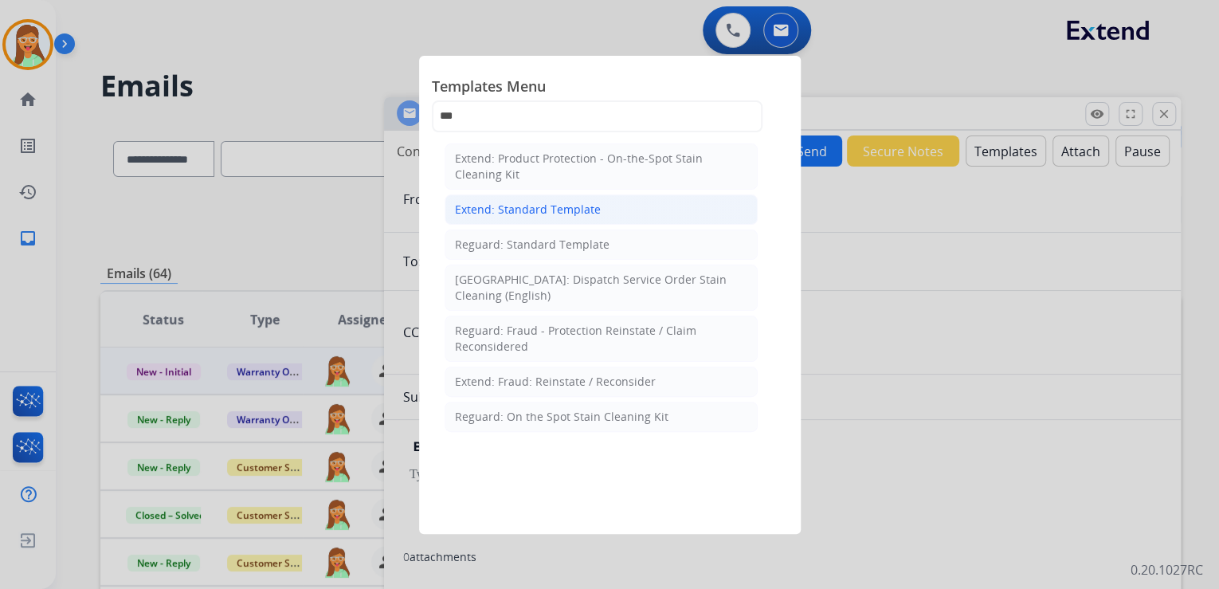
click at [570, 218] on li "Extend: Standard Template" at bounding box center [600, 209] width 313 height 30
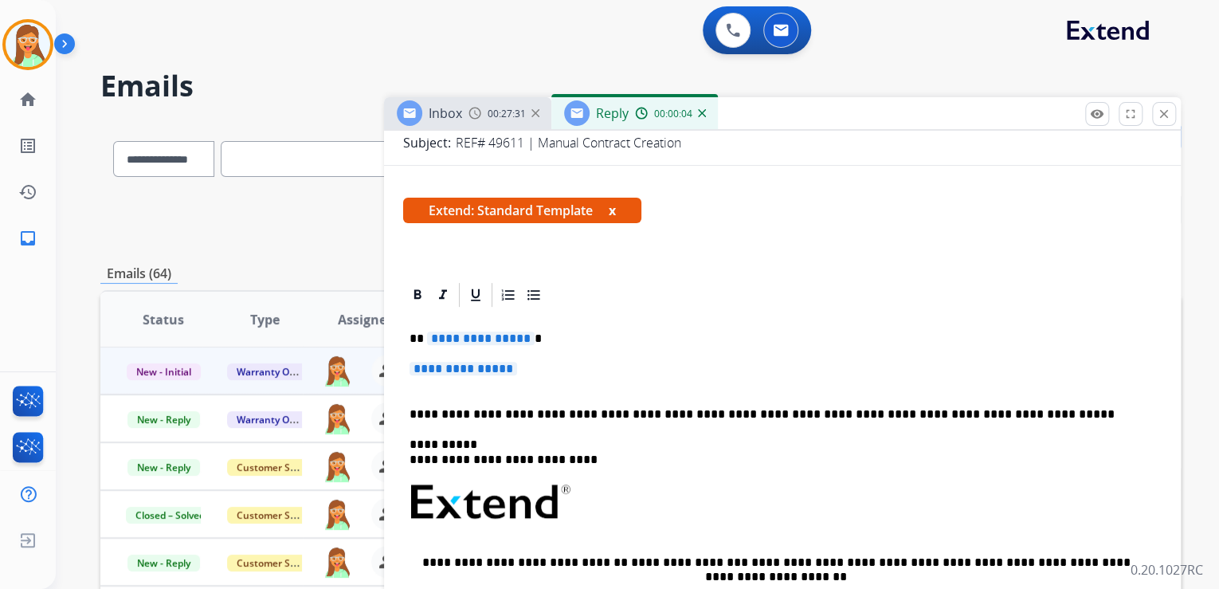
scroll to position [255, 0]
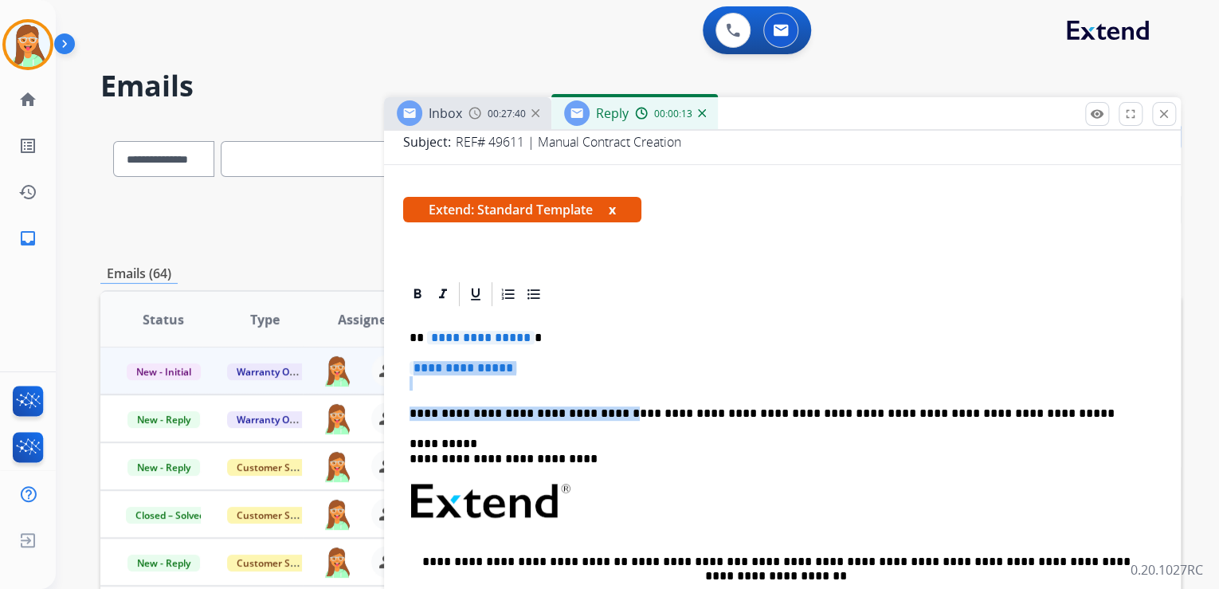
drag, startPoint x: 602, startPoint y: 413, endPoint x: 401, endPoint y: 364, distance: 206.7
paste div
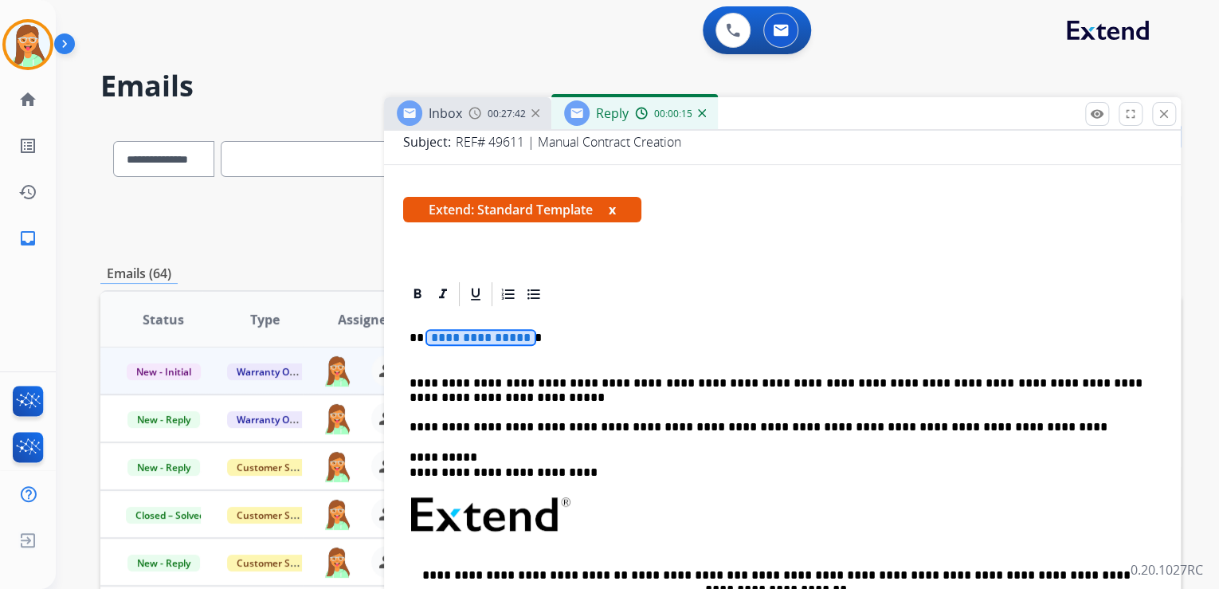
click at [461, 331] on span "**********" at bounding box center [481, 338] width 108 height 14
drag, startPoint x: 1013, startPoint y: 382, endPoint x: 997, endPoint y: 386, distance: 16.4
click at [997, 386] on p "**********" at bounding box center [775, 397] width 733 height 73
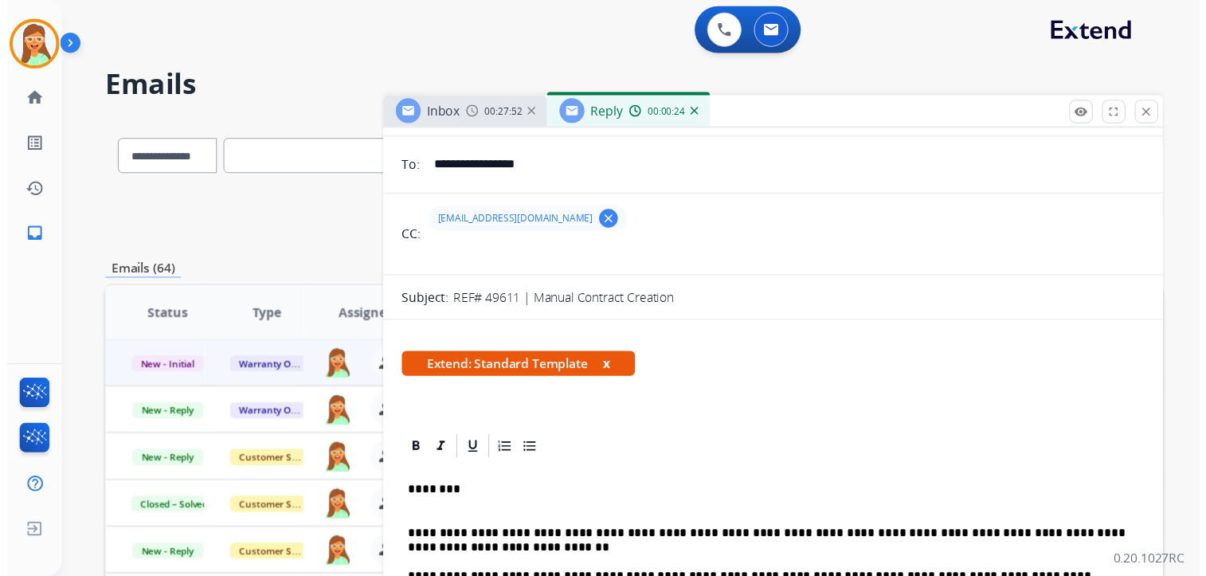
scroll to position [0, 0]
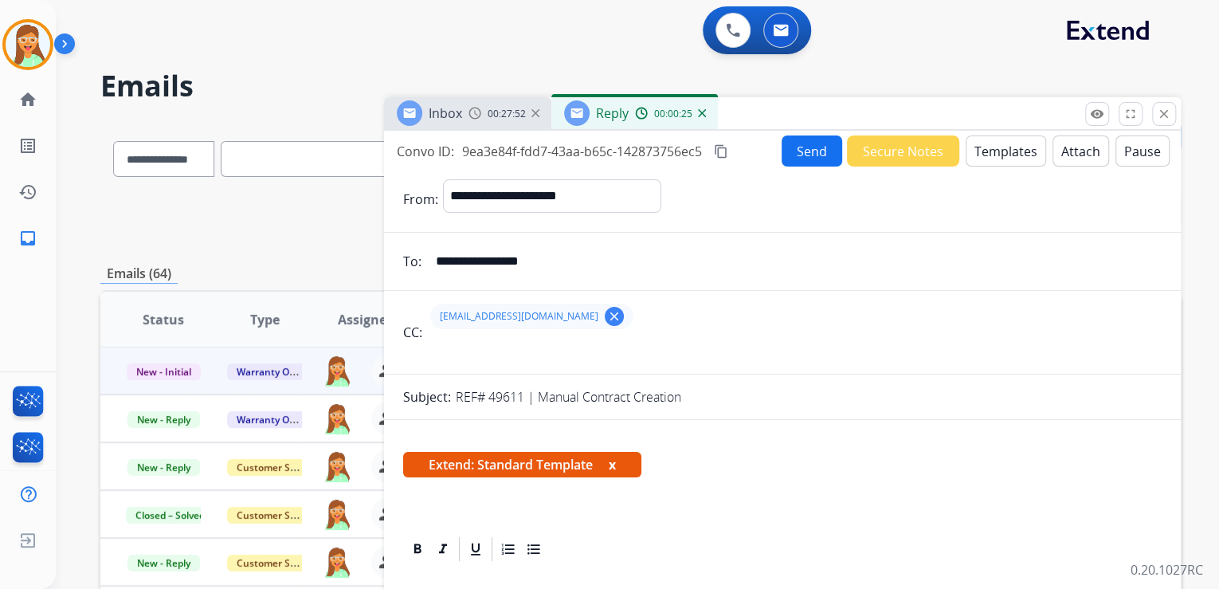
click at [1063, 159] on button "Attach" at bounding box center [1080, 150] width 57 height 31
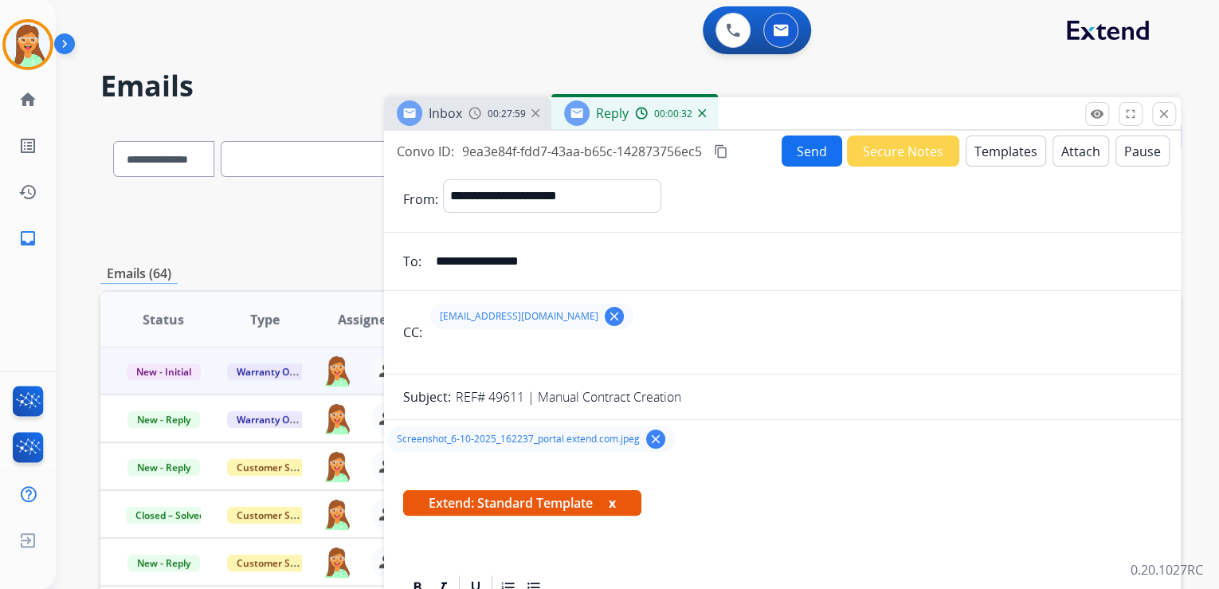
click at [812, 150] on button "Send" at bounding box center [811, 150] width 61 height 31
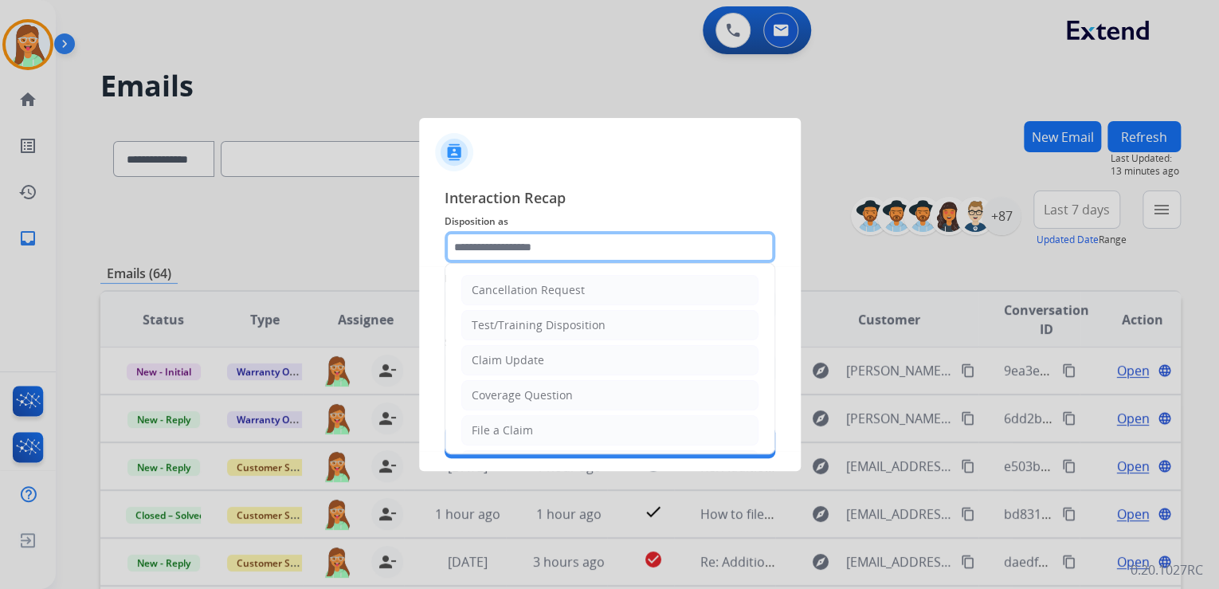
click at [567, 248] on input "text" at bounding box center [609, 247] width 331 height 32
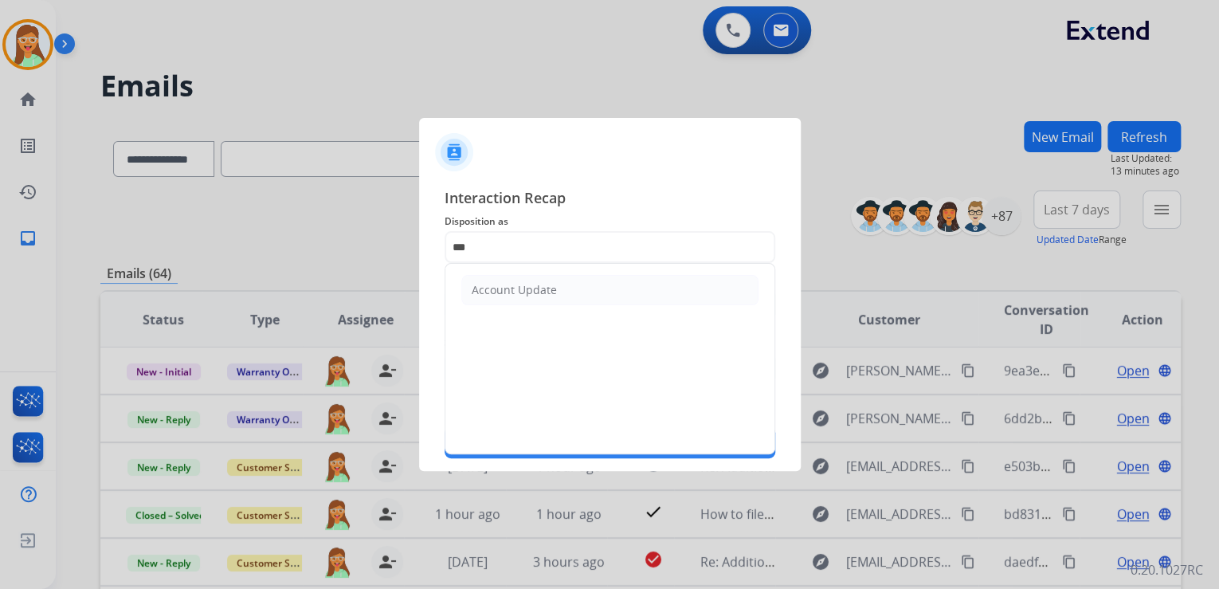
click at [578, 289] on li "Account Update" at bounding box center [609, 290] width 297 height 30
type input "**********"
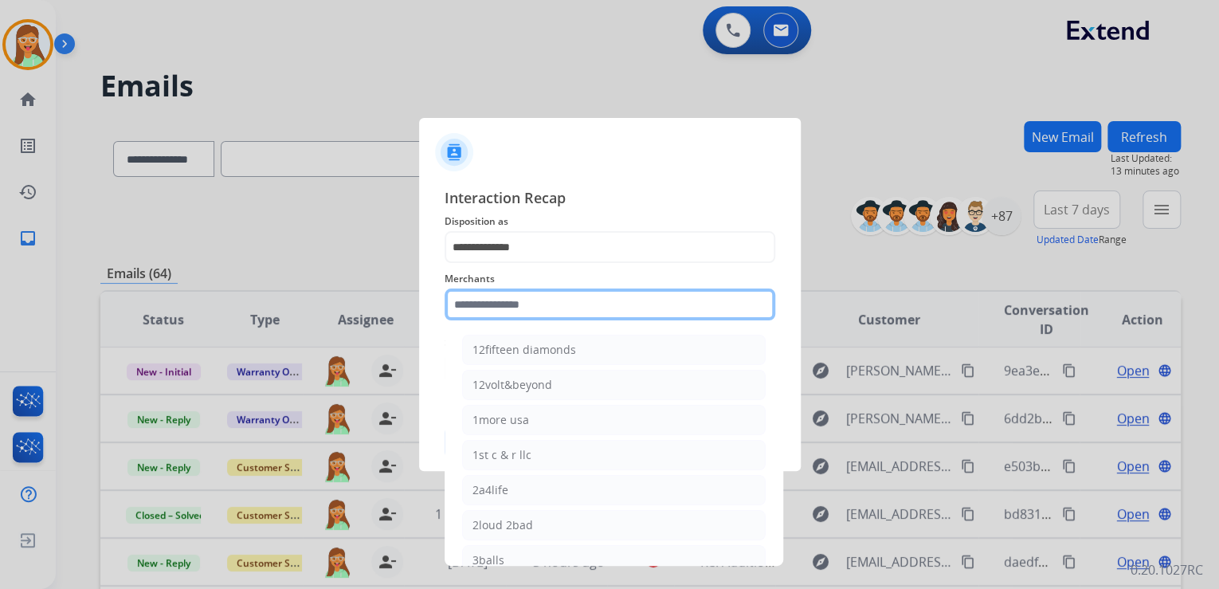
click at [581, 296] on input "text" at bounding box center [609, 304] width 331 height 32
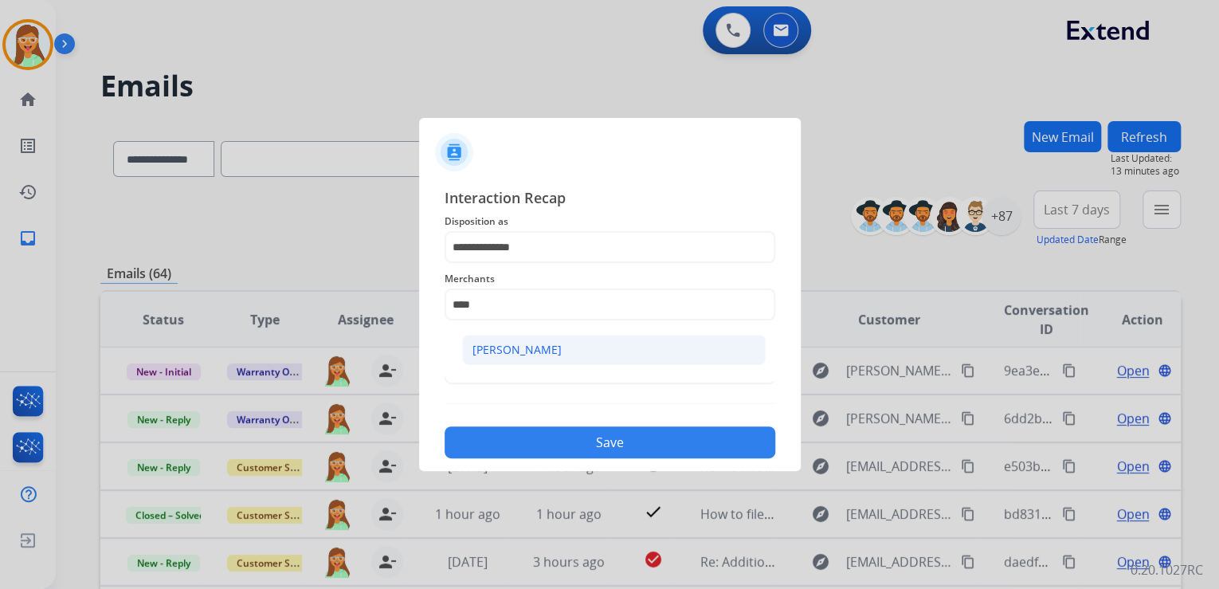
click at [577, 357] on li "[PERSON_NAME]" at bounding box center [613, 350] width 303 height 30
type input "****"
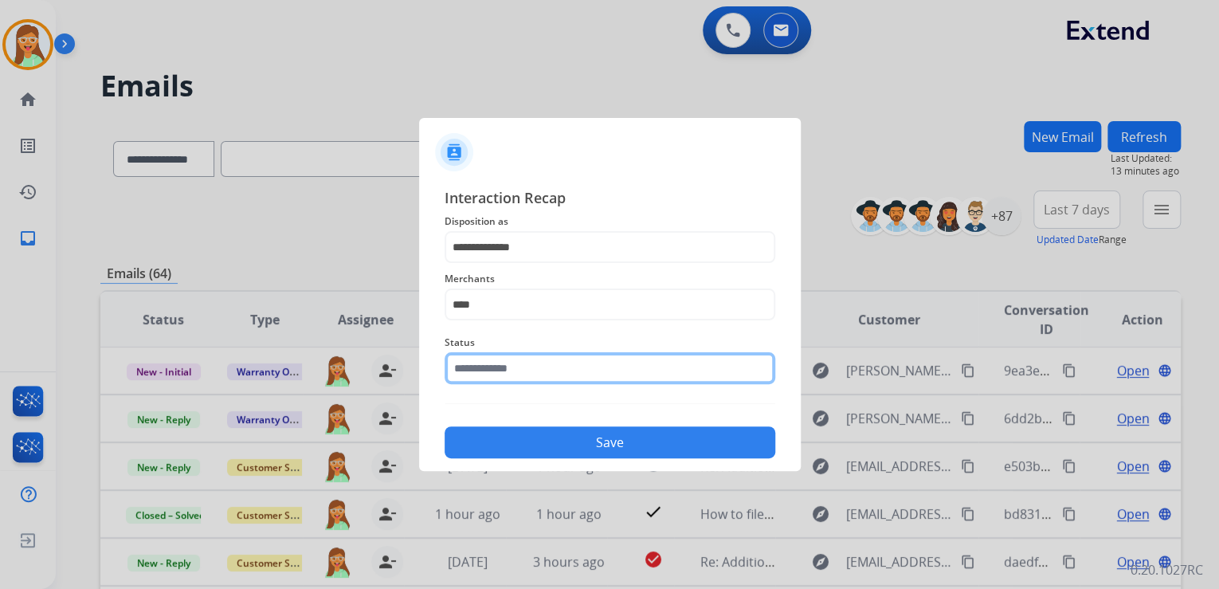
click at [554, 370] on input "text" at bounding box center [609, 368] width 331 height 32
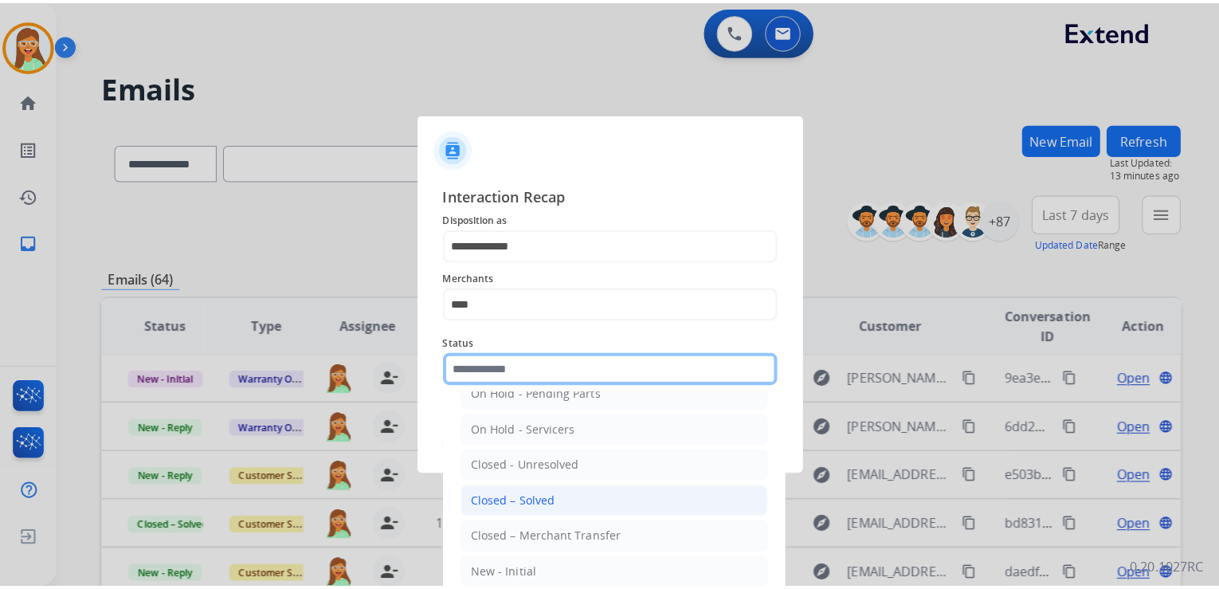
scroll to position [92, 0]
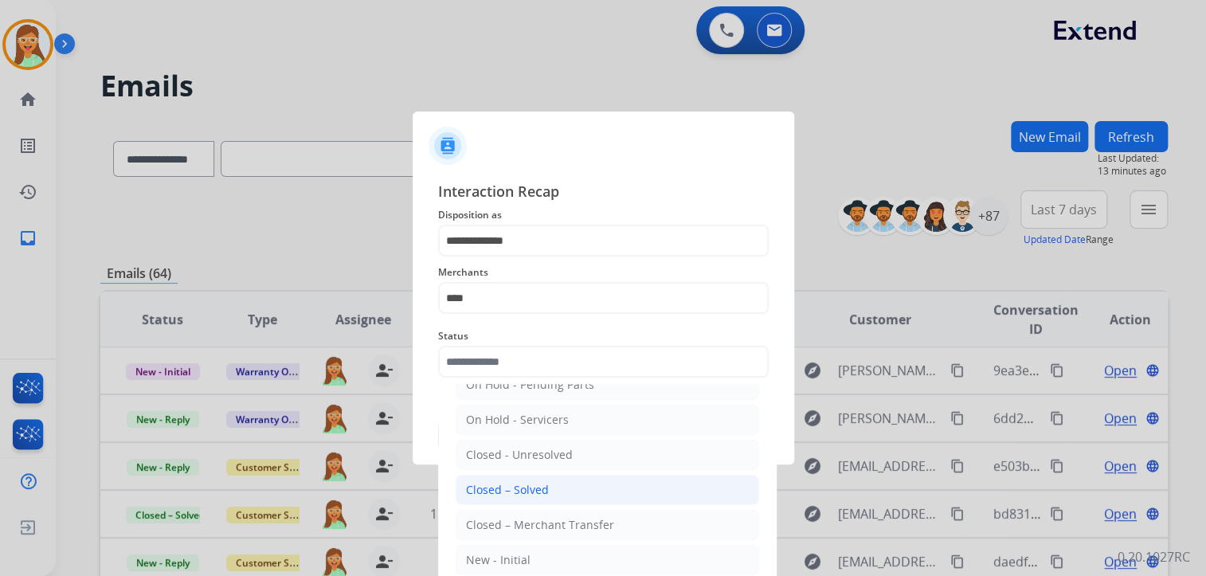
click at [532, 491] on div "Closed – Solved" at bounding box center [507, 490] width 83 height 16
type input "**********"
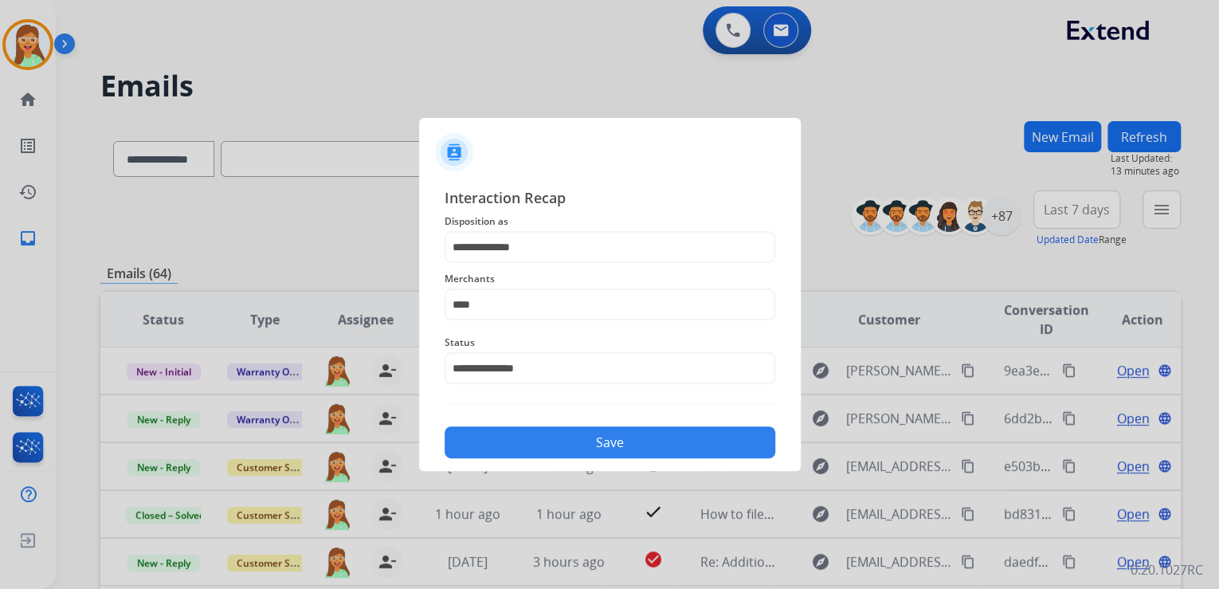
click at [589, 441] on button "Save" at bounding box center [609, 442] width 331 height 32
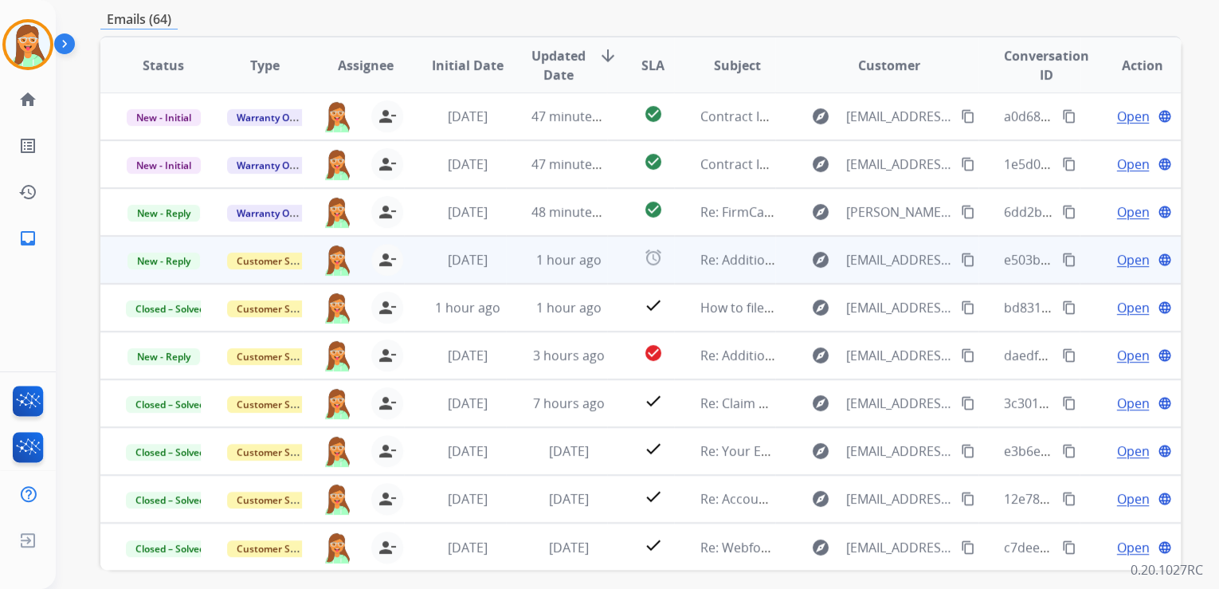
scroll to position [255, 0]
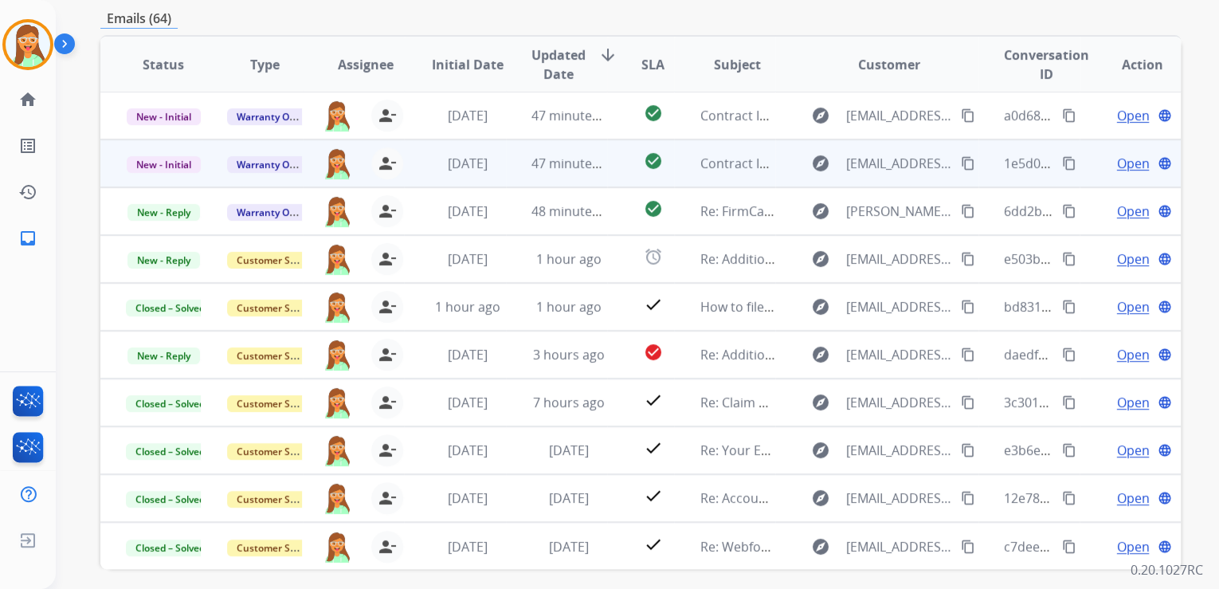
click at [1117, 157] on span "Open" at bounding box center [1132, 163] width 33 height 19
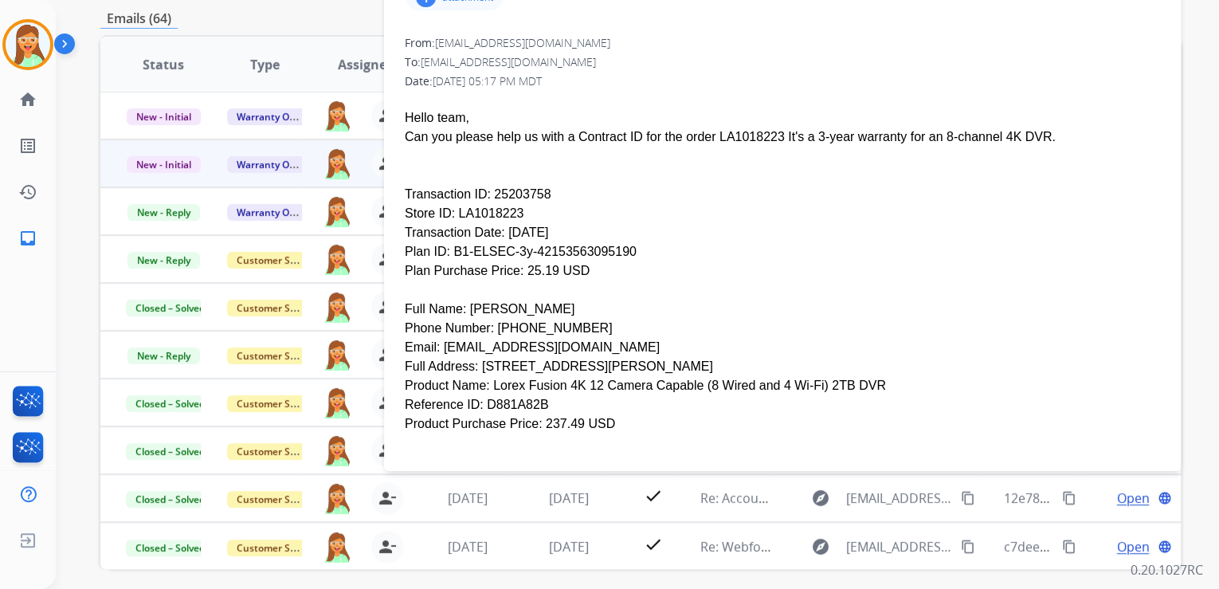
scroll to position [191, 0]
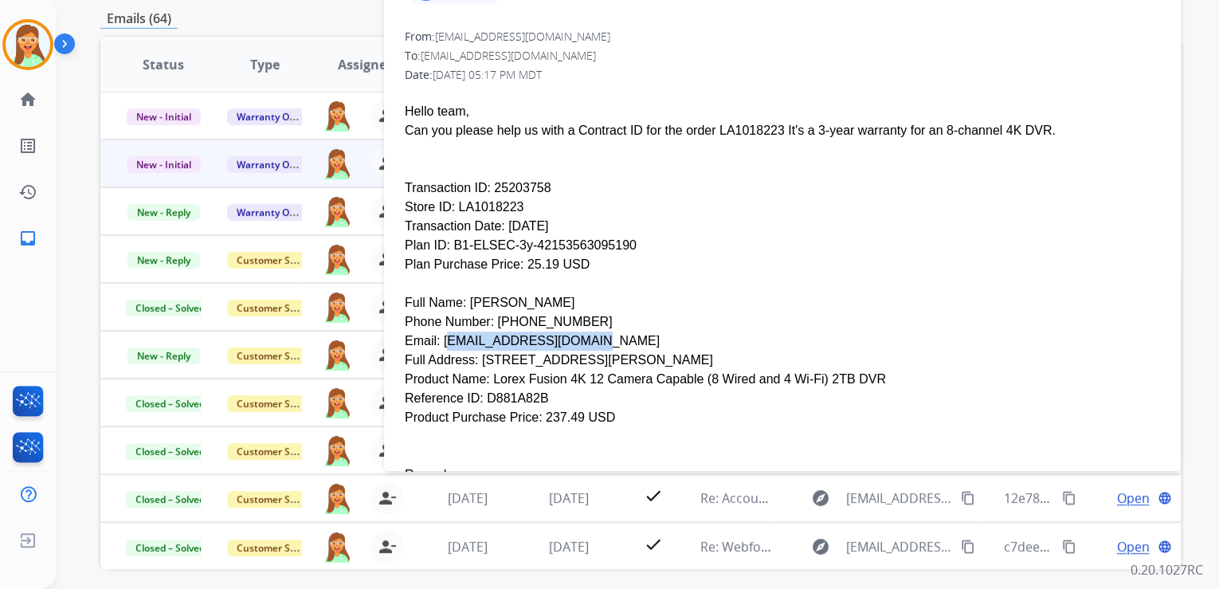
drag, startPoint x: 439, startPoint y: 303, endPoint x: 570, endPoint y: 303, distance: 130.6
click at [570, 331] on div "Email: [EMAIL_ADDRESS][DOMAIN_NAME]" at bounding box center [782, 340] width 755 height 19
drag, startPoint x: 558, startPoint y: 284, endPoint x: 488, endPoint y: 287, distance: 70.2
click at [488, 312] on div "Phone Number: [PHONE_NUMBER]" at bounding box center [782, 321] width 755 height 19
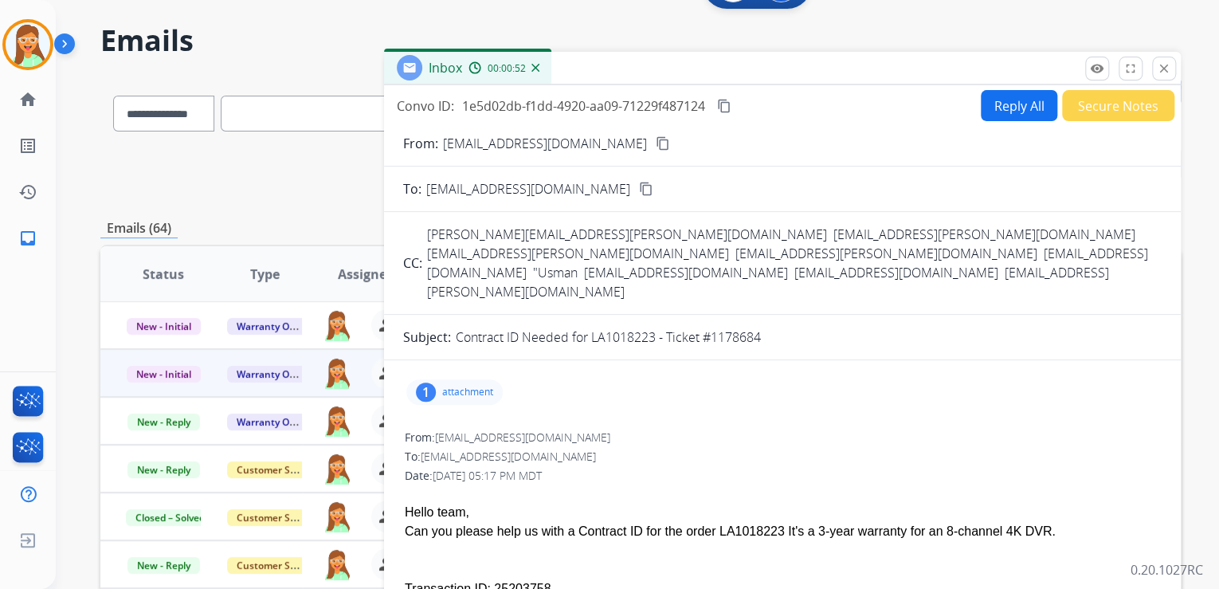
scroll to position [0, 0]
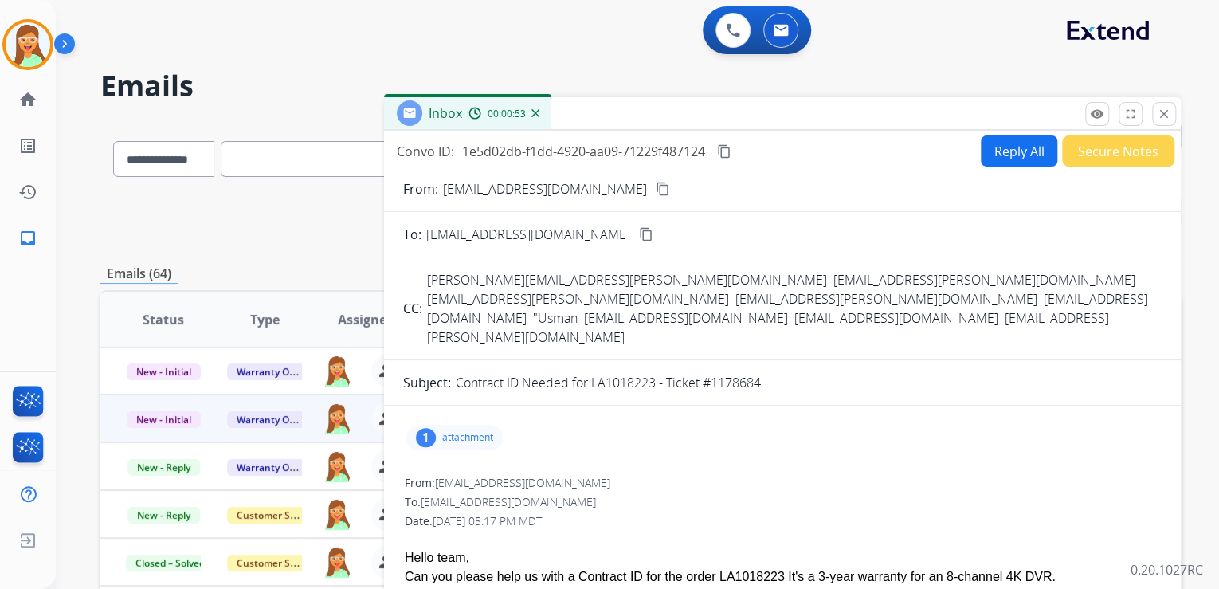
click at [1005, 146] on button "Reply All" at bounding box center [1019, 150] width 76 height 31
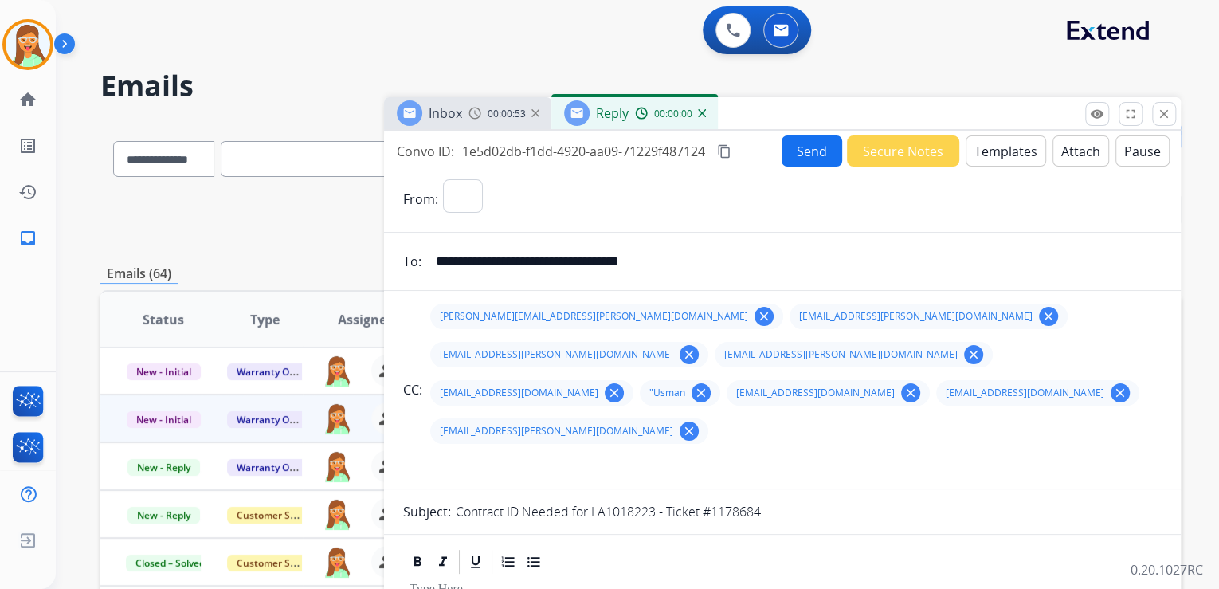
click at [1005, 146] on button "Templates" at bounding box center [1005, 150] width 80 height 31
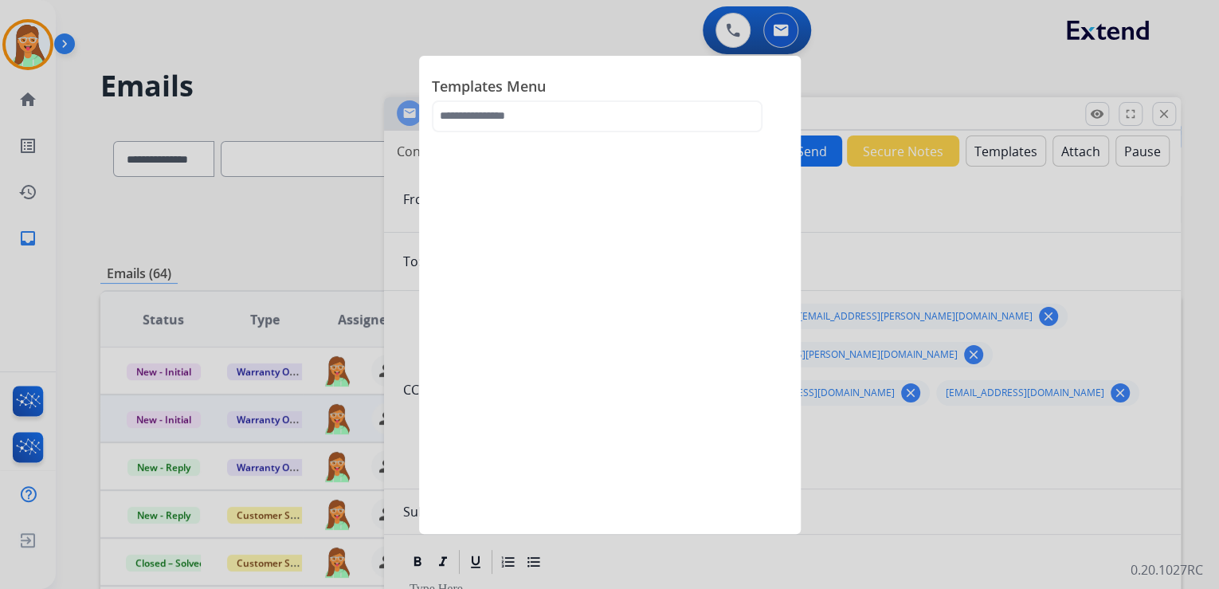
select select "**********"
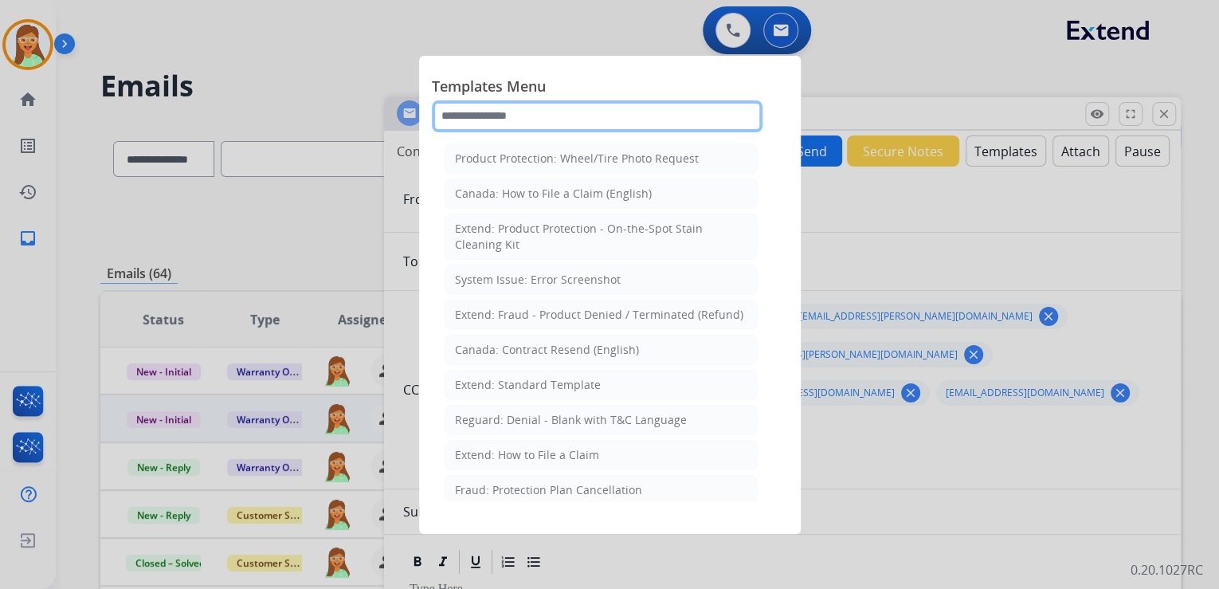
click at [546, 105] on input "text" at bounding box center [597, 116] width 331 height 32
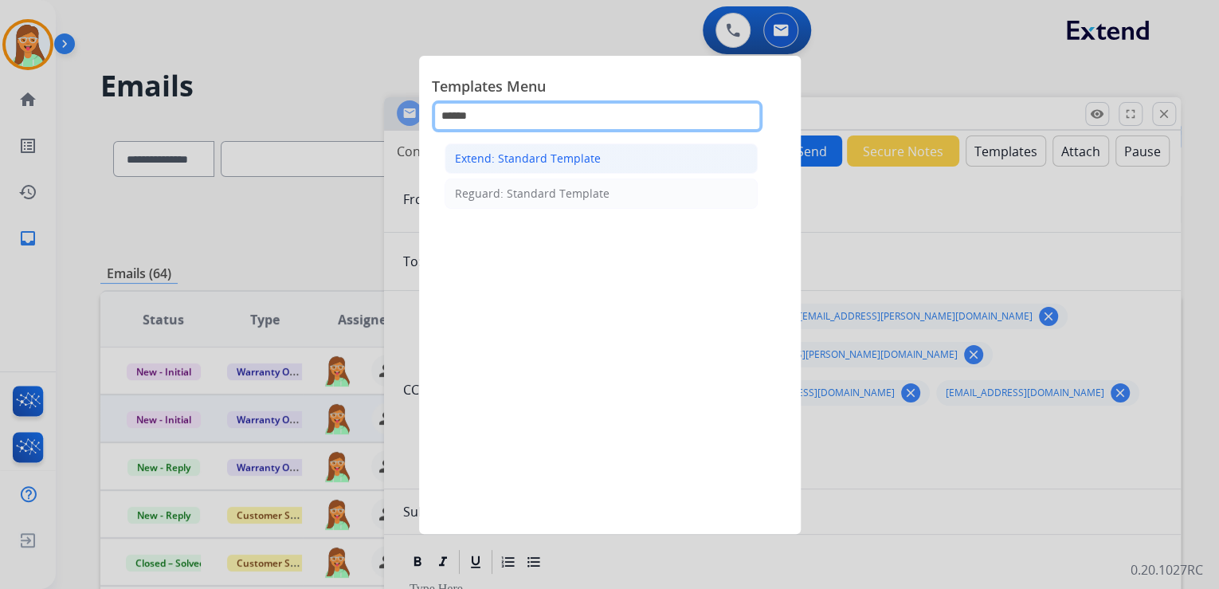
type input "******"
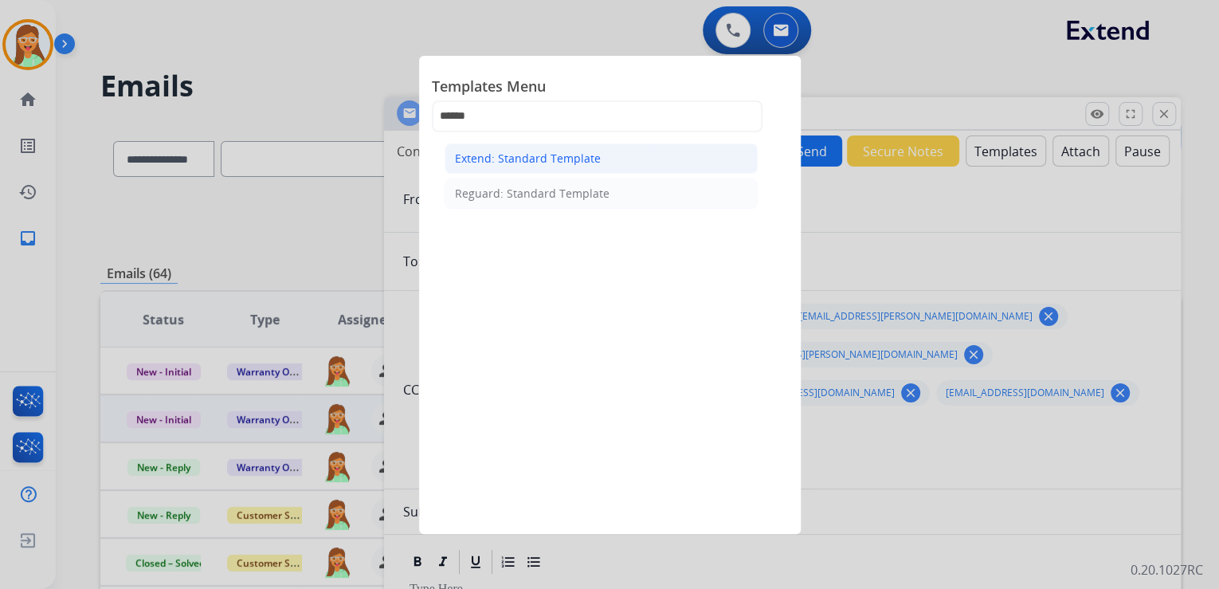
click at [535, 169] on li "Extend: Standard Template" at bounding box center [600, 158] width 313 height 30
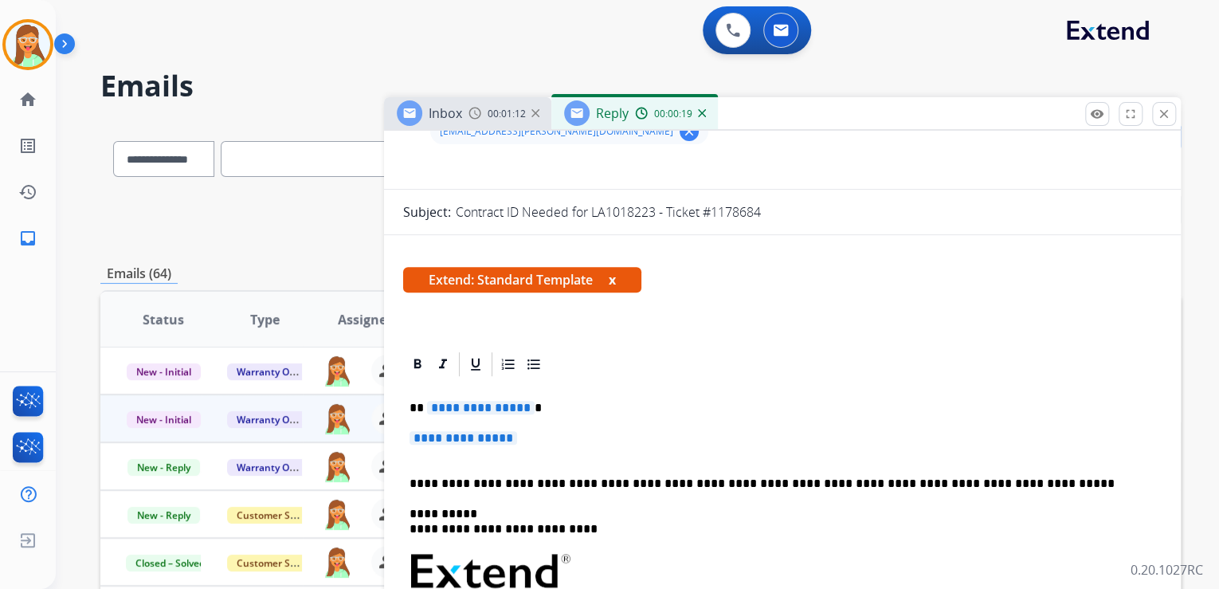
scroll to position [351, 0]
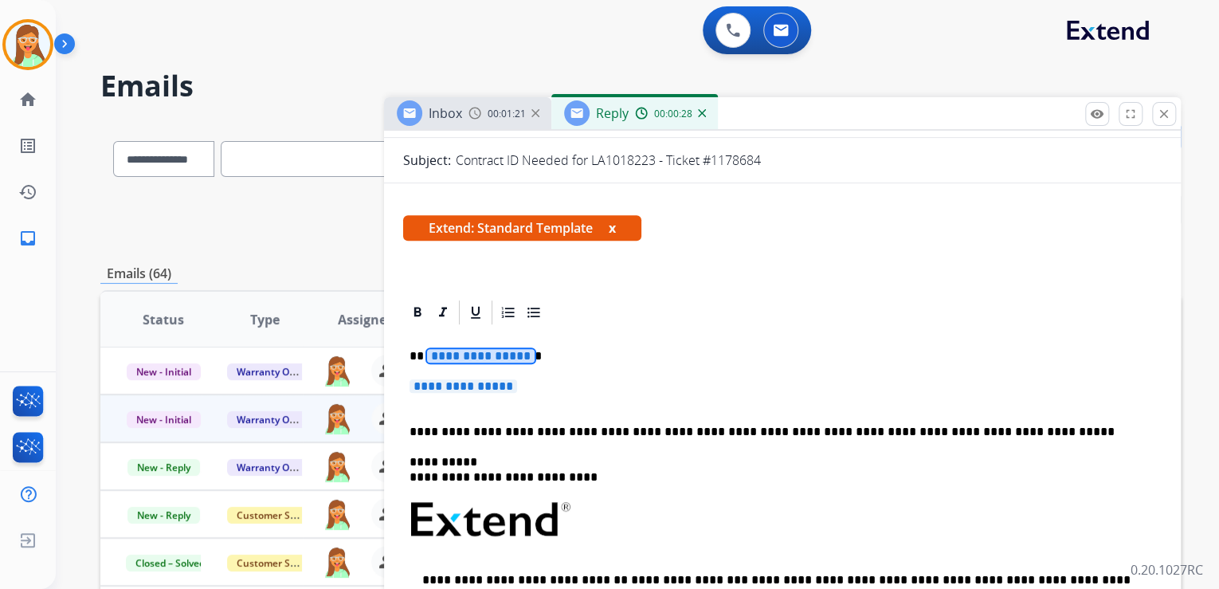
click at [503, 349] on span "**********" at bounding box center [481, 356] width 108 height 14
click at [493, 379] on span "**********" at bounding box center [463, 386] width 108 height 14
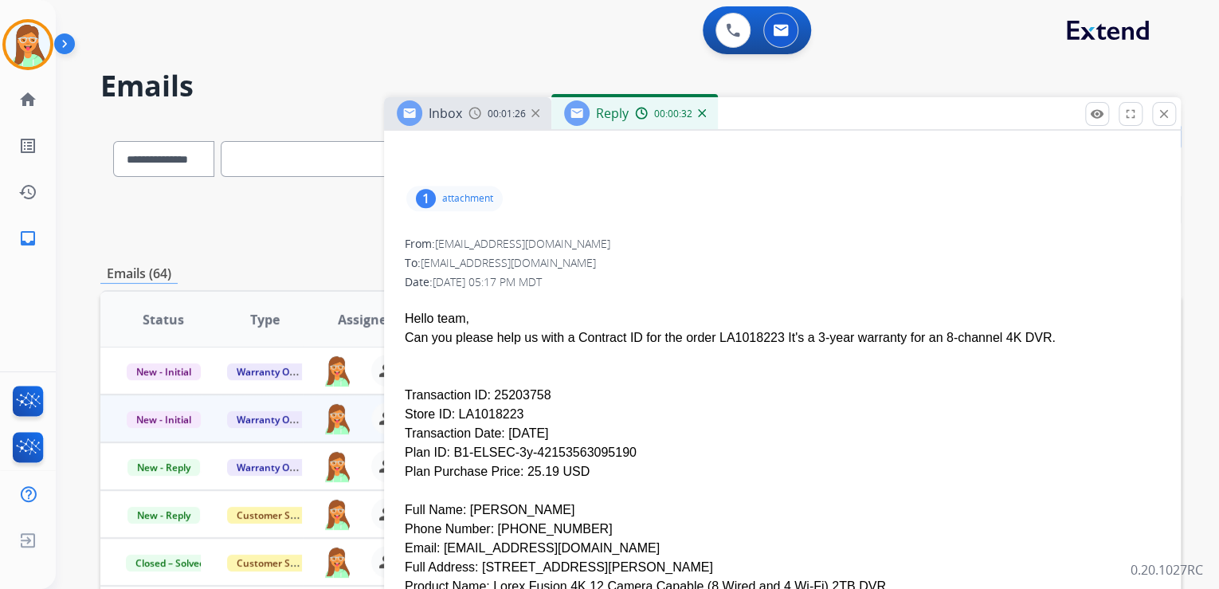
scroll to position [989, 0]
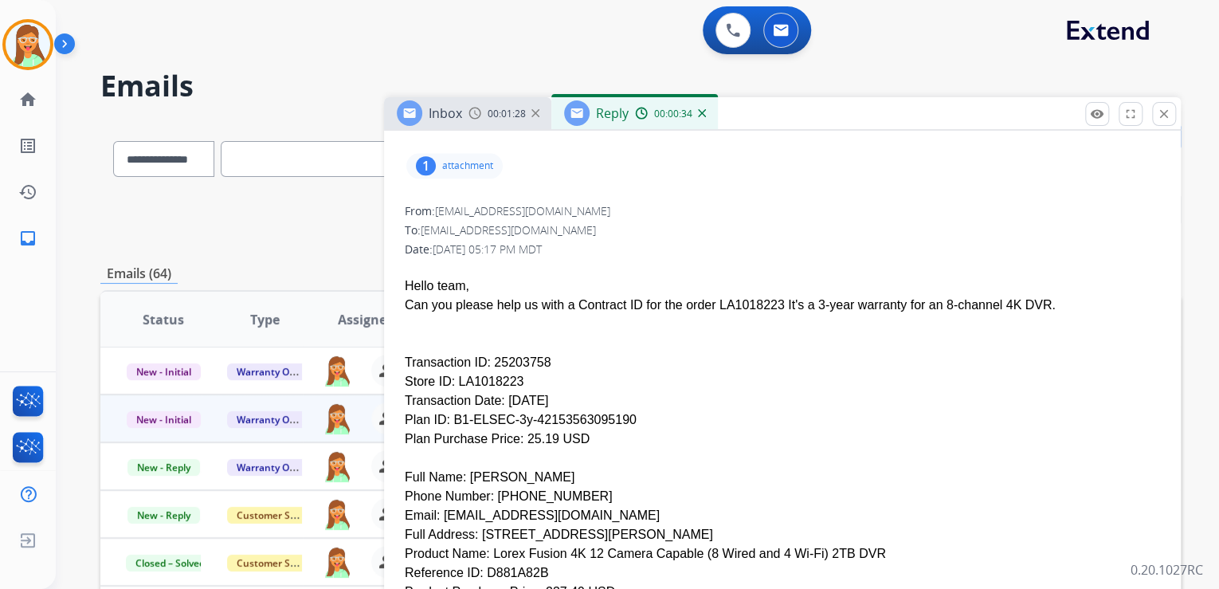
drag, startPoint x: 538, startPoint y: 326, endPoint x: 484, endPoint y: 325, distance: 54.2
click at [484, 353] on div "Transaction ID: 25203758" at bounding box center [782, 362] width 755 height 19
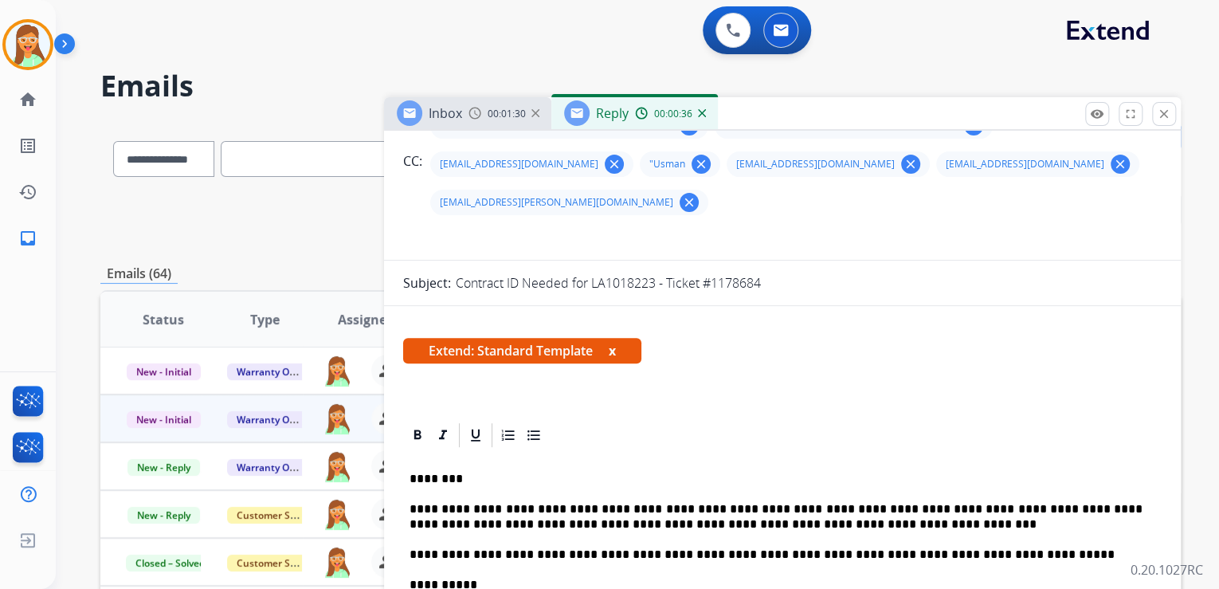
scroll to position [224, 0]
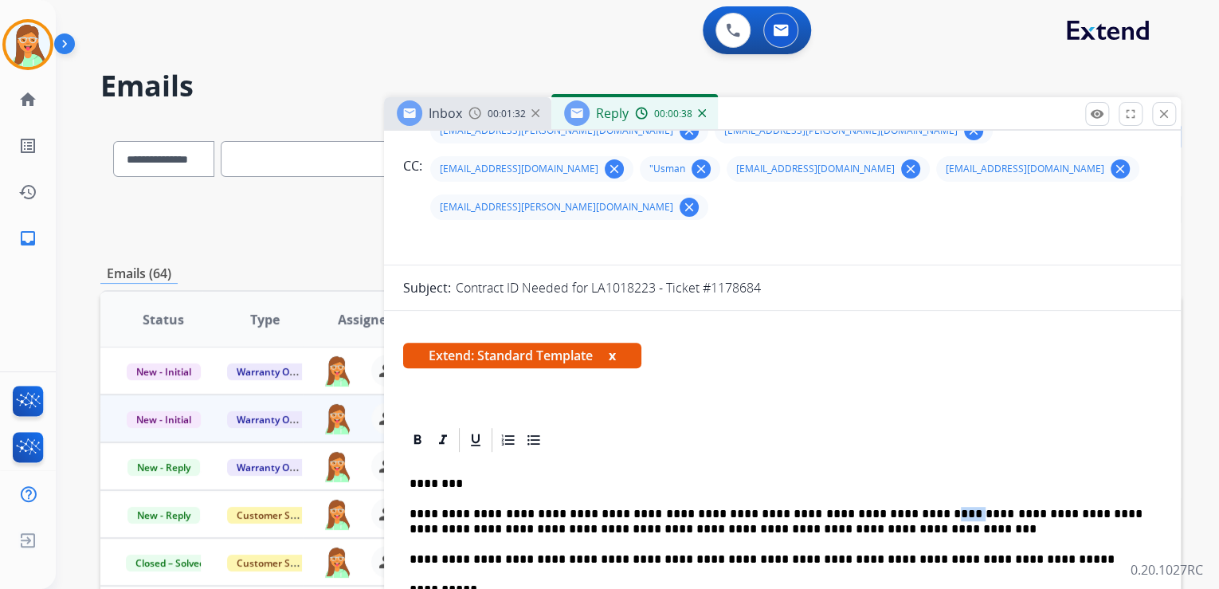
drag, startPoint x: 905, startPoint y: 478, endPoint x: 882, endPoint y: 476, distance: 23.2
click at [882, 507] on p "**********" at bounding box center [775, 521] width 733 height 29
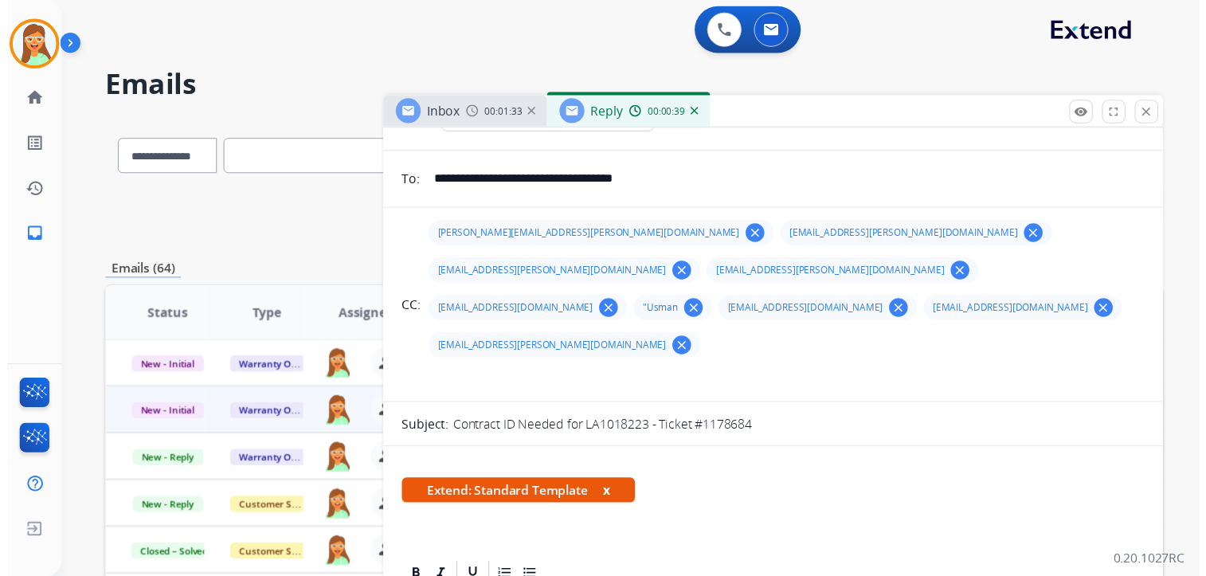
scroll to position [0, 0]
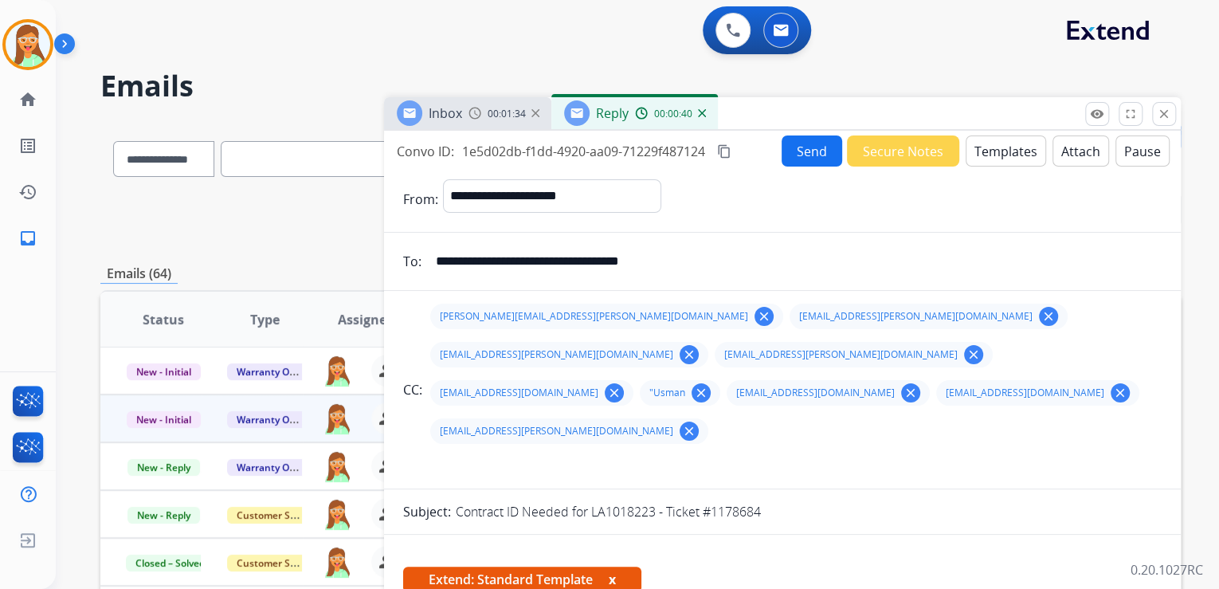
click at [1052, 151] on button "Attach" at bounding box center [1080, 150] width 57 height 31
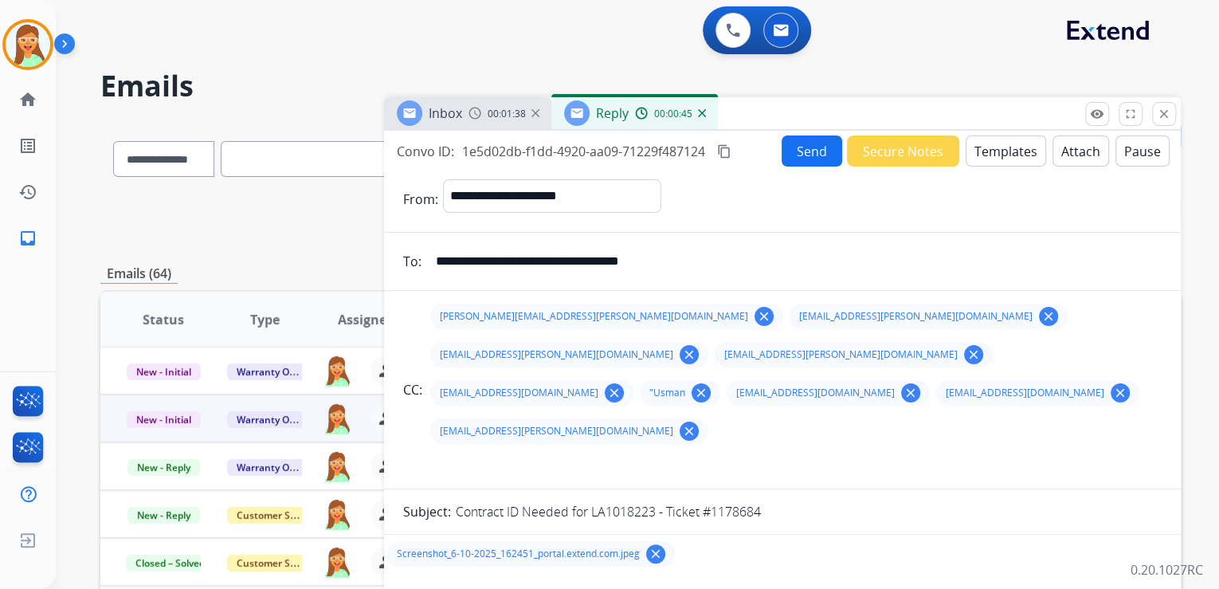
click at [793, 143] on button "Send" at bounding box center [811, 150] width 61 height 31
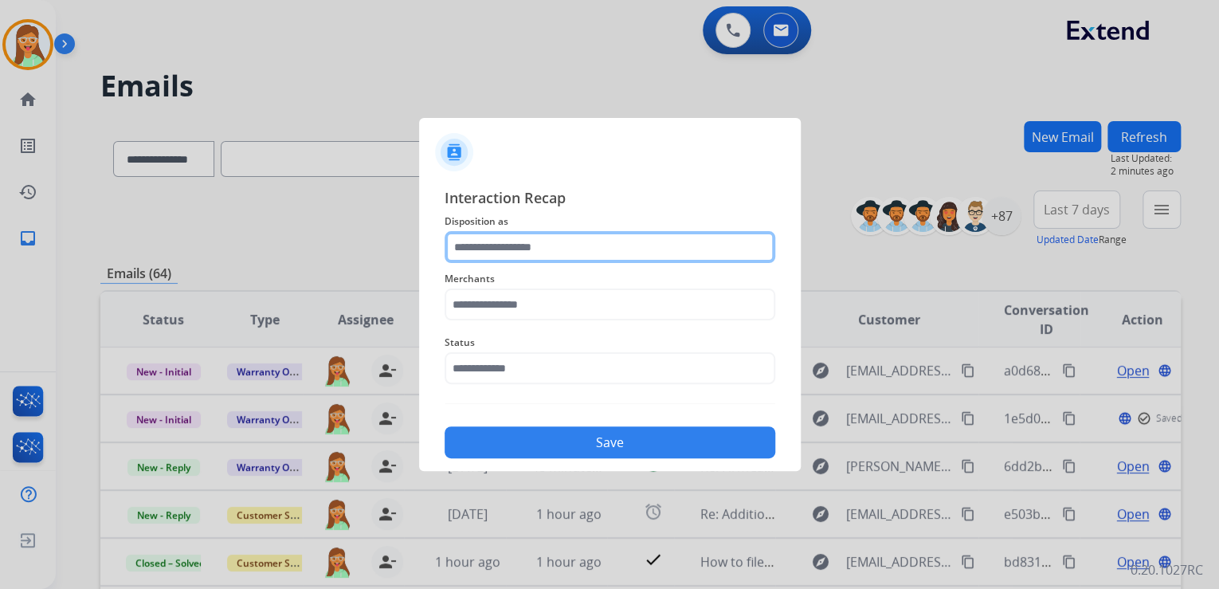
click at [662, 246] on input "text" at bounding box center [609, 247] width 331 height 32
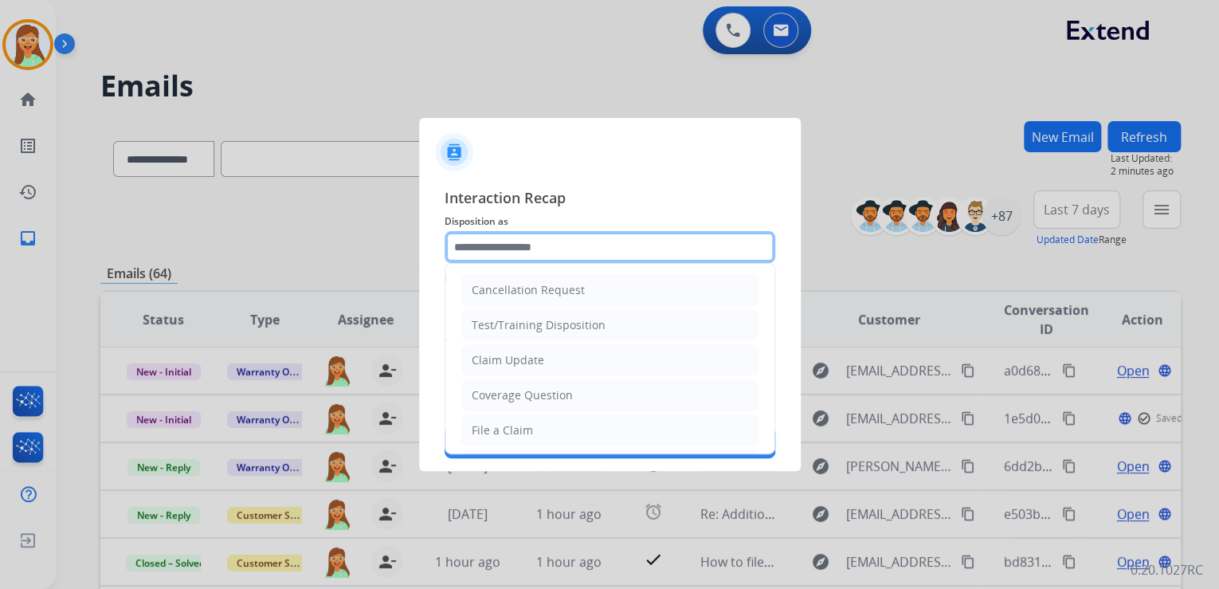
type input "*"
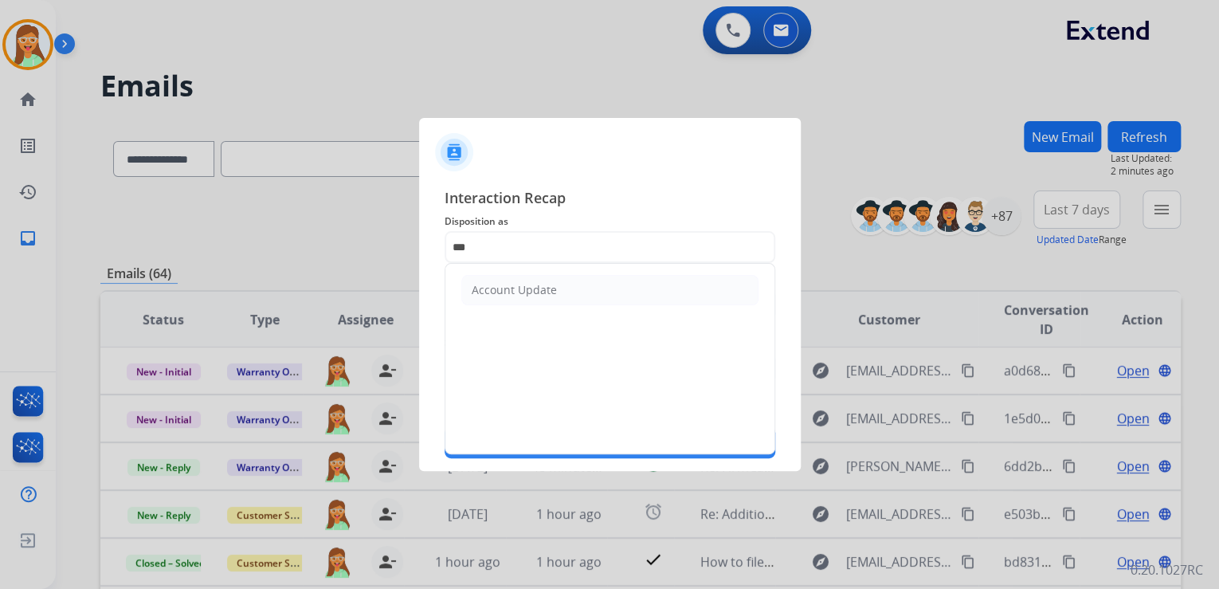
click at [617, 293] on li "Account Update" at bounding box center [609, 290] width 297 height 30
type input "**********"
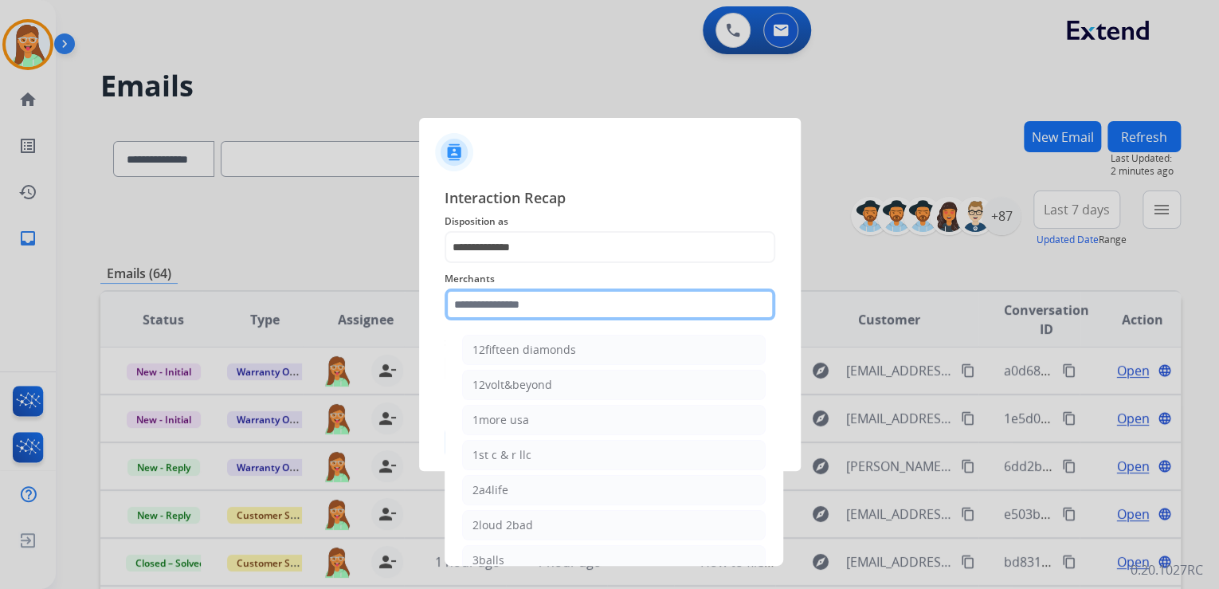
click at [611, 295] on input "text" at bounding box center [609, 304] width 331 height 32
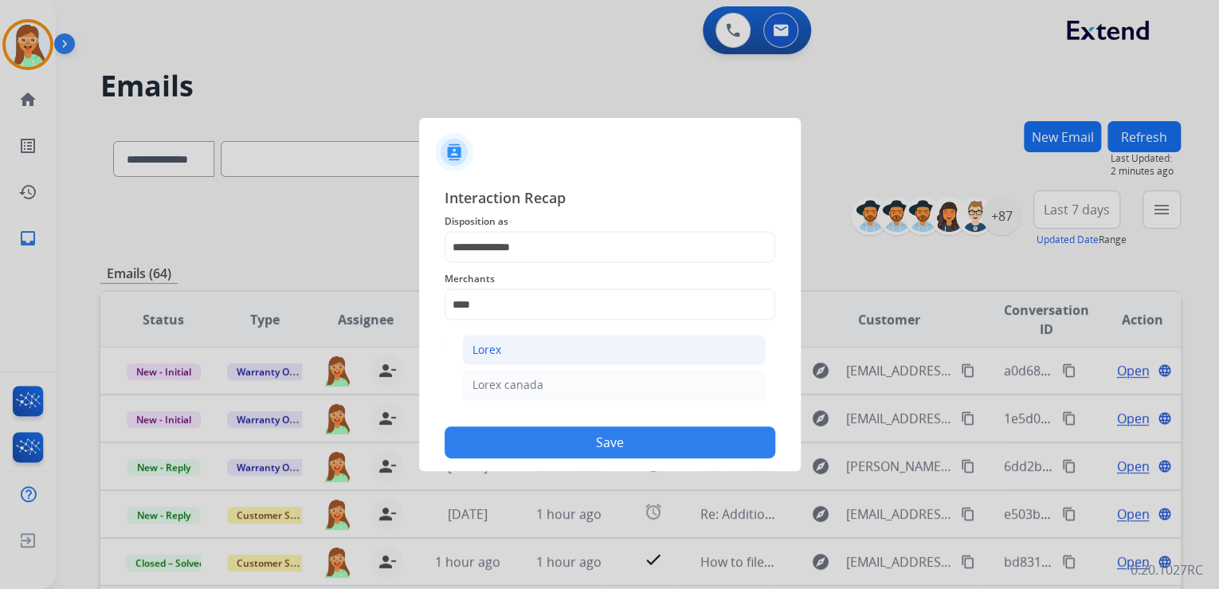
click at [617, 350] on li "Lorex" at bounding box center [613, 350] width 303 height 30
type input "*****"
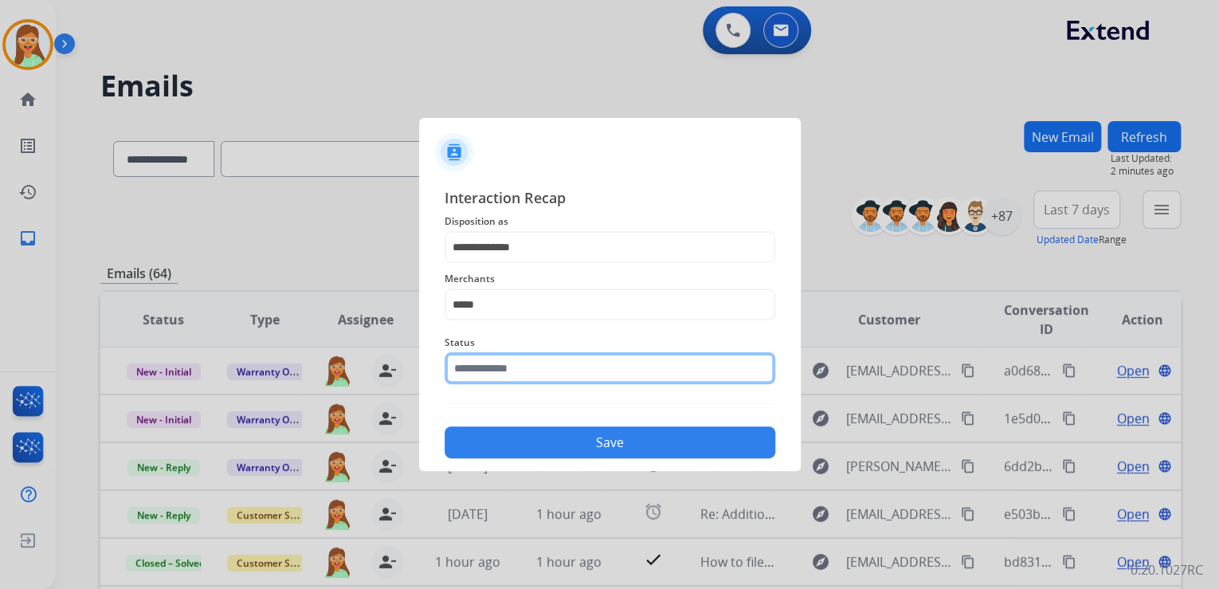
click at [569, 366] on input "text" at bounding box center [609, 368] width 331 height 32
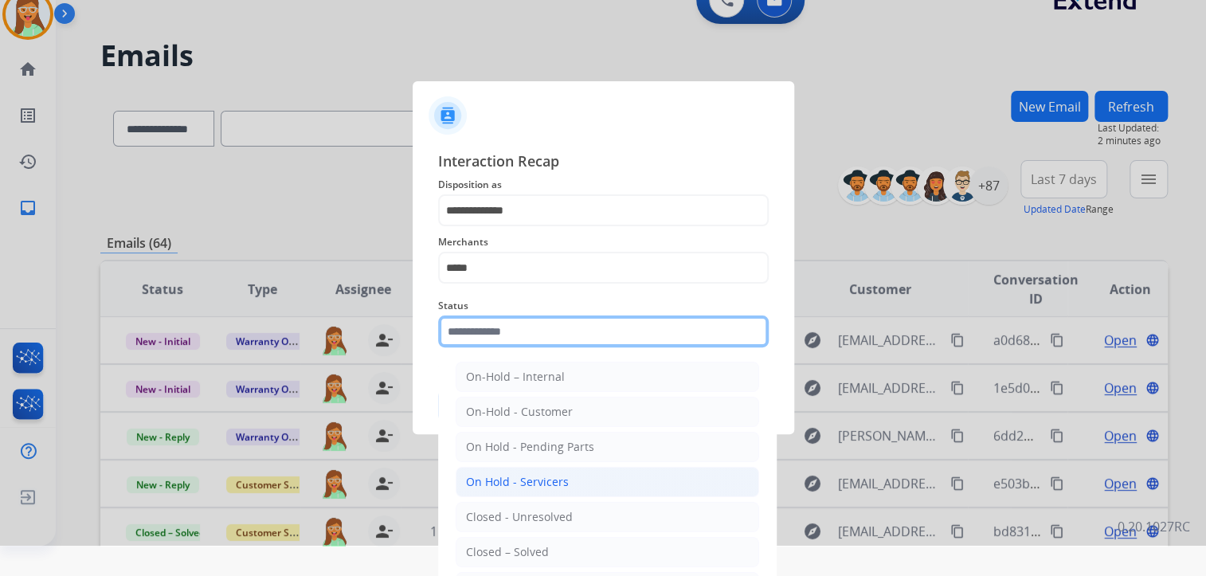
scroll to position [47, 0]
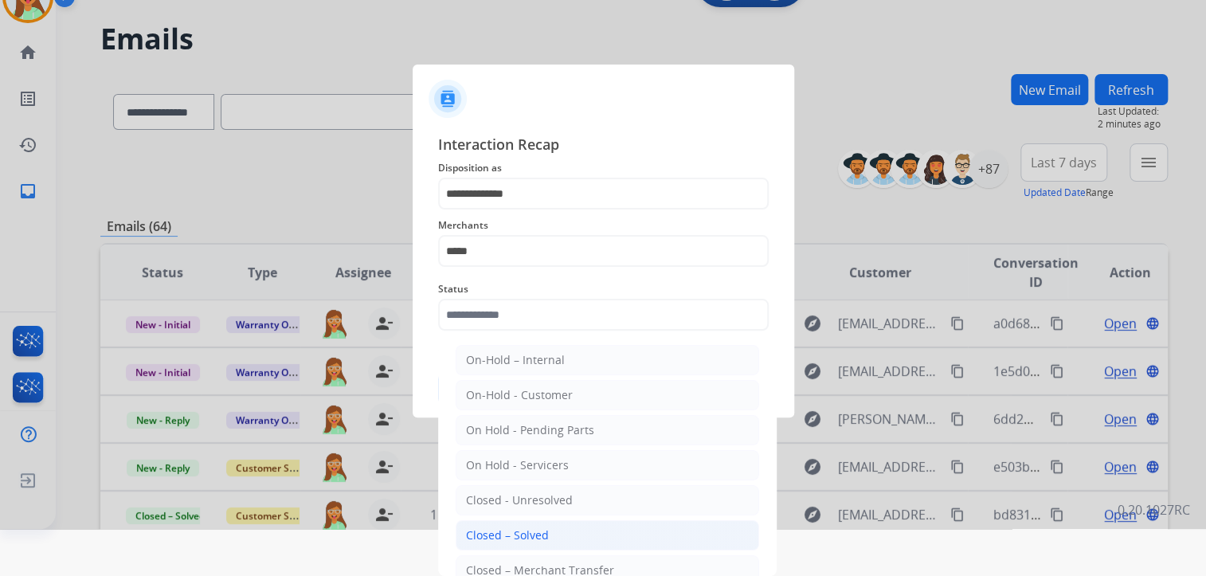
click at [577, 523] on li "Closed – Solved" at bounding box center [607, 535] width 303 height 30
type input "**********"
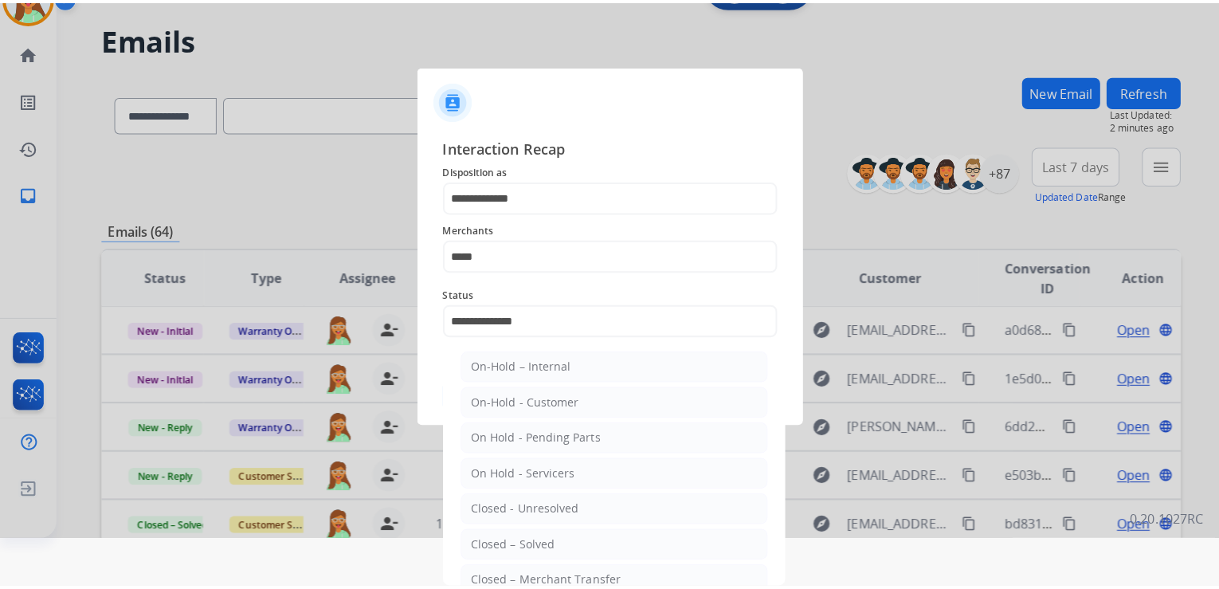
scroll to position [0, 0]
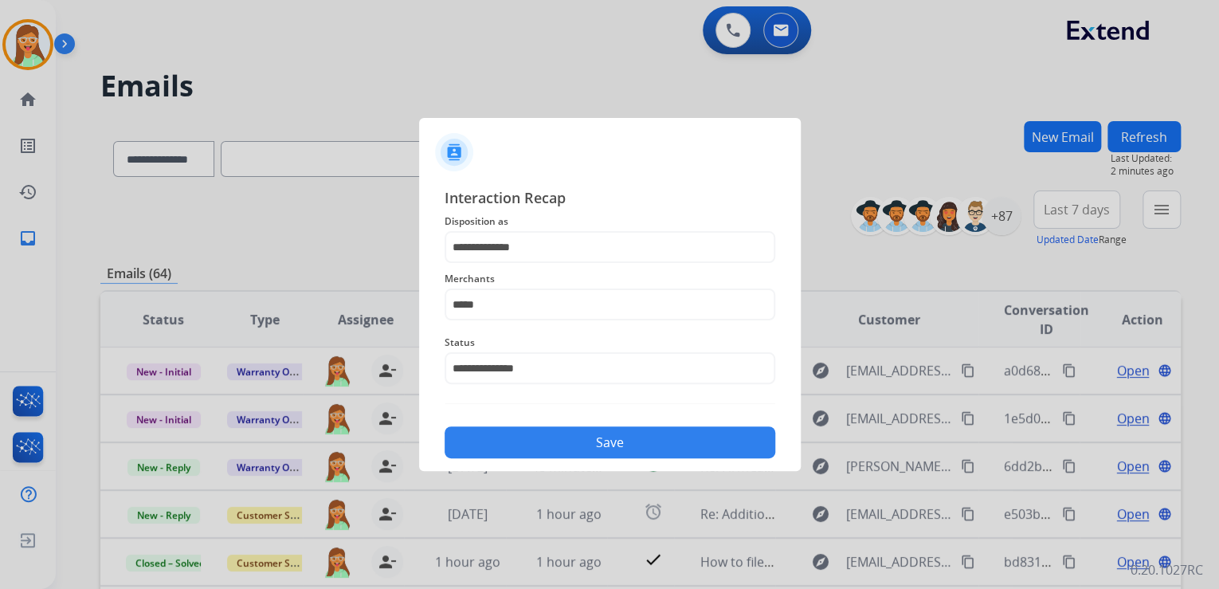
click at [570, 426] on div "Save" at bounding box center [609, 437] width 331 height 41
click at [593, 446] on button "Save" at bounding box center [609, 442] width 331 height 32
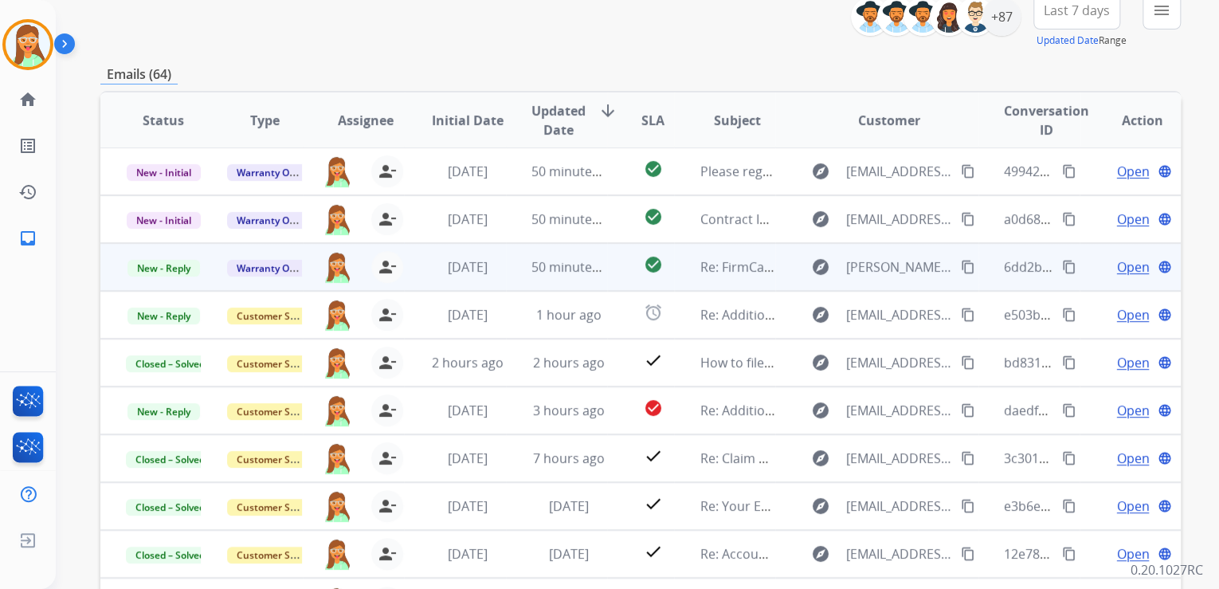
scroll to position [255, 0]
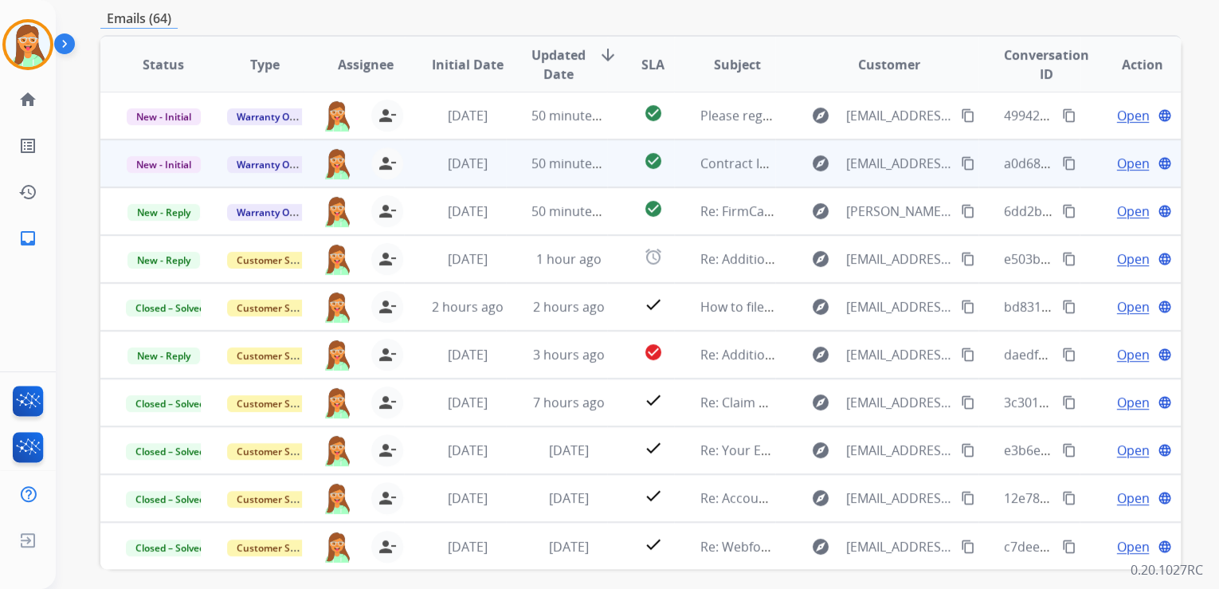
click at [1116, 169] on span "Open" at bounding box center [1132, 163] width 33 height 19
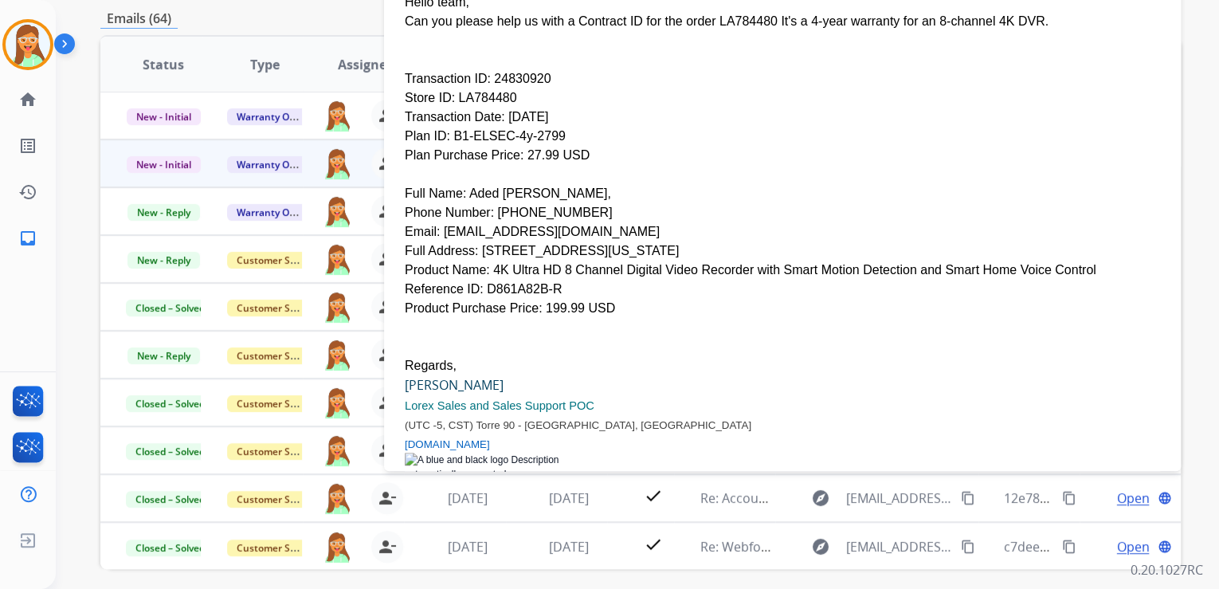
scroll to position [319, 0]
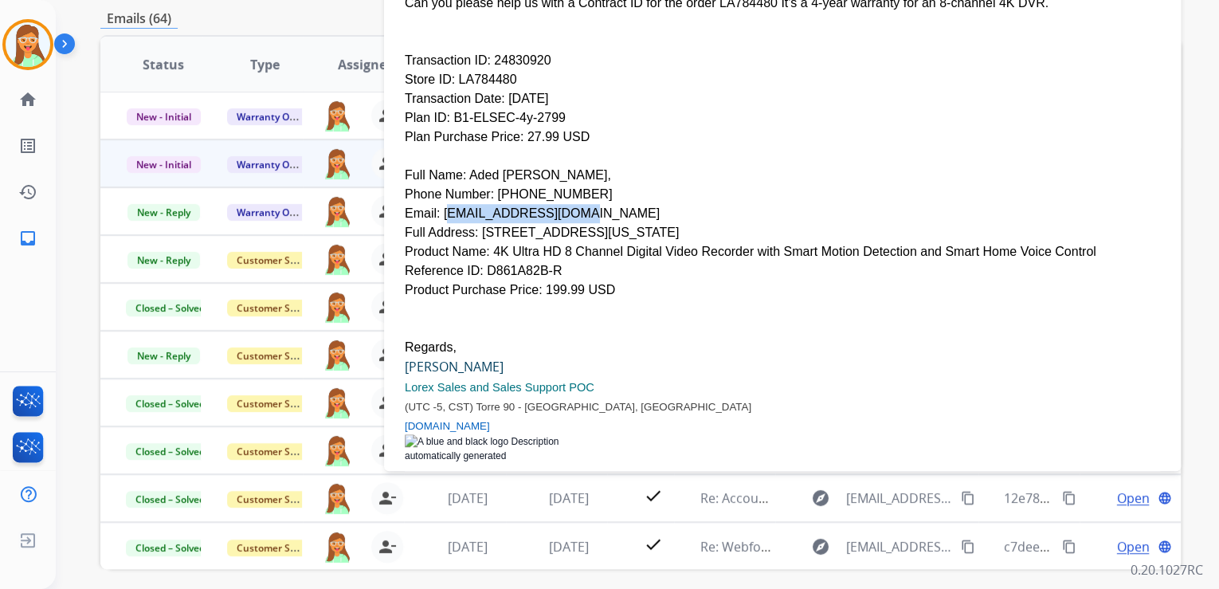
drag, startPoint x: 561, startPoint y: 174, endPoint x: 437, endPoint y: 180, distance: 123.6
click at [437, 204] on div "Email: [EMAIL_ADDRESS][DOMAIN_NAME]" at bounding box center [782, 213] width 755 height 19
drag, startPoint x: 490, startPoint y: 159, endPoint x: 580, endPoint y: 155, distance: 90.1
click at [580, 185] on div "Phone Number: [PHONE_NUMBER]" at bounding box center [782, 194] width 755 height 19
click at [746, 89] on div "Transaction Date: [DATE]" at bounding box center [782, 98] width 755 height 19
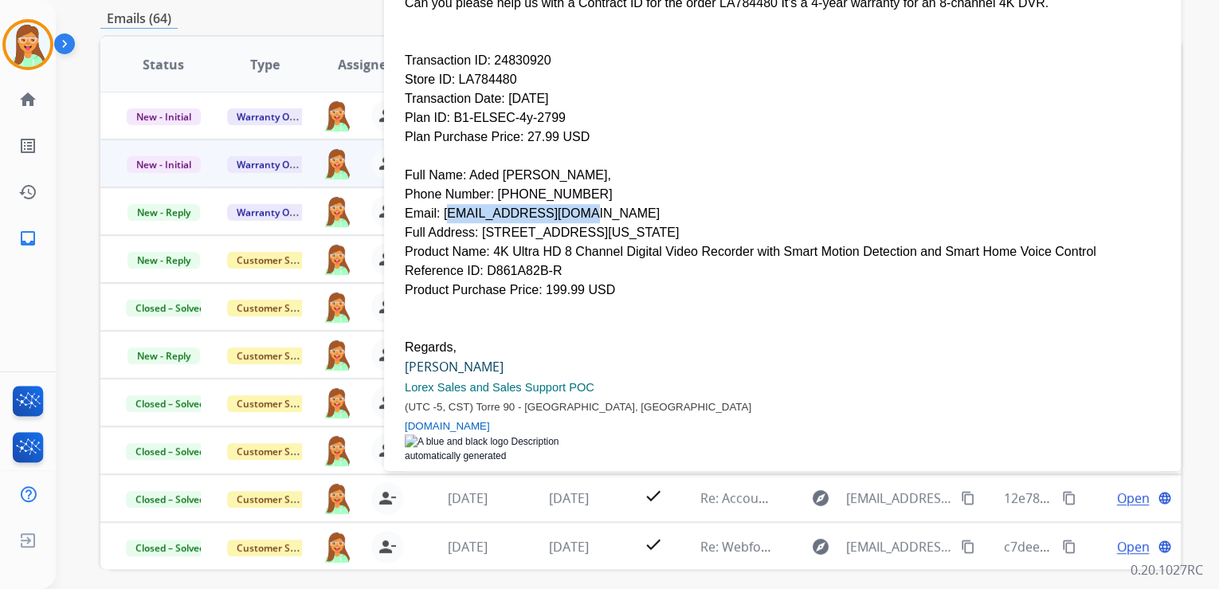
drag, startPoint x: 558, startPoint y: 175, endPoint x: 439, endPoint y: 178, distance: 118.7
click at [439, 204] on div "Email: [EMAIL_ADDRESS][DOMAIN_NAME]" at bounding box center [782, 213] width 755 height 19
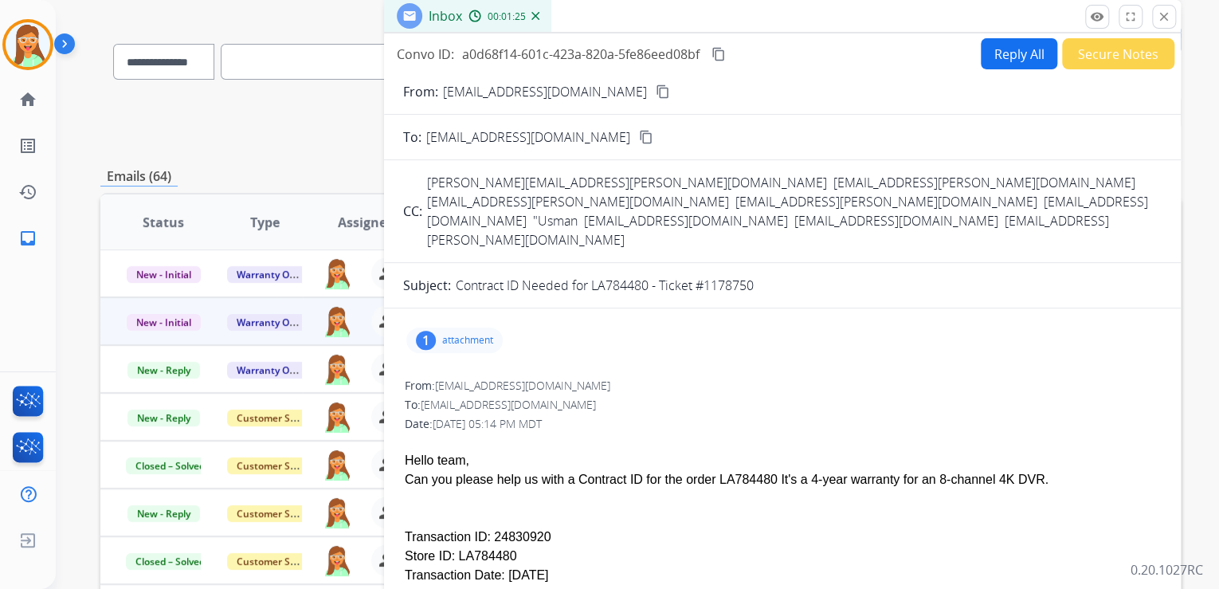
scroll to position [64, 0]
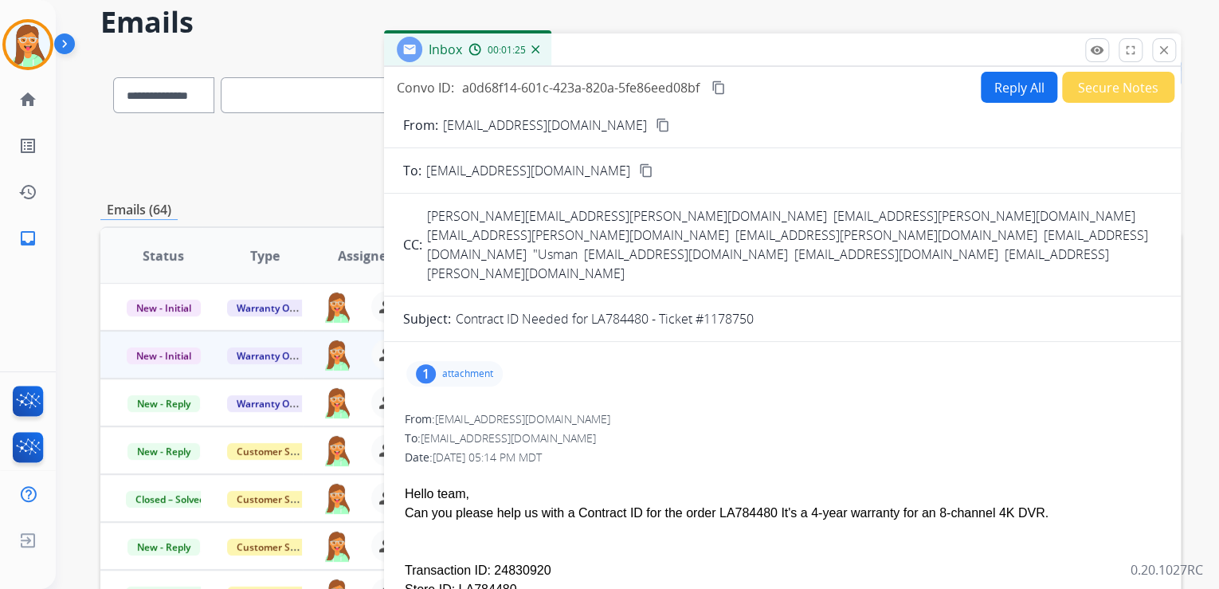
click at [1000, 89] on button "Reply All" at bounding box center [1019, 87] width 76 height 31
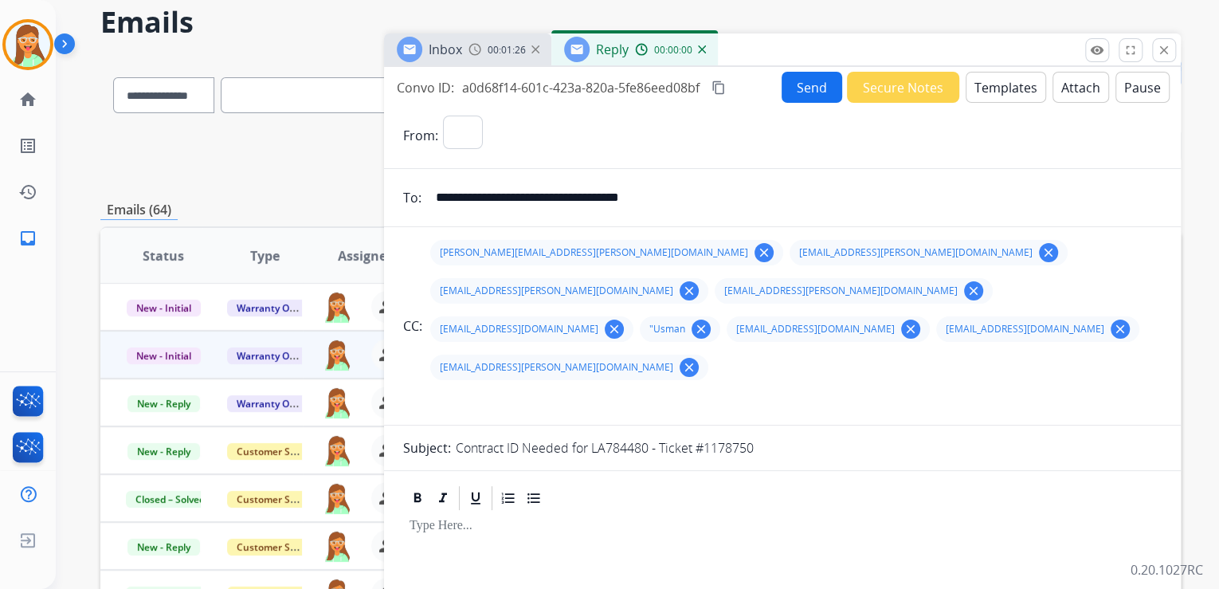
click at [1000, 89] on button "Templates" at bounding box center [1005, 87] width 80 height 31
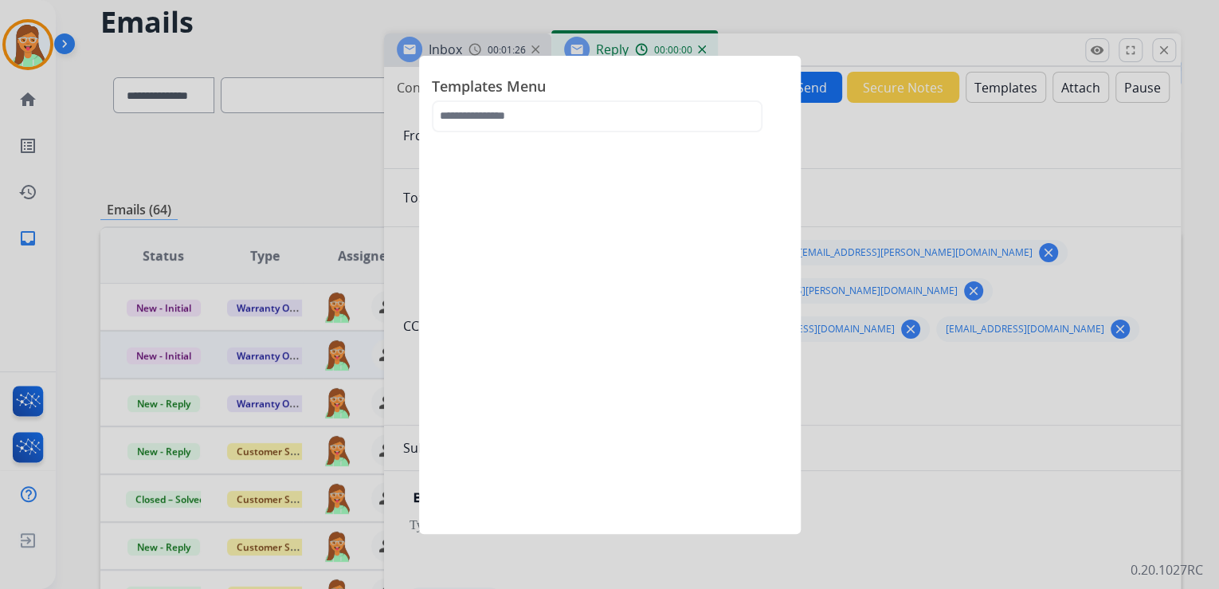
select select "**********"
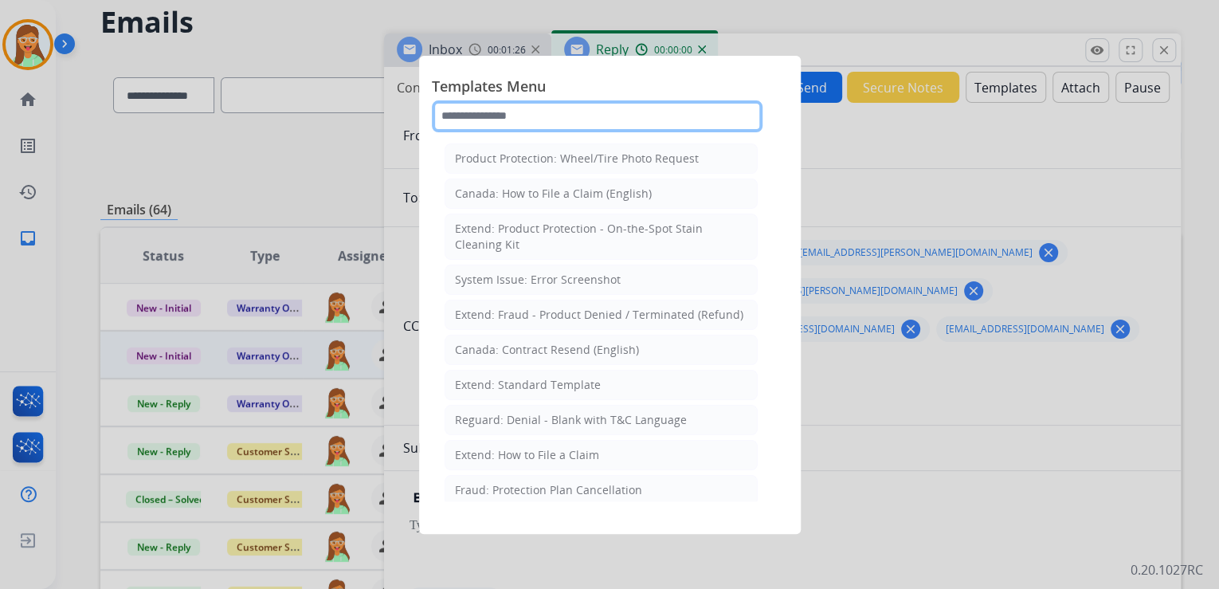
click at [488, 108] on input "text" at bounding box center [597, 116] width 331 height 32
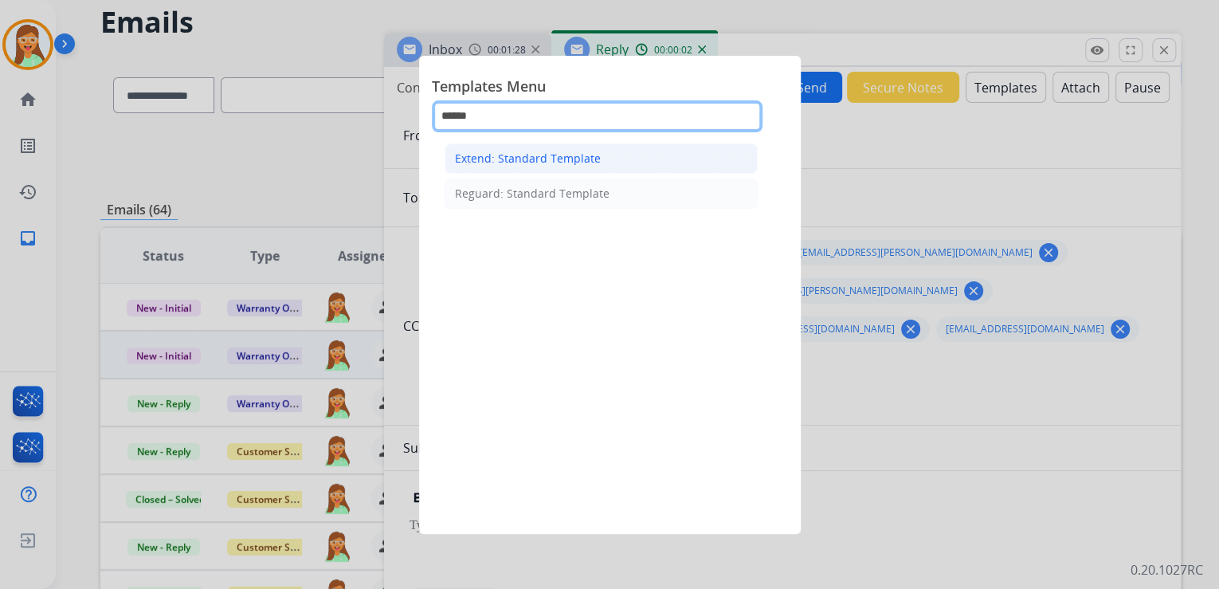
type input "******"
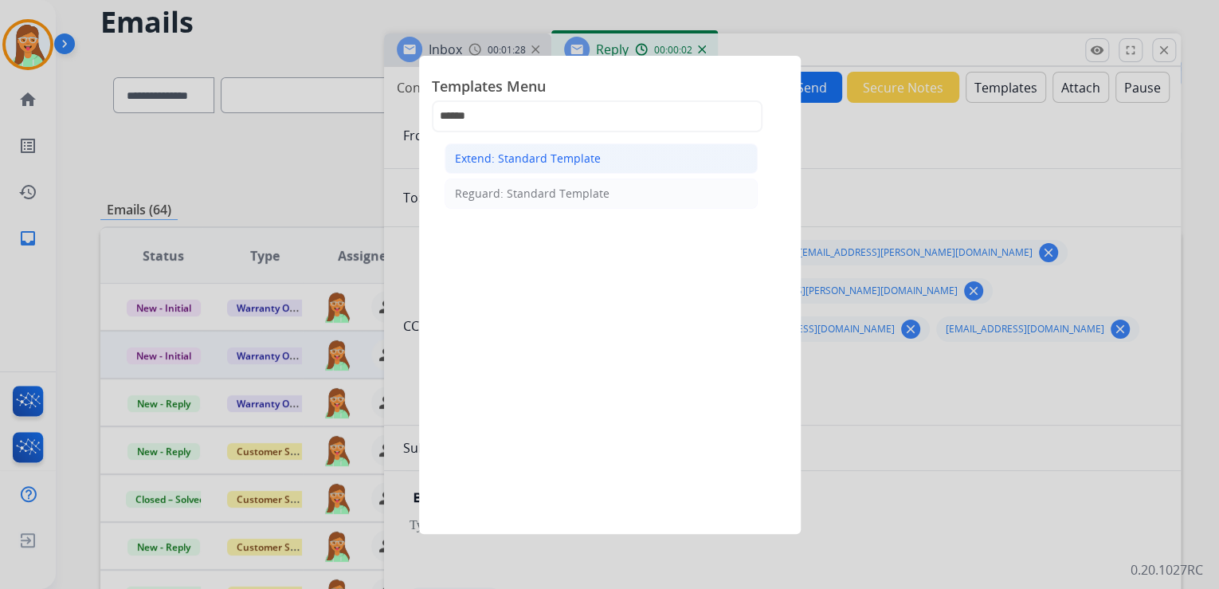
click at [532, 170] on li "Extend: Standard Template" at bounding box center [600, 158] width 313 height 30
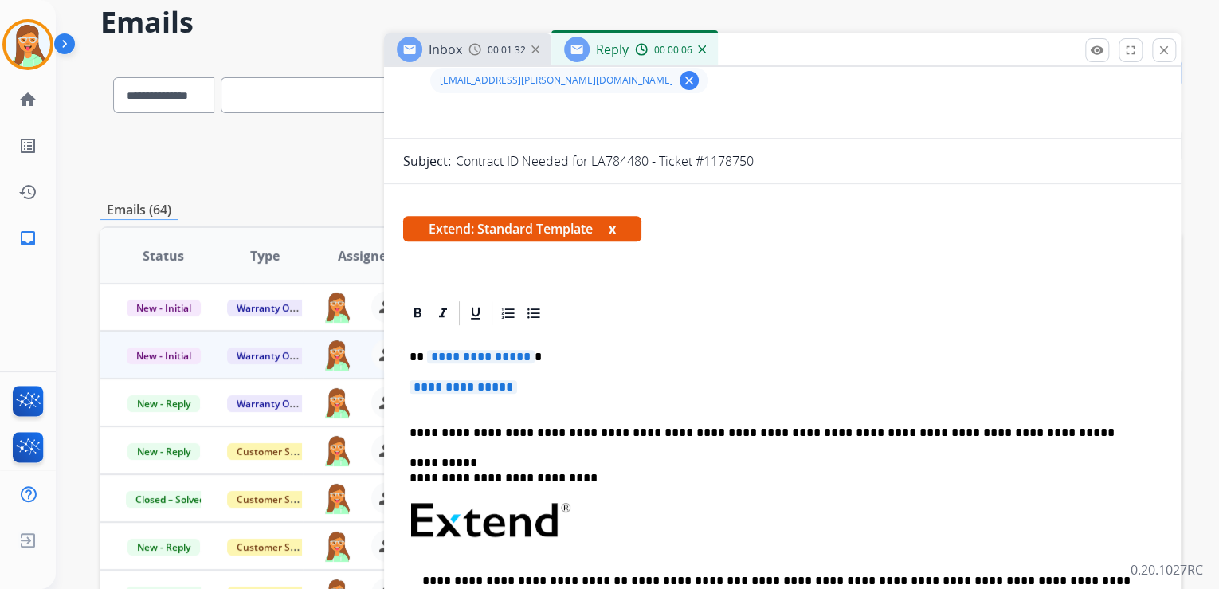
scroll to position [319, 0]
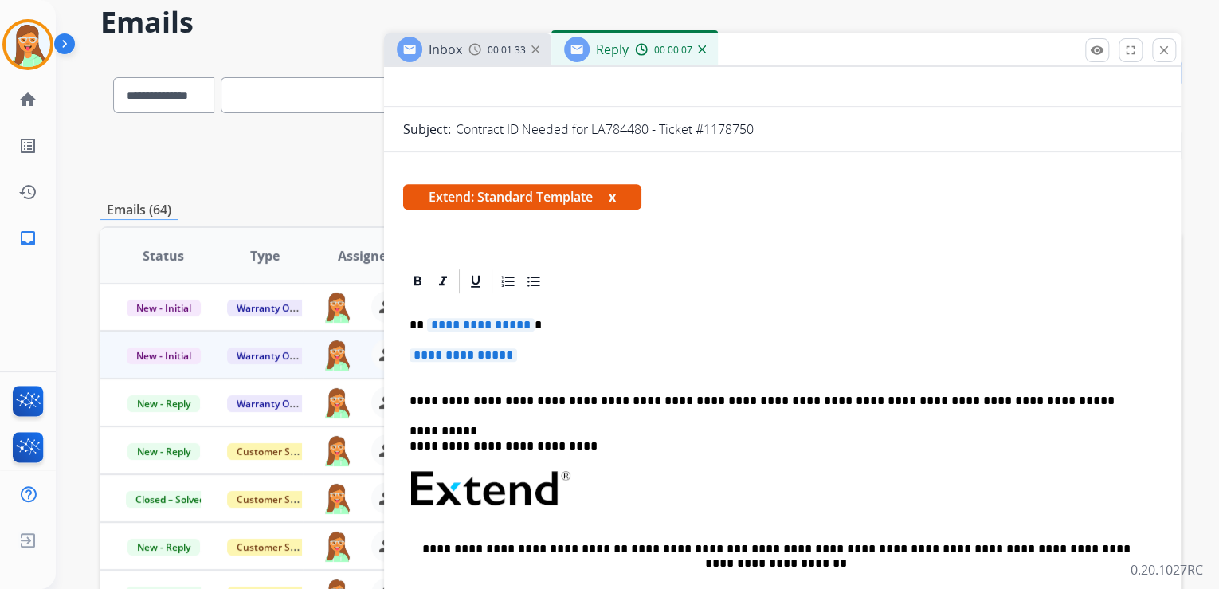
click at [465, 318] on span "**********" at bounding box center [481, 325] width 108 height 14
click at [461, 348] on span "**********" at bounding box center [463, 355] width 108 height 14
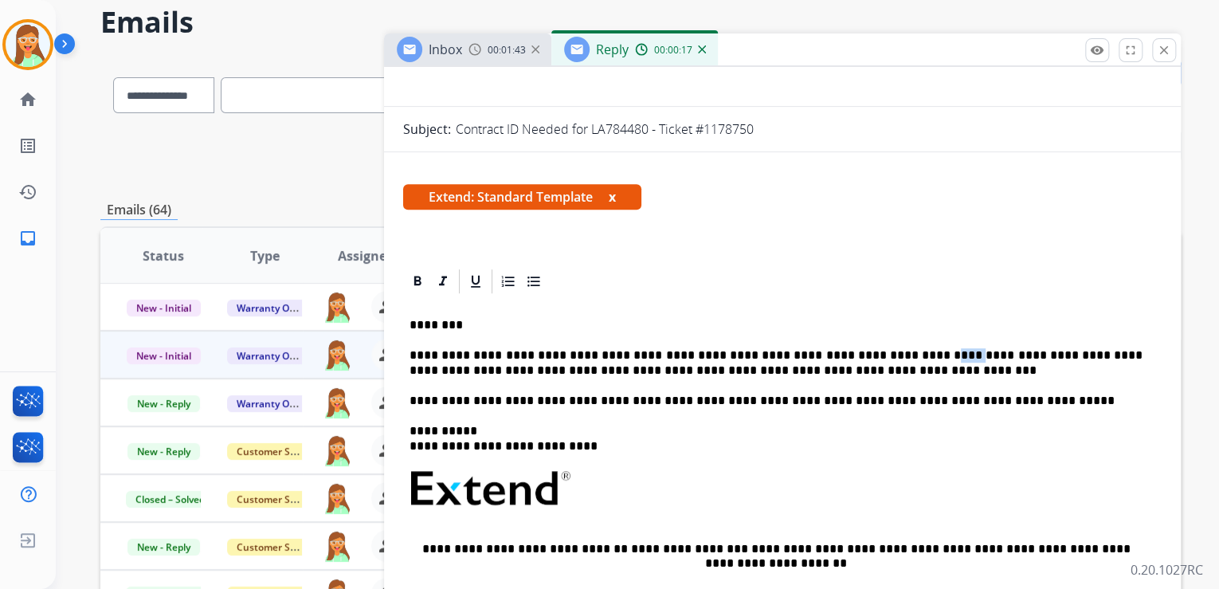
drag, startPoint x: 905, startPoint y: 316, endPoint x: 879, endPoint y: 315, distance: 25.5
click at [879, 348] on p "**********" at bounding box center [775, 362] width 733 height 29
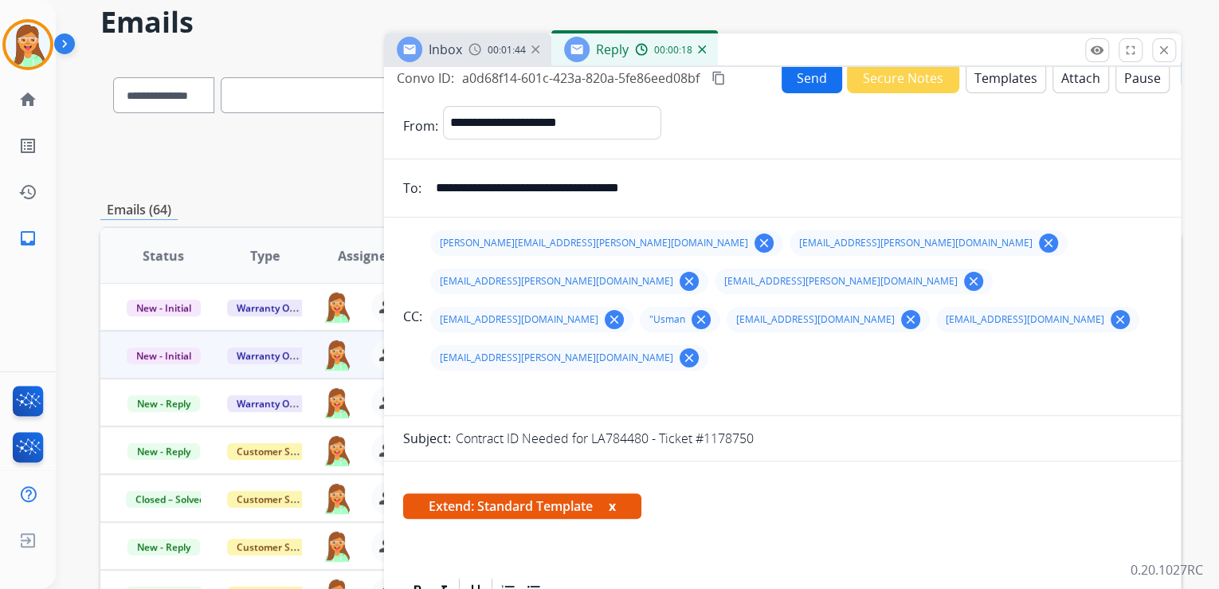
scroll to position [0, 0]
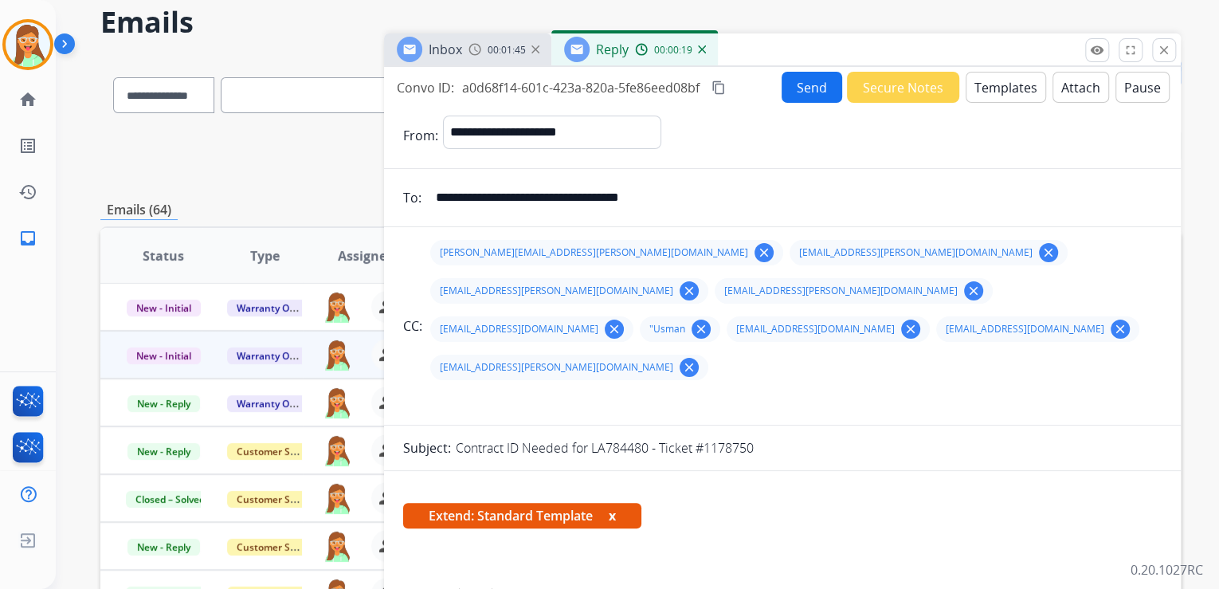
click at [1074, 83] on button "Attach" at bounding box center [1080, 87] width 57 height 31
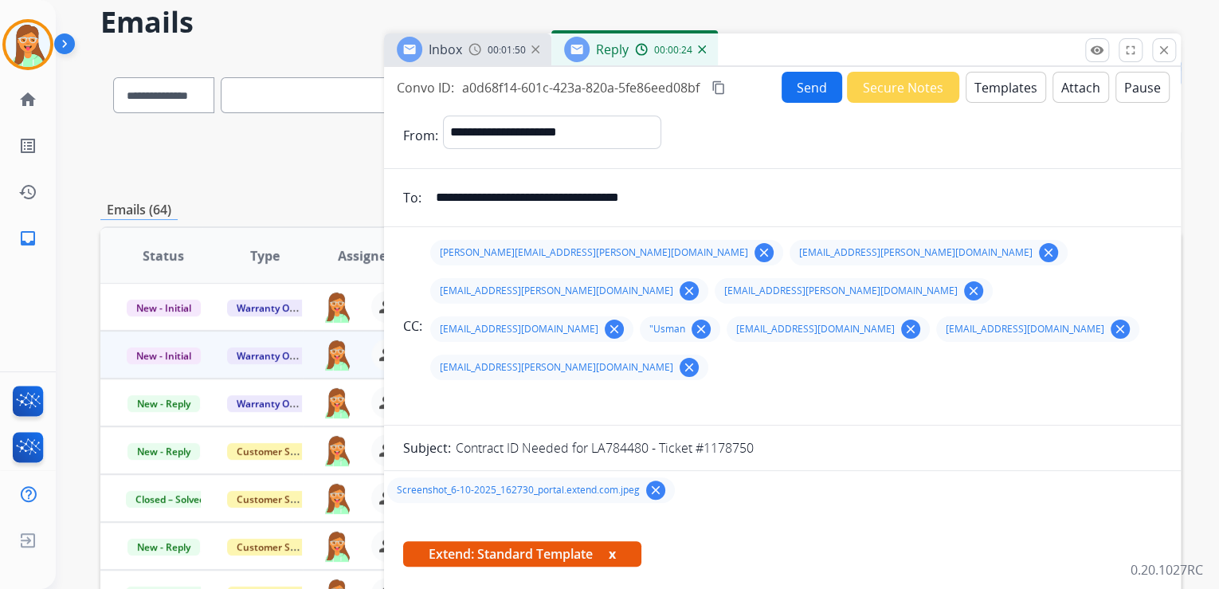
click at [803, 83] on button "Send" at bounding box center [811, 87] width 61 height 31
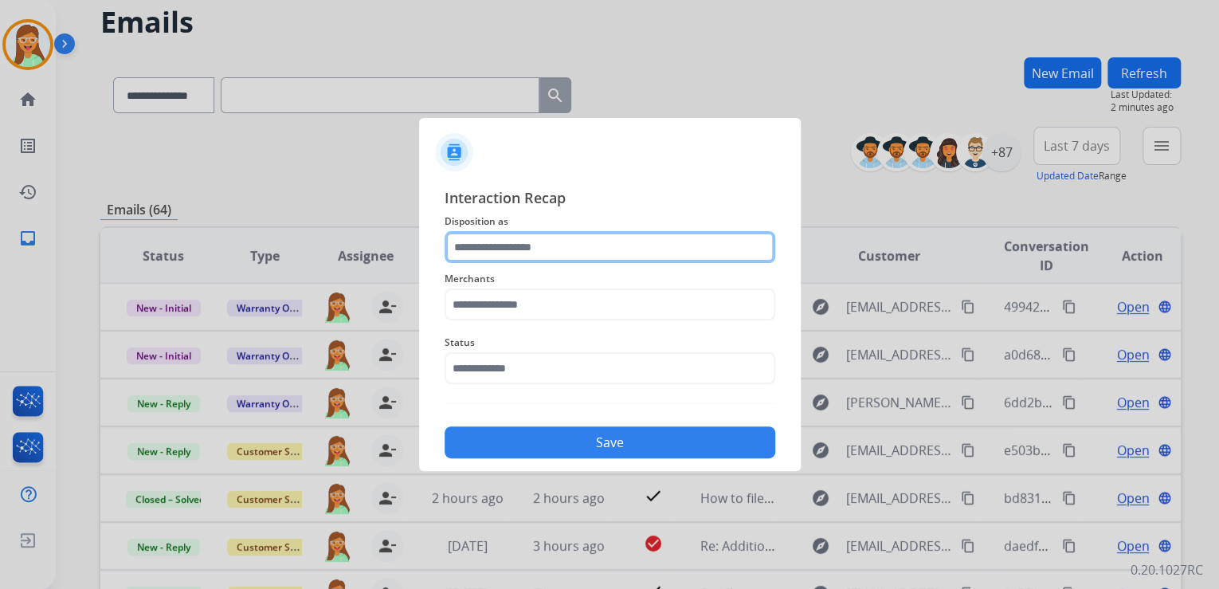
click at [611, 250] on input "text" at bounding box center [609, 247] width 331 height 32
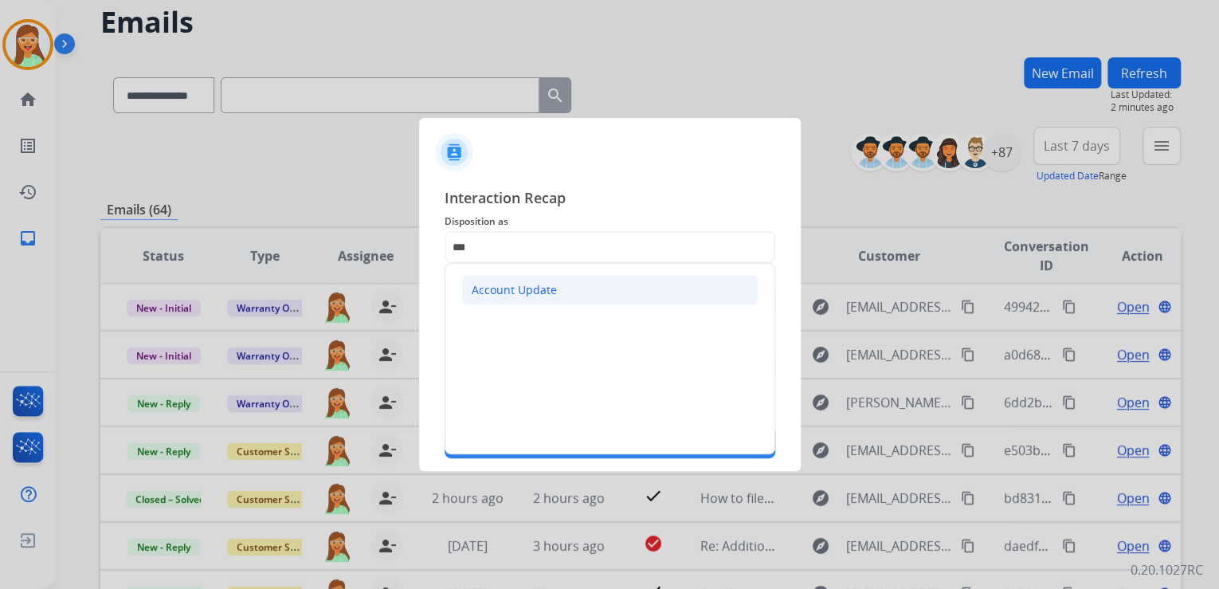
click at [586, 296] on li "Account Update" at bounding box center [609, 290] width 297 height 30
type input "**********"
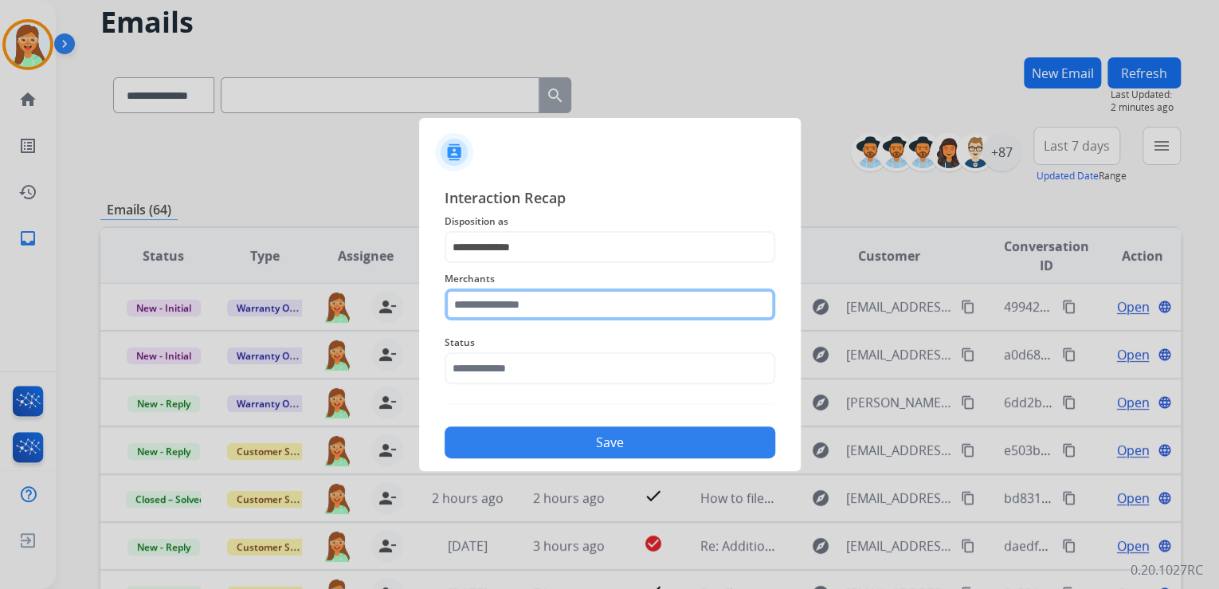
click at [586, 299] on input "text" at bounding box center [609, 304] width 331 height 32
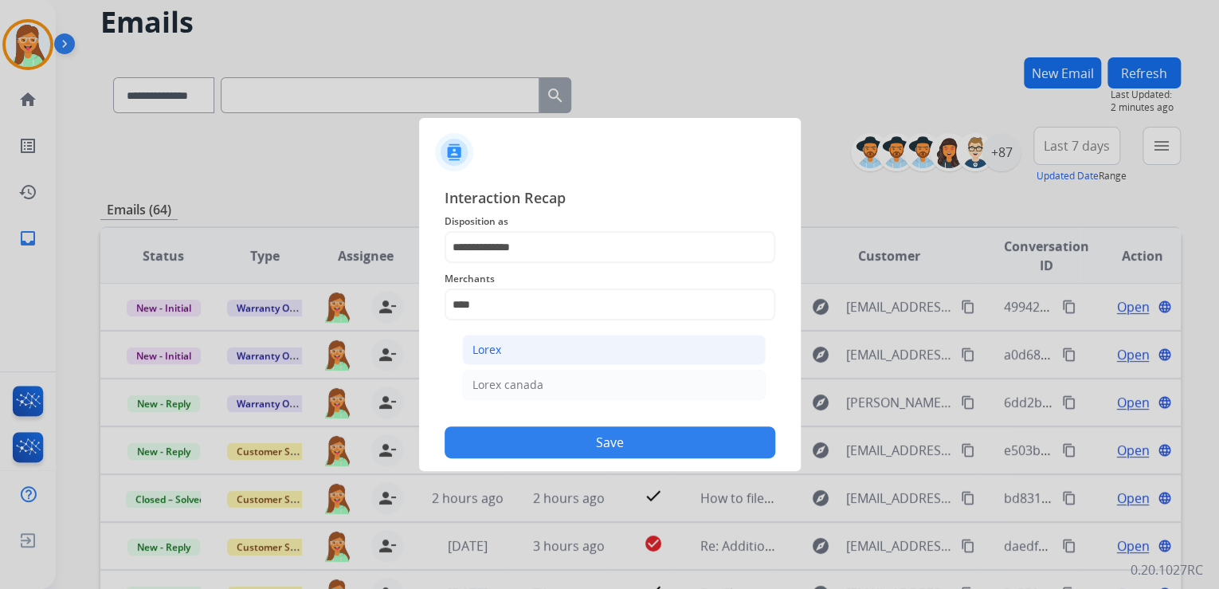
click at [604, 349] on li "Lorex" at bounding box center [613, 350] width 303 height 30
type input "*****"
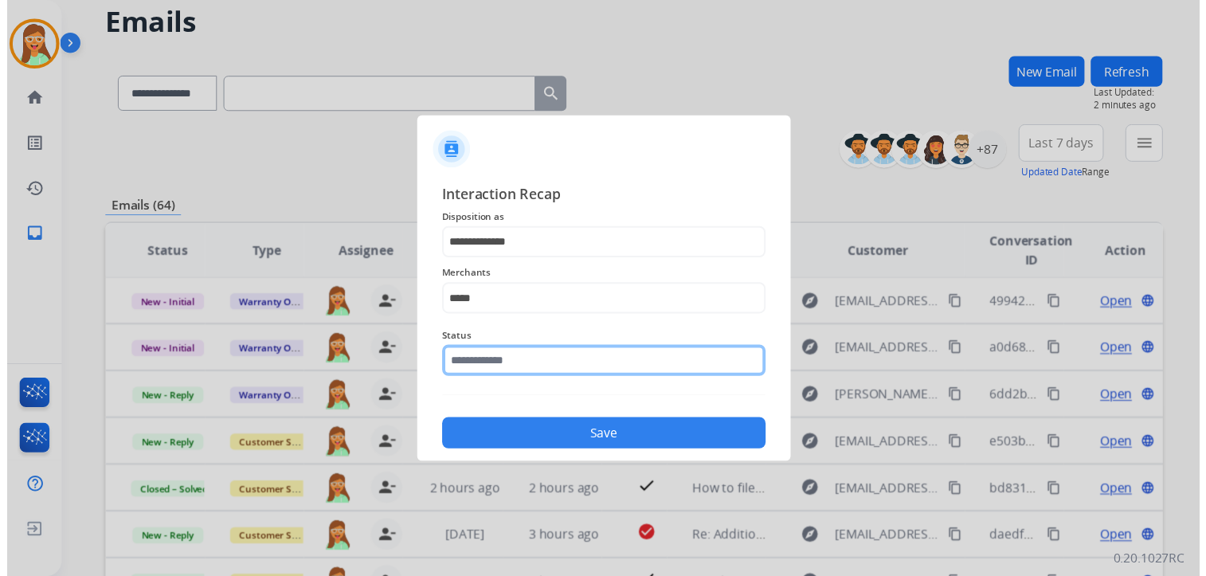
click at [583, 355] on input "text" at bounding box center [609, 368] width 331 height 32
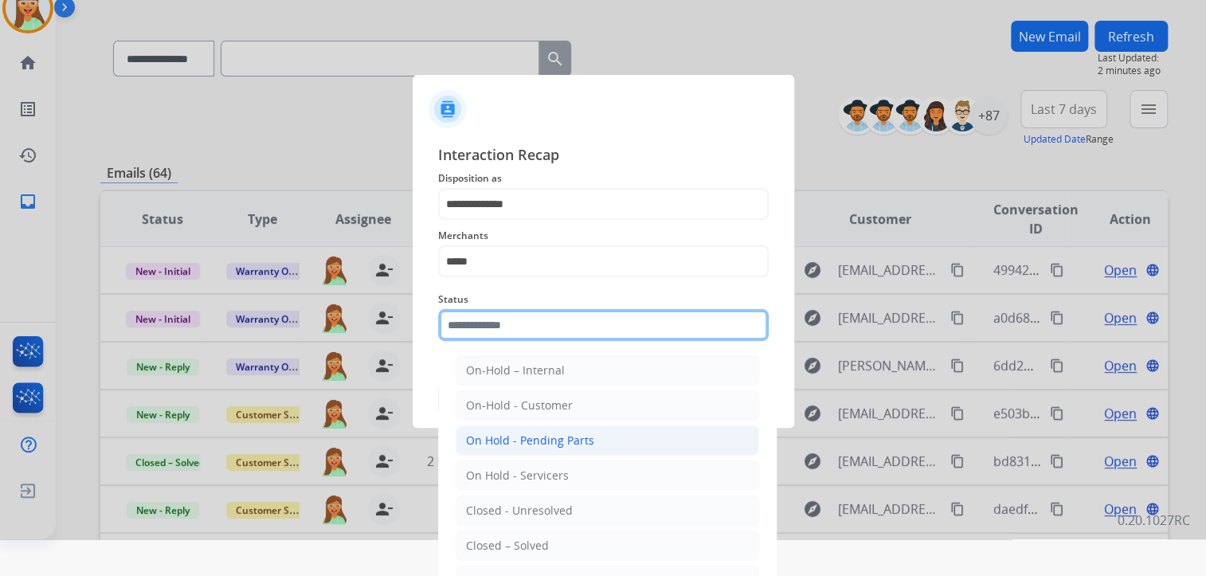
scroll to position [47, 0]
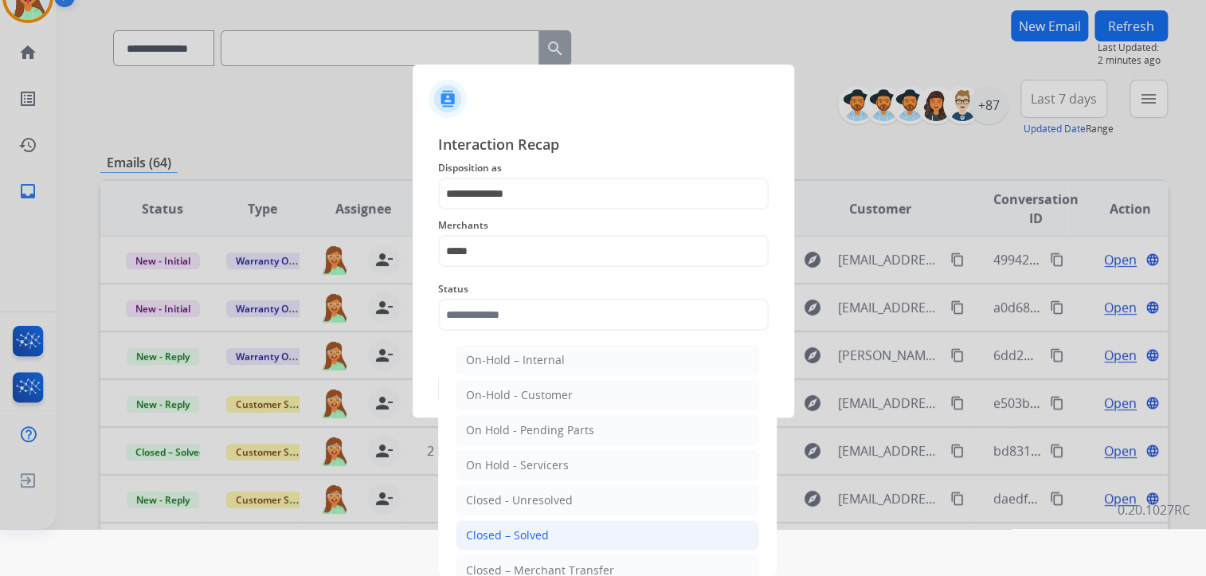
click at [585, 531] on li "Closed – Solved" at bounding box center [607, 535] width 303 height 30
type input "**********"
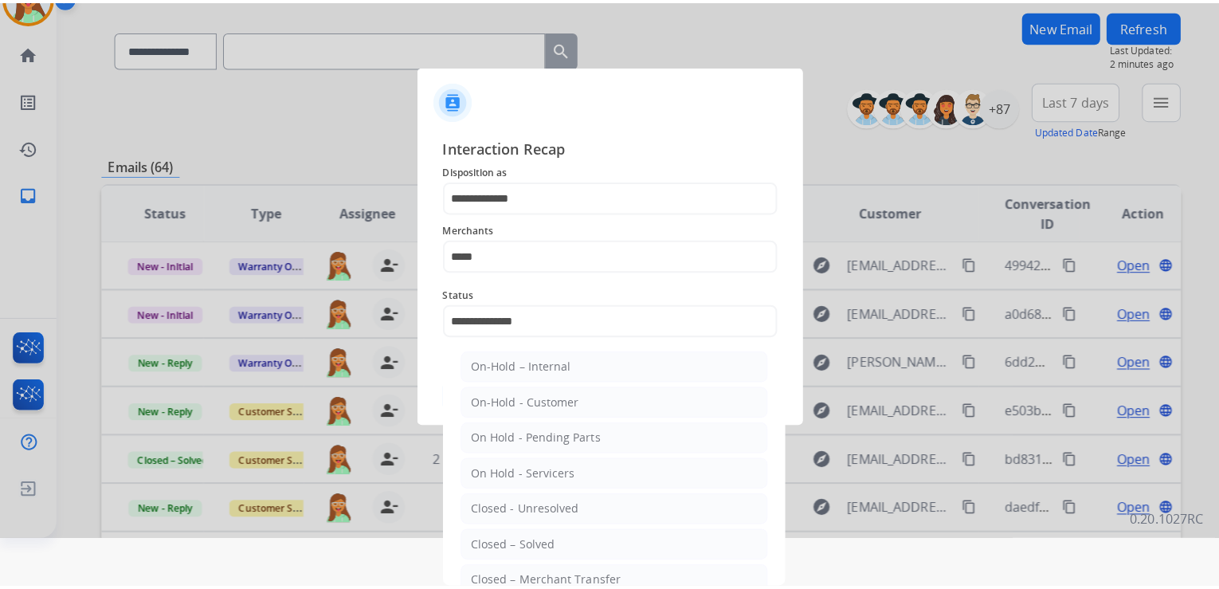
scroll to position [0, 0]
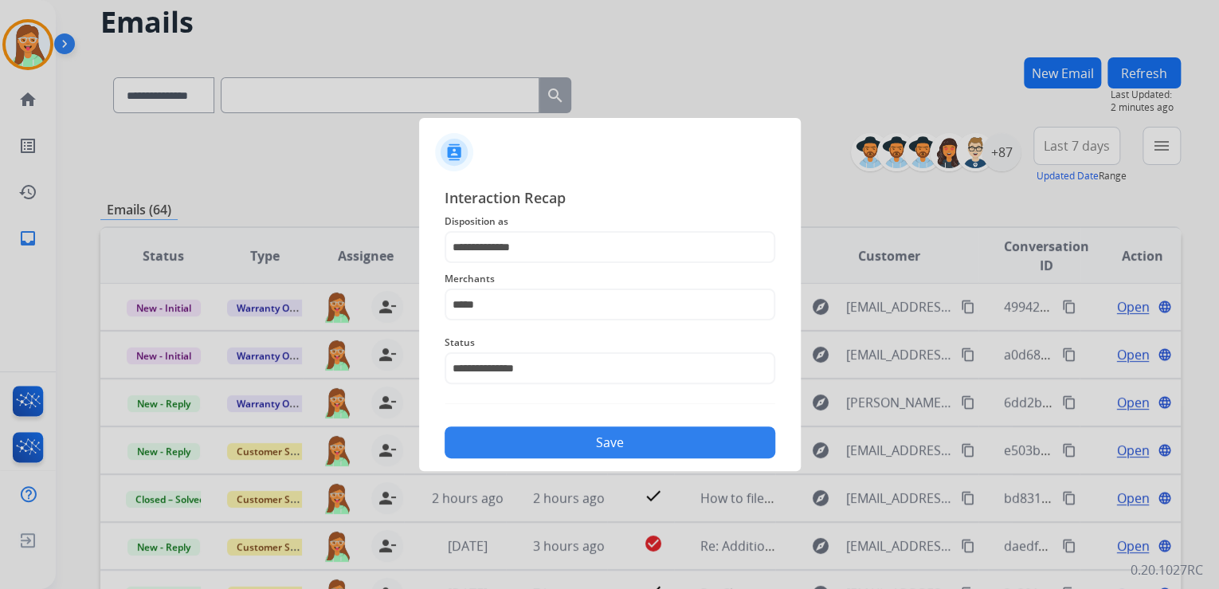
click at [624, 440] on button "Save" at bounding box center [609, 442] width 331 height 32
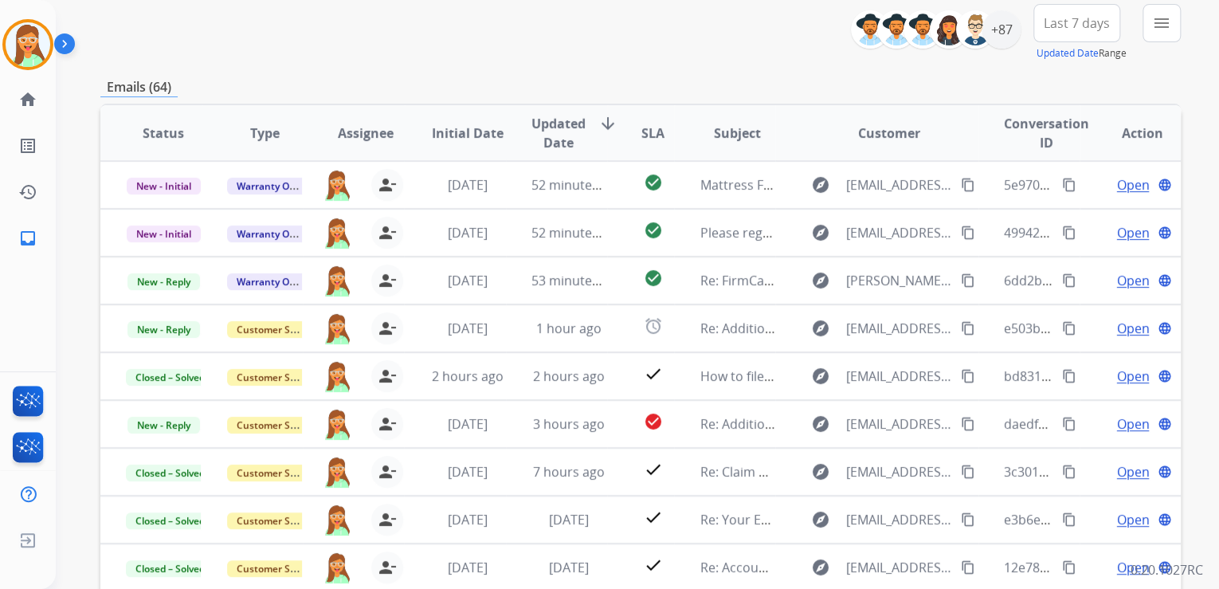
scroll to position [62, 0]
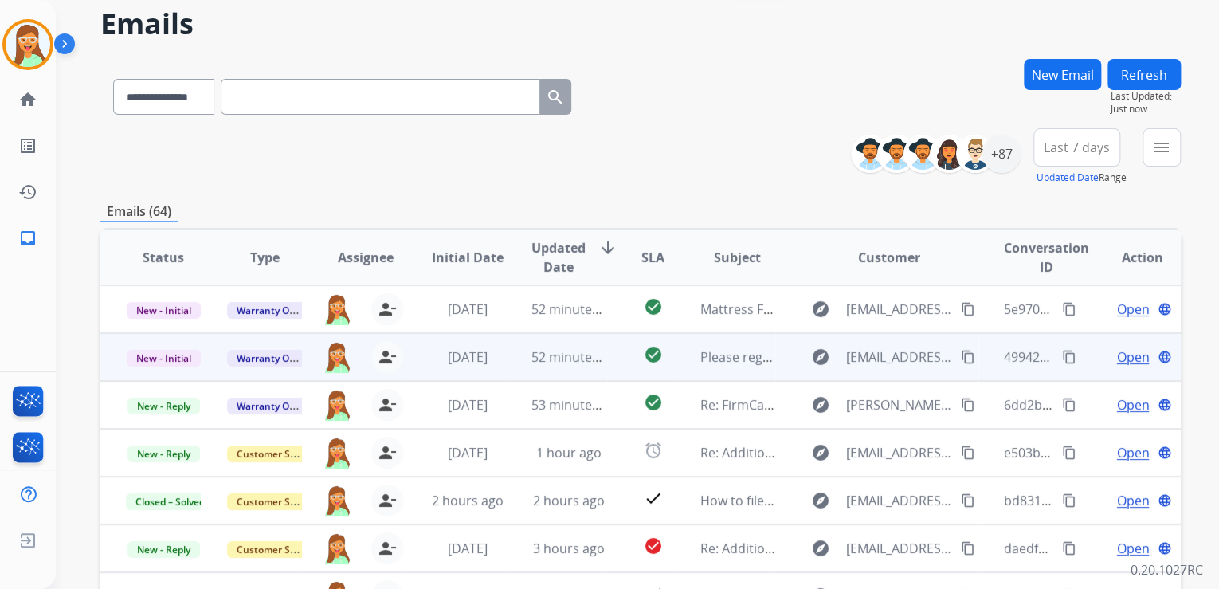
click at [1136, 350] on span "Open" at bounding box center [1132, 356] width 33 height 19
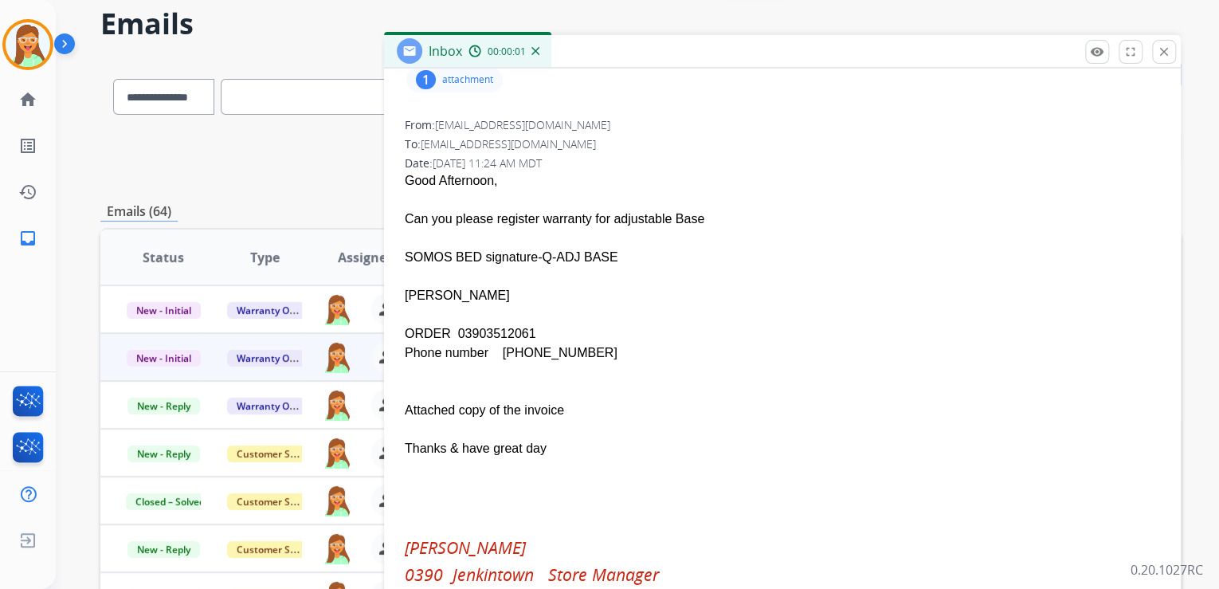
scroll to position [283, 0]
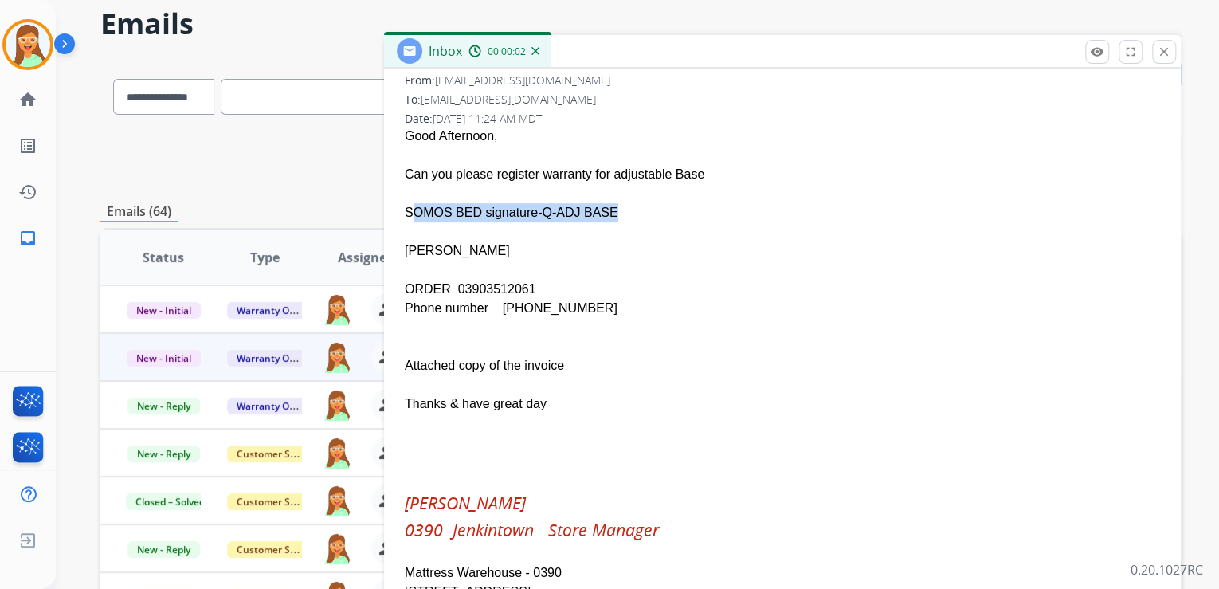
drag, startPoint x: 402, startPoint y: 213, endPoint x: 586, endPoint y: 221, distance: 184.1
click at [586, 221] on div "From: [EMAIL_ADDRESS][DOMAIN_NAME] To: [EMAIL_ADDRESS][DOMAIN_NAME] Date: [DATE…" at bounding box center [782, 362] width 758 height 583
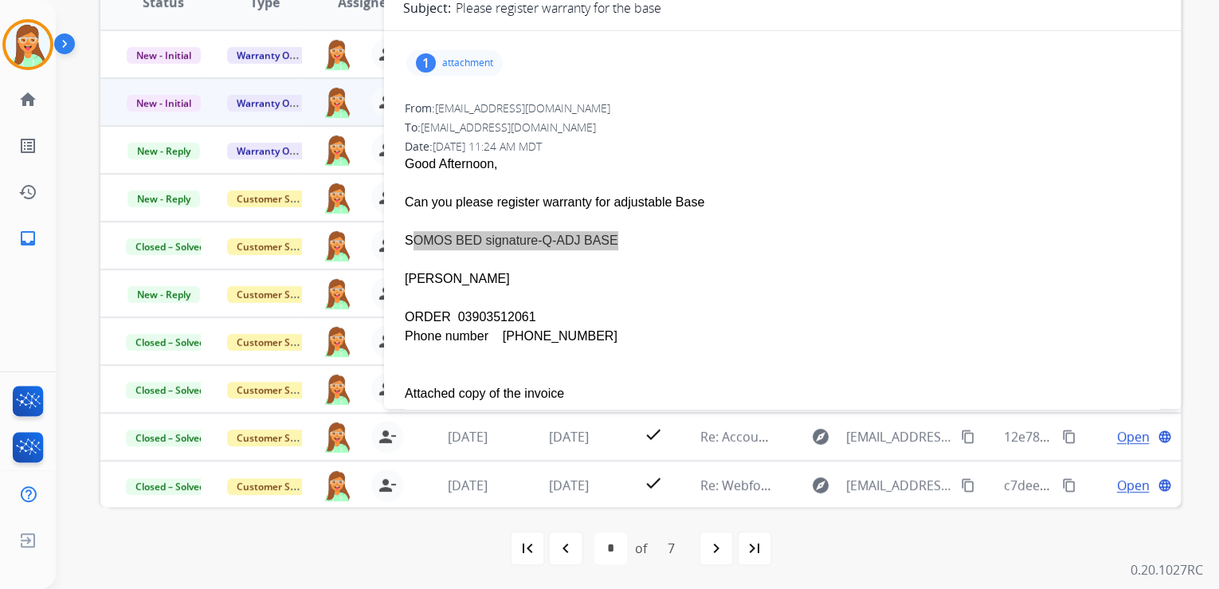
scroll to position [253, 0]
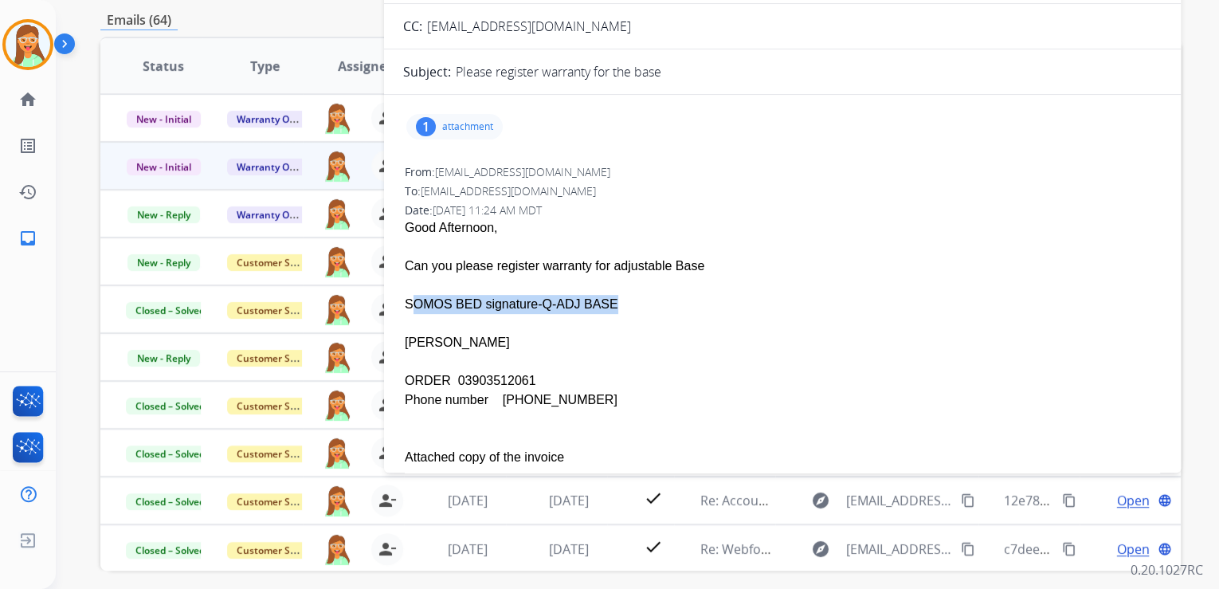
drag, startPoint x: 520, startPoint y: 380, endPoint x: 451, endPoint y: 382, distance: 69.3
click at [451, 382] on div "ORDER 03903512061" at bounding box center [782, 380] width 755 height 19
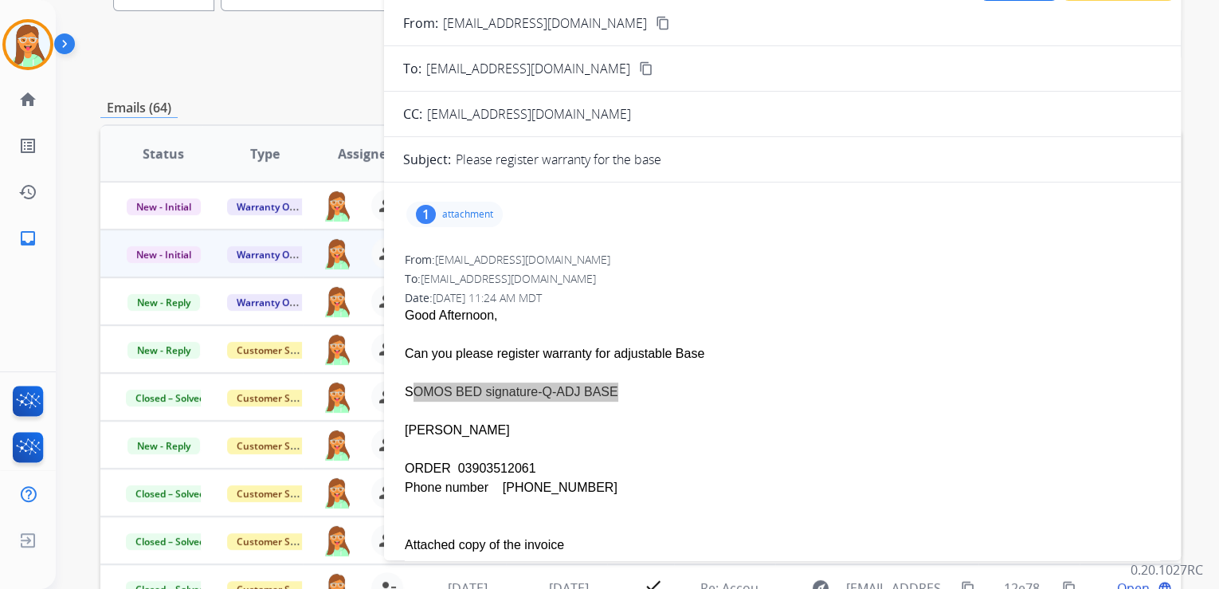
scroll to position [0, 0]
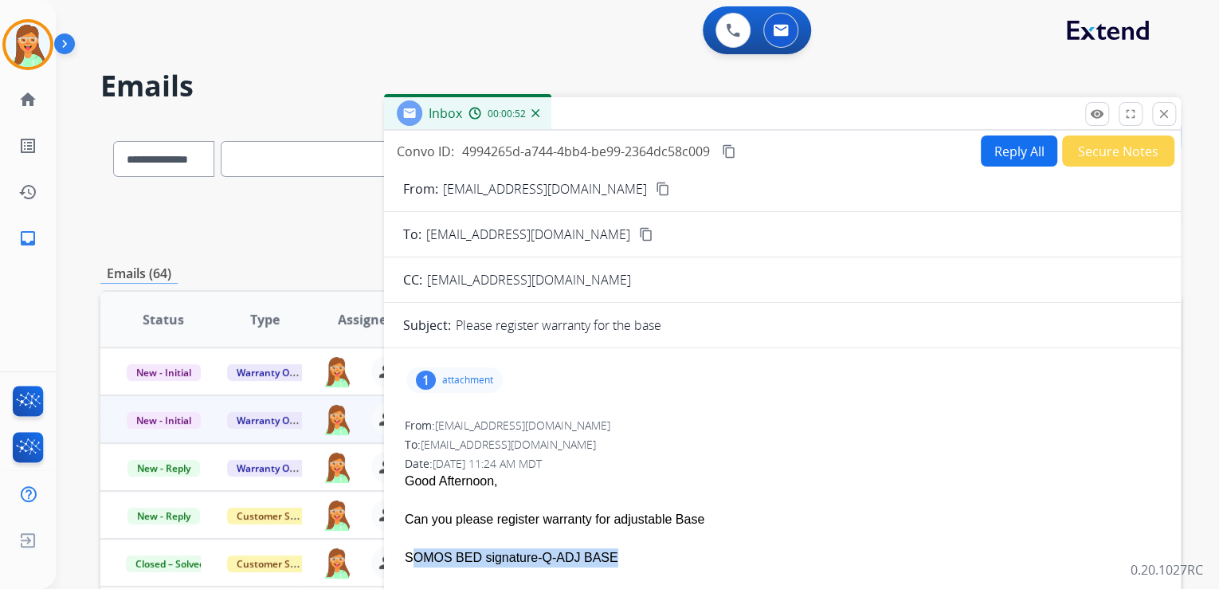
click at [1017, 152] on button "Reply All" at bounding box center [1019, 150] width 76 height 31
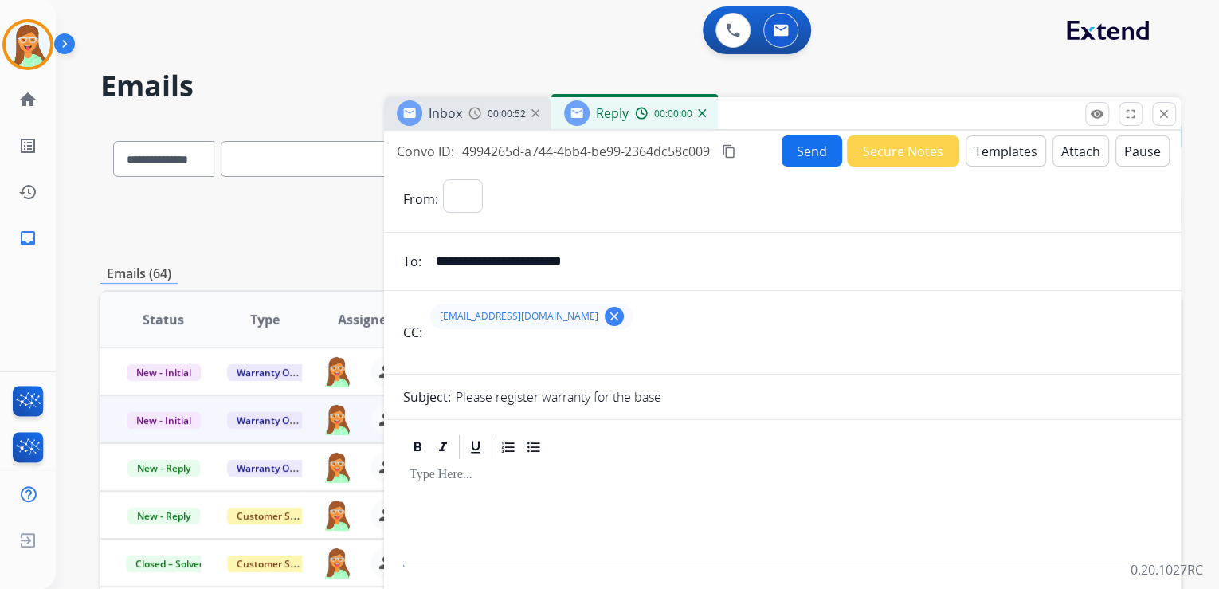
select select "**********"
click at [1000, 143] on button "Templates" at bounding box center [1005, 150] width 80 height 31
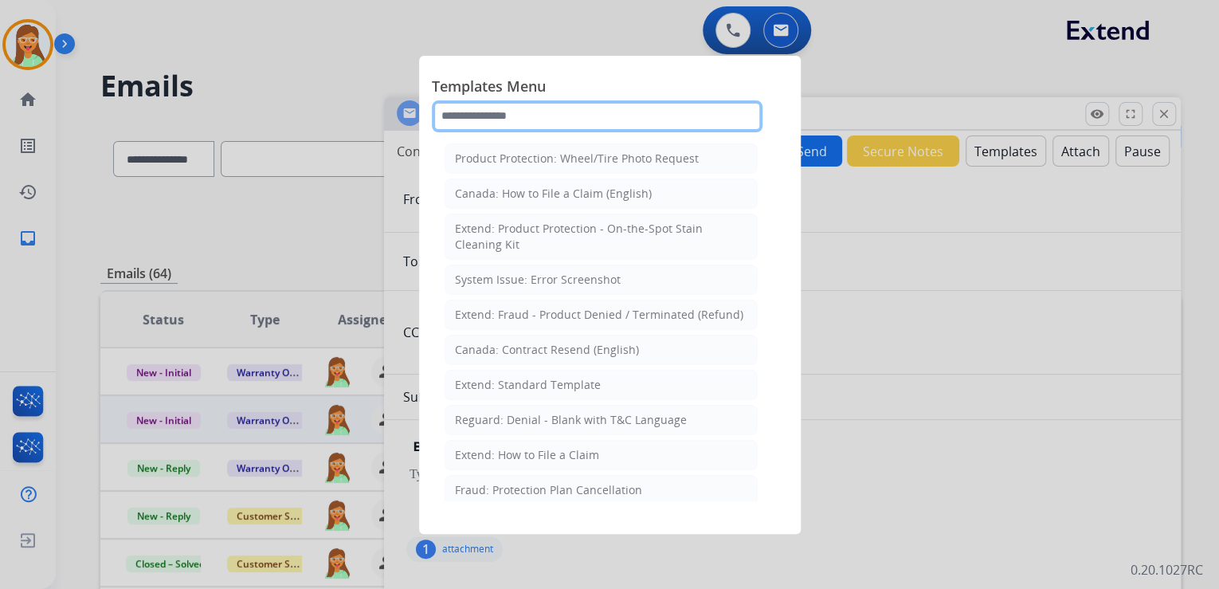
click at [500, 104] on input "text" at bounding box center [597, 116] width 331 height 32
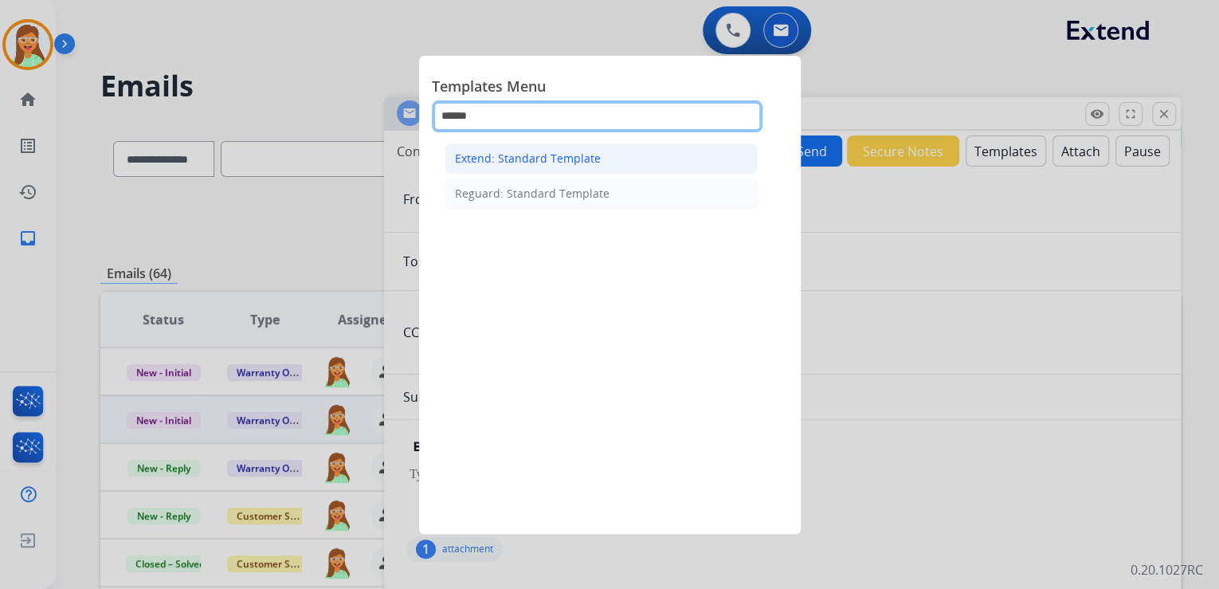
type input "******"
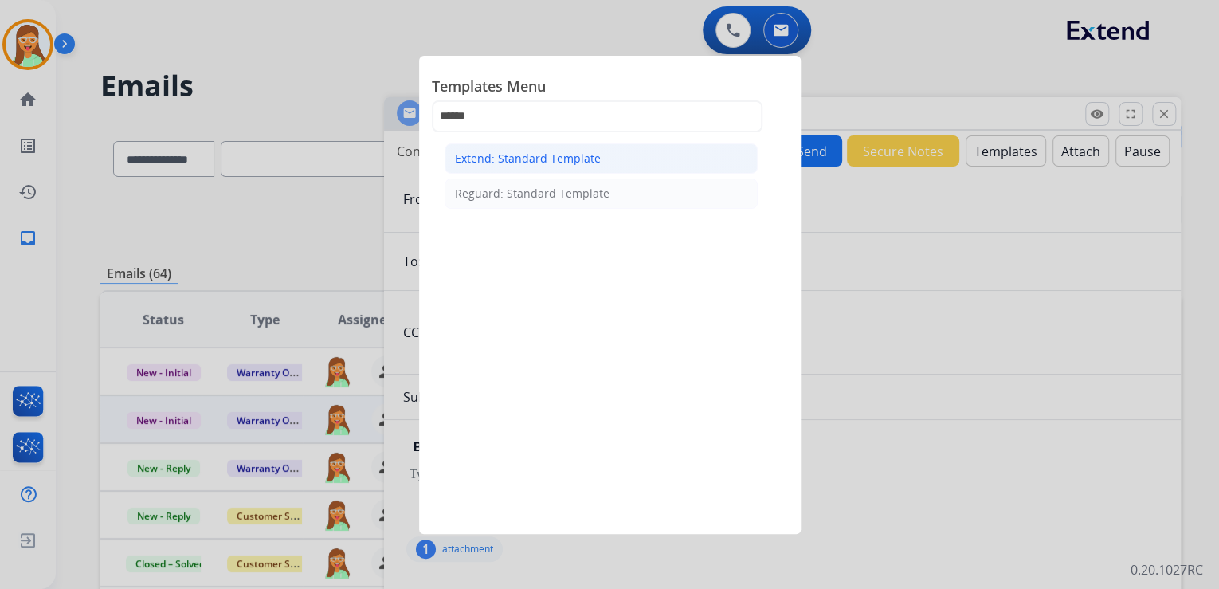
click at [543, 152] on div "Extend: Standard Template" at bounding box center [528, 159] width 146 height 16
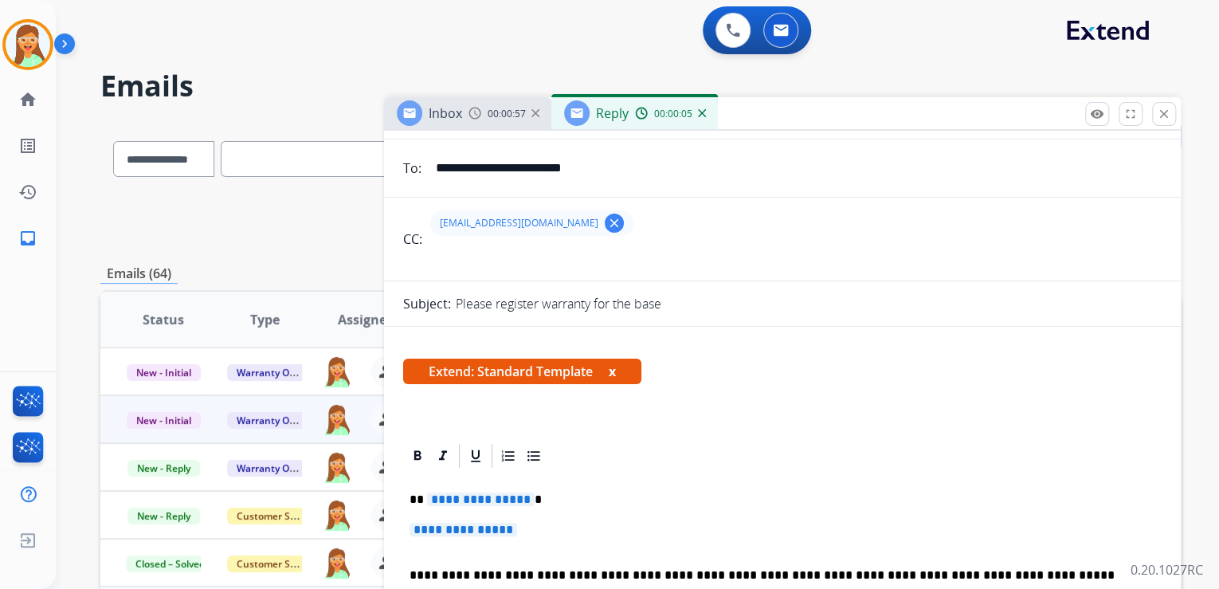
scroll to position [191, 0]
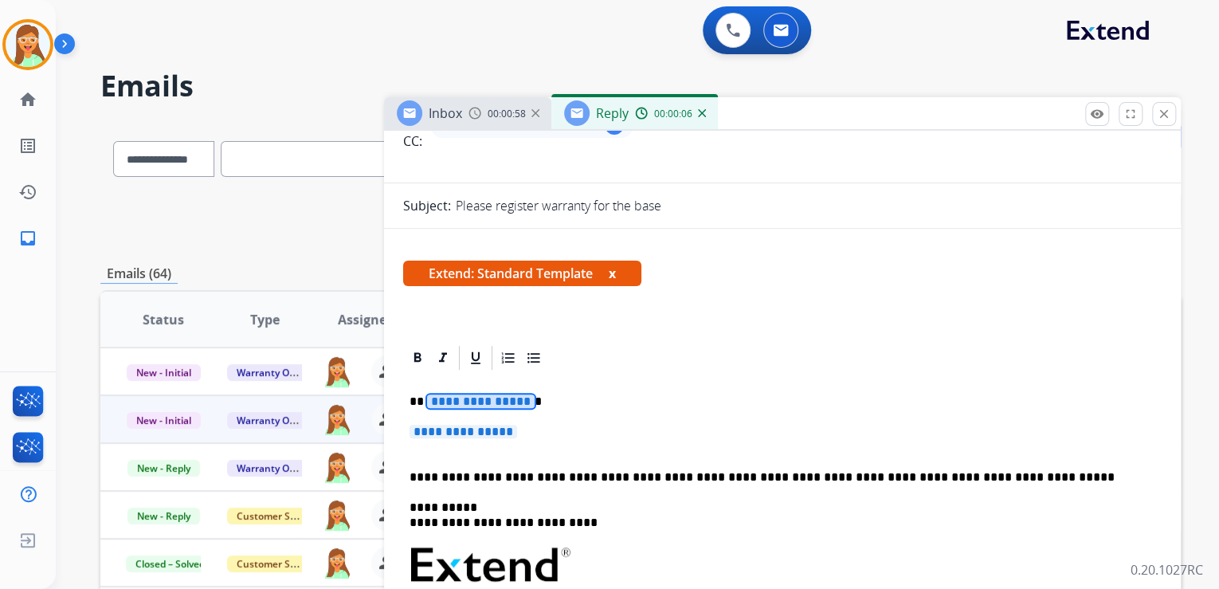
click at [492, 395] on span "**********" at bounding box center [481, 401] width 108 height 14
click at [462, 434] on span "**********" at bounding box center [463, 432] width 108 height 14
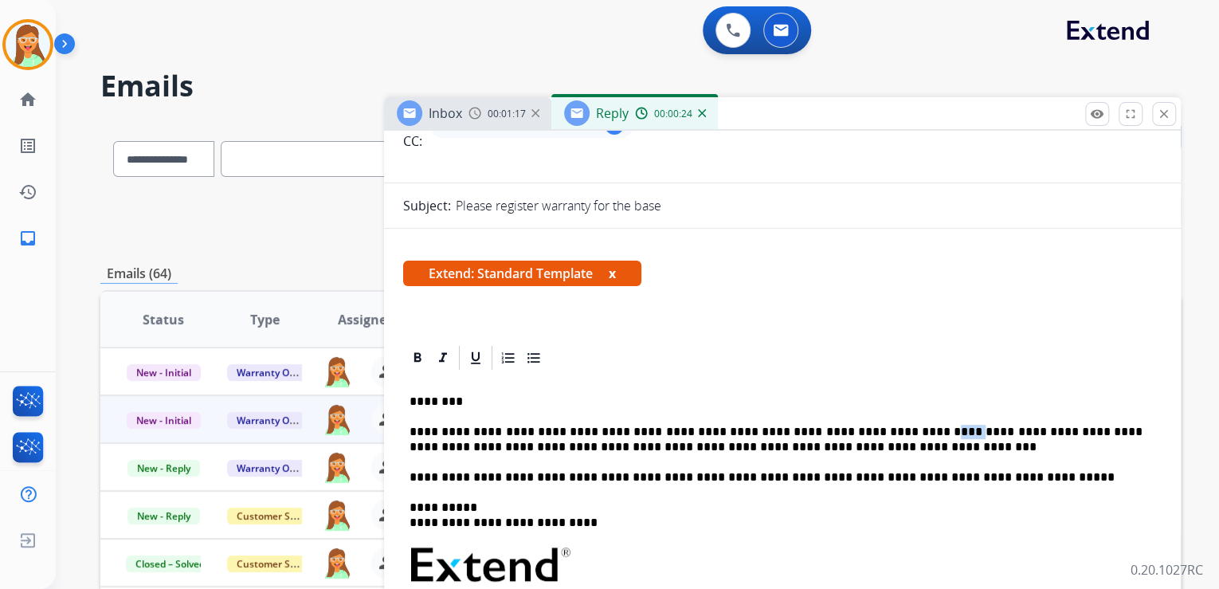
drag, startPoint x: 906, startPoint y: 433, endPoint x: 881, endPoint y: 430, distance: 25.7
click at [881, 430] on p "**********" at bounding box center [775, 439] width 733 height 29
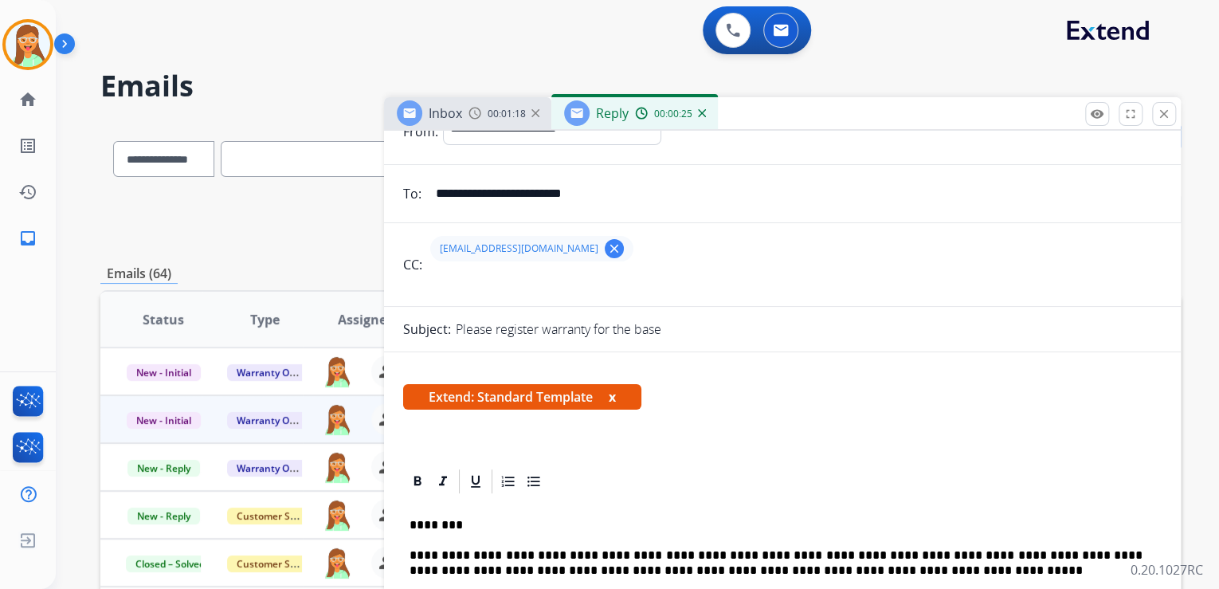
scroll to position [0, 0]
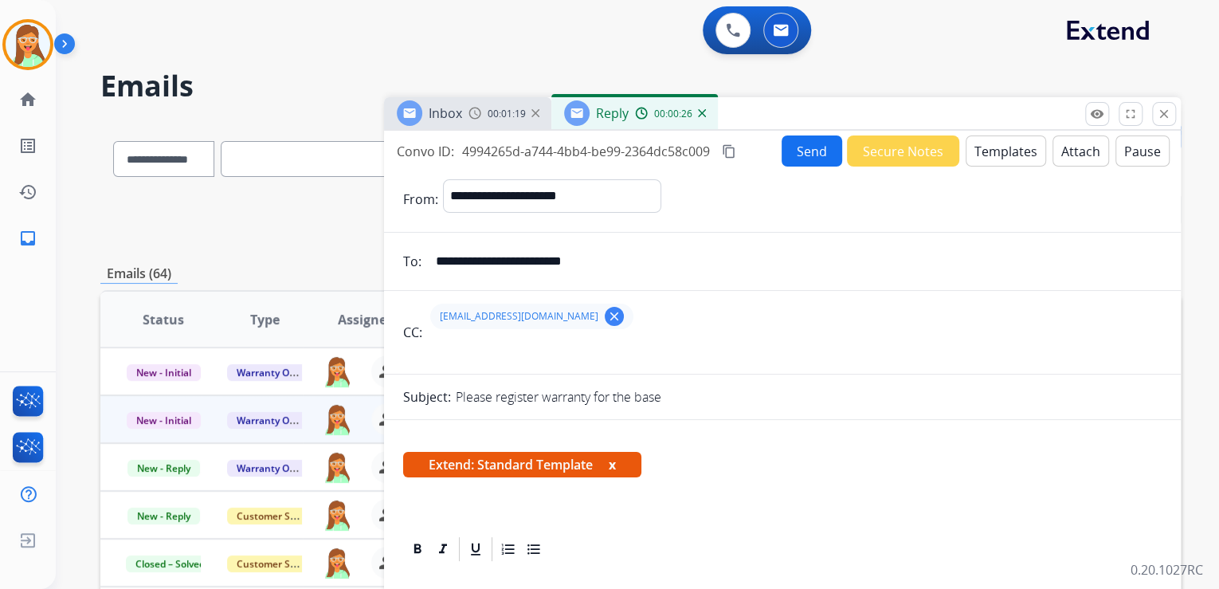
click at [1052, 149] on button "Attach" at bounding box center [1080, 150] width 57 height 31
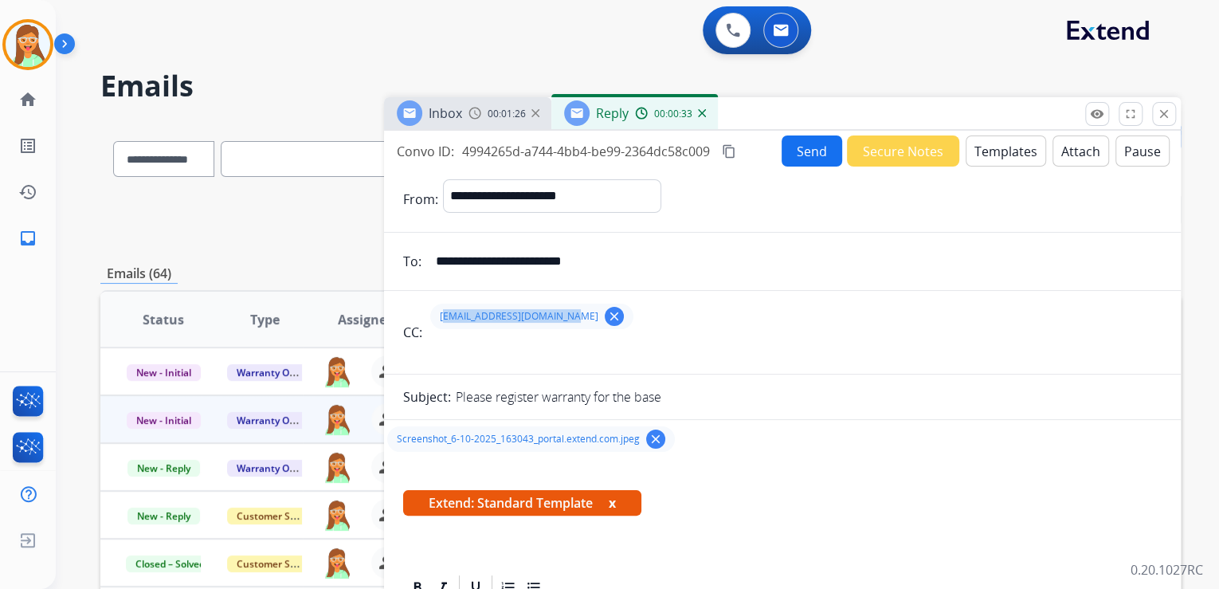
drag, startPoint x: 570, startPoint y: 319, endPoint x: 441, endPoint y: 319, distance: 129.0
click at [441, 319] on span "[EMAIL_ADDRESS][DOMAIN_NAME]" at bounding box center [519, 316] width 159 height 13
click at [813, 160] on button "Send" at bounding box center [811, 150] width 61 height 31
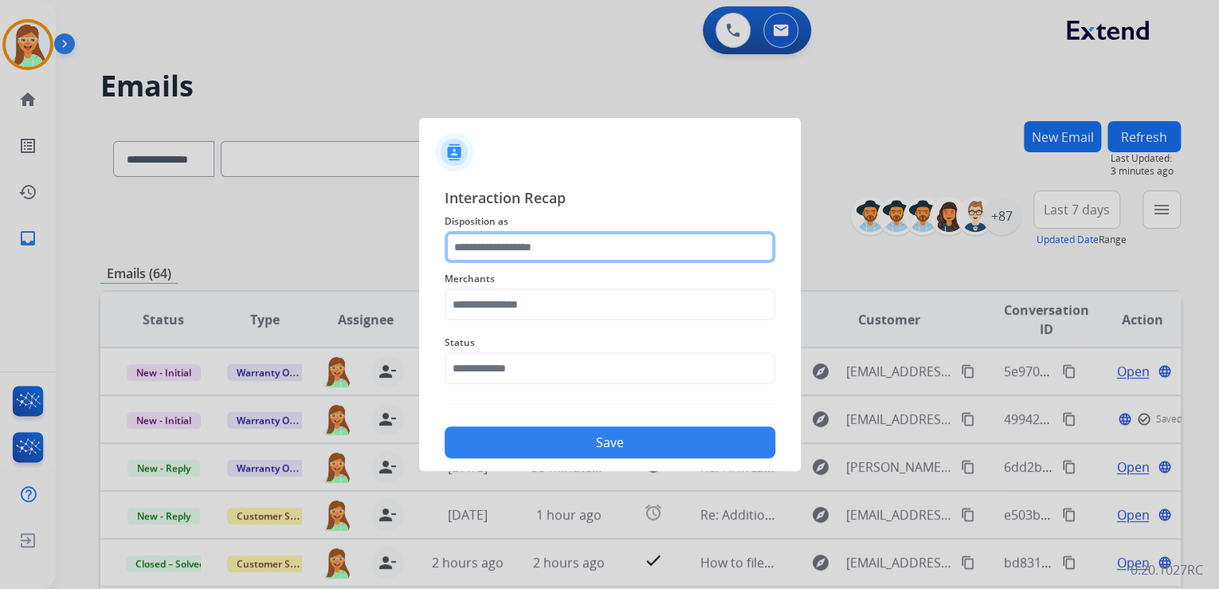
click at [702, 236] on input "text" at bounding box center [609, 247] width 331 height 32
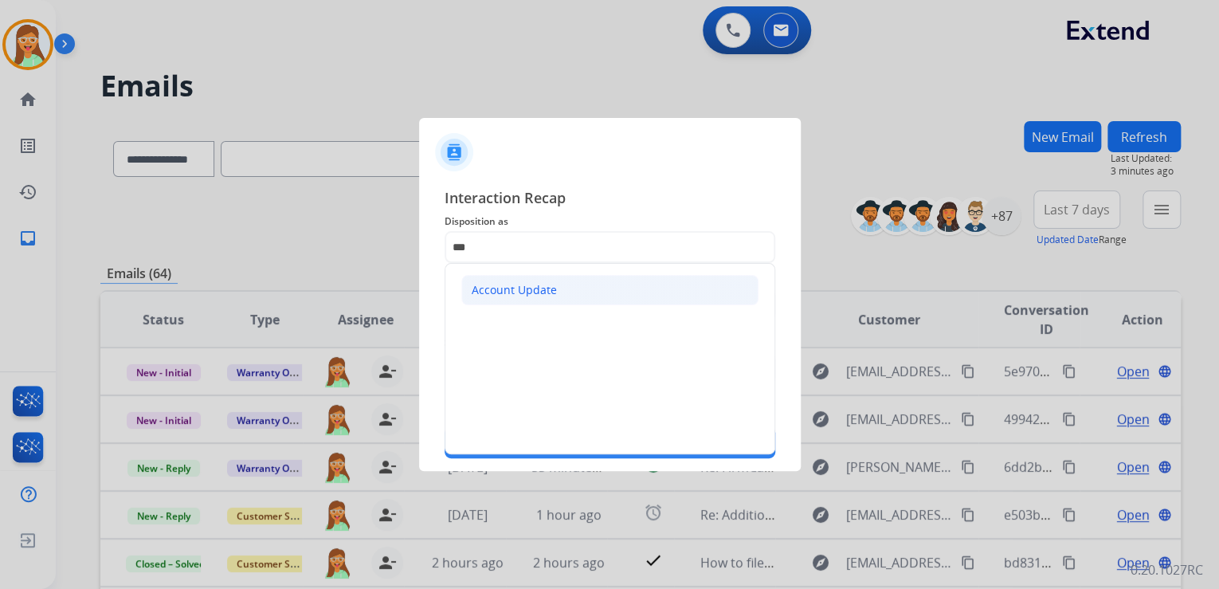
drag, startPoint x: 644, startPoint y: 274, endPoint x: 625, endPoint y: 286, distance: 23.2
click at [644, 274] on ul "Account Update" at bounding box center [609, 290] width 329 height 53
click at [621, 289] on li "Account Update" at bounding box center [609, 290] width 297 height 30
type input "**********"
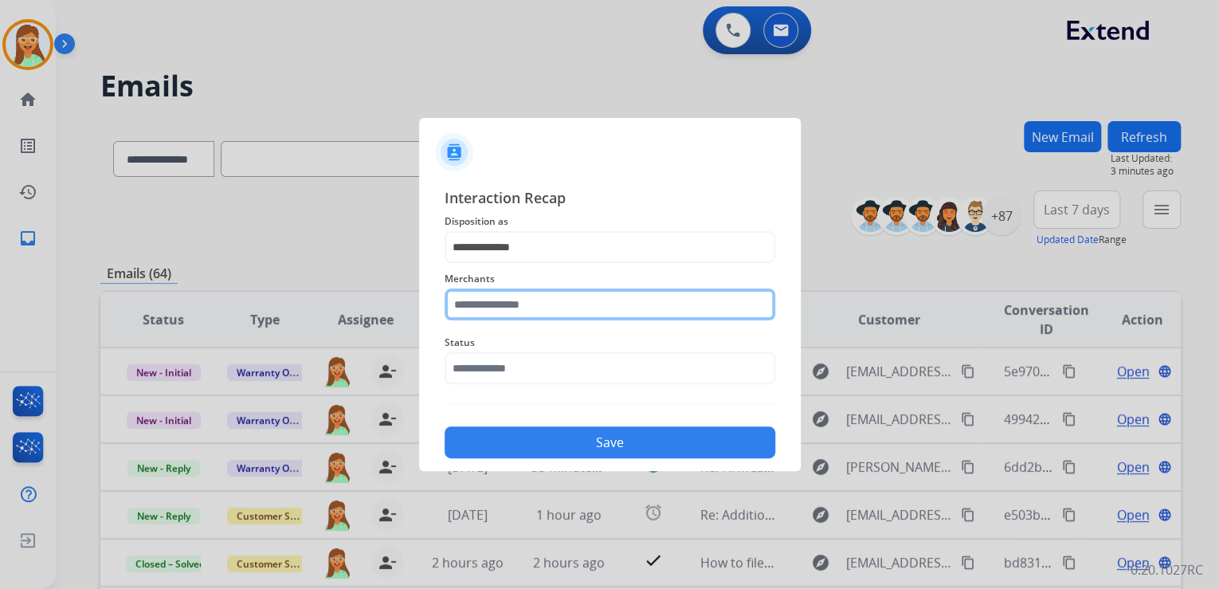
click at [615, 306] on input "text" at bounding box center [609, 304] width 331 height 32
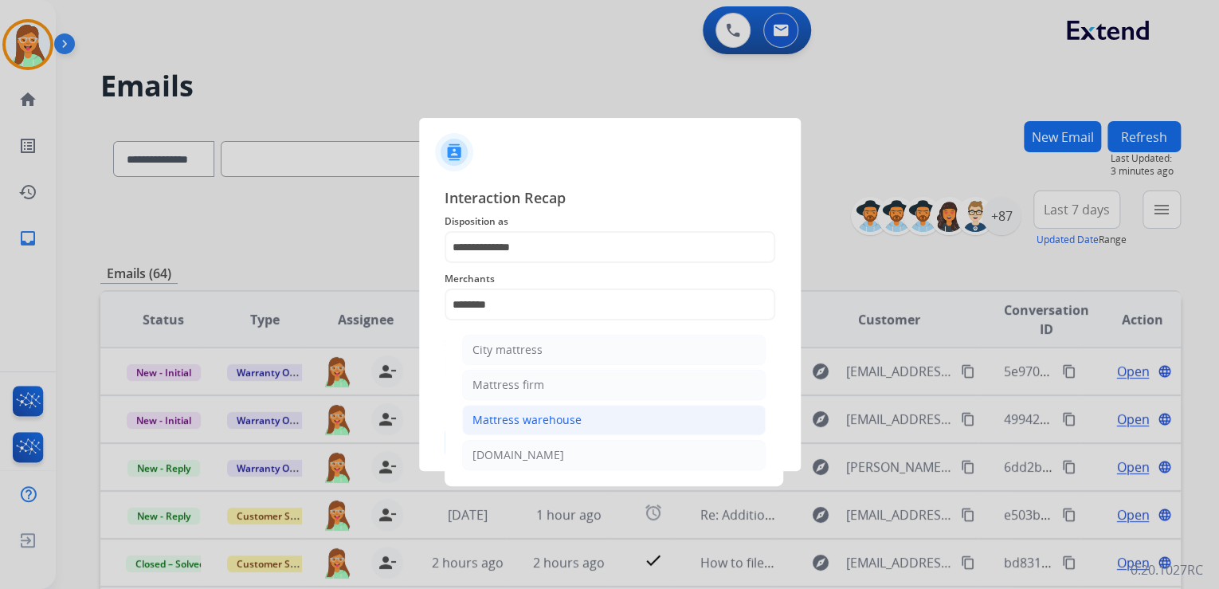
click at [595, 410] on li "Mattress warehouse" at bounding box center [613, 420] width 303 height 30
type input "**********"
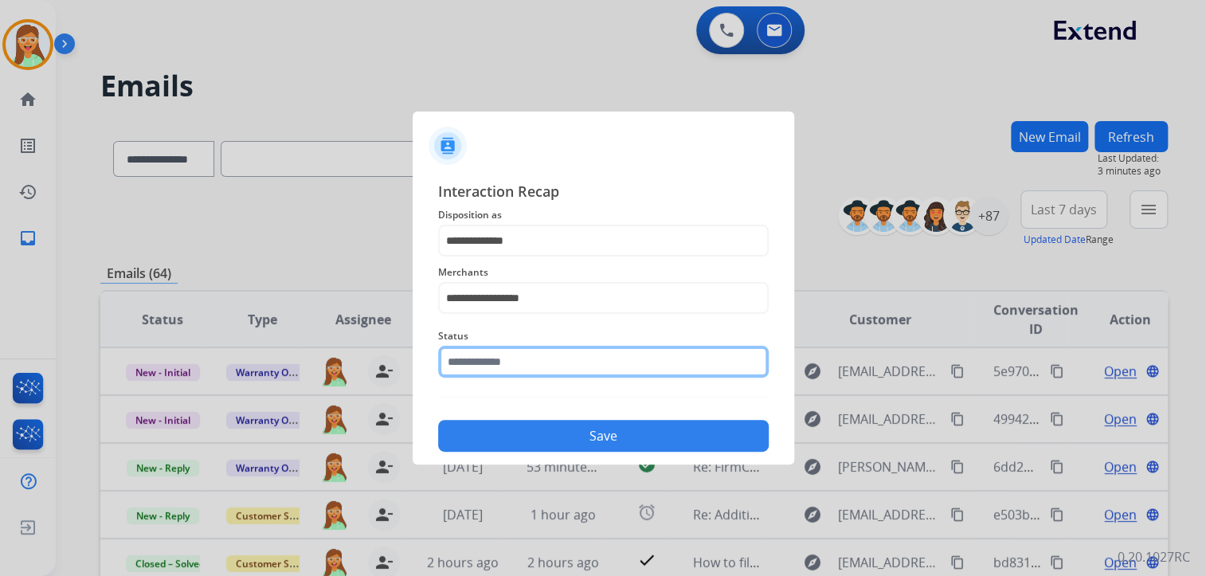
click at [574, 376] on input "text" at bounding box center [603, 362] width 331 height 32
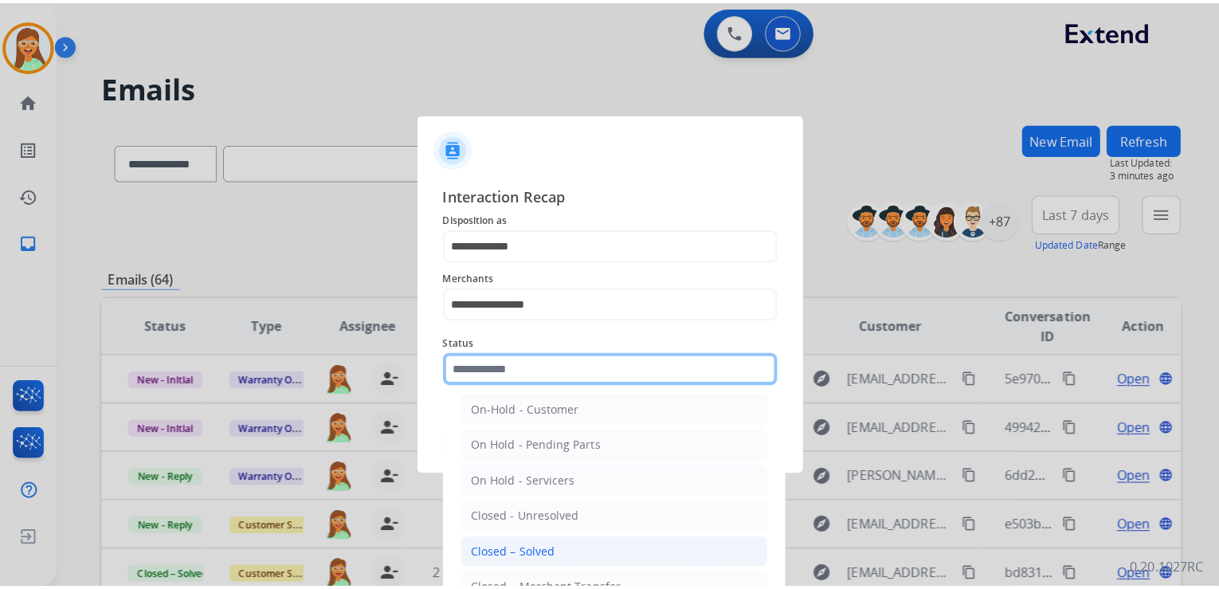
scroll to position [92, 0]
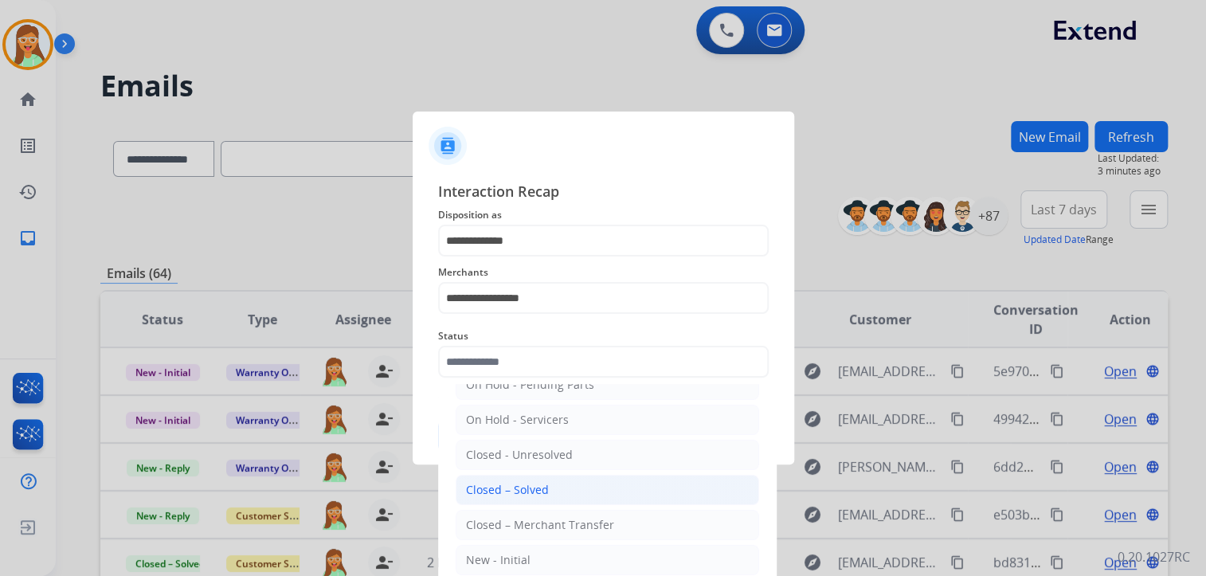
click at [542, 482] on div "Closed – Solved" at bounding box center [507, 490] width 83 height 16
type input "**********"
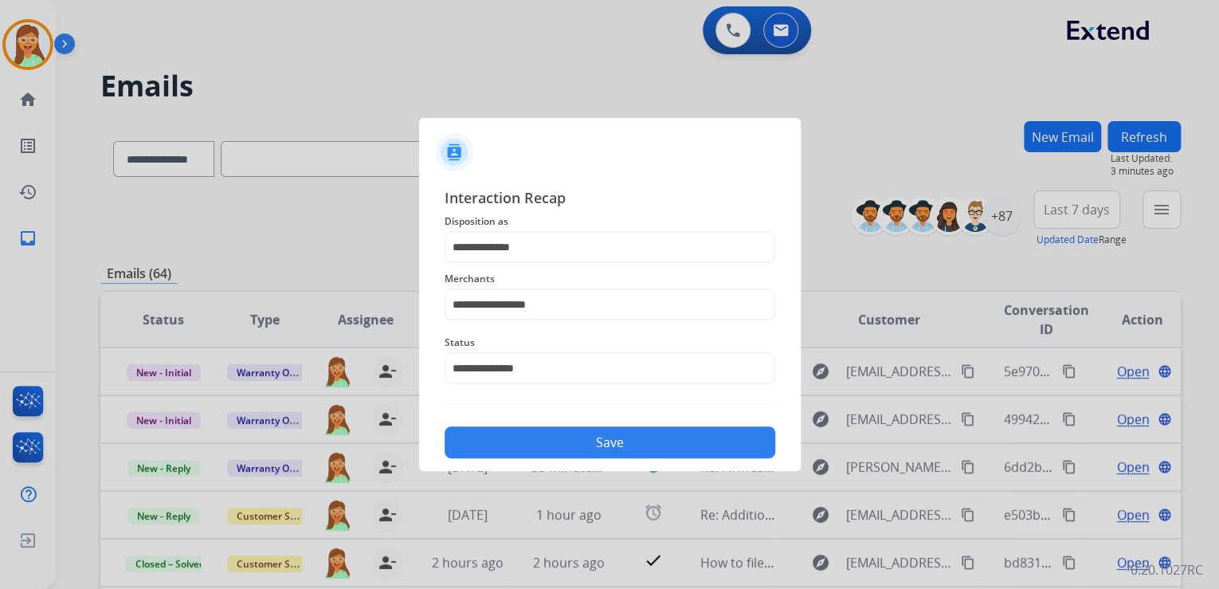
click at [574, 441] on button "Save" at bounding box center [609, 442] width 331 height 32
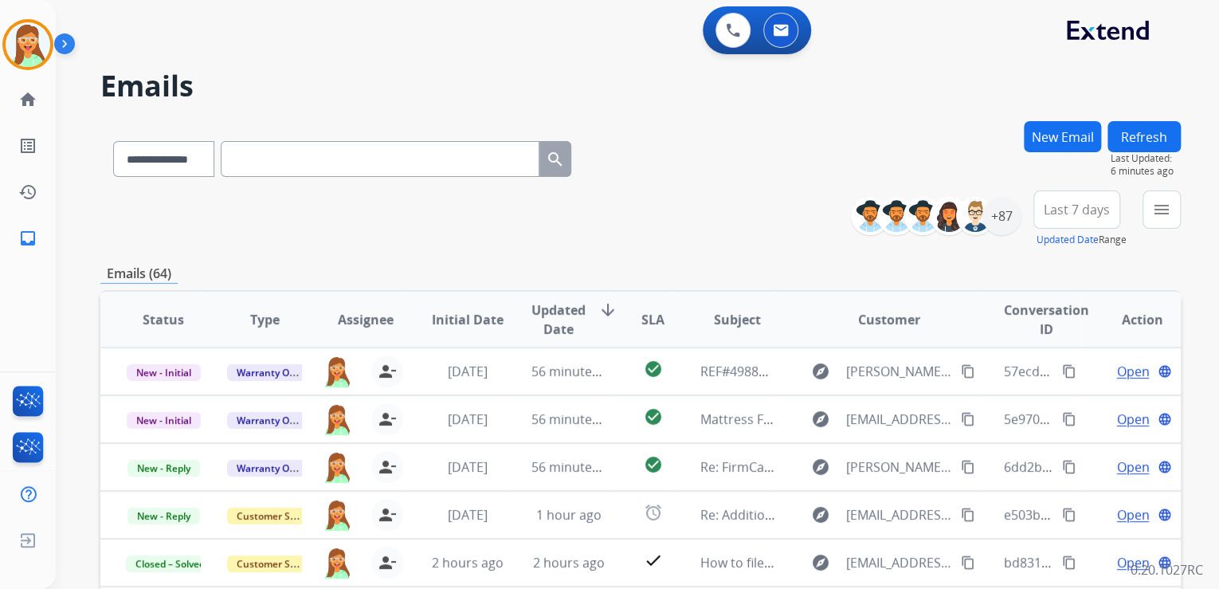
click at [0, 45] on div "[PERSON_NAME] Queue Edit Avatar Agent: [PERSON_NAME] Profile: Multi Skill ALL" at bounding box center [28, 44] width 56 height 51
click at [16, 52] on img at bounding box center [28, 44] width 45 height 45
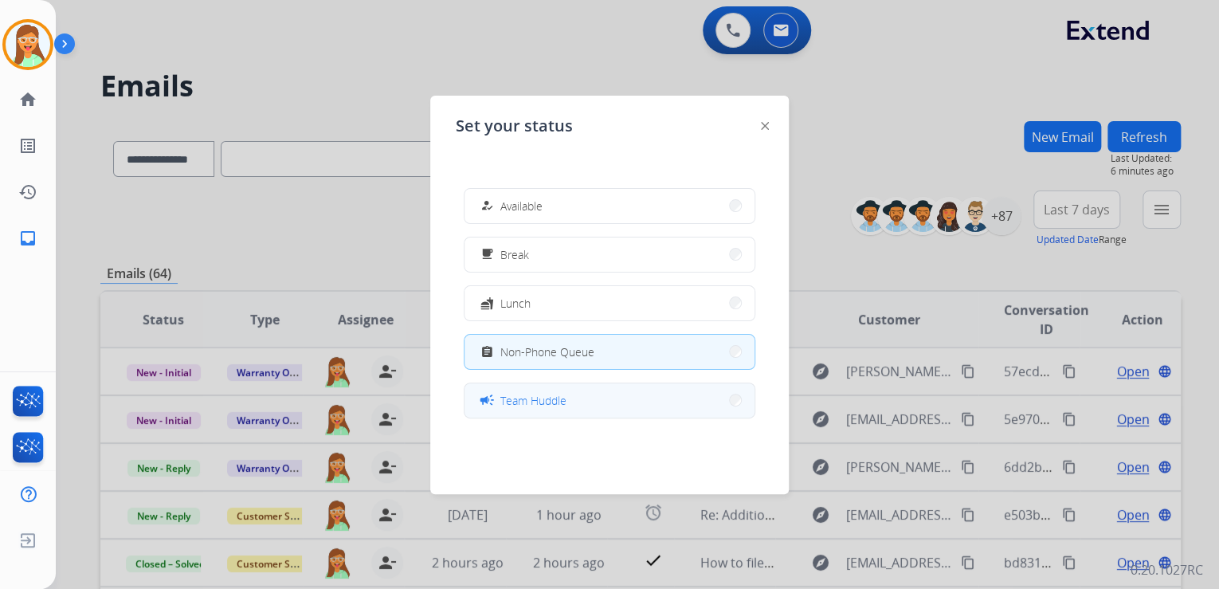
click at [535, 399] on span "Team Huddle" at bounding box center [533, 400] width 66 height 17
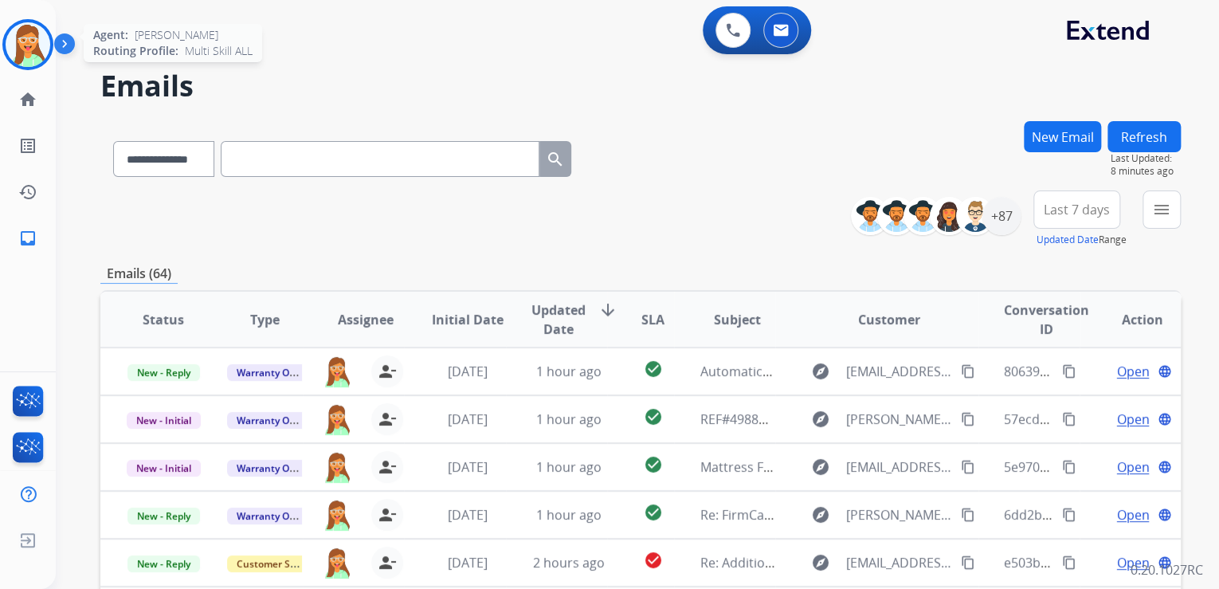
click at [30, 33] on img at bounding box center [28, 44] width 45 height 45
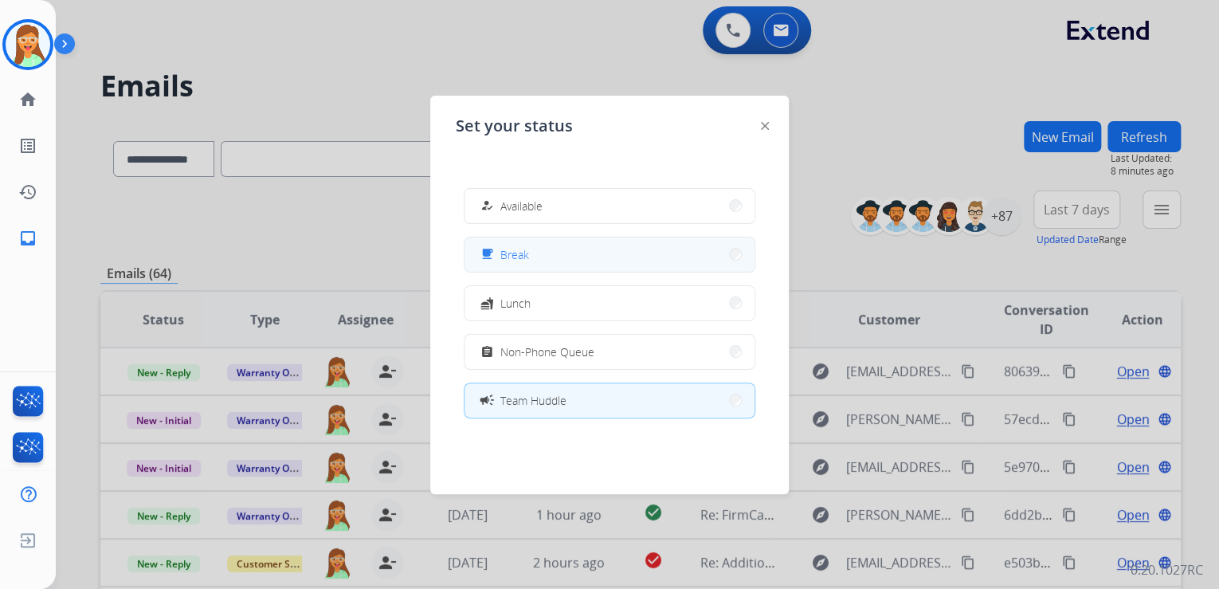
click at [591, 256] on button "free_breakfast Break" at bounding box center [609, 254] width 290 height 34
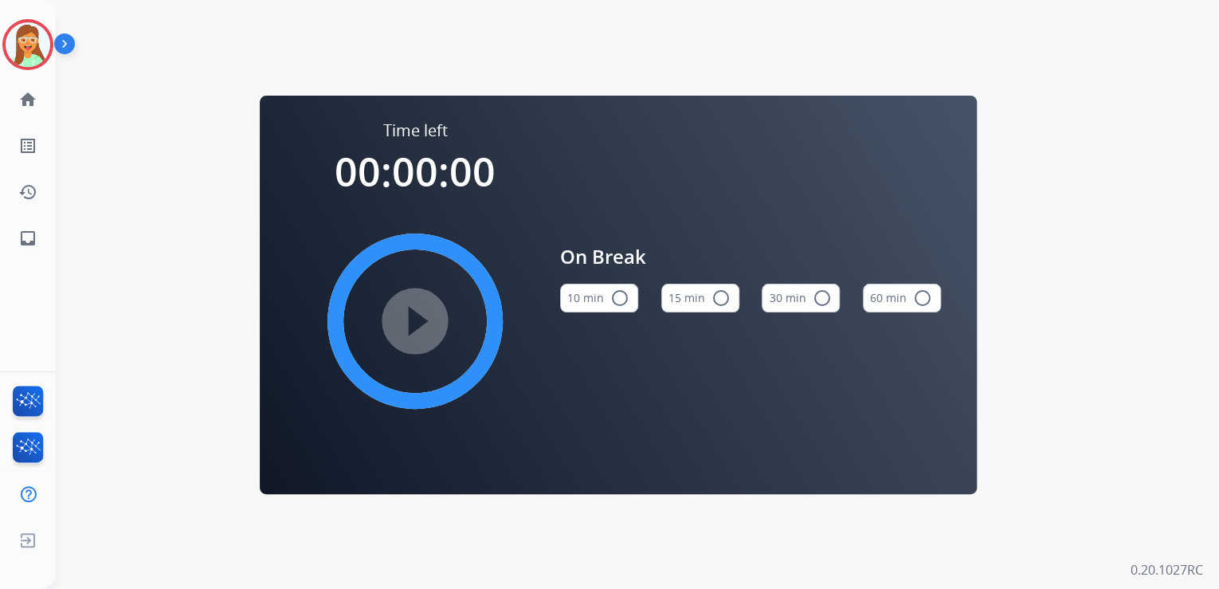
click at [703, 290] on button "15 min radio_button_unchecked" at bounding box center [700, 298] width 78 height 29
click at [405, 312] on mat-icon "play_circle_filled" at bounding box center [414, 320] width 19 height 19
drag, startPoint x: 22, startPoint y: 44, endPoint x: 45, endPoint y: 53, distance: 24.7
click at [22, 45] on img at bounding box center [28, 44] width 45 height 45
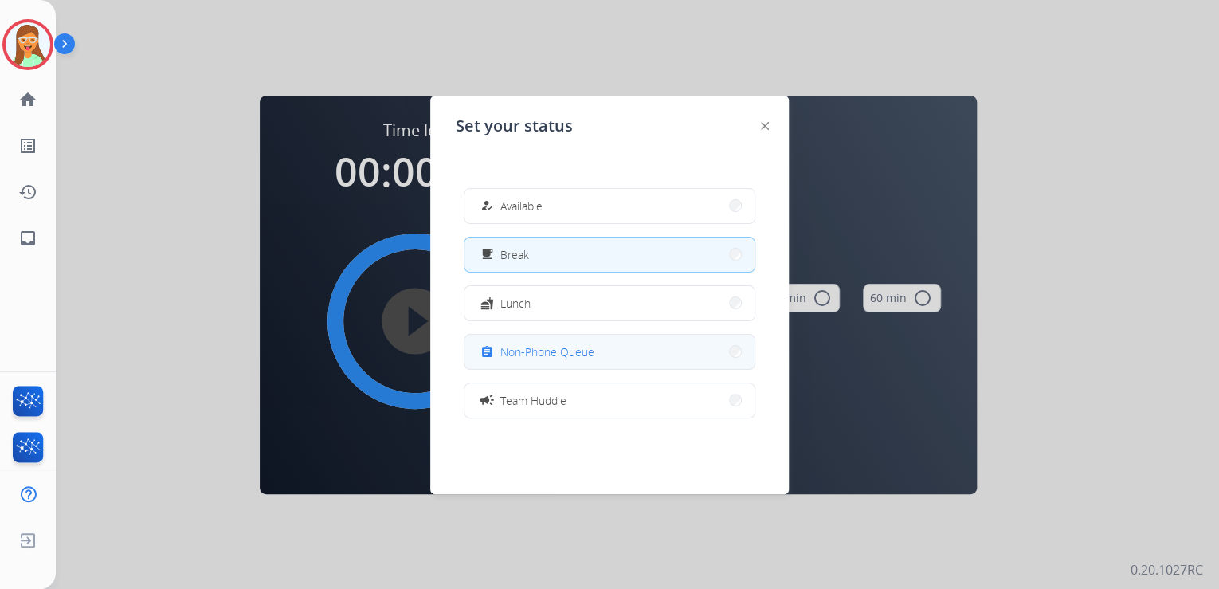
click at [580, 360] on button "assignment Non-Phone Queue" at bounding box center [609, 352] width 290 height 34
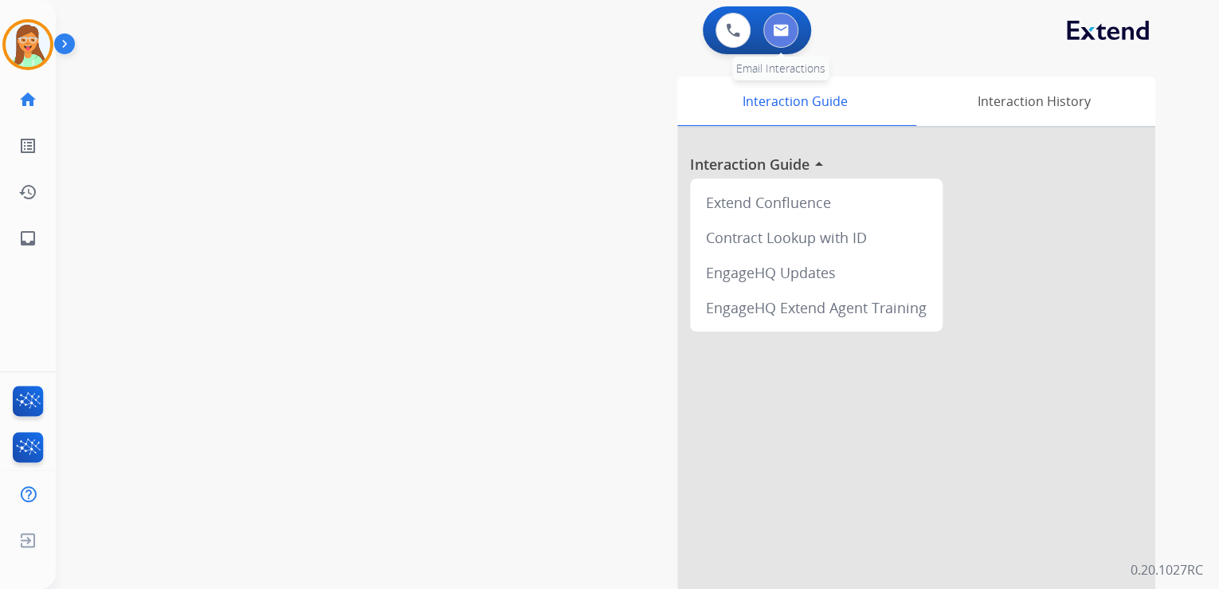
click at [781, 34] on img at bounding box center [781, 30] width 16 height 13
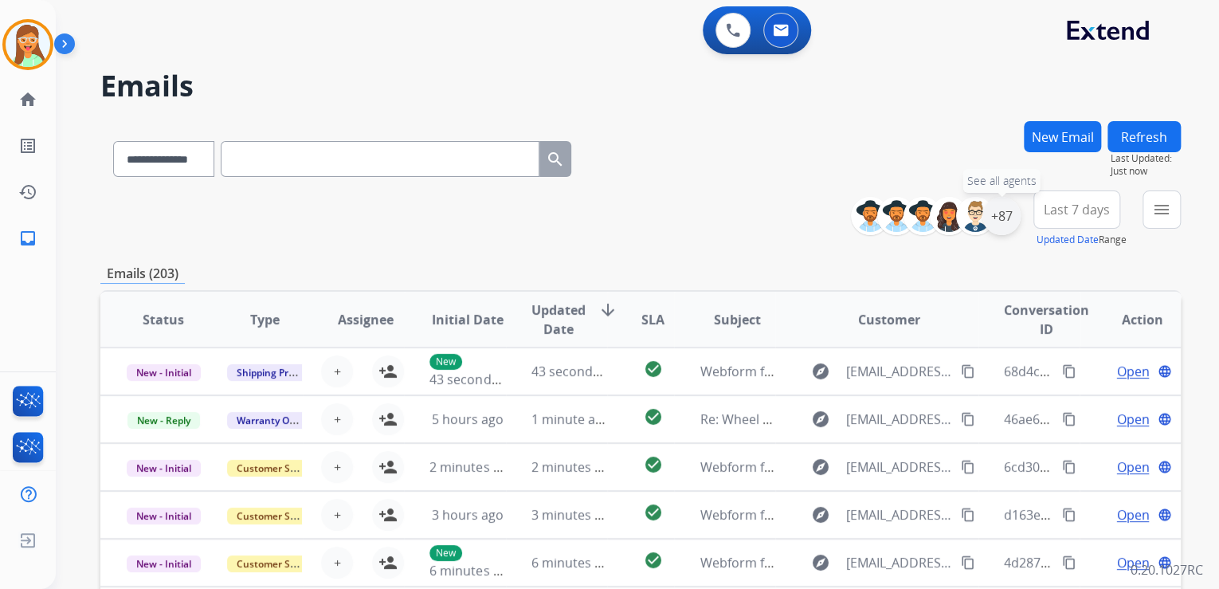
click at [1006, 212] on div "+87" at bounding box center [1001, 216] width 38 height 38
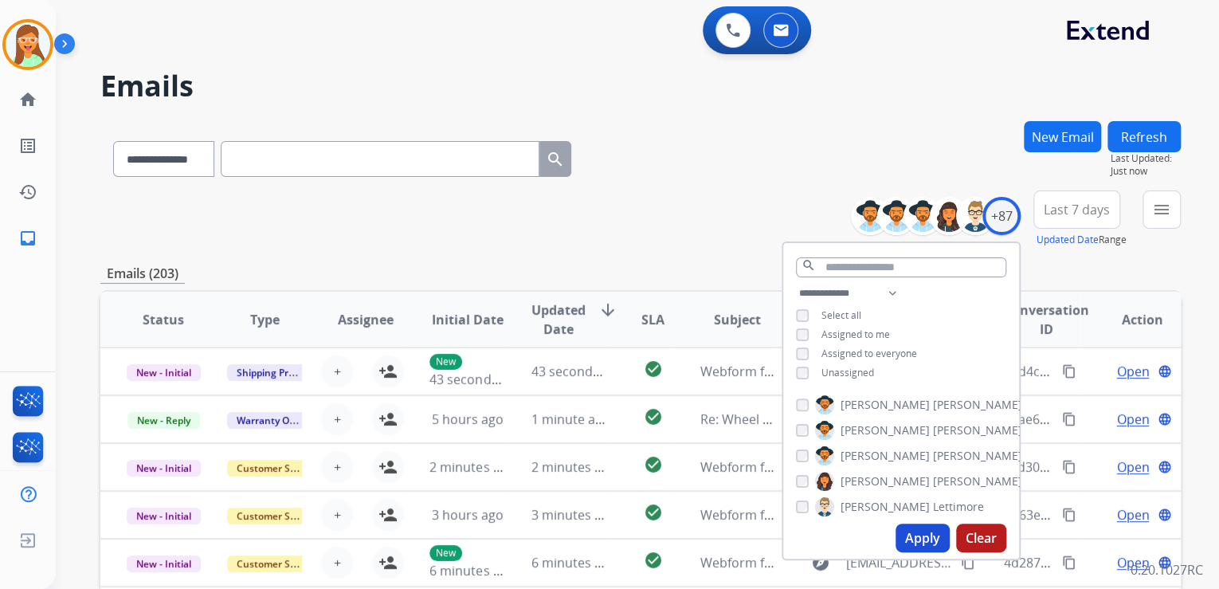
click at [926, 534] on button "Apply" at bounding box center [922, 537] width 54 height 29
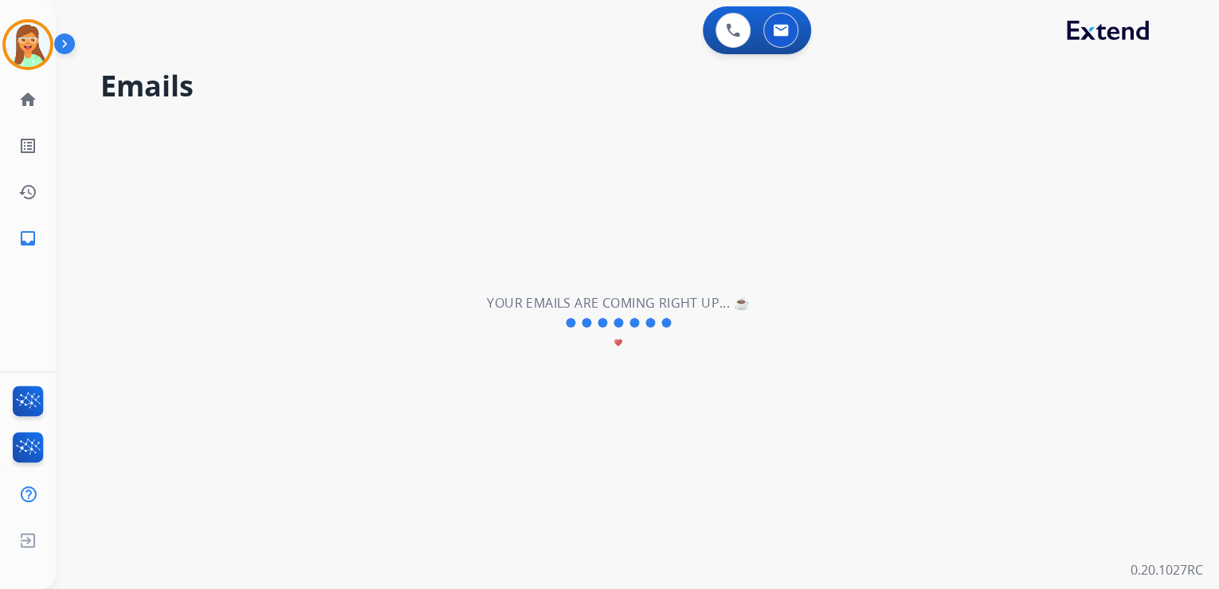
click at [690, 176] on div "**********" at bounding box center [618, 322] width 1125 height 531
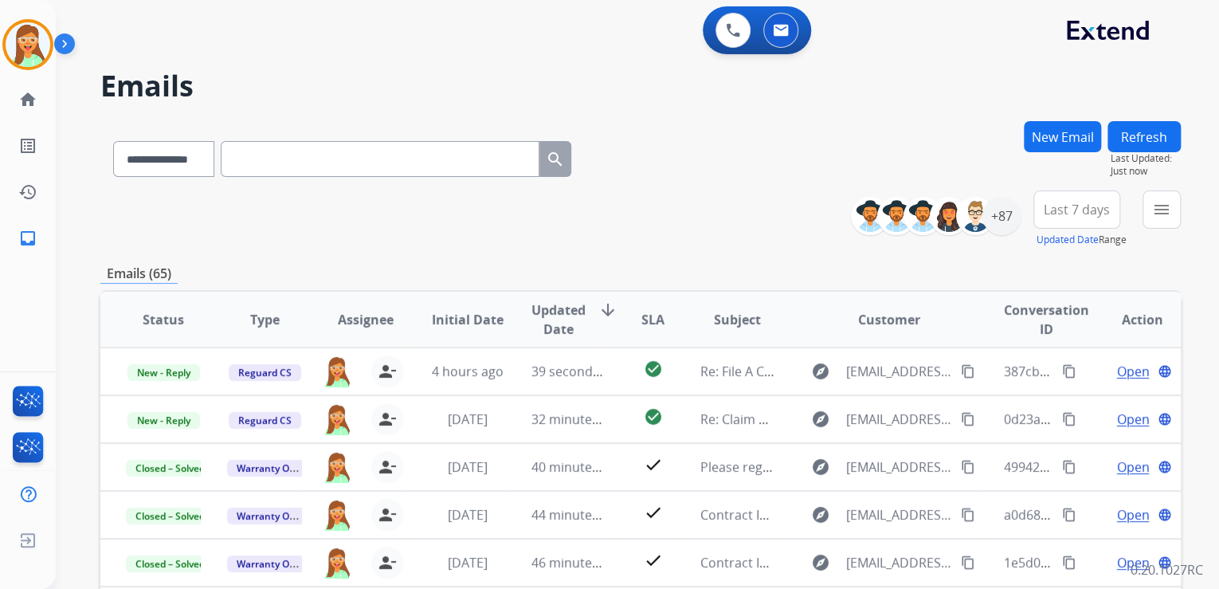
click at [672, 156] on div "**********" at bounding box center [640, 155] width 1080 height 69
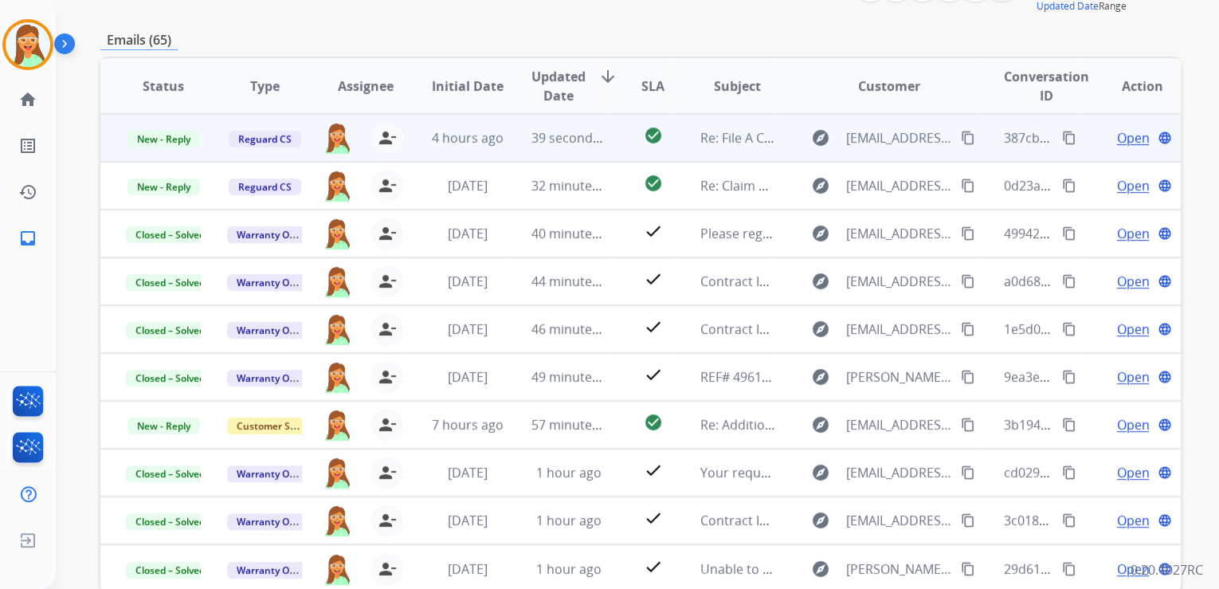
scroll to position [317, 0]
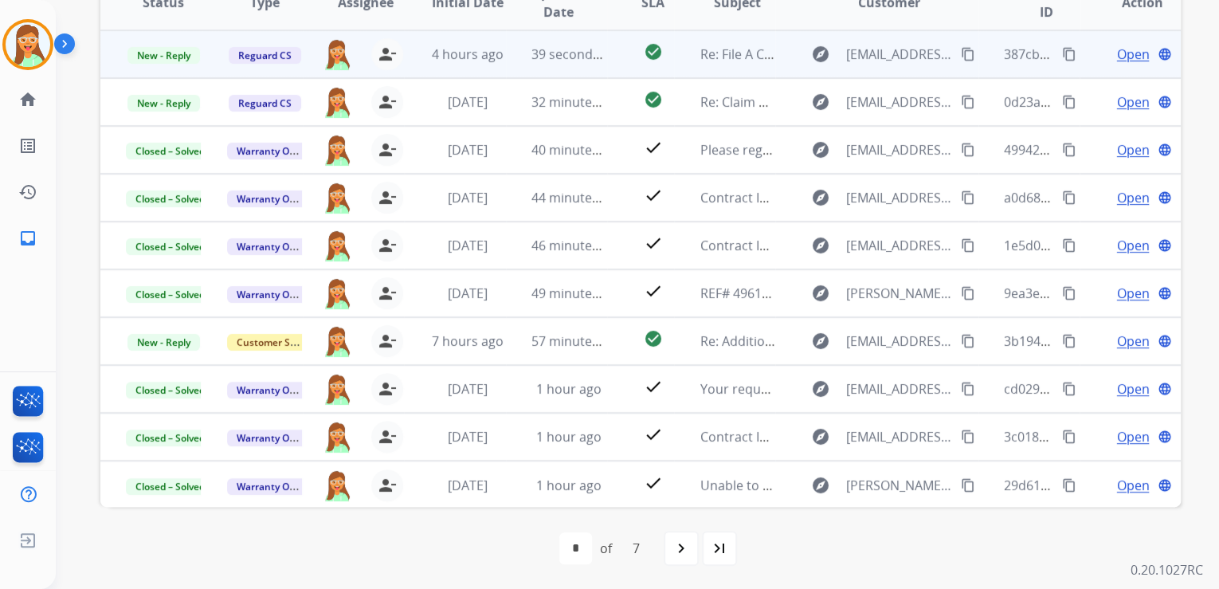
click at [1130, 51] on span "Open" at bounding box center [1132, 54] width 33 height 19
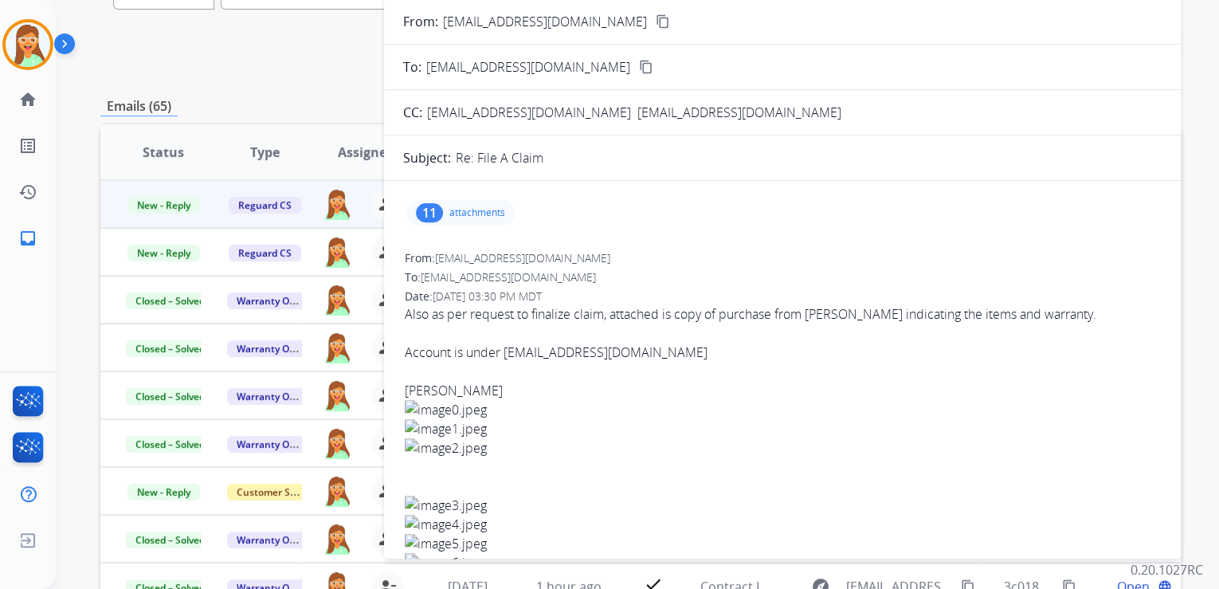
scroll to position [0, 0]
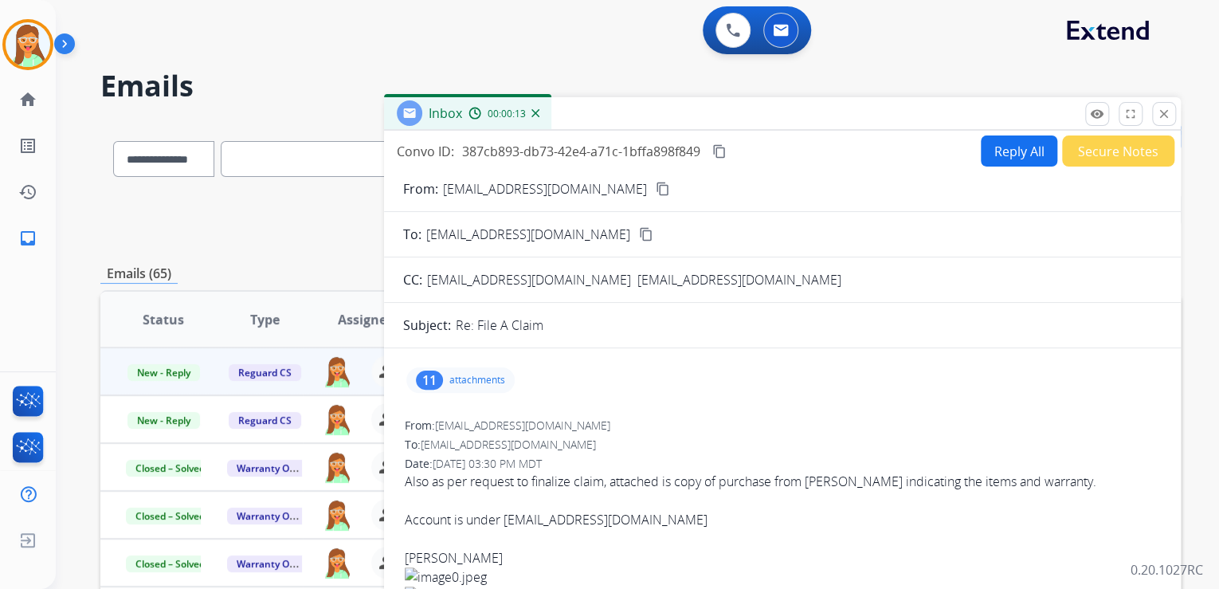
click at [653, 198] on button "content_copy" at bounding box center [662, 188] width 19 height 19
click at [491, 377] on p "attachments" at bounding box center [477, 380] width 56 height 13
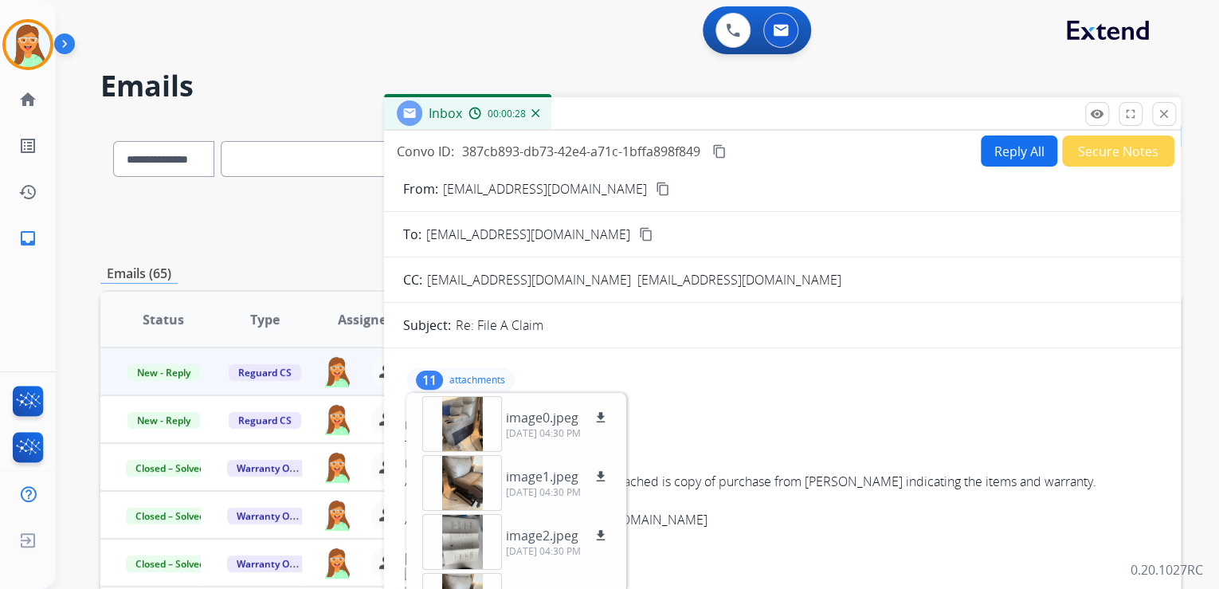
click at [457, 371] on div "11 attachments image0.jpeg download [DATE] 04:30 PM image1.jpeg download [DATE]…" at bounding box center [460, 379] width 108 height 25
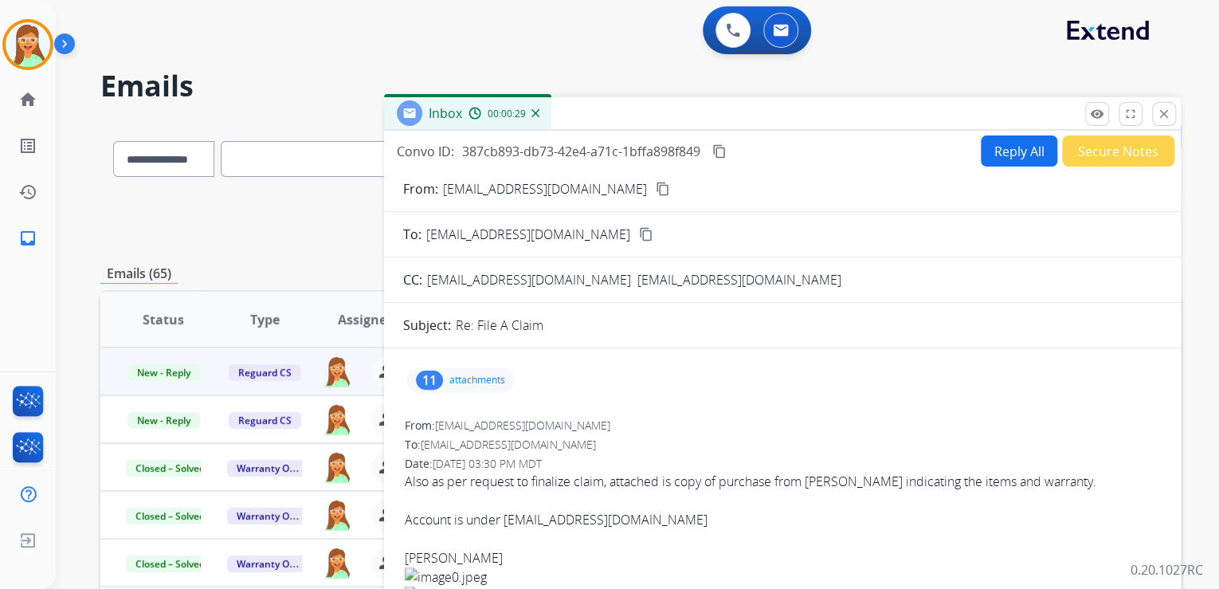
click at [1004, 158] on button "Reply All" at bounding box center [1019, 150] width 76 height 31
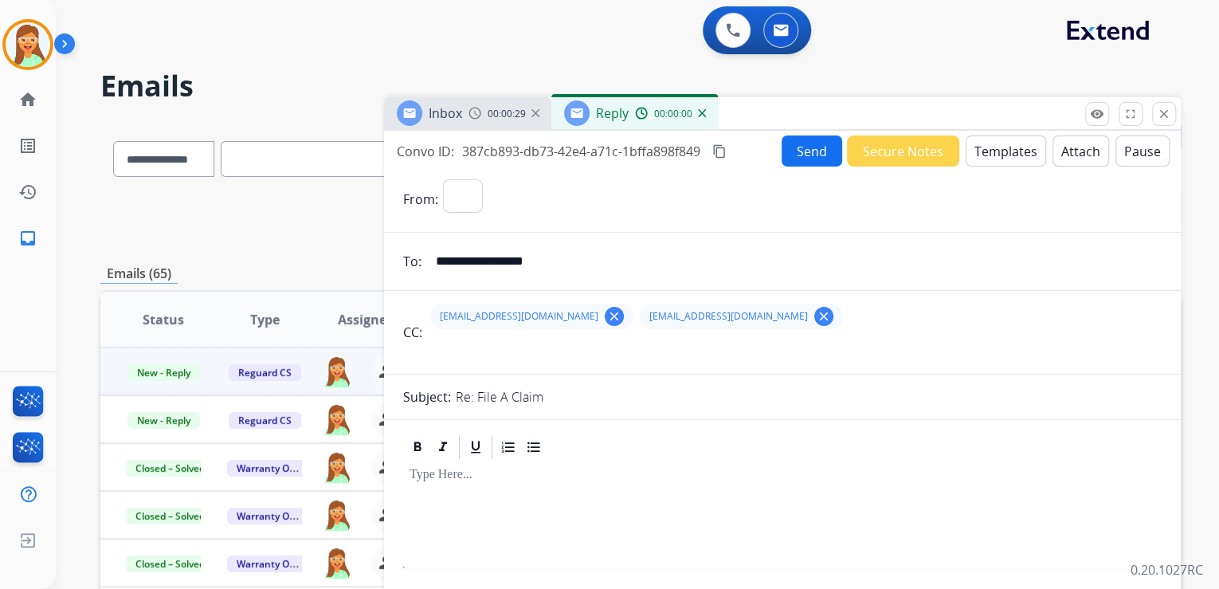
click at [1004, 153] on button "Templates" at bounding box center [1005, 150] width 80 height 31
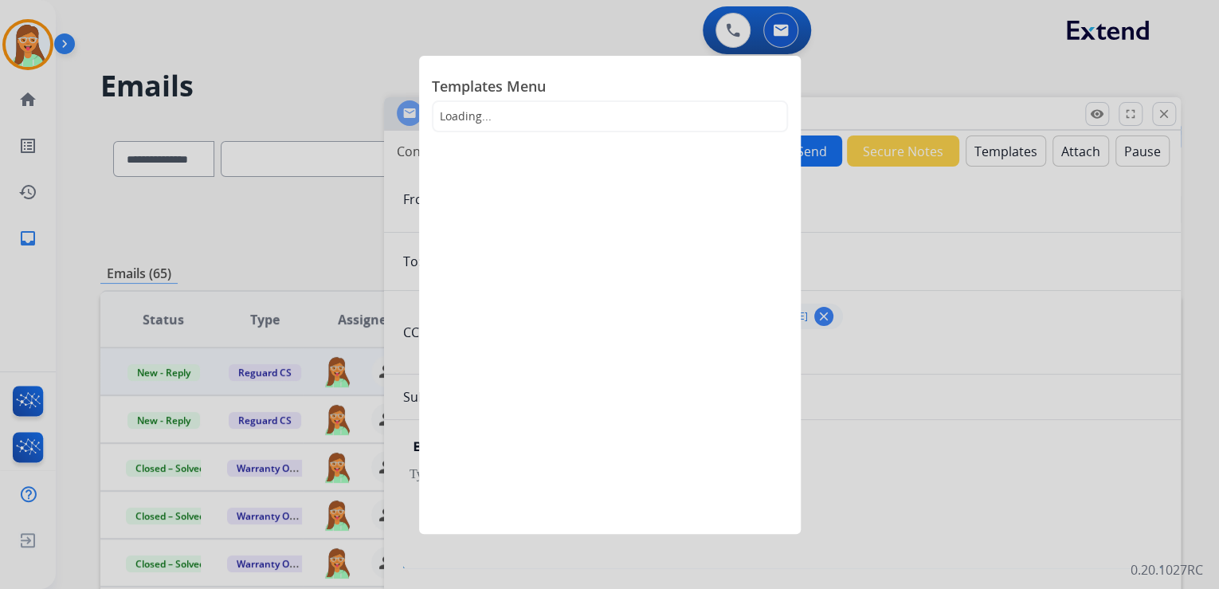
select select "**********"
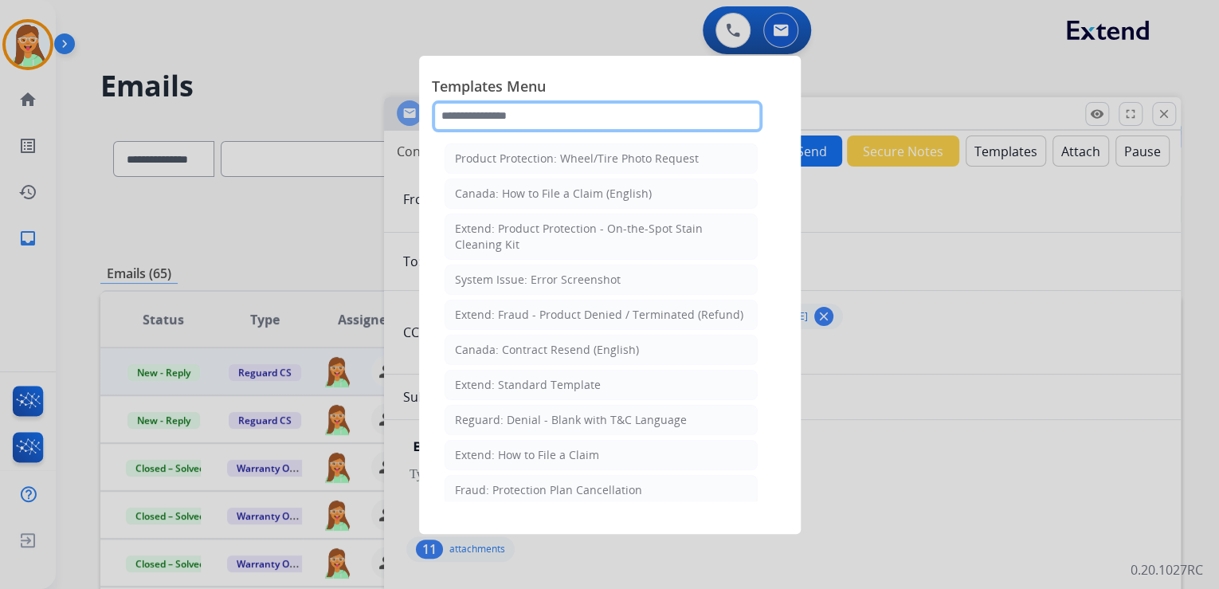
click at [644, 117] on input "text" at bounding box center [597, 116] width 331 height 32
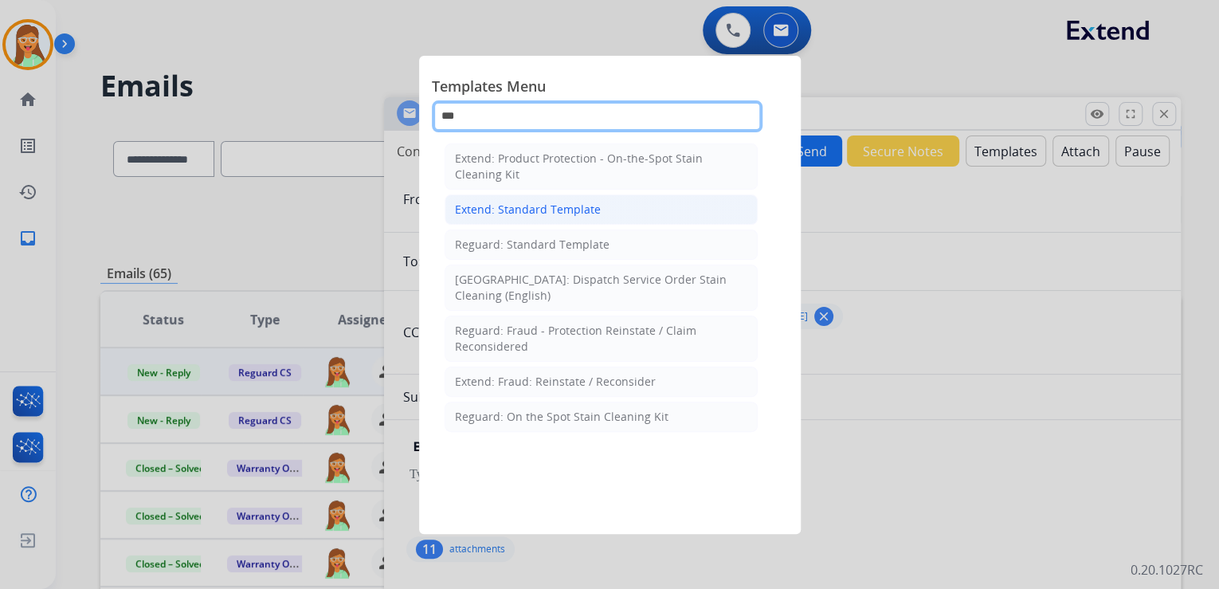
type input "***"
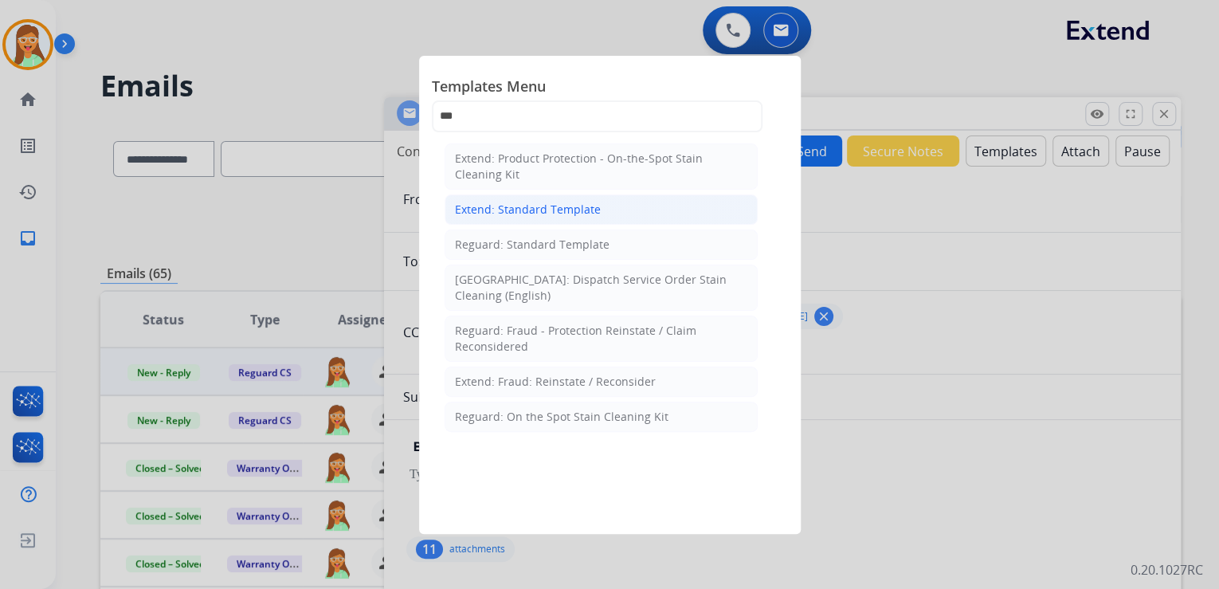
click at [591, 198] on li "Extend: Standard Template" at bounding box center [600, 209] width 313 height 30
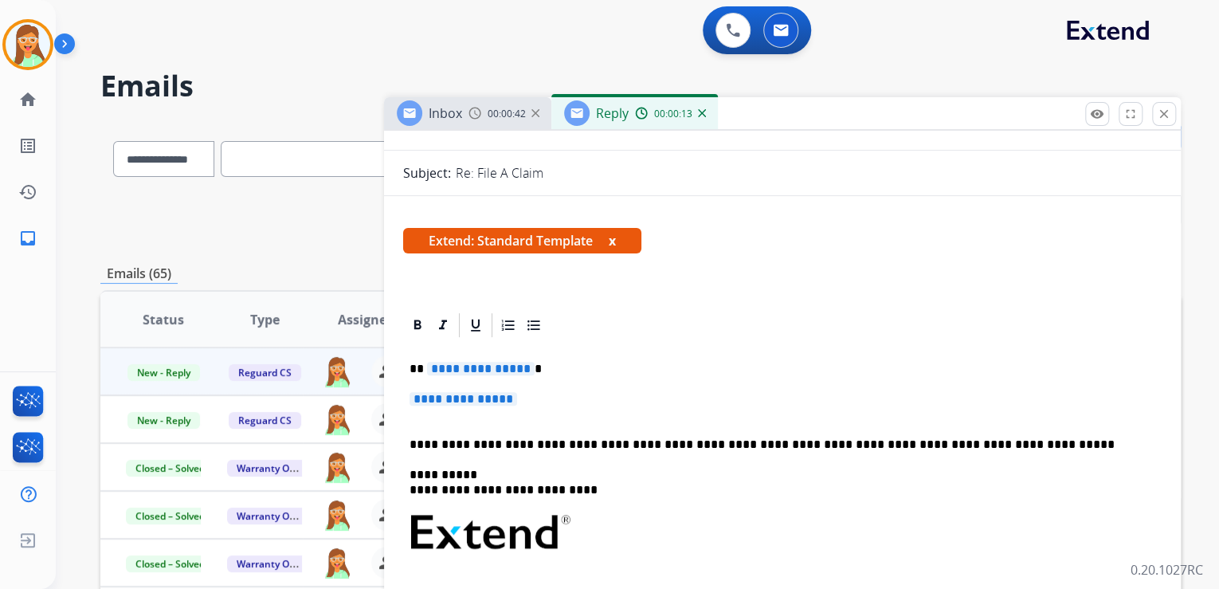
scroll to position [382, 0]
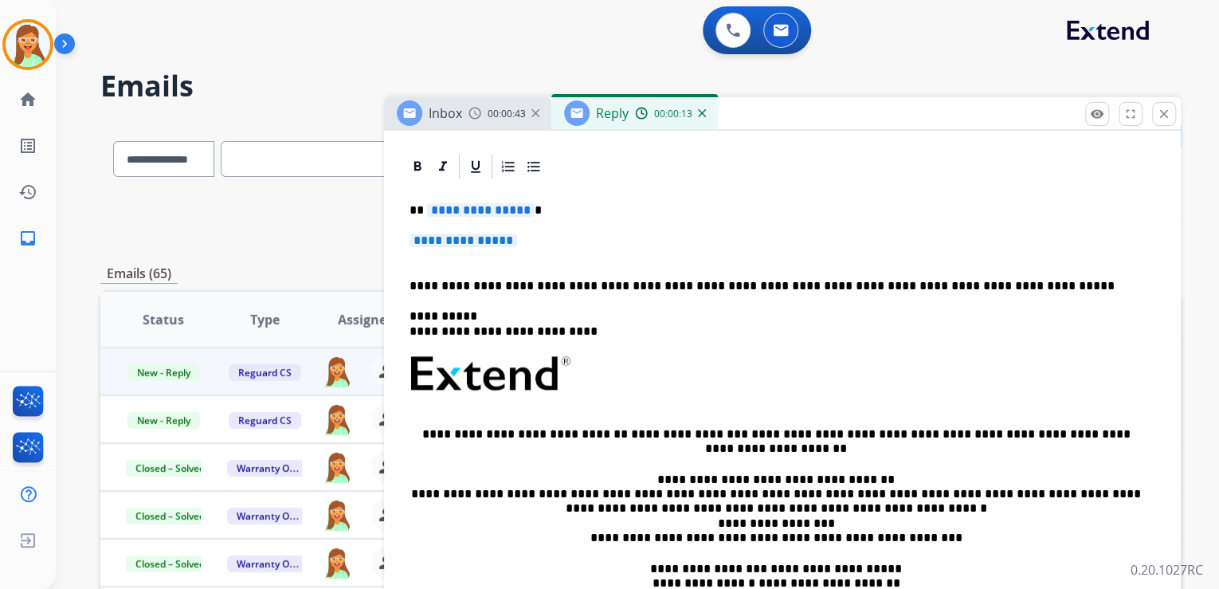
click at [460, 203] on span "**********" at bounding box center [481, 210] width 108 height 14
click at [490, 245] on span "**********" at bounding box center [463, 240] width 108 height 14
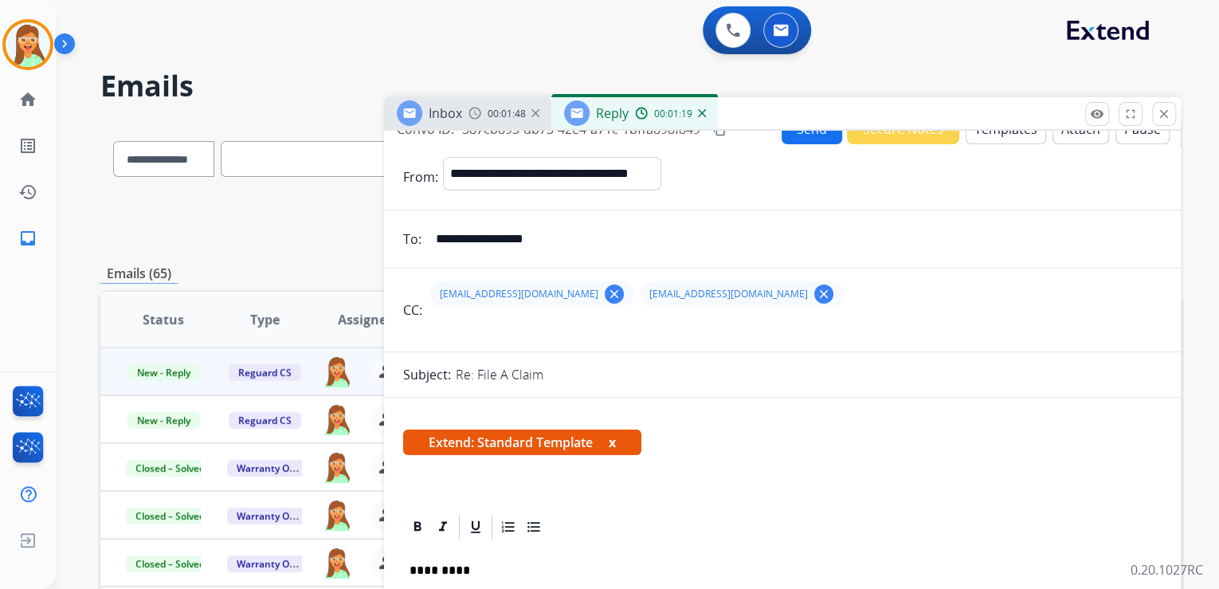
scroll to position [0, 0]
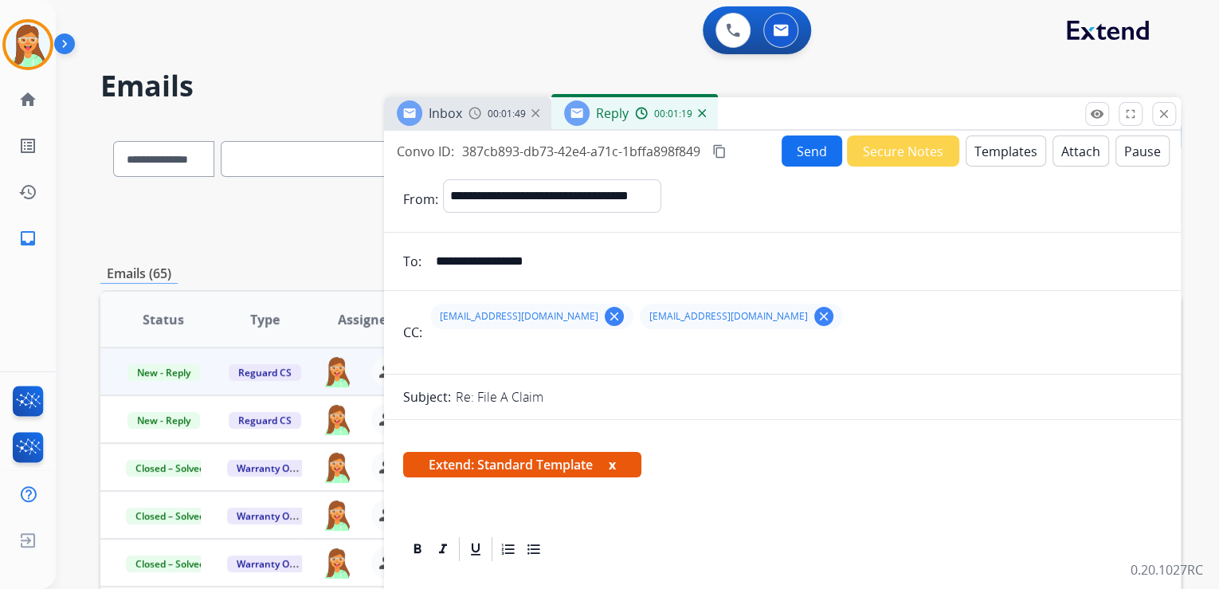
click at [793, 155] on button "Send" at bounding box center [811, 150] width 61 height 31
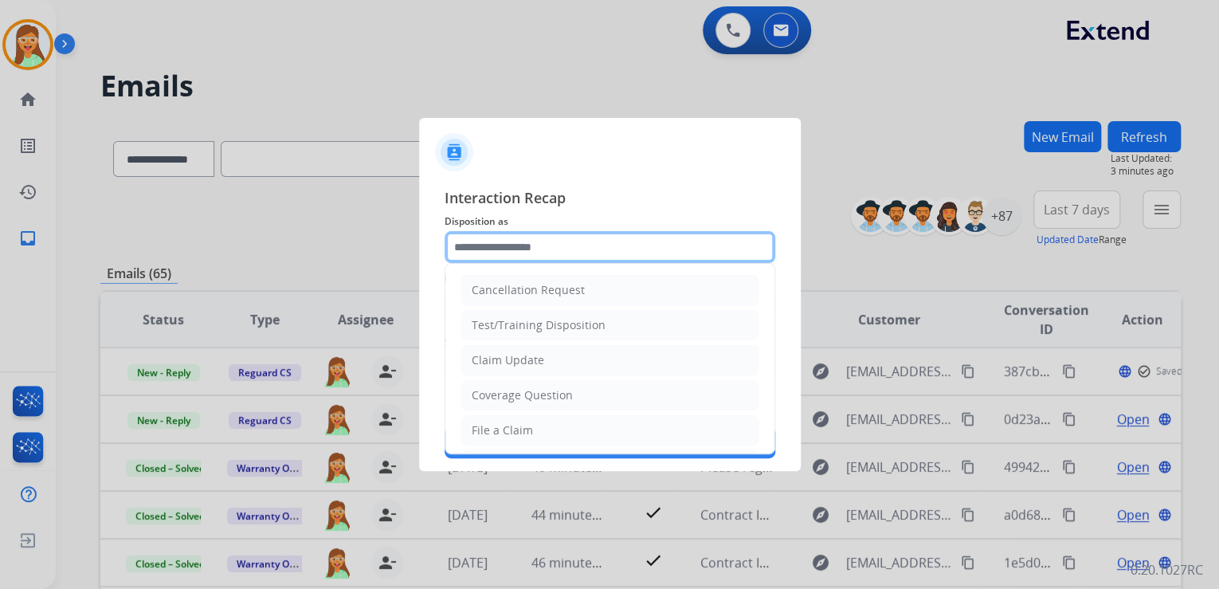
click at [579, 234] on input "text" at bounding box center [609, 247] width 331 height 32
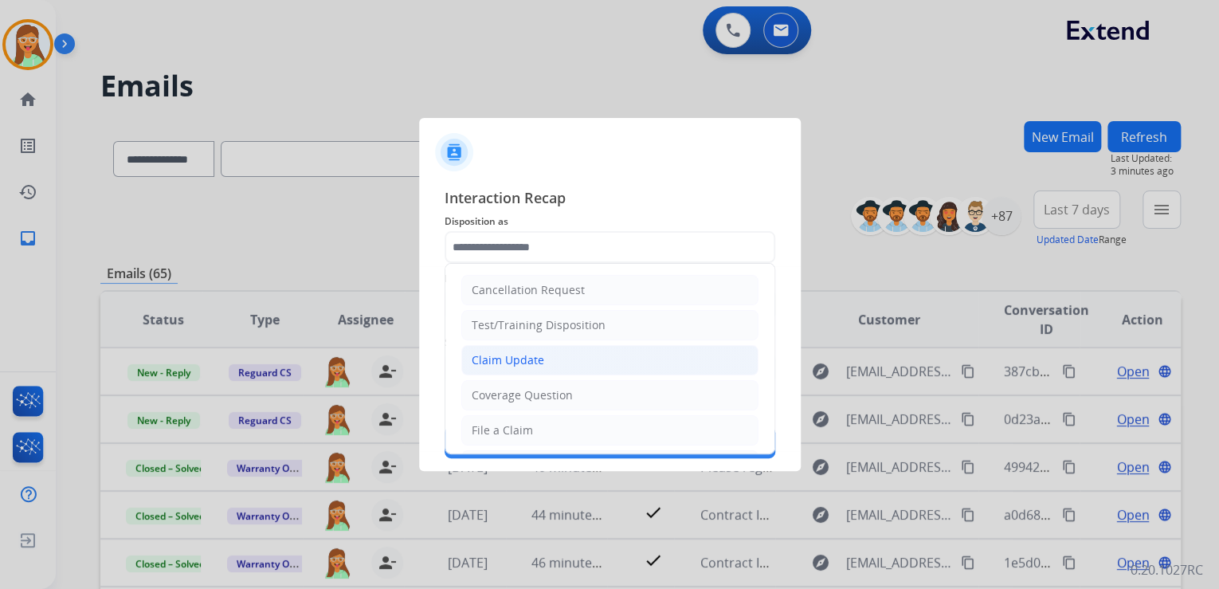
click at [538, 352] on div "Claim Update" at bounding box center [508, 360] width 72 height 16
type input "**********"
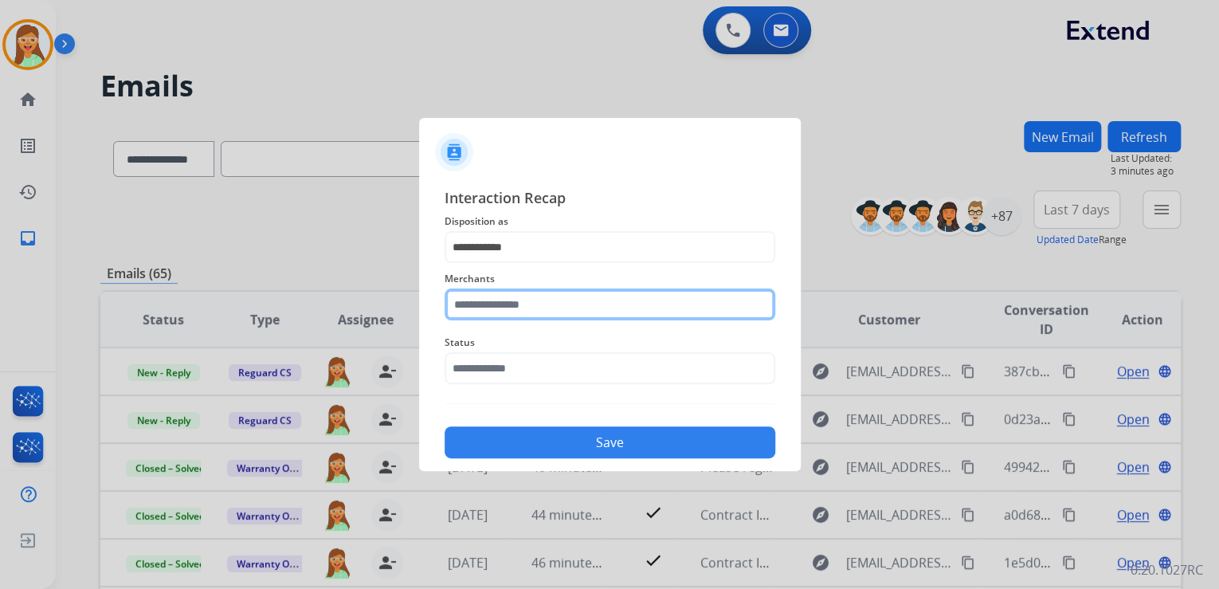
click at [531, 297] on input "text" at bounding box center [609, 304] width 331 height 32
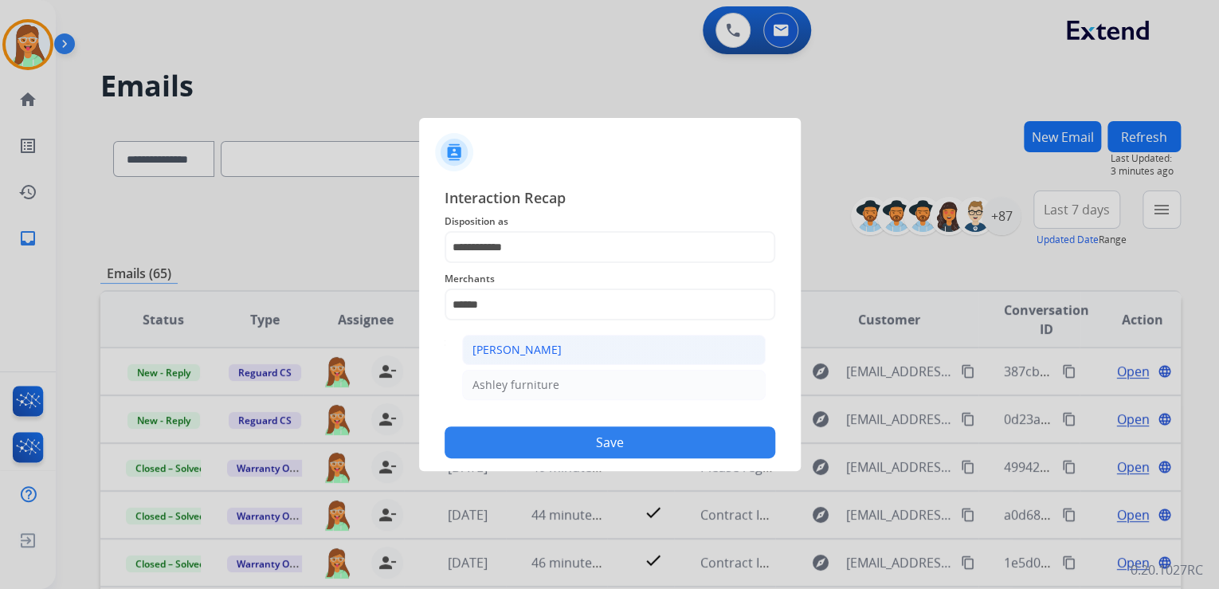
click at [673, 345] on li "[PERSON_NAME]" at bounding box center [613, 350] width 303 height 30
type input "**********"
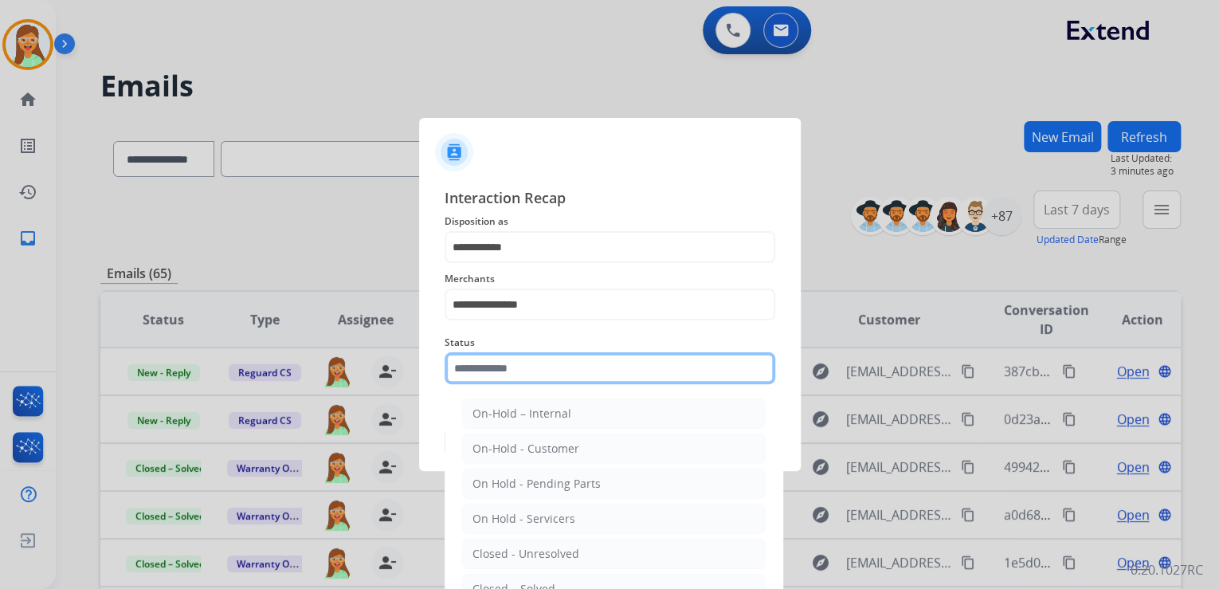
click at [589, 370] on input "text" at bounding box center [609, 368] width 331 height 32
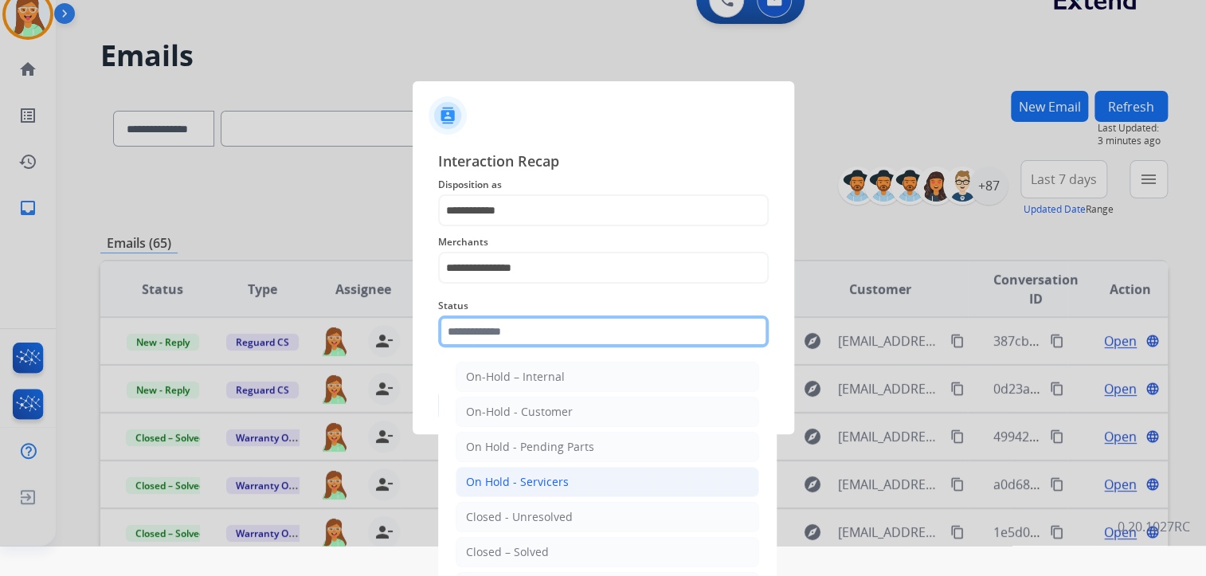
scroll to position [47, 0]
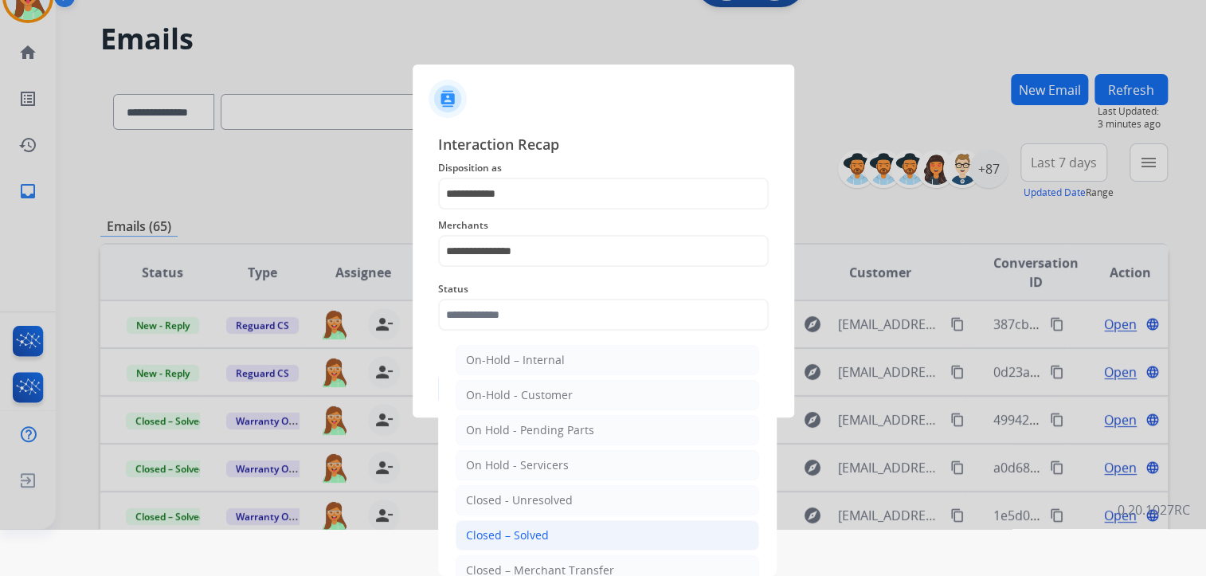
click at [595, 527] on li "Closed – Solved" at bounding box center [607, 535] width 303 height 30
type input "**********"
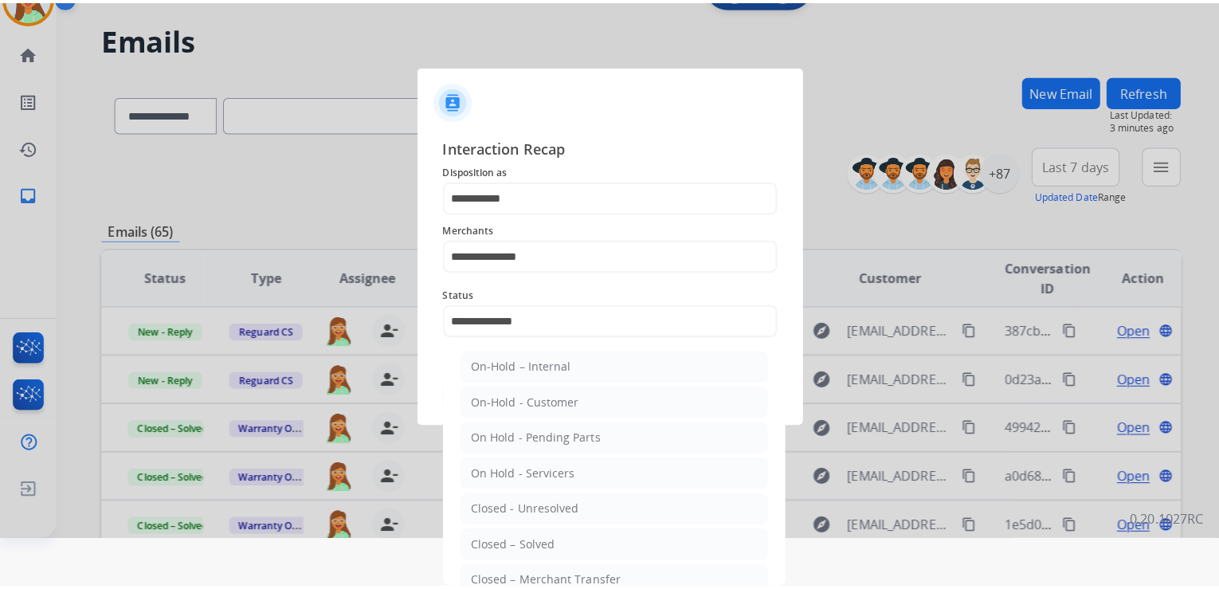
scroll to position [0, 0]
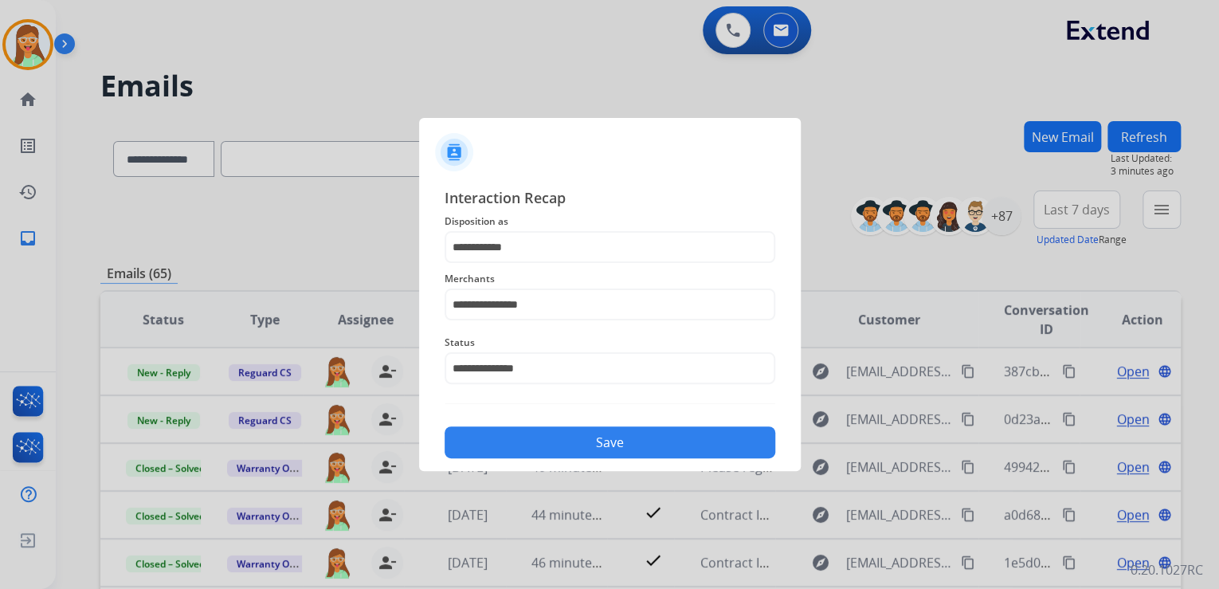
click at [601, 442] on button "Save" at bounding box center [609, 442] width 331 height 32
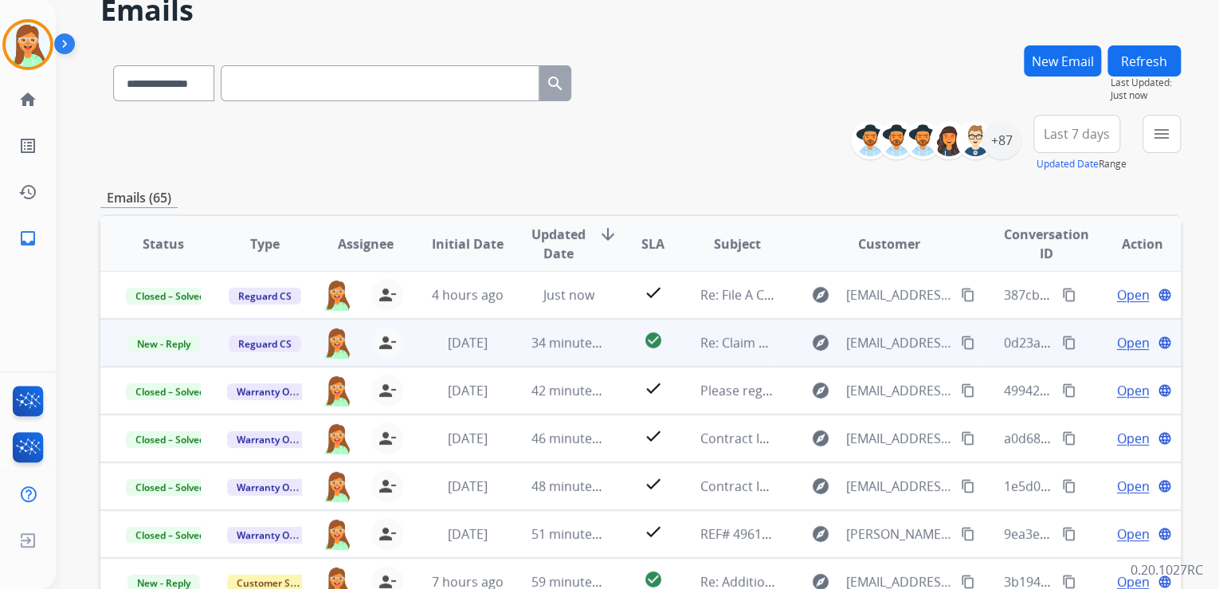
scroll to position [191, 0]
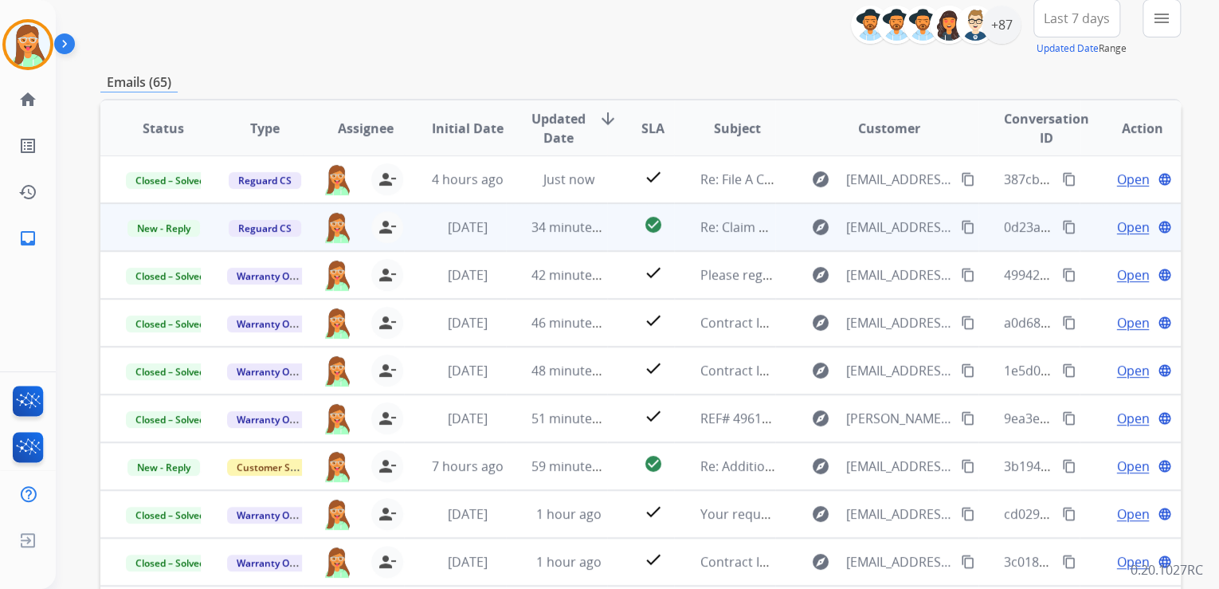
click at [961, 221] on mat-icon "content_copy" at bounding box center [968, 227] width 14 height 14
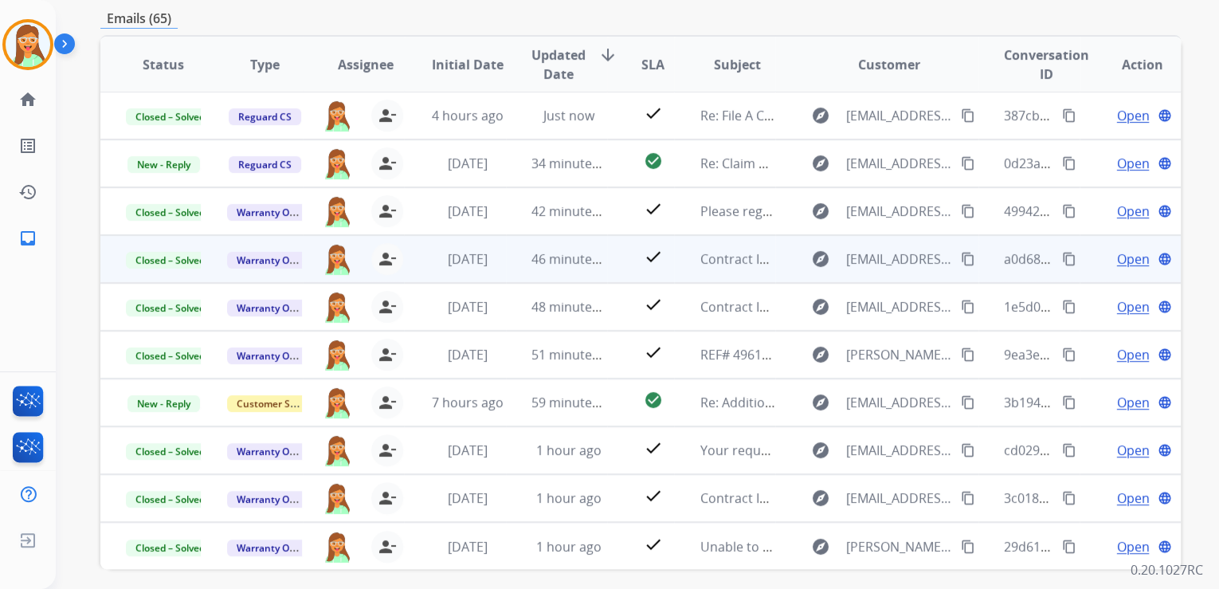
scroll to position [0, 0]
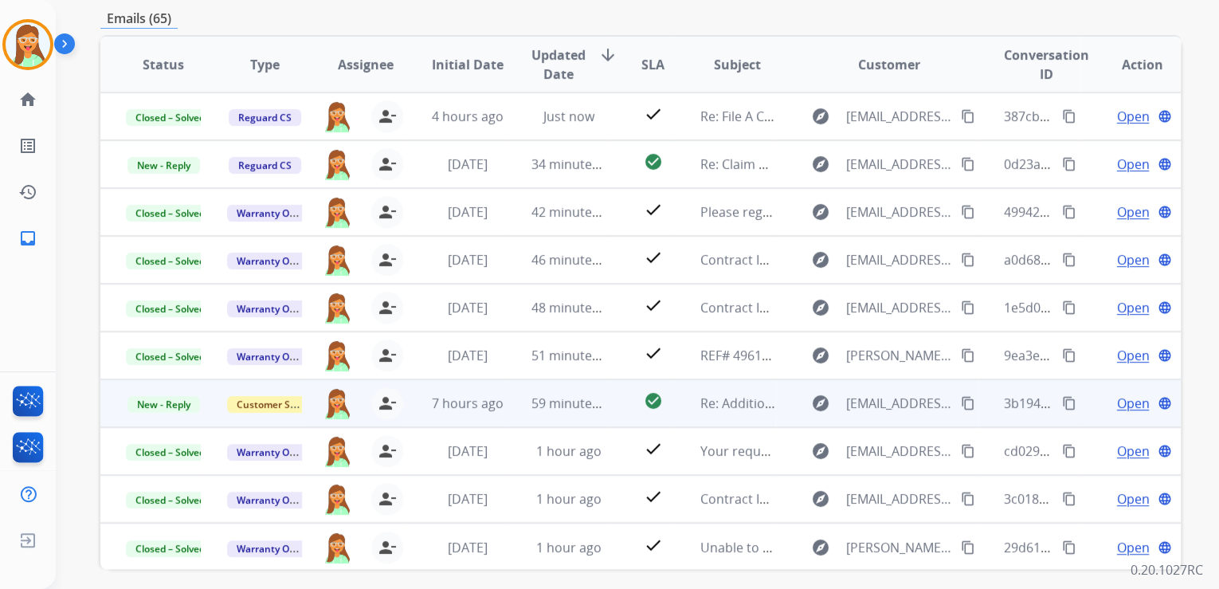
click at [961, 401] on mat-icon "content_copy" at bounding box center [968, 403] width 14 height 14
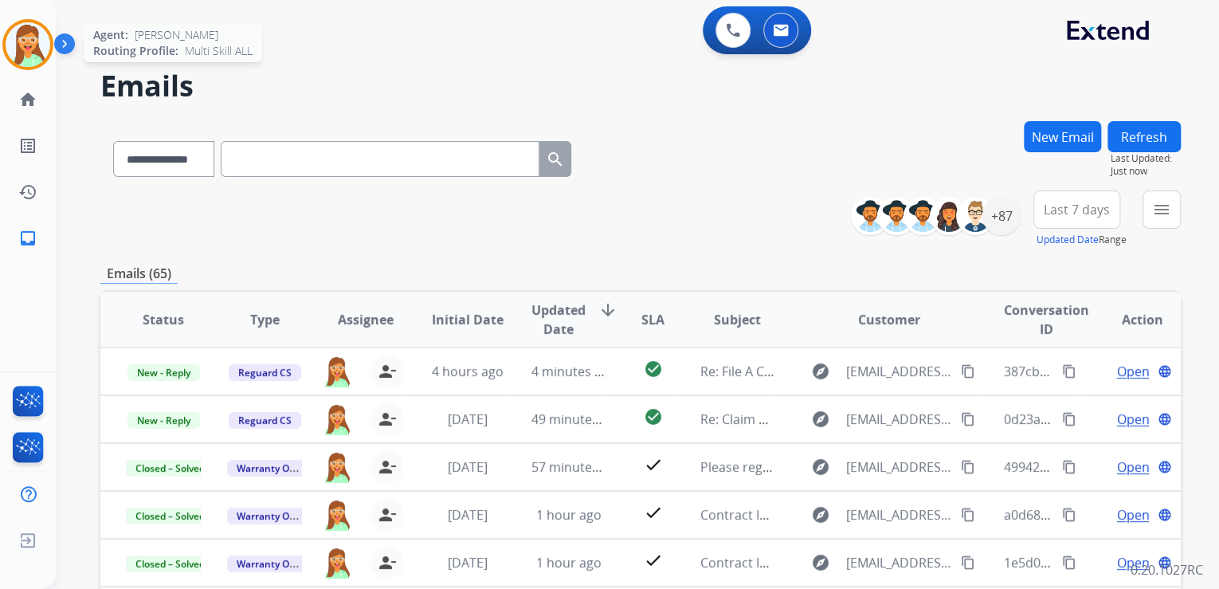
click at [42, 45] on img at bounding box center [28, 44] width 45 height 45
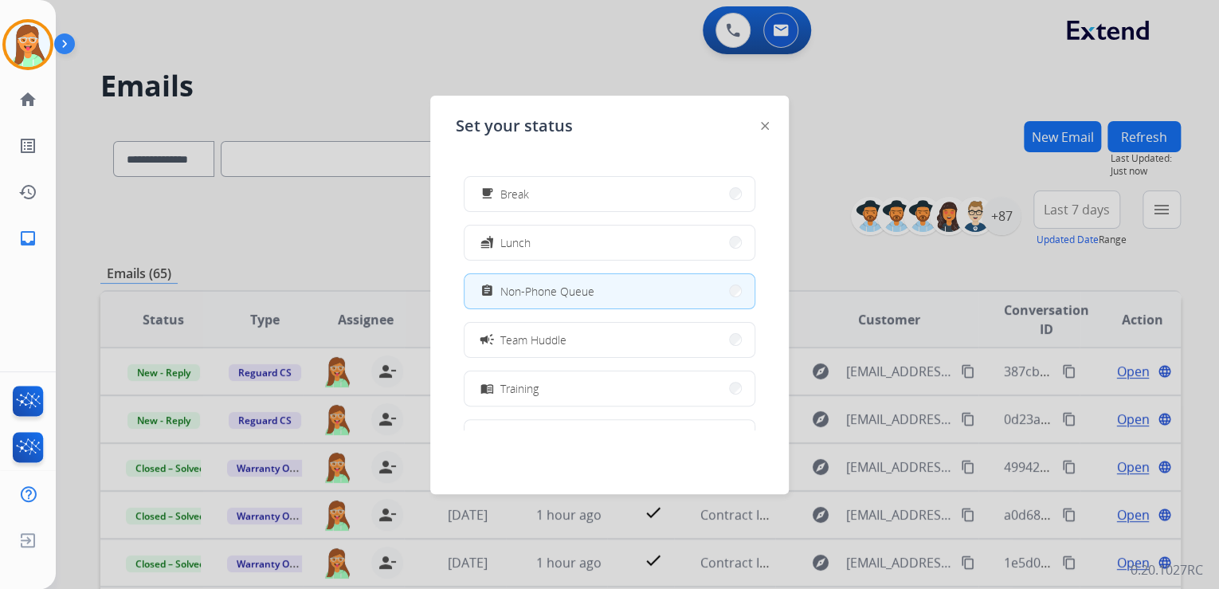
scroll to position [252, 0]
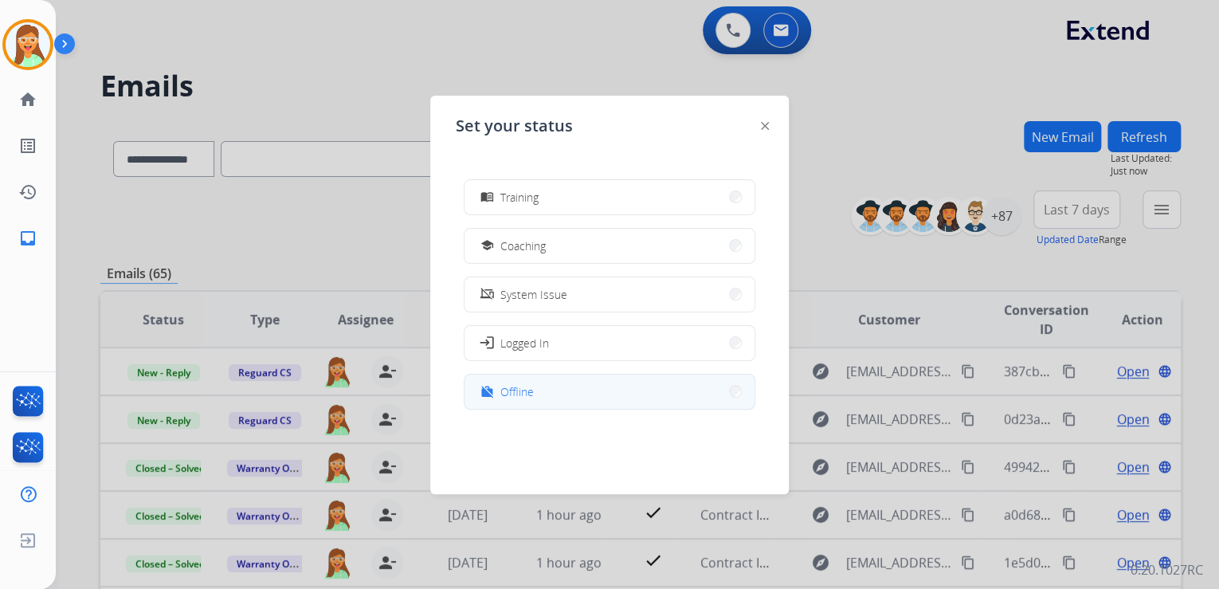
click at [574, 390] on button "work_off Offline" at bounding box center [609, 391] width 290 height 34
